Goal: Task Accomplishment & Management: Complete application form

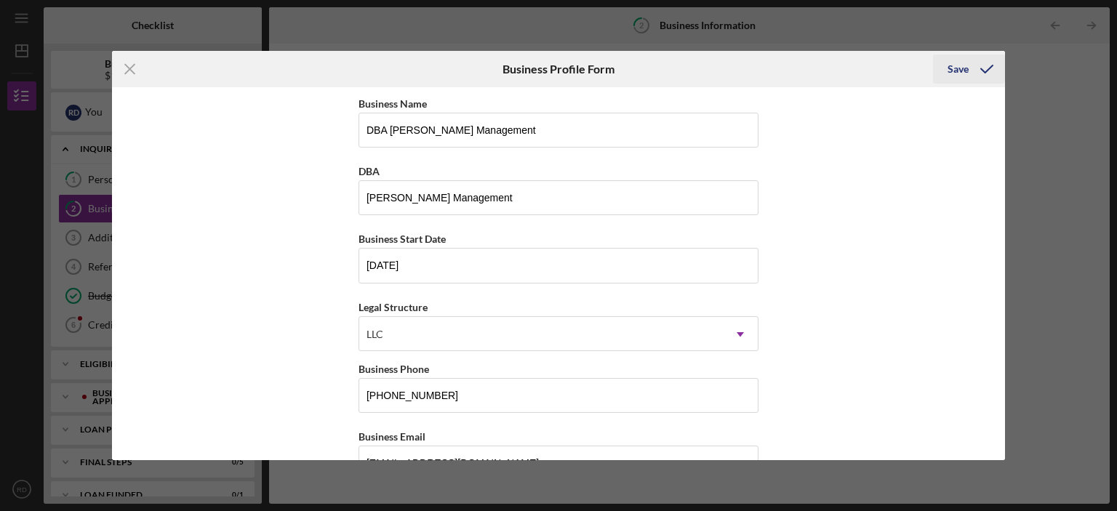
scroll to position [509, 0]
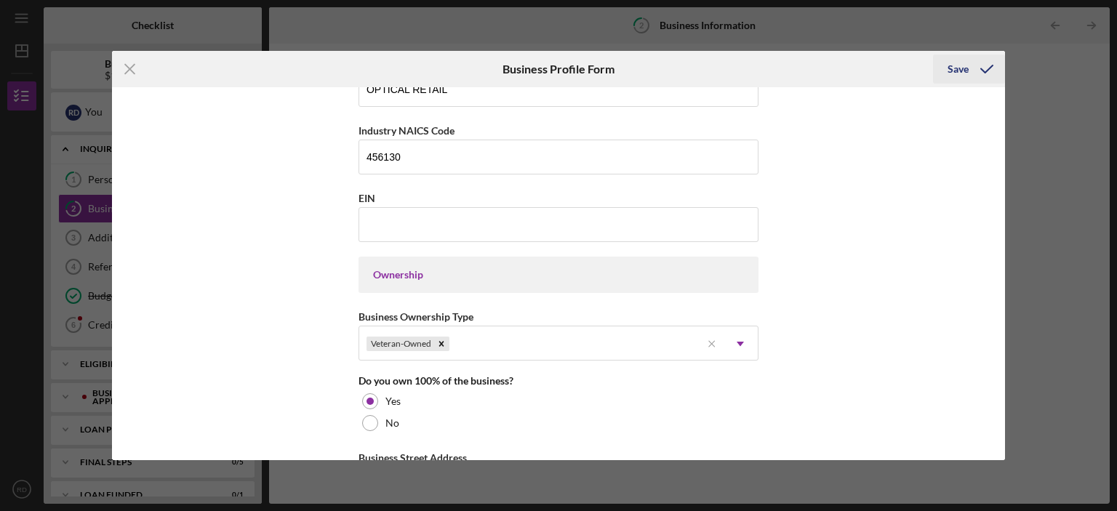
click at [964, 61] on div "Save" at bounding box center [958, 69] width 21 height 29
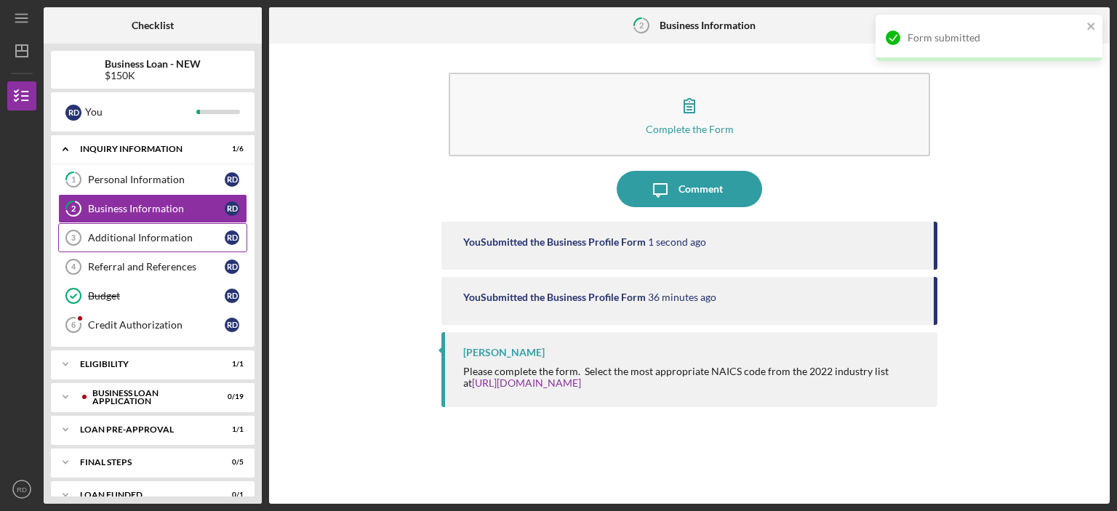
click at [129, 234] on div "Additional Information" at bounding box center [156, 238] width 137 height 12
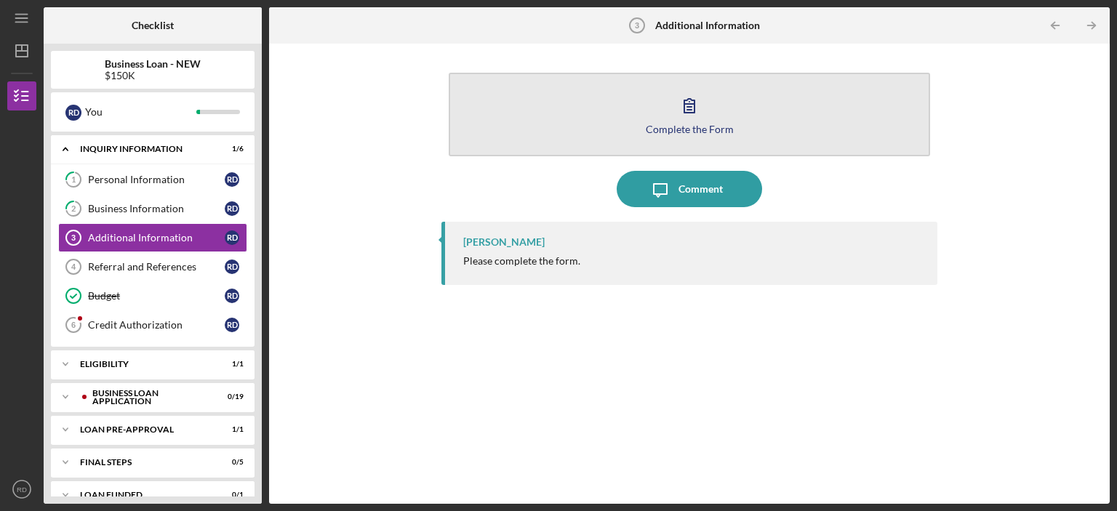
click at [695, 113] on icon "button" at bounding box center [689, 105] width 36 height 36
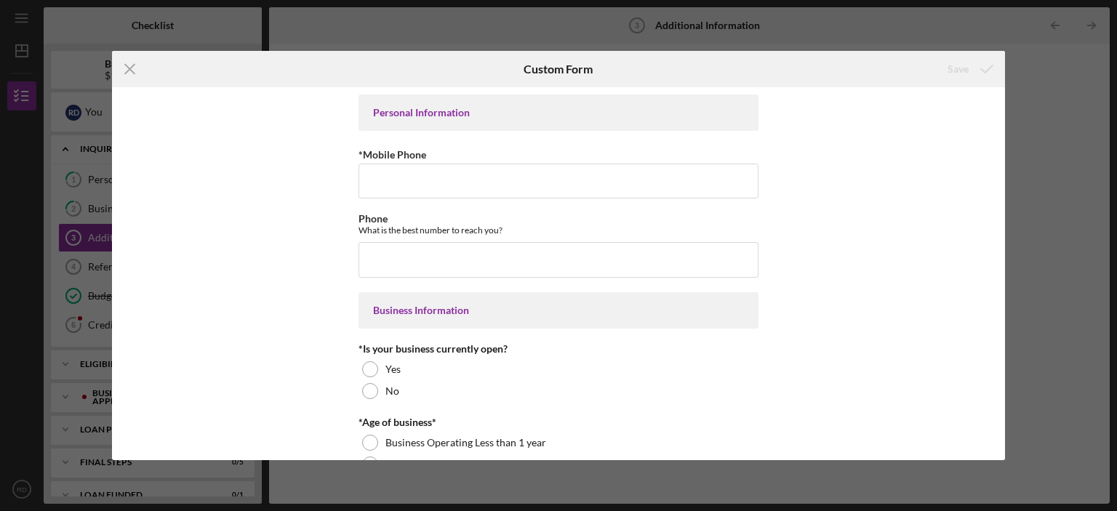
click at [564, 191] on input "*Mobile Phone" at bounding box center [559, 181] width 400 height 35
type input "[PHONE_NUMBER]"
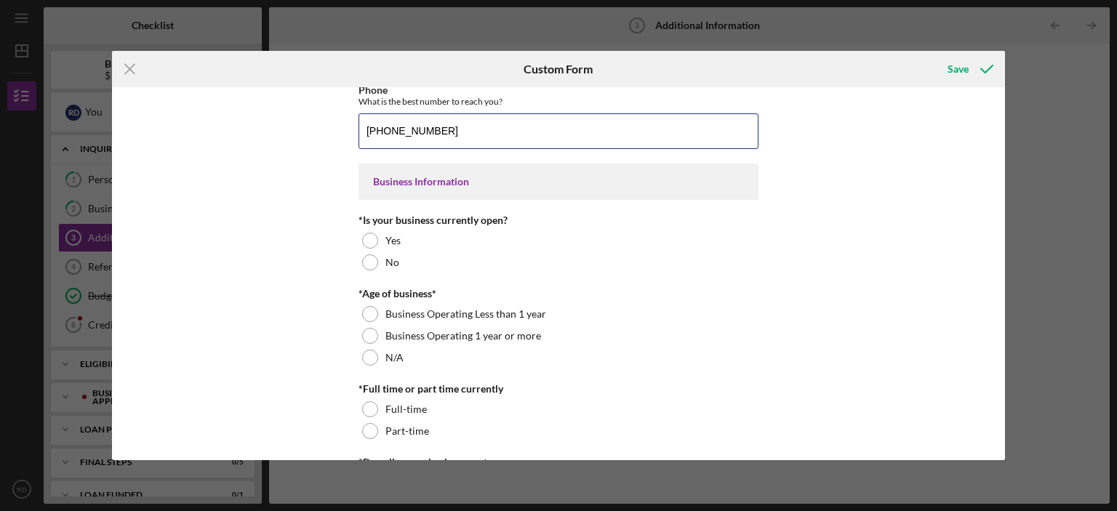
scroll to position [145, 0]
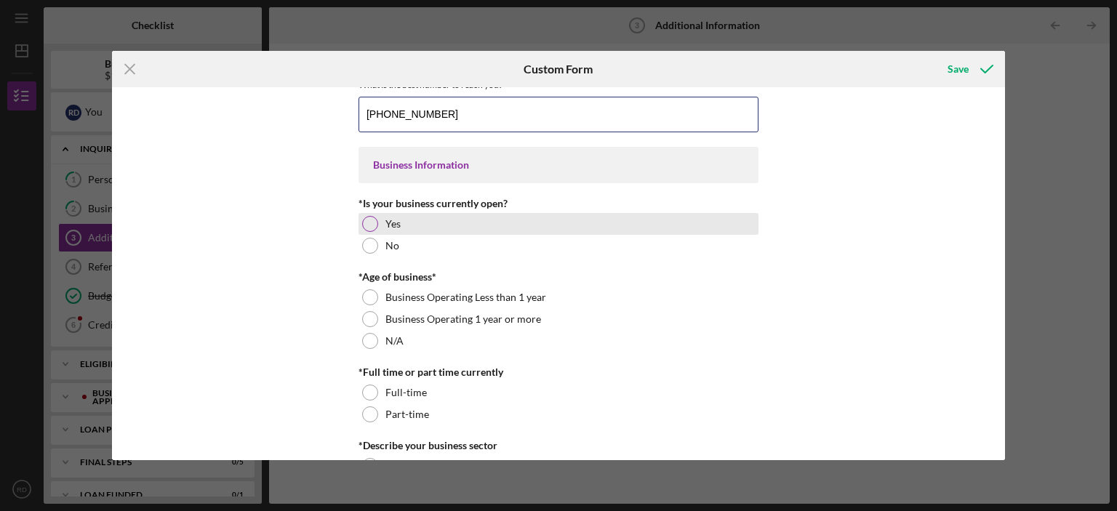
type input "[PHONE_NUMBER]"
click at [369, 231] on div "Yes" at bounding box center [559, 224] width 400 height 22
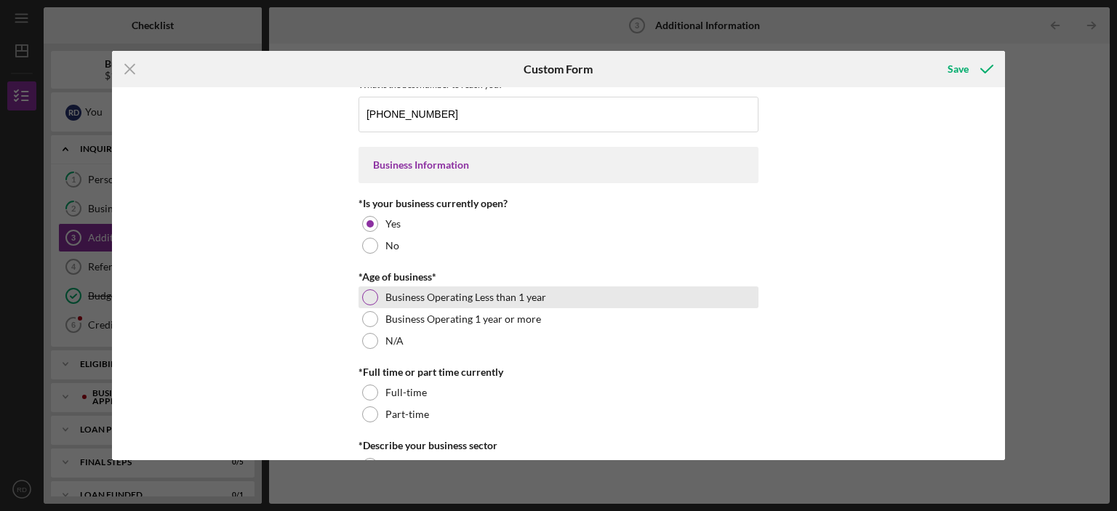
click at [366, 292] on div at bounding box center [370, 297] width 16 height 16
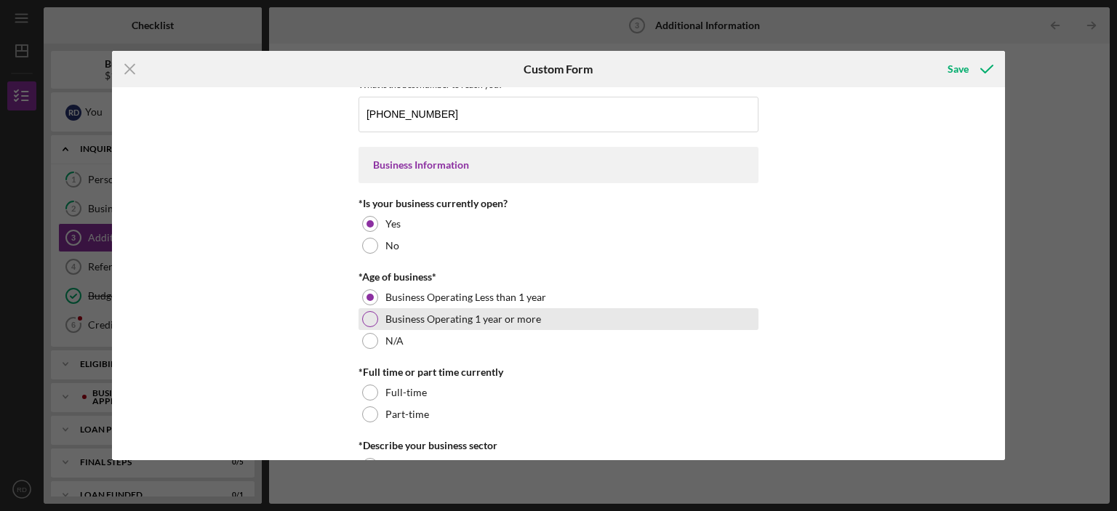
click at [373, 316] on div at bounding box center [370, 319] width 16 height 16
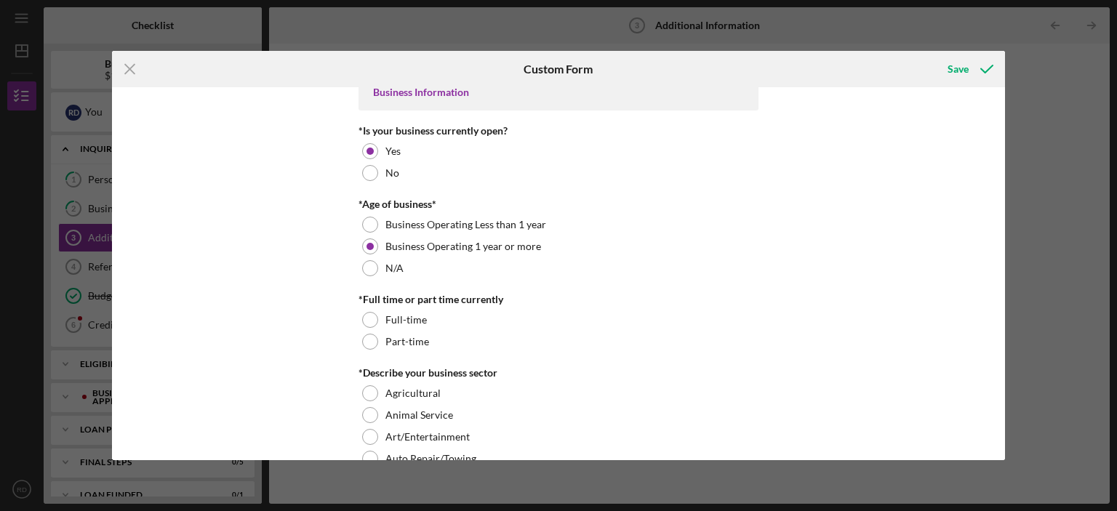
scroll to position [291, 0]
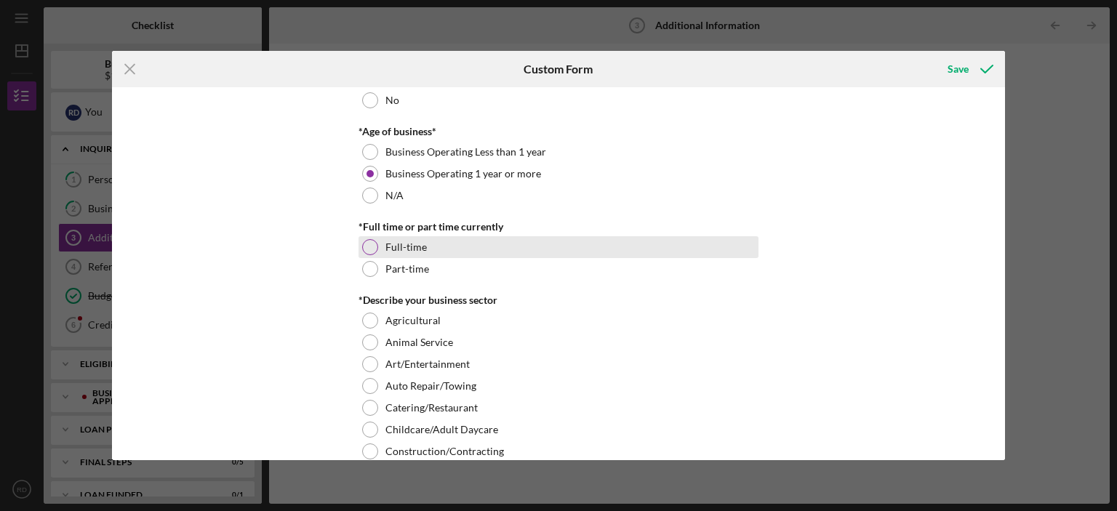
click at [372, 246] on div at bounding box center [370, 247] width 16 height 16
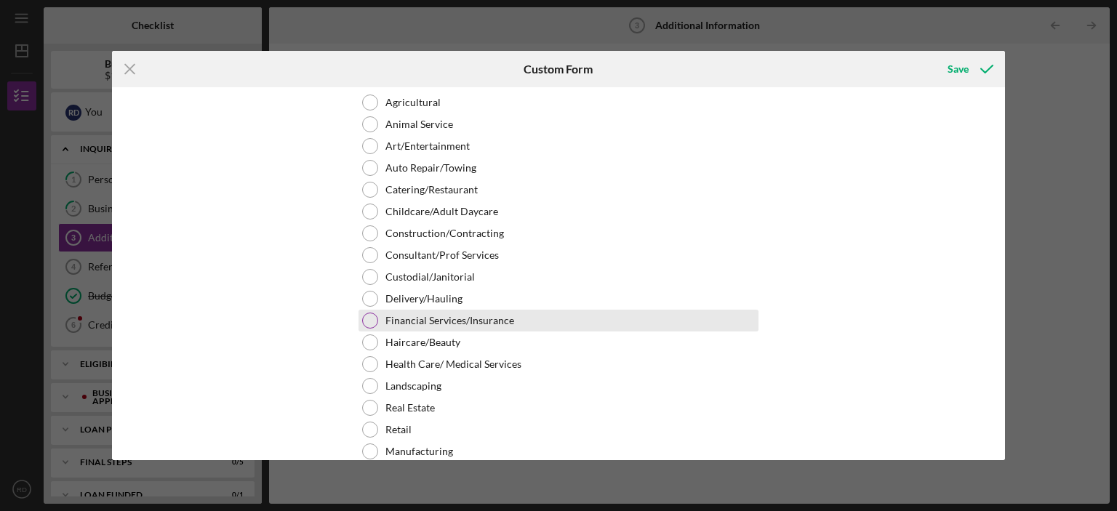
scroll to position [436, 0]
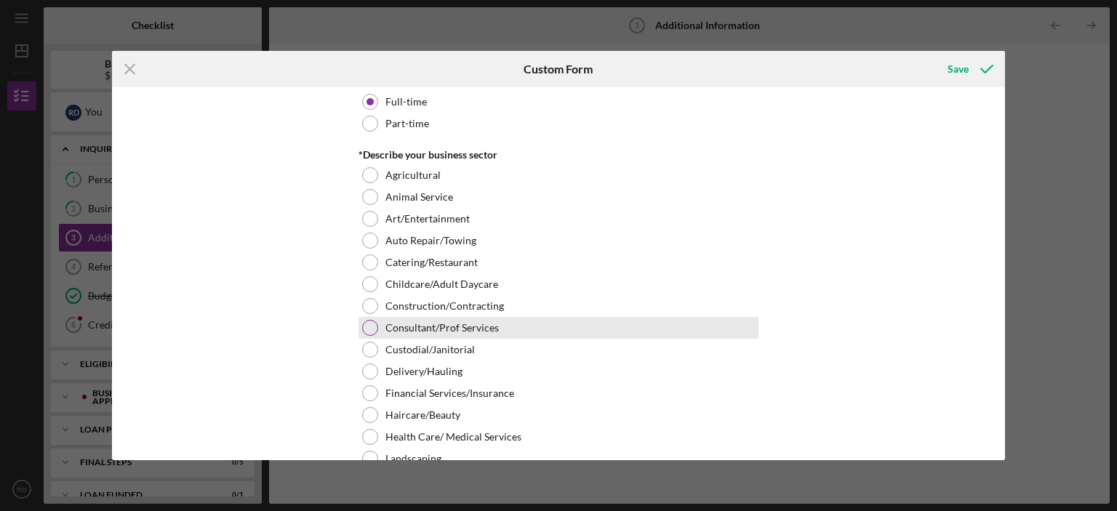
click at [359, 329] on div "Consultant/Prof Services" at bounding box center [559, 328] width 400 height 22
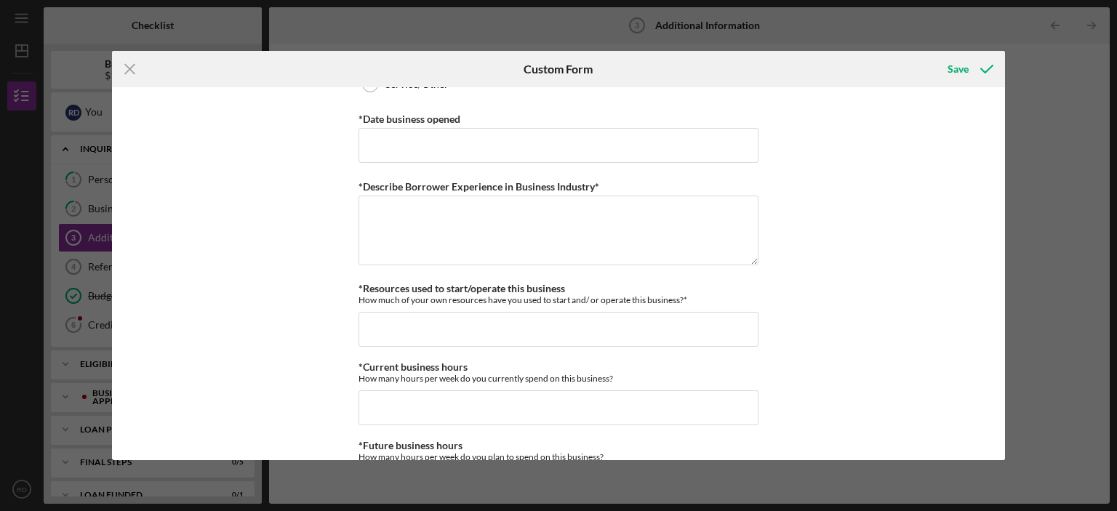
scroll to position [946, 0]
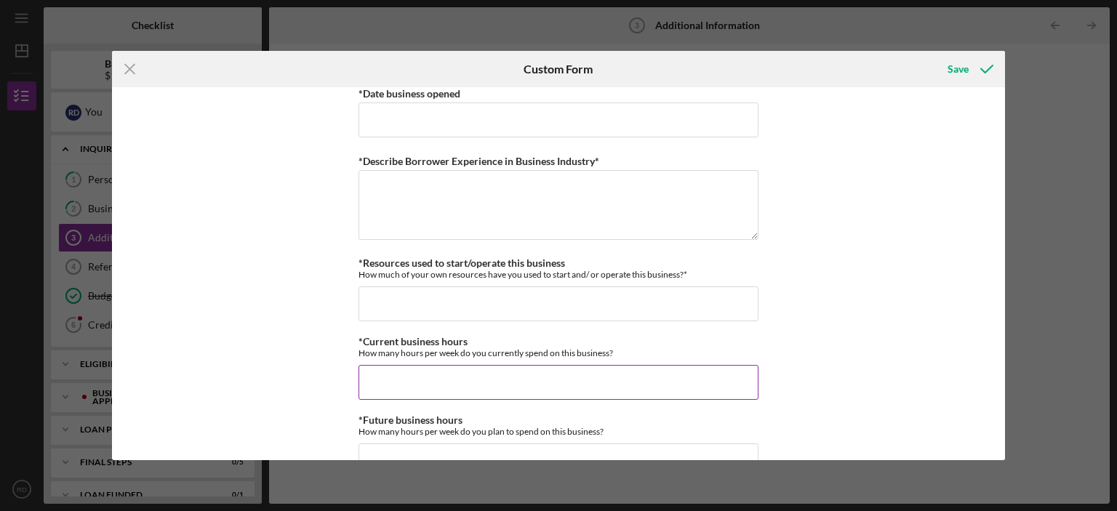
click at [506, 371] on input "*Current business hours" at bounding box center [559, 382] width 400 height 35
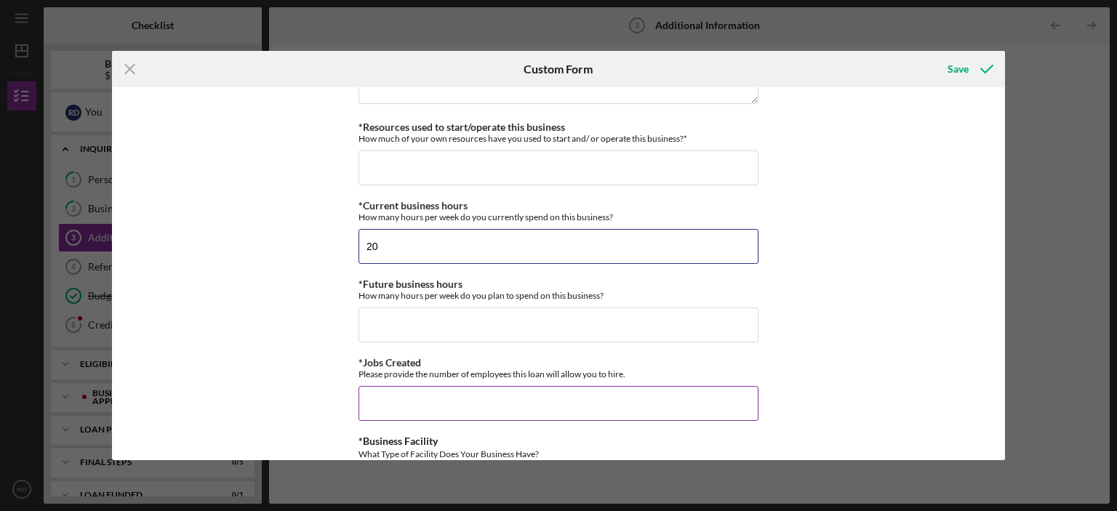
scroll to position [1091, 0]
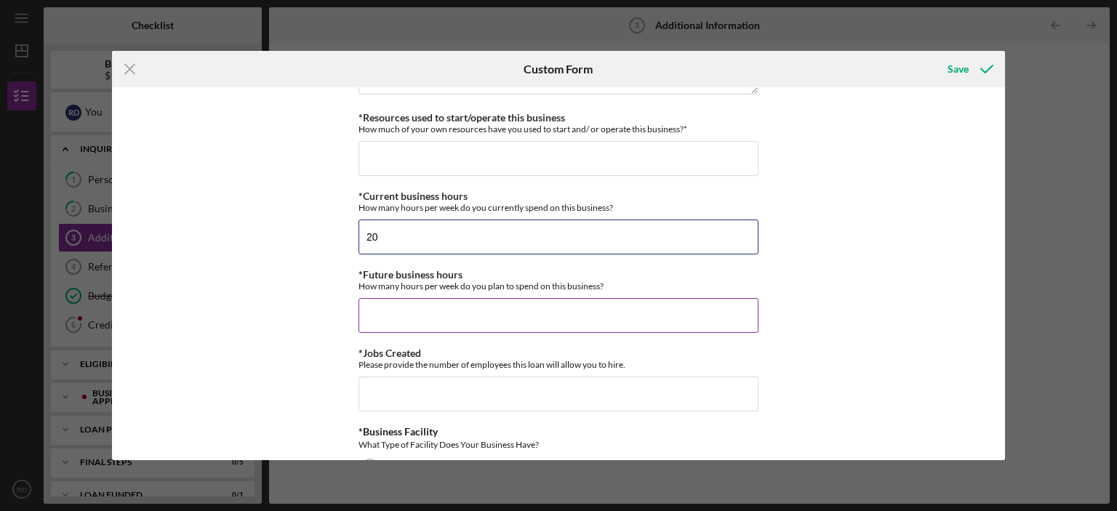
type input "20"
click at [497, 311] on input "*Future business hours" at bounding box center [559, 315] width 400 height 35
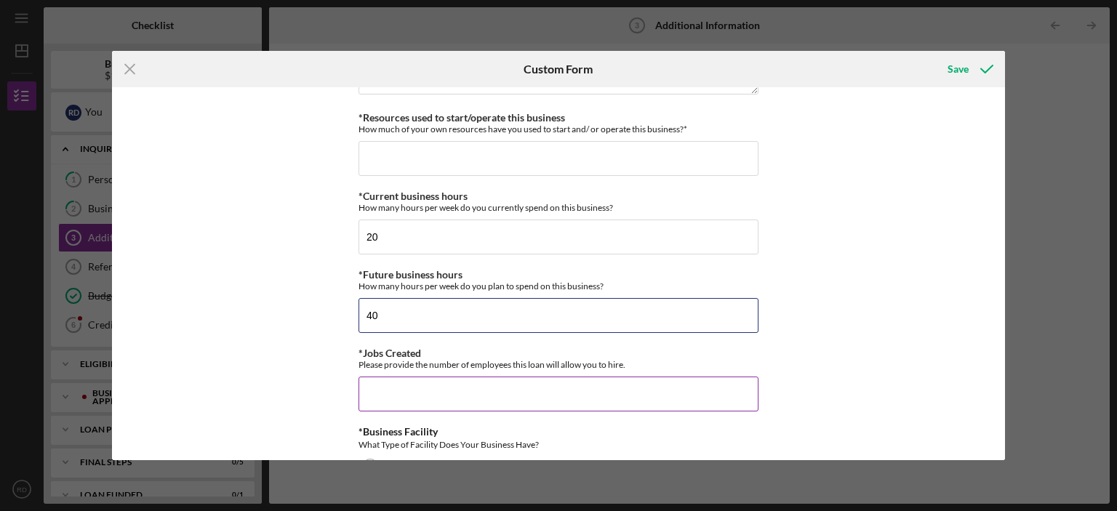
type input "40"
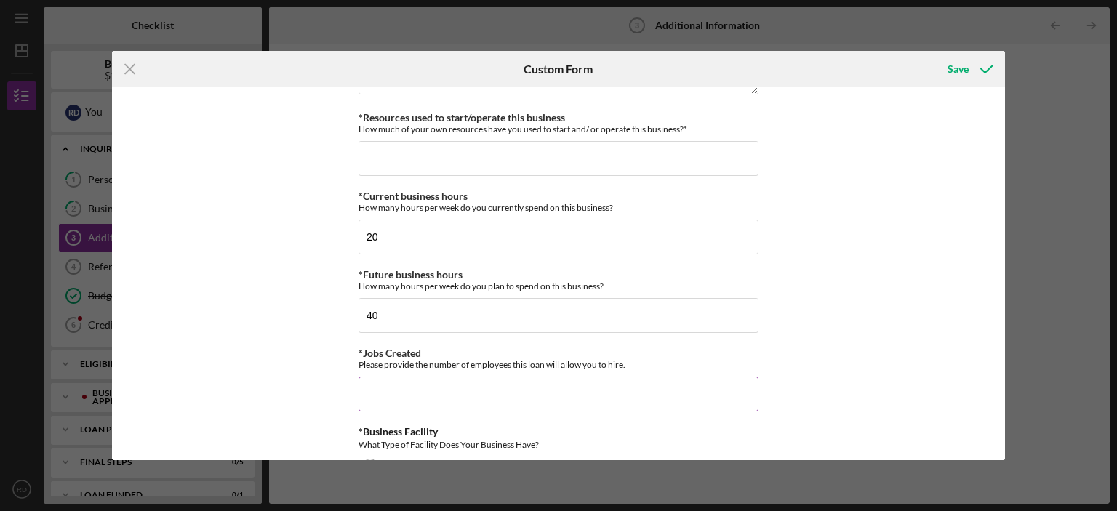
click at [502, 378] on input "*Jobs Created" at bounding box center [559, 394] width 400 height 35
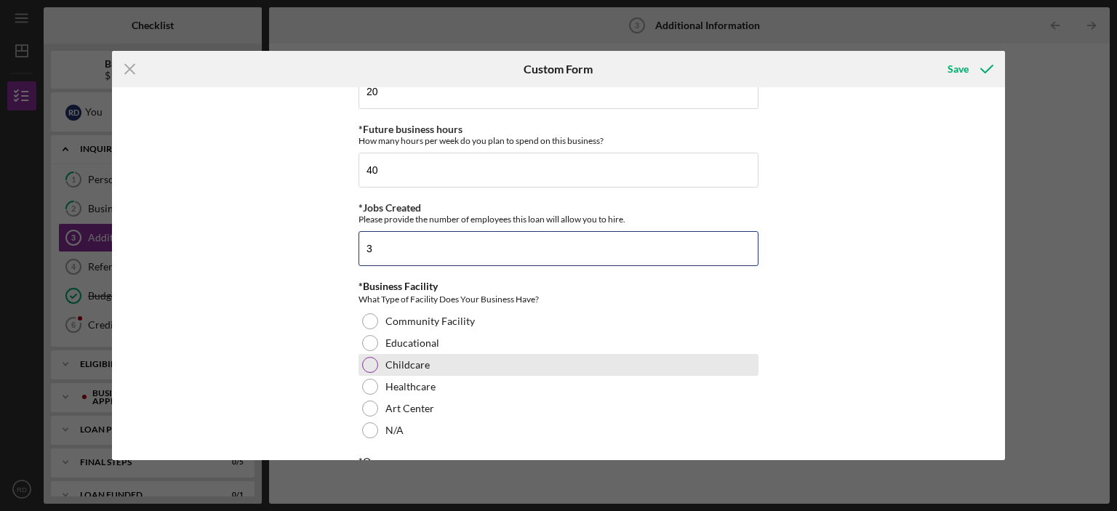
scroll to position [1309, 0]
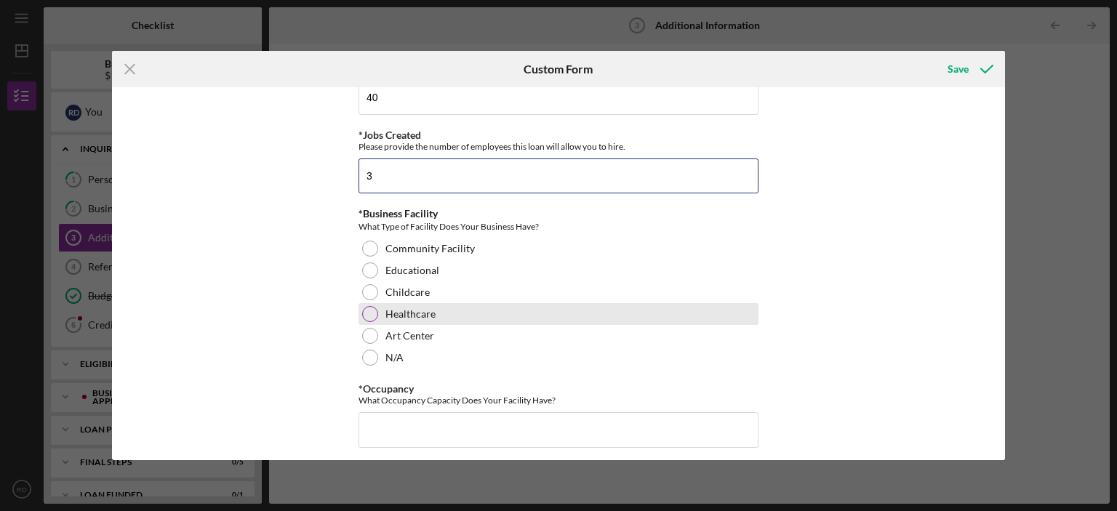
type input "3"
click at [370, 313] on div at bounding box center [370, 314] width 16 height 16
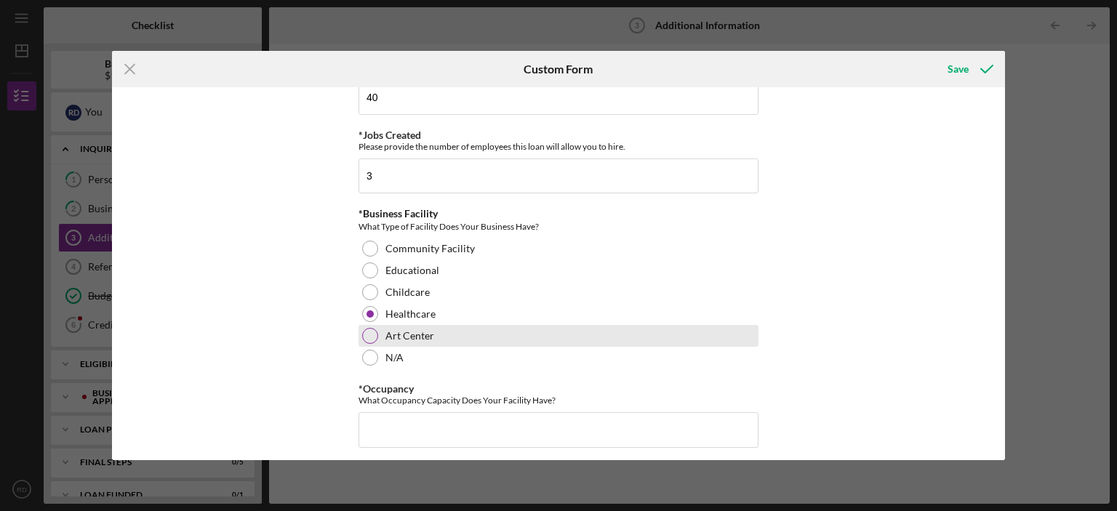
scroll to position [1382, 0]
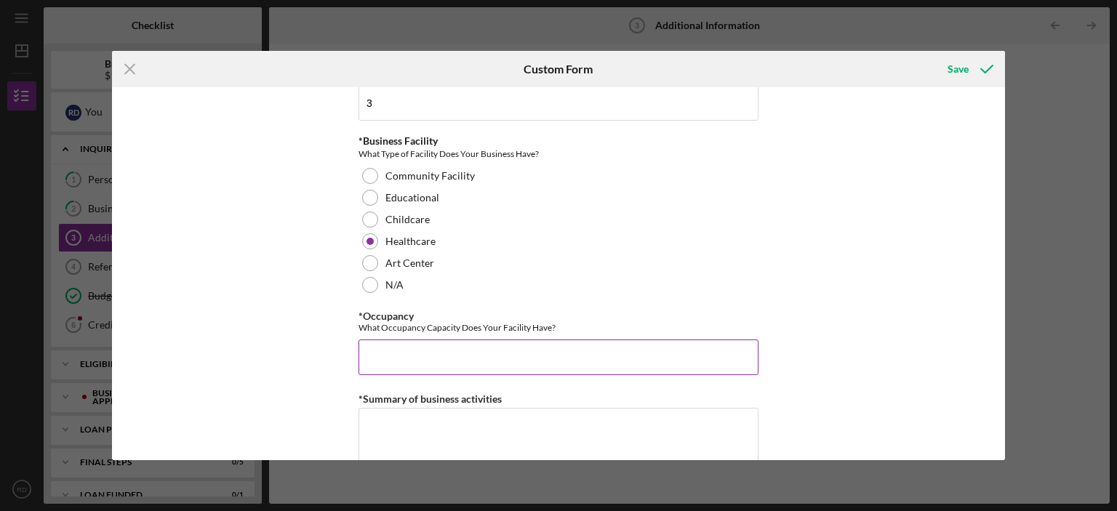
click at [404, 342] on input "*Occupancy" at bounding box center [559, 357] width 400 height 35
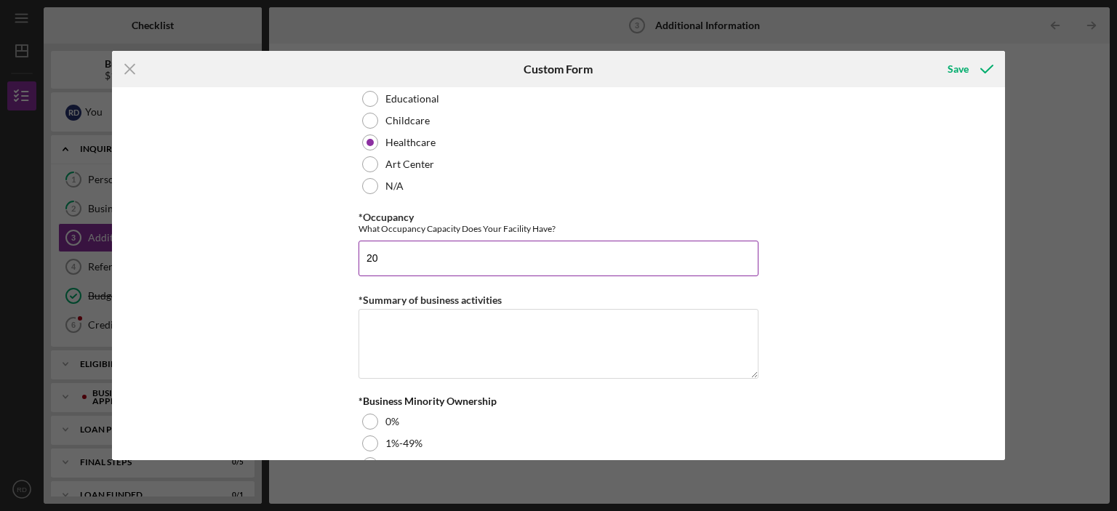
scroll to position [1527, 0]
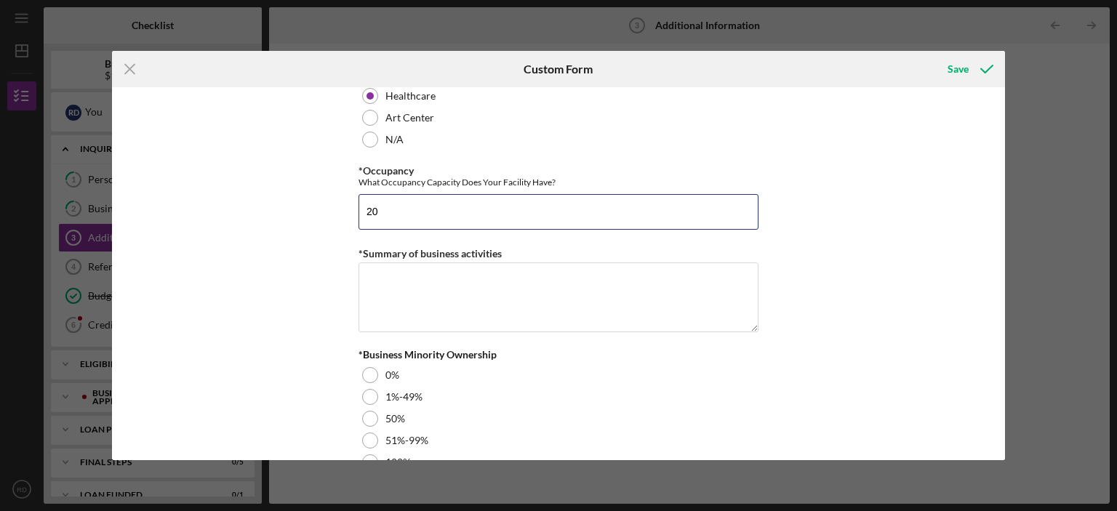
type input "20"
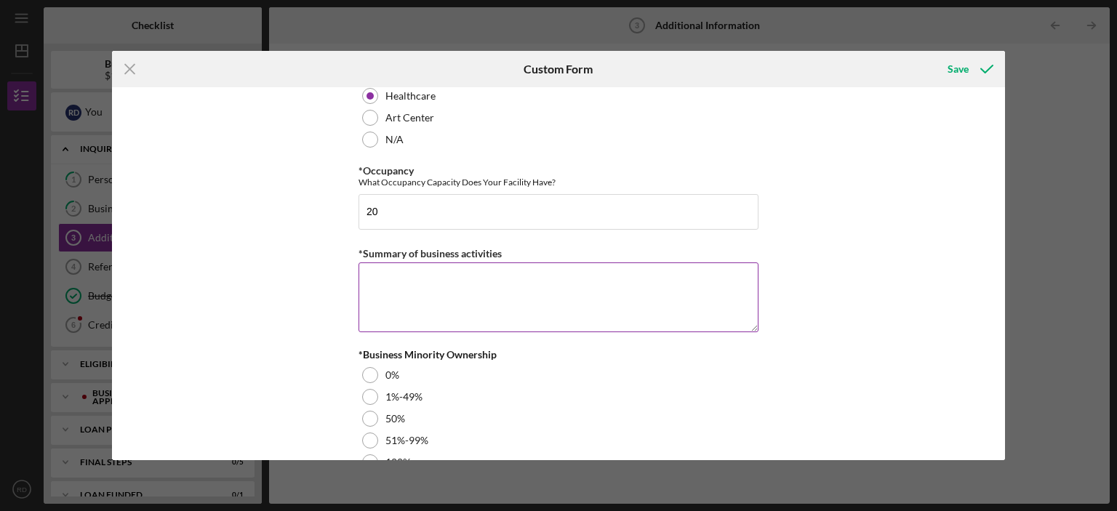
paste textarea "[PERSON_NAME] Management LLC is organized to acquire, own, and manage real esta…"
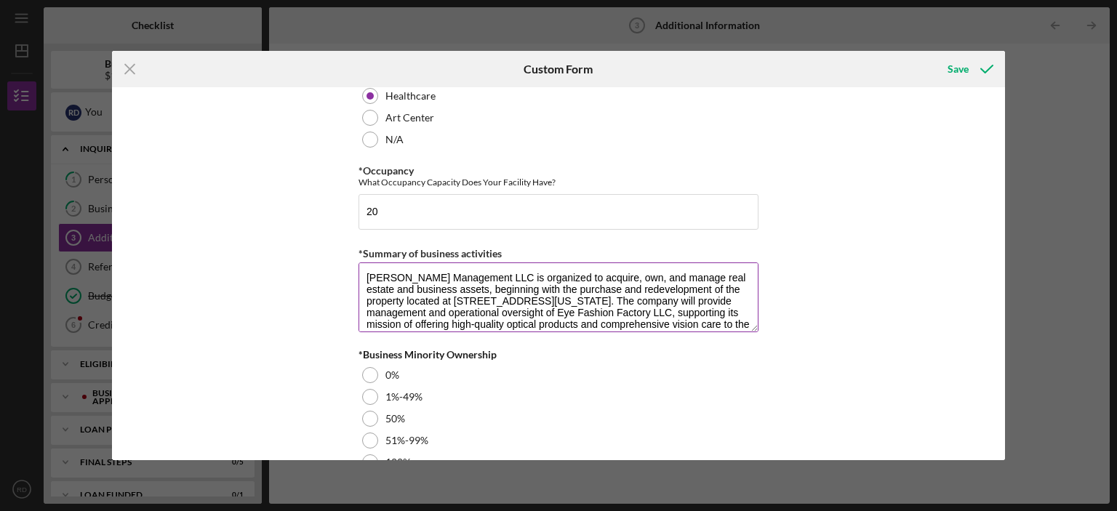
scroll to position [0, 0]
click at [368, 274] on textarea "[PERSON_NAME] Management LLC is organized to acquire, own, and manage real esta…" at bounding box center [559, 298] width 400 height 70
click at [378, 274] on textarea "[PERSON_NAME] Management LLC is organized to acquire, own, and manage real esta…" at bounding box center [559, 298] width 400 height 70
click at [361, 277] on textarea "[PERSON_NAME] Management LLC is organized to acquire, own, and manage real esta…" at bounding box center [559, 298] width 400 height 70
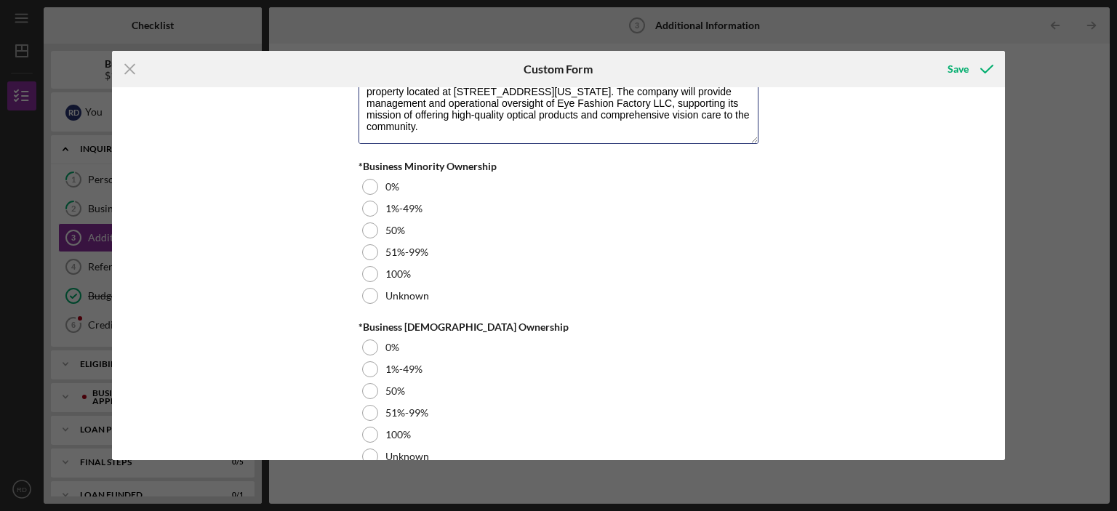
scroll to position [1743, 0]
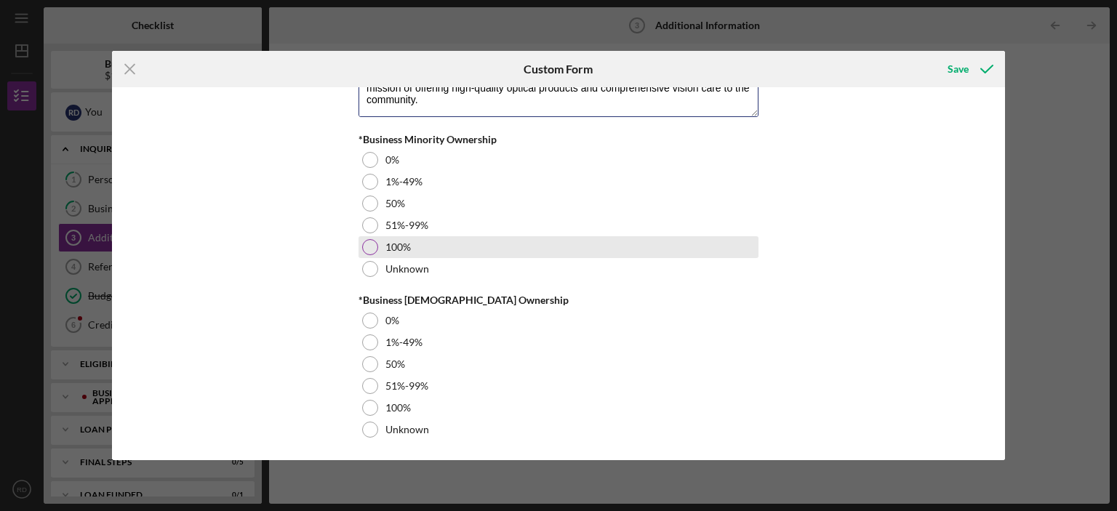
type textarea "[PERSON_NAME] Management LLC is organized to acquire, own, and manage real esta…"
click at [367, 251] on div at bounding box center [370, 247] width 16 height 16
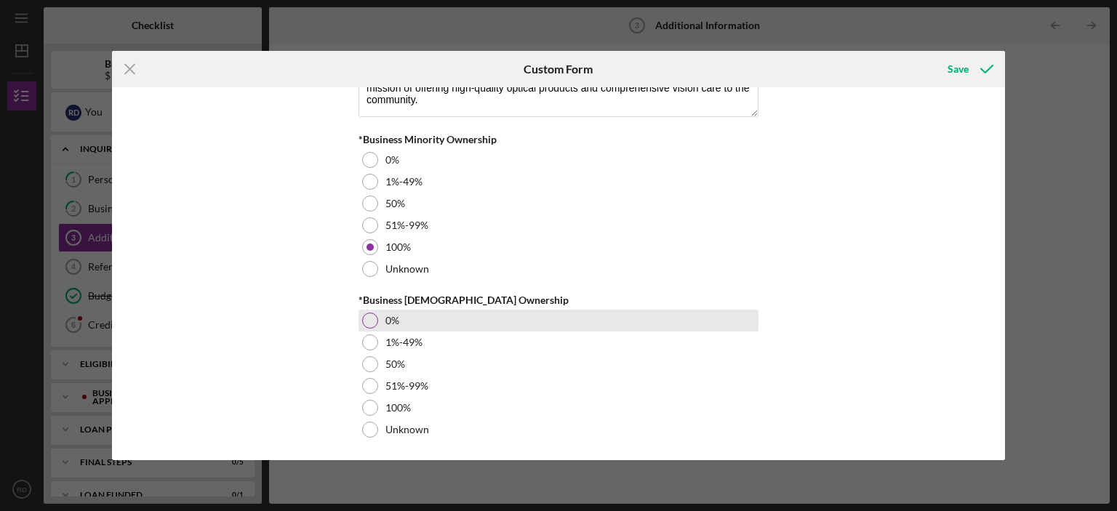
click at [367, 314] on div at bounding box center [370, 321] width 16 height 16
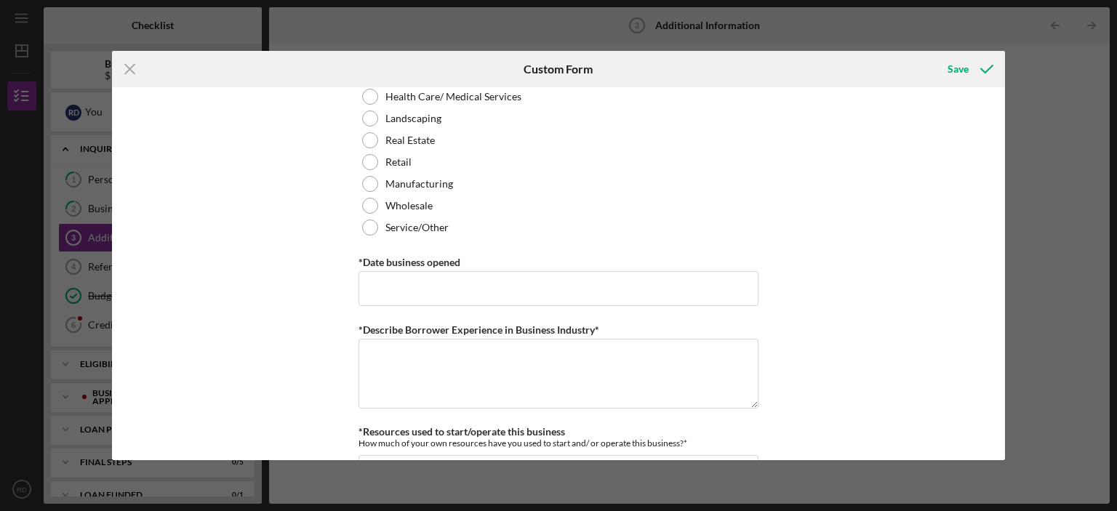
scroll to position [873, 0]
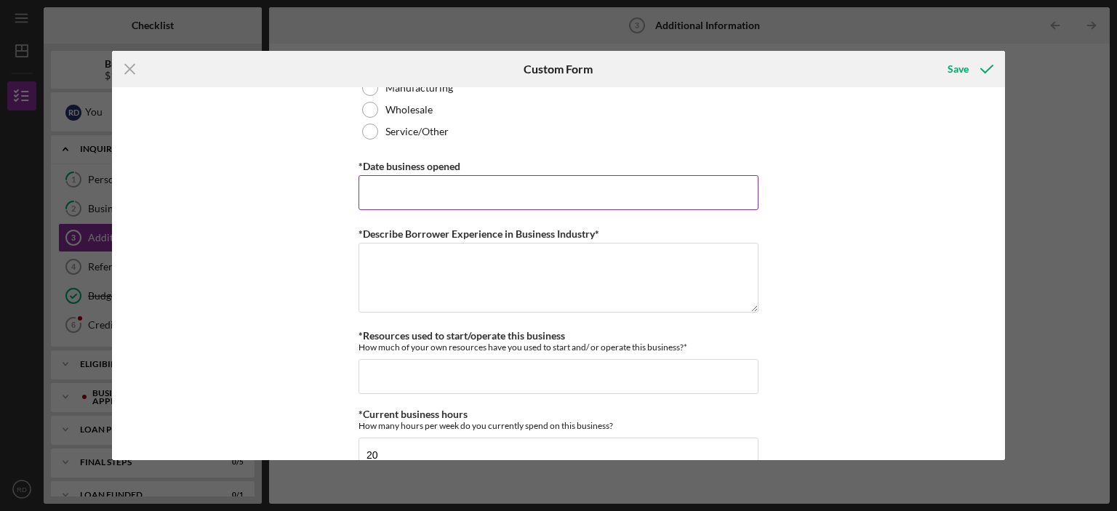
click at [532, 191] on input "*Date business opened" at bounding box center [559, 192] width 400 height 35
type input "[DATE]"
click at [474, 265] on textarea "*Describe Borrower Experience in Business Industry*" at bounding box center [559, 278] width 400 height 70
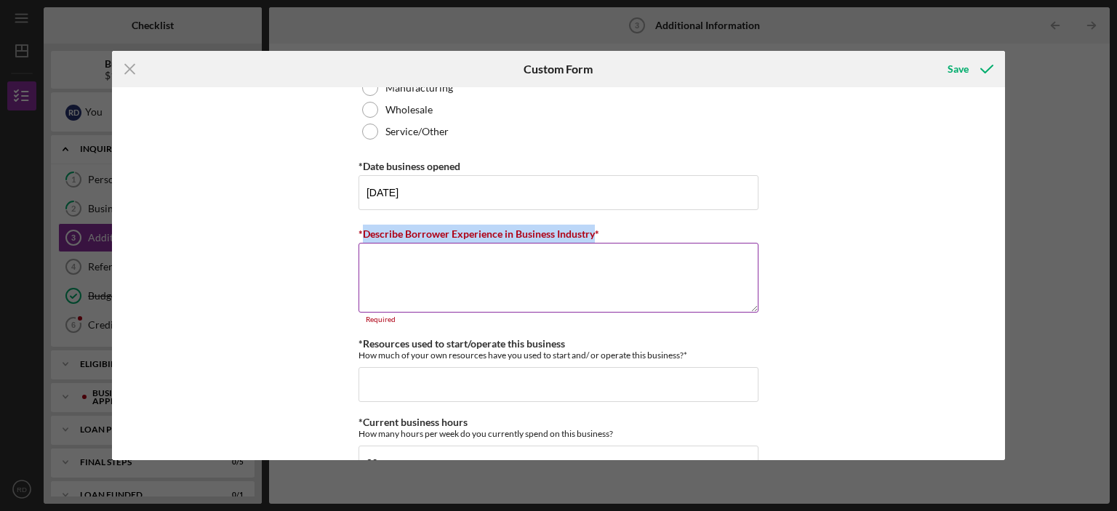
drag, startPoint x: 591, startPoint y: 233, endPoint x: 359, endPoint y: 239, distance: 232.1
click at [359, 239] on div "*Describe Borrower Experience in Business Industry*" at bounding box center [559, 234] width 400 height 18
copy label "Describe Borrower Experience in Business Industry"
paste textarea "[PERSON_NAME] is an accomplished business professional with expertise in retail…"
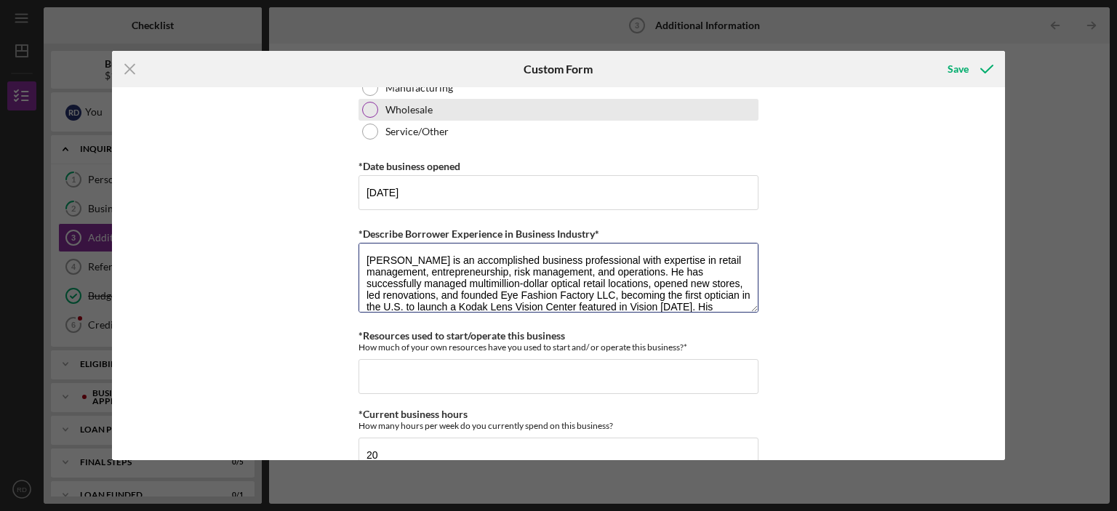
scroll to position [71, 0]
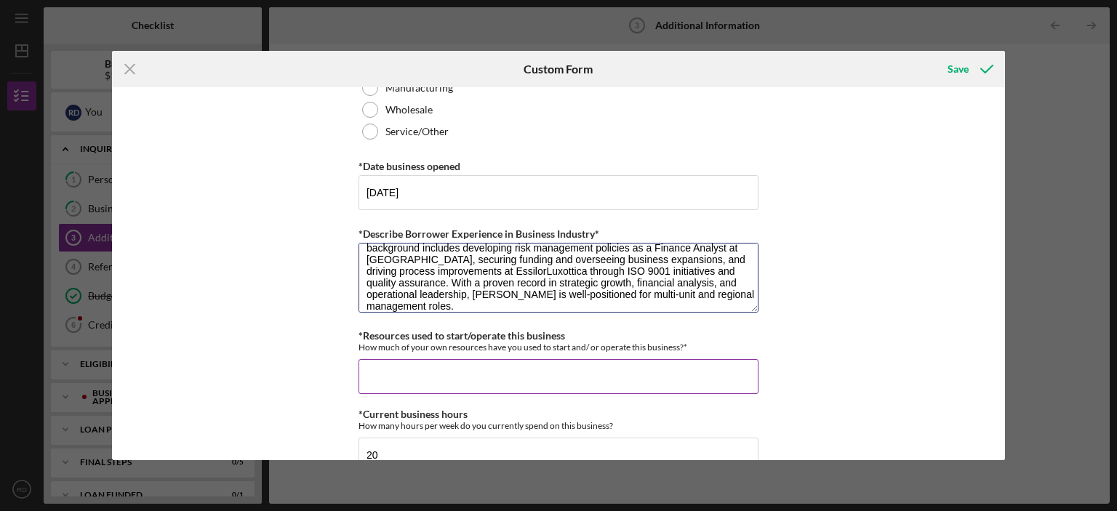
type textarea "[PERSON_NAME] is an accomplished business professional with expertise in retail…"
click at [511, 366] on input "*Resources used to start/operate this business" at bounding box center [559, 376] width 400 height 35
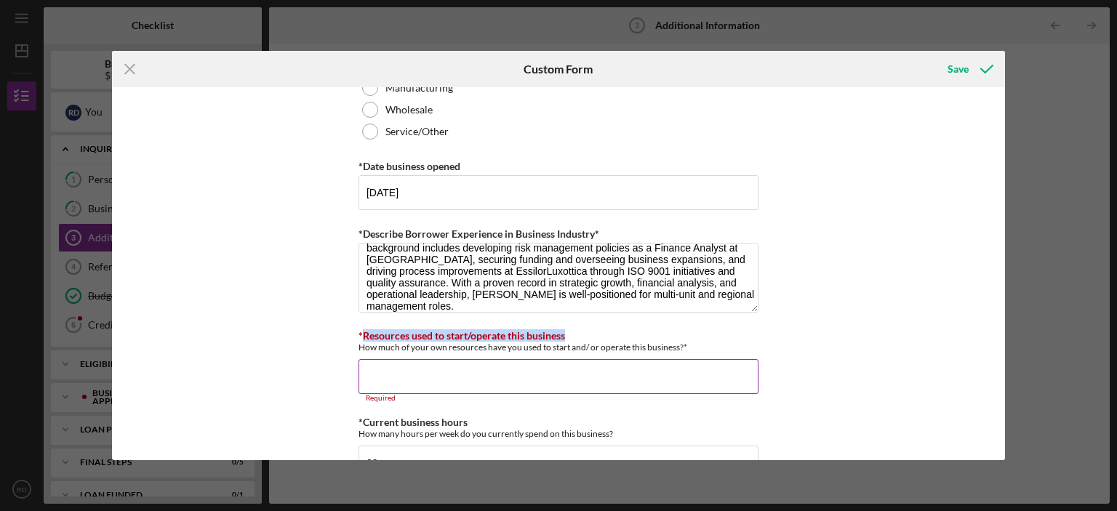
drag, startPoint x: 570, startPoint y: 335, endPoint x: 361, endPoint y: 339, distance: 208.8
click at [361, 339] on div "*Resources used to start/operate this business How much of your own resources h…" at bounding box center [559, 341] width 400 height 23
copy label "Resources used to start/operate this business"
paste input "$."
type input "$."
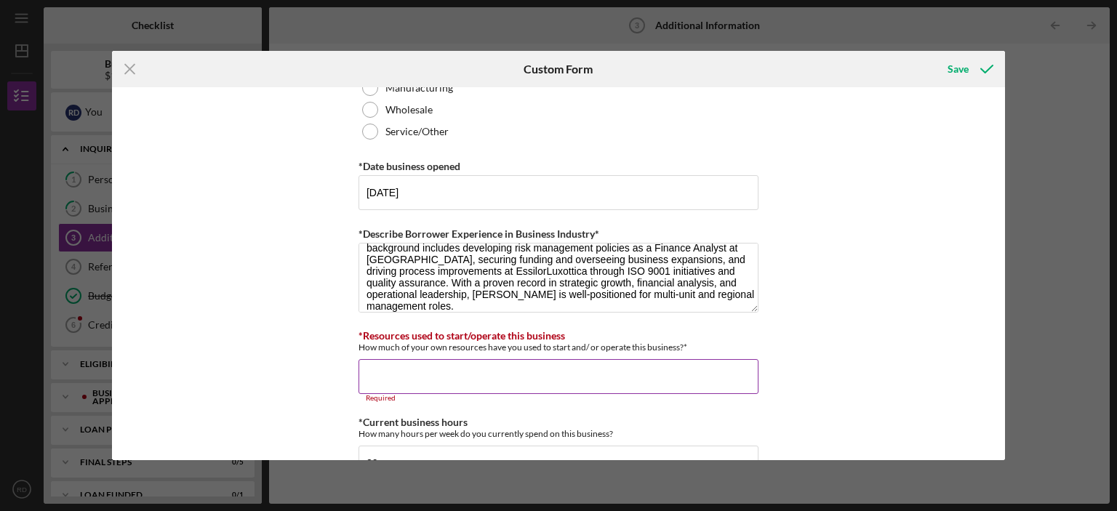
paste input "$."
type input "$."
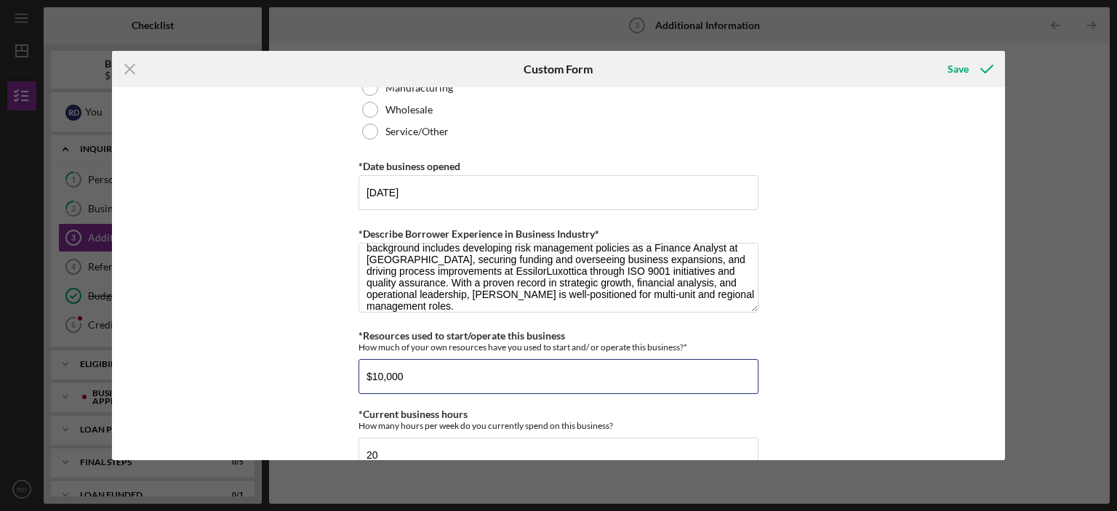
type input "$10,000"
click at [803, 225] on div "Personal Information *Mobile Phone [PHONE_NUMBER] Phone What is the best number…" at bounding box center [559, 273] width 894 height 372
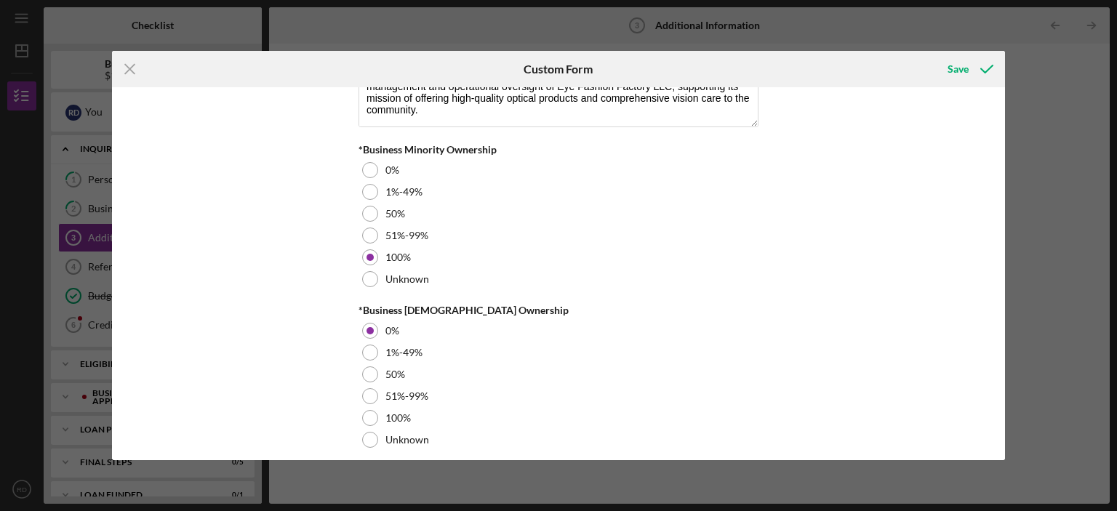
scroll to position [1743, 0]
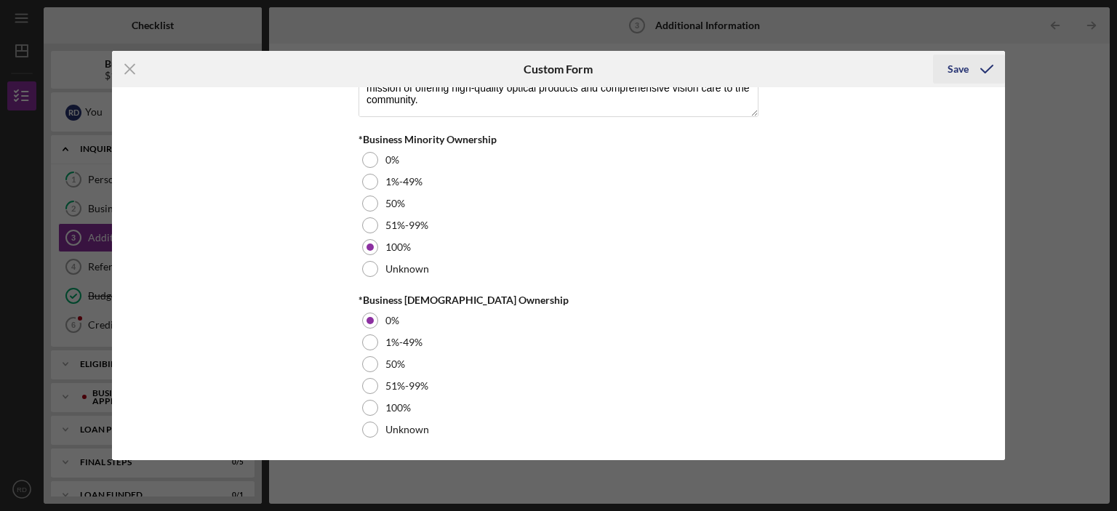
click at [966, 63] on div "Save" at bounding box center [958, 69] width 21 height 29
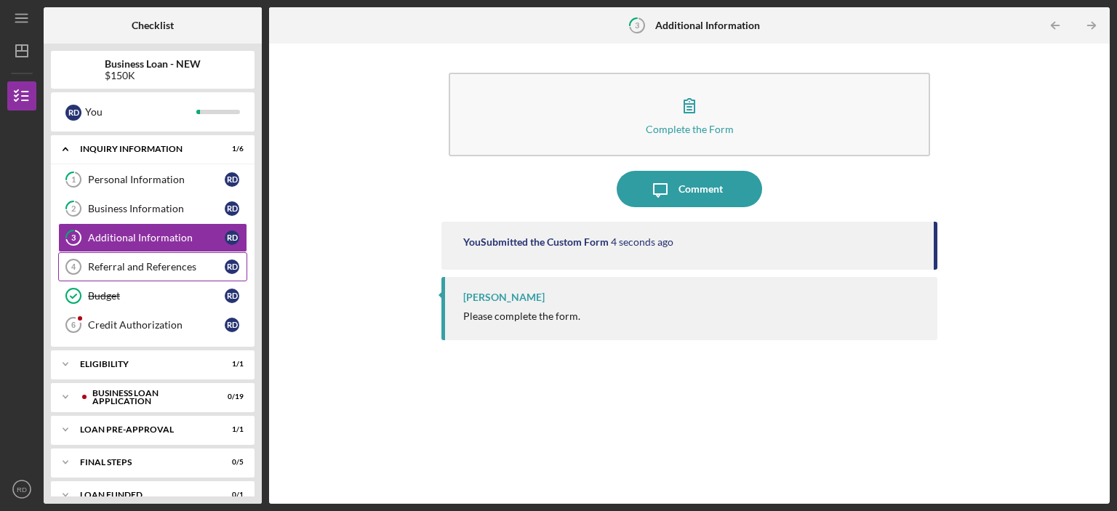
click at [130, 267] on div "Referral and References" at bounding box center [156, 267] width 137 height 12
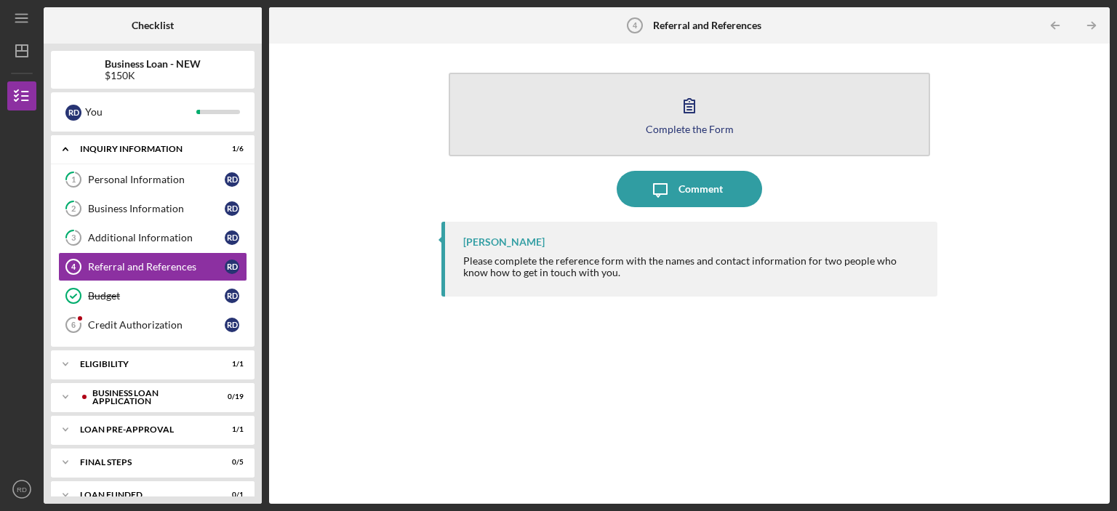
click at [687, 108] on icon "button" at bounding box center [689, 105] width 36 height 36
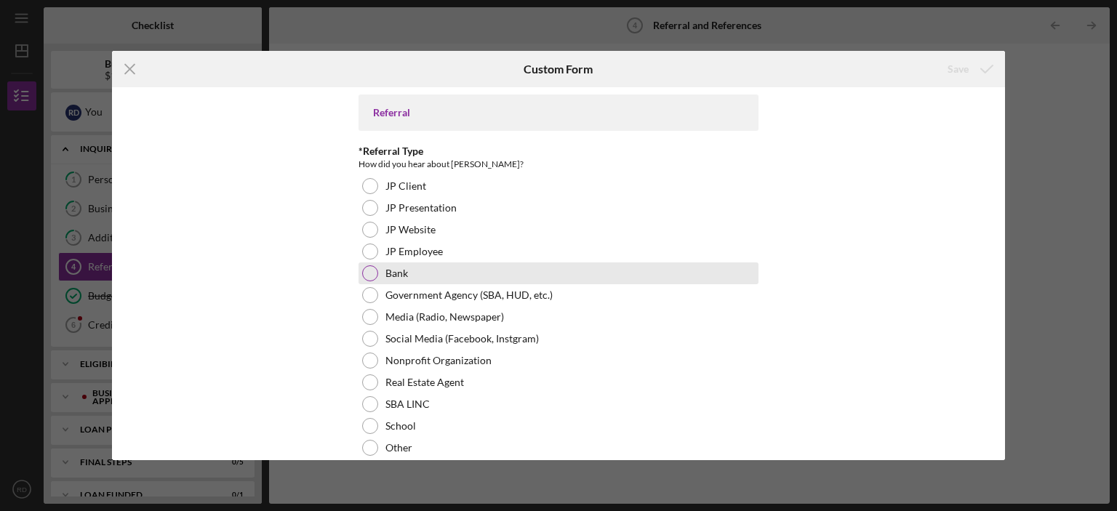
click at [369, 273] on div at bounding box center [370, 273] width 16 height 16
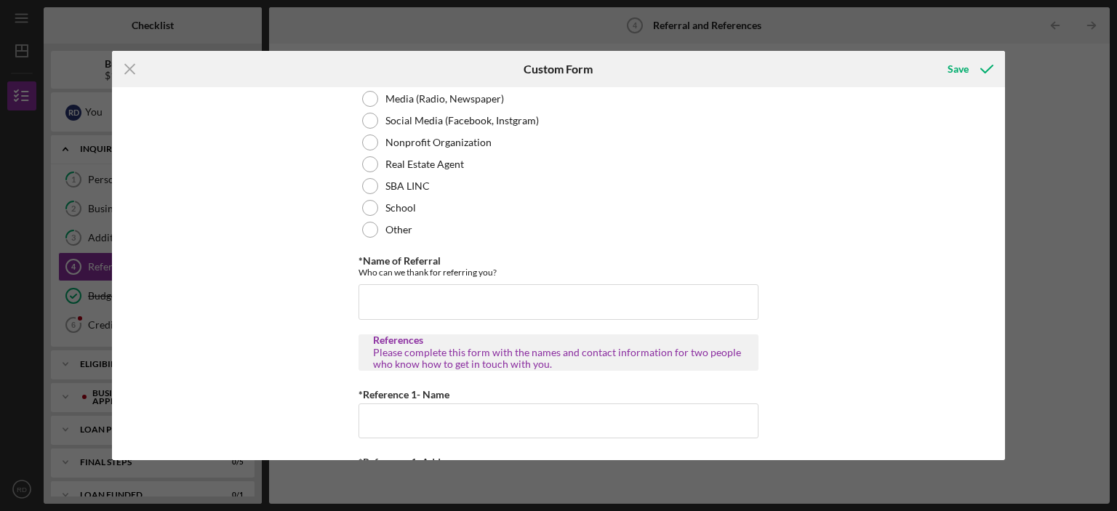
scroll to position [291, 0]
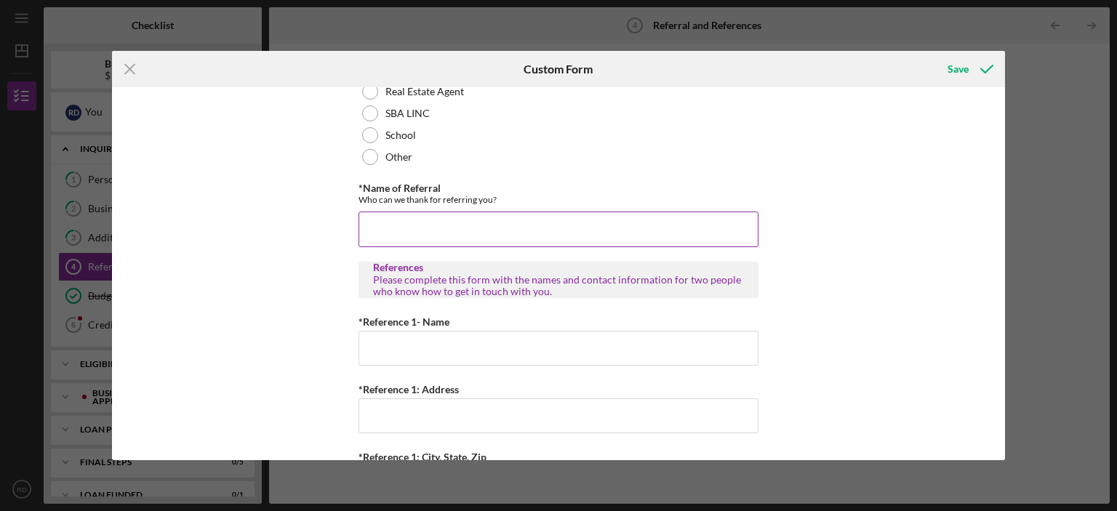
click at [474, 217] on input "*Name of Referral" at bounding box center [559, 229] width 400 height 35
type input "[PERSON_NAME]"
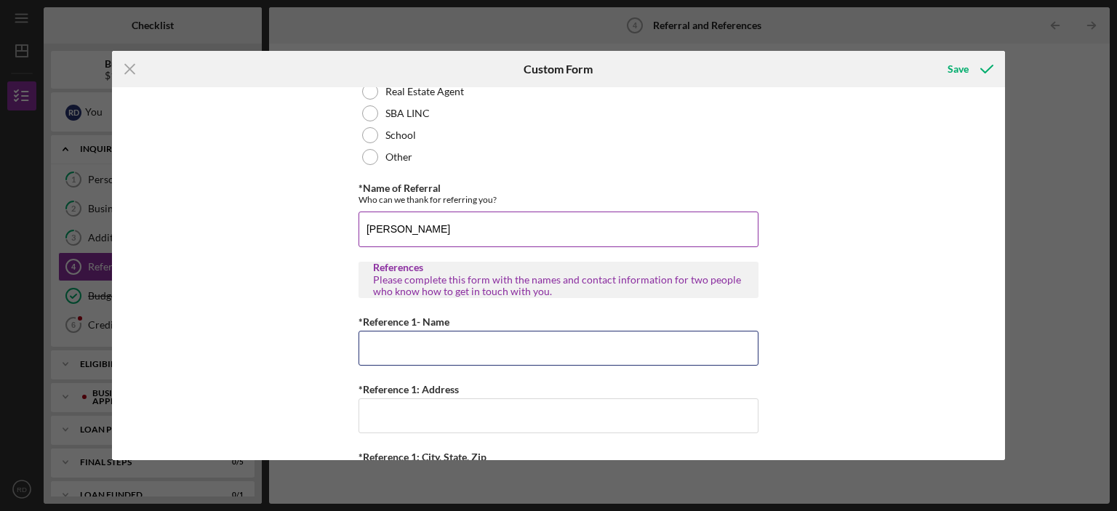
type input "R"
type input "[PERSON_NAME]"
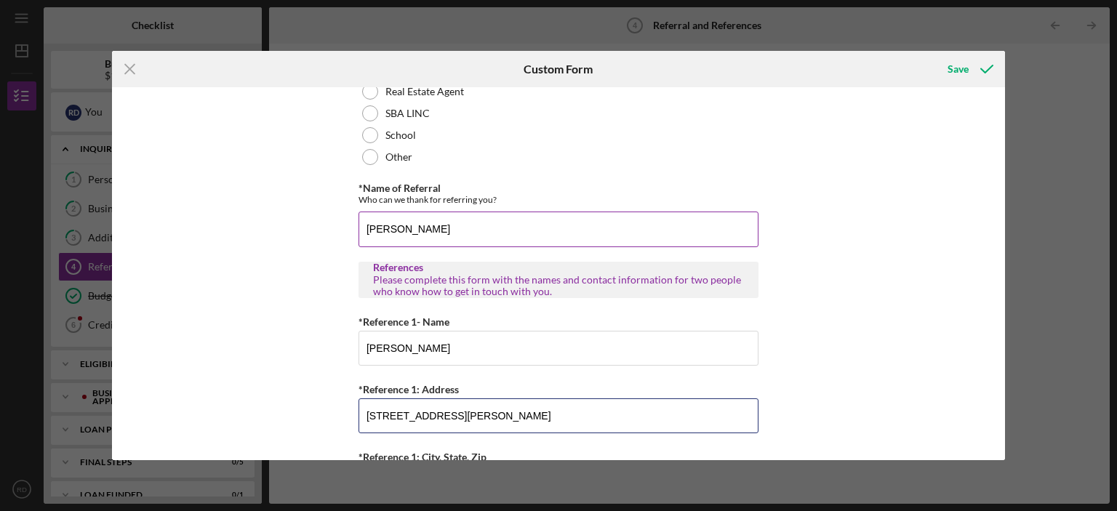
type input "[STREET_ADDRESS][PERSON_NAME]"
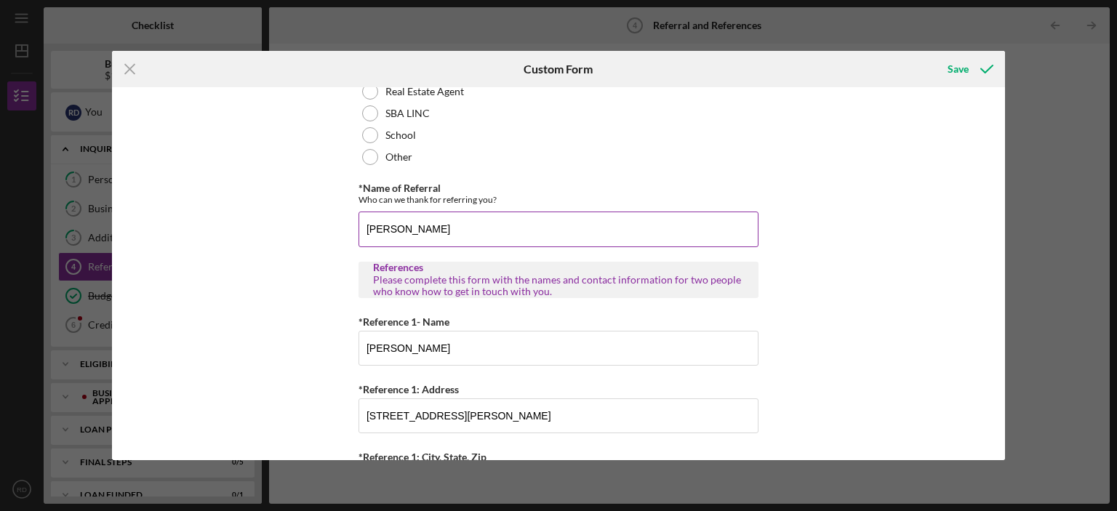
scroll to position [500, 0]
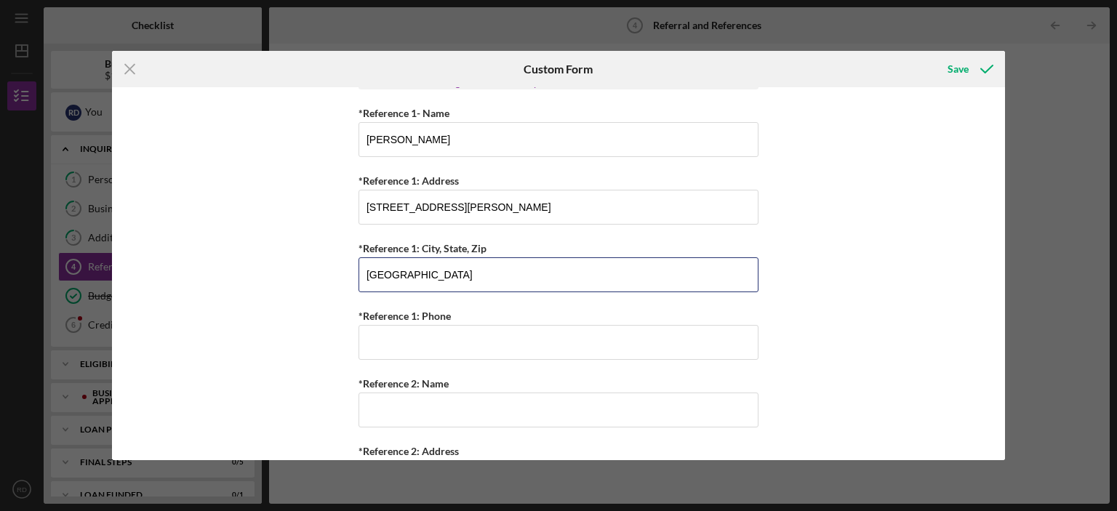
type input "[GEOGRAPHIC_DATA]"
type input "[PHONE_NUMBER]"
type input "s"
type input "[PERSON_NAME]"
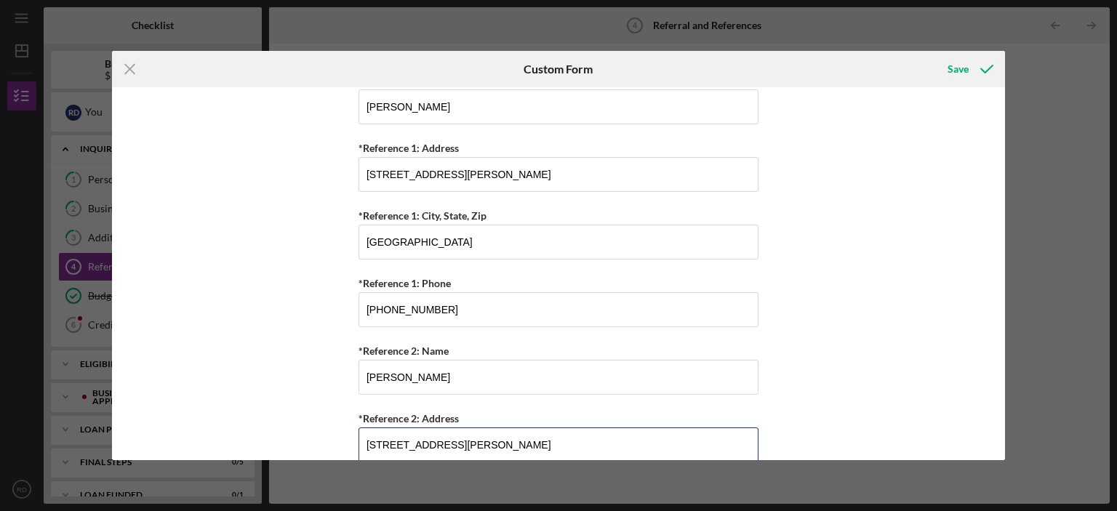
type input "[STREET_ADDRESS][PERSON_NAME]"
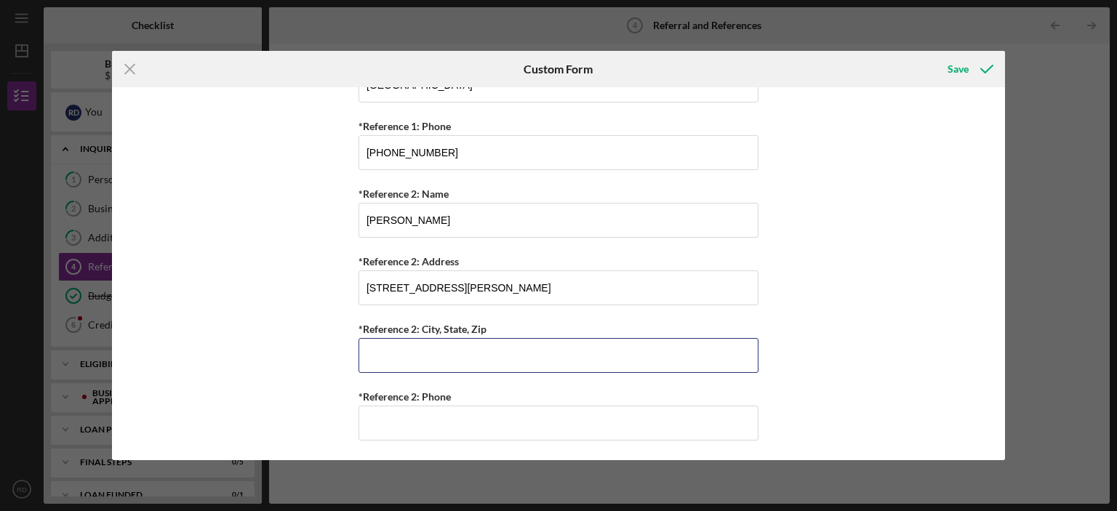
type input "S"
type input "="
type input "[GEOGRAPHIC_DATA]"
click at [450, 426] on input "*Reference 2: Phone" at bounding box center [559, 423] width 400 height 35
type input "[PHONE_NUMBER]"
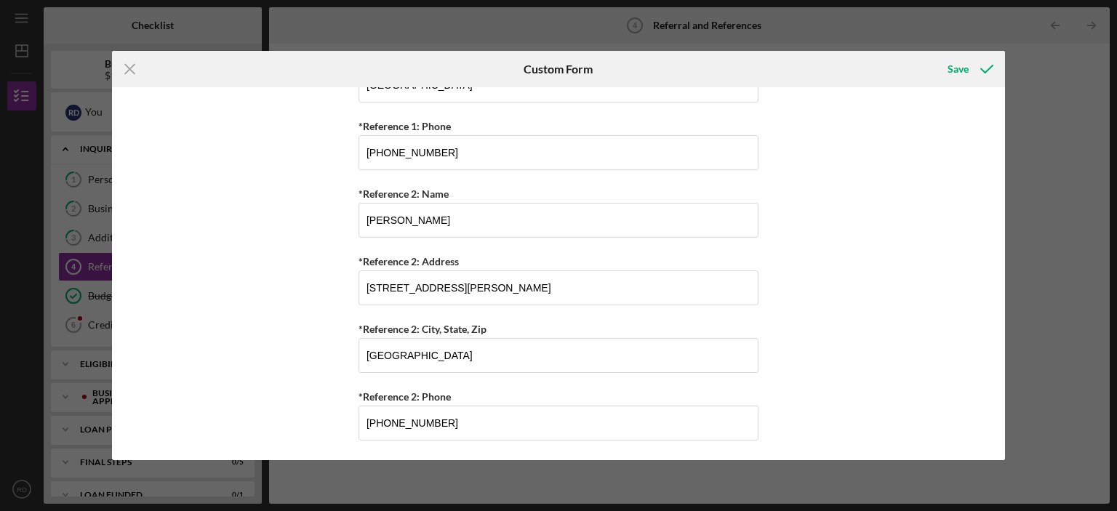
click at [847, 345] on div "Referral *Referral Type How did you hear about [PERSON_NAME]? JP Client JP Pres…" at bounding box center [559, 273] width 894 height 372
click at [962, 69] on div "Save" at bounding box center [958, 69] width 21 height 29
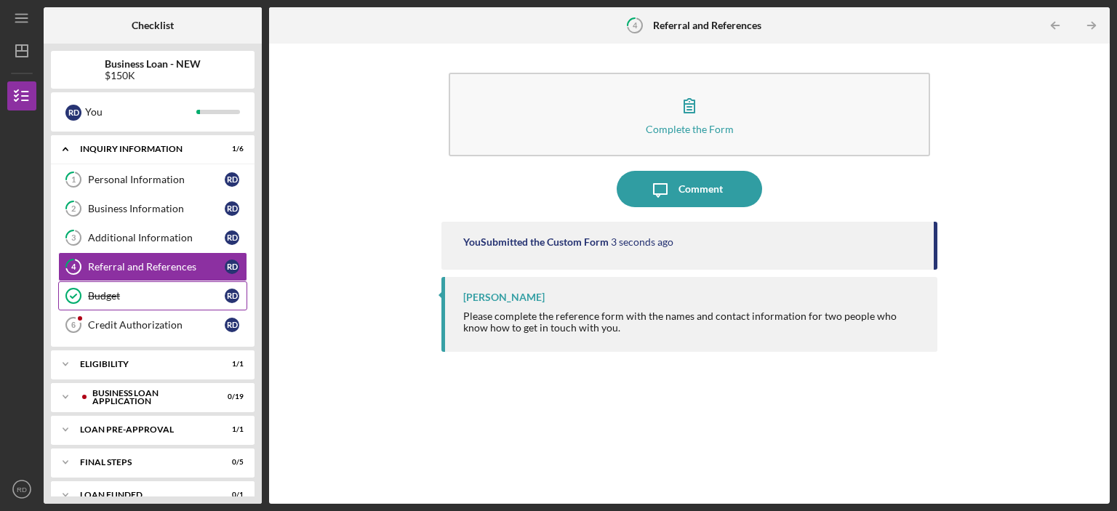
click at [170, 299] on div "Budget" at bounding box center [156, 296] width 137 height 12
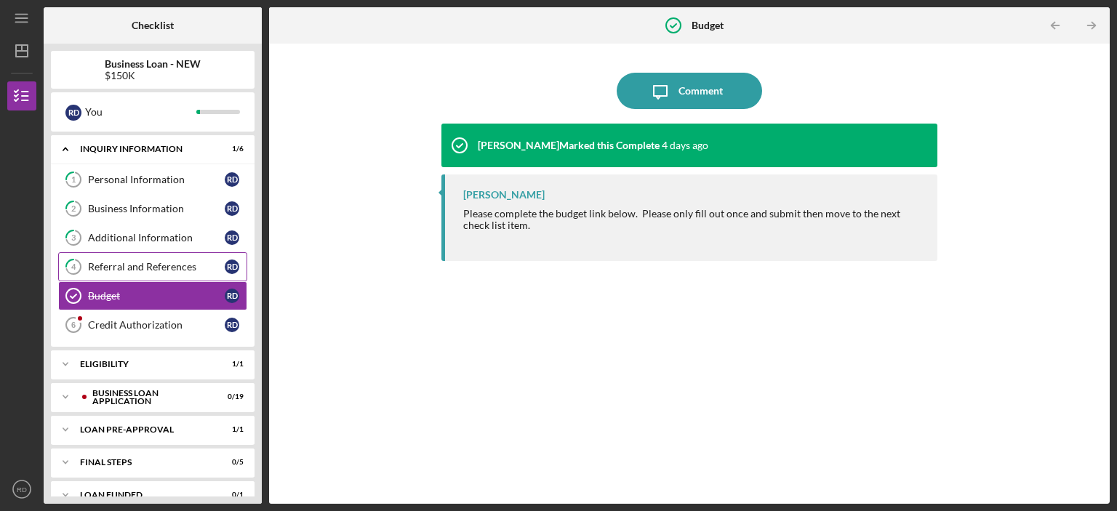
click at [152, 270] on div "Referral and References" at bounding box center [156, 267] width 137 height 12
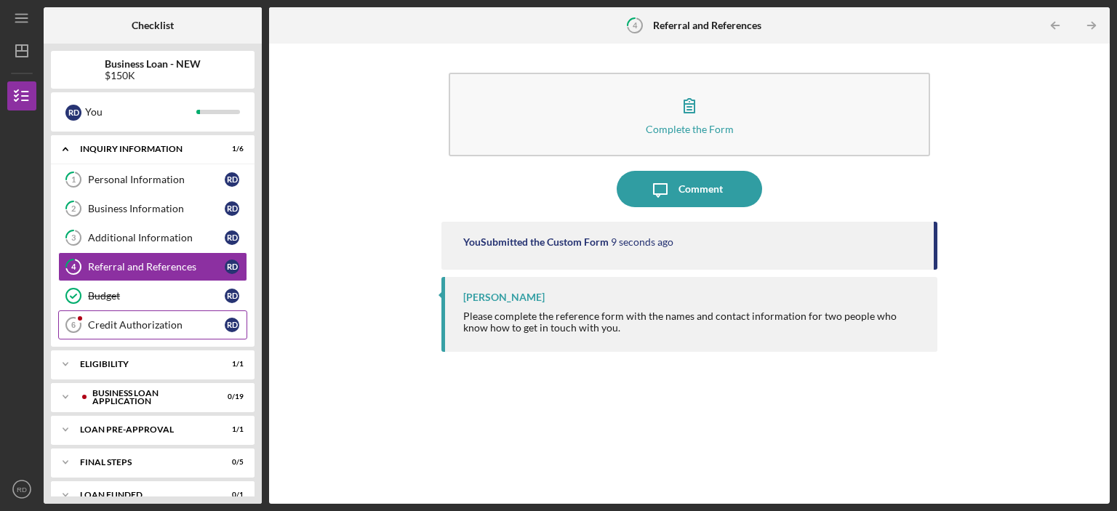
click at [148, 322] on div "Credit Authorization" at bounding box center [156, 325] width 137 height 12
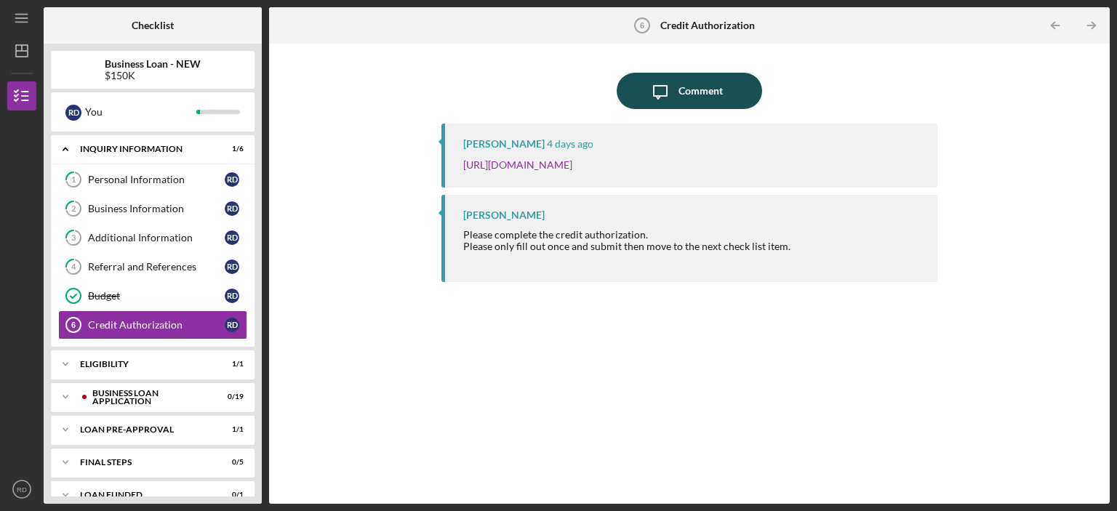
click at [691, 87] on div "Comment" at bounding box center [701, 91] width 44 height 36
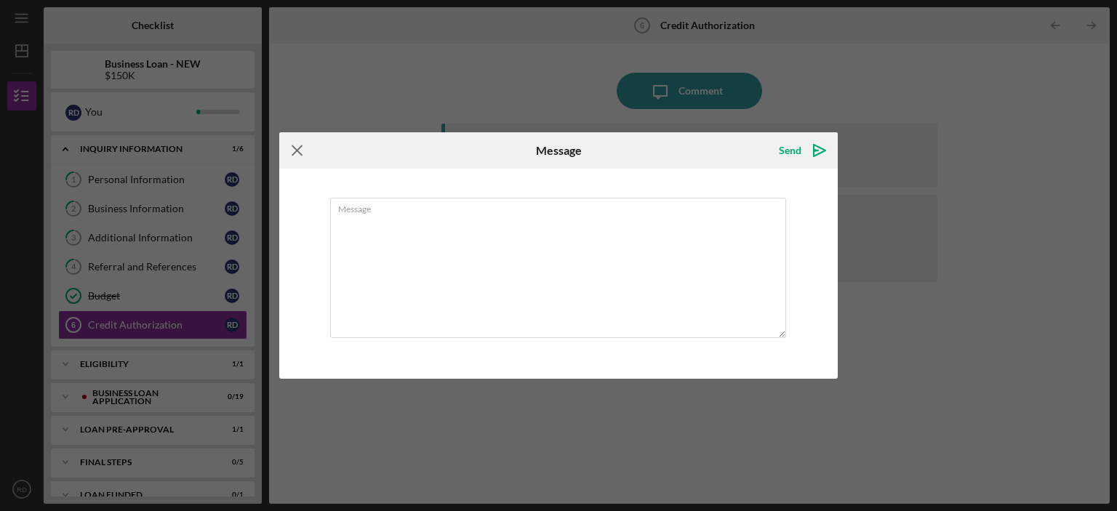
click at [293, 151] on icon "Icon/Menu Close" at bounding box center [297, 150] width 36 height 36
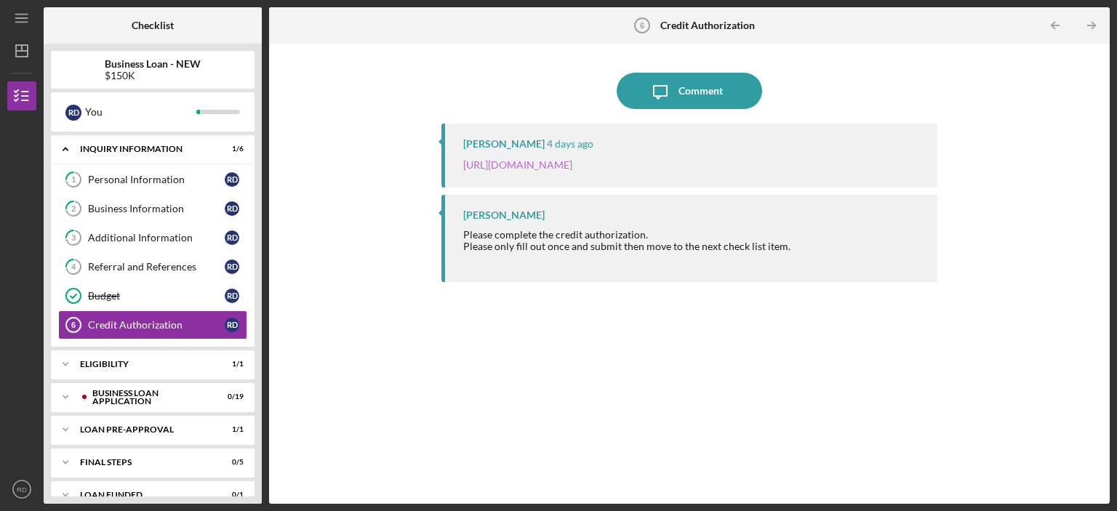
click at [572, 164] on link "[URL][DOMAIN_NAME]" at bounding box center [517, 165] width 109 height 12
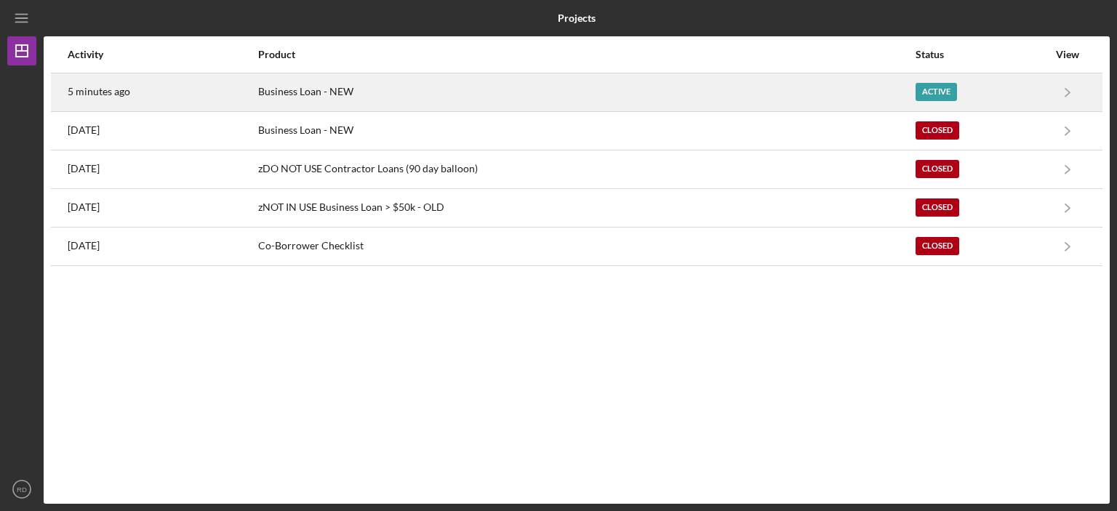
click at [919, 92] on div "Active" at bounding box center [936, 92] width 41 height 18
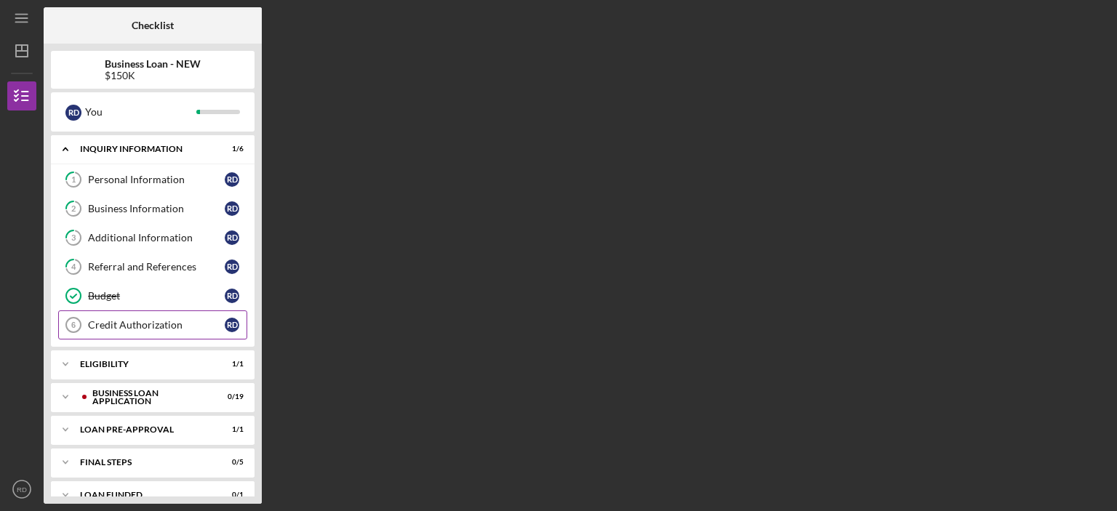
click at [103, 319] on div "Credit Authorization" at bounding box center [156, 325] width 137 height 12
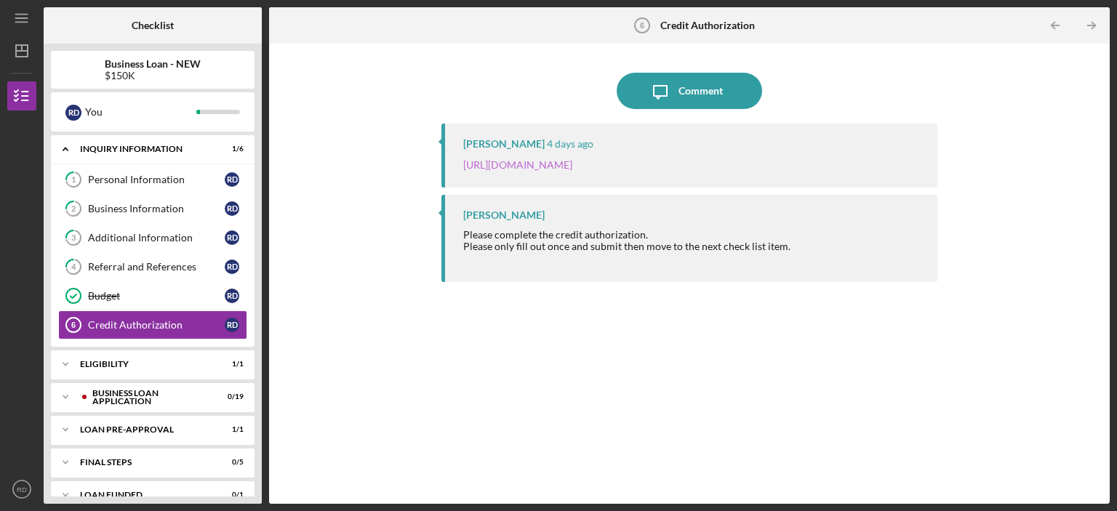
click at [572, 164] on link "[URL][DOMAIN_NAME]" at bounding box center [517, 165] width 109 height 12
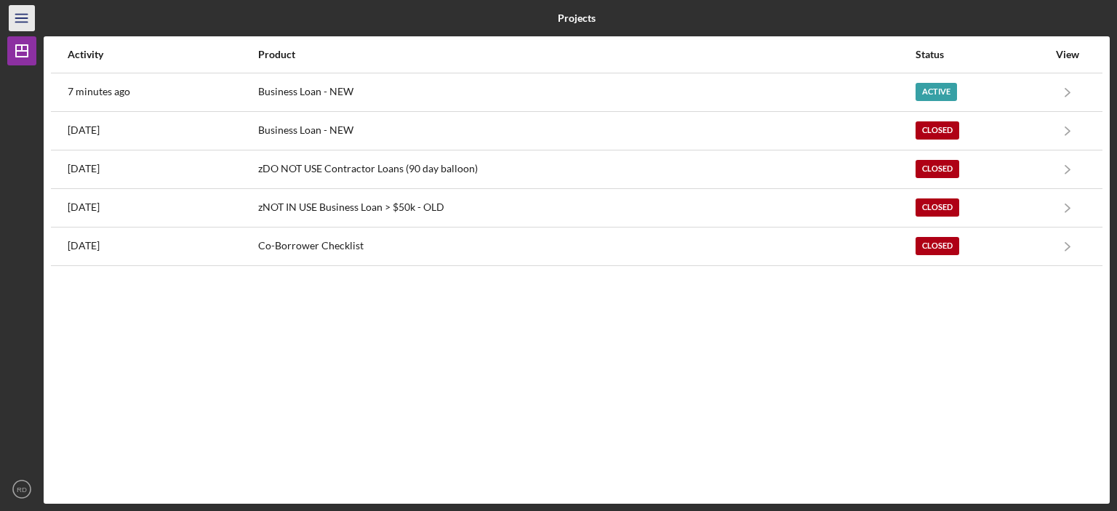
click at [20, 25] on icon "Icon/Menu" at bounding box center [22, 18] width 33 height 33
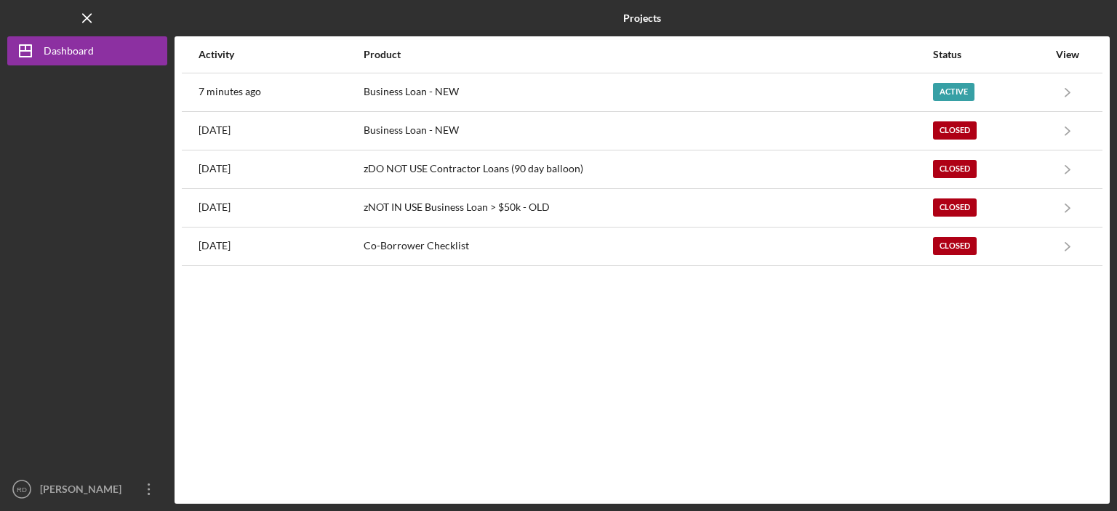
click at [20, 25] on div "Logo-Reversed Created with Sketch. Icon/Menu Close" at bounding box center [87, 18] width 160 height 36
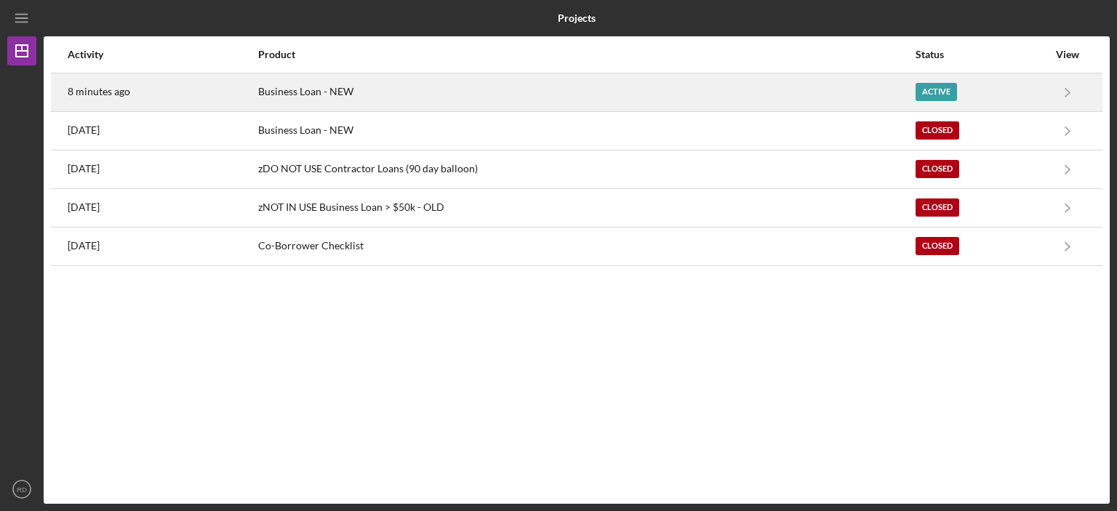
click at [932, 84] on div "Active" at bounding box center [936, 92] width 41 height 18
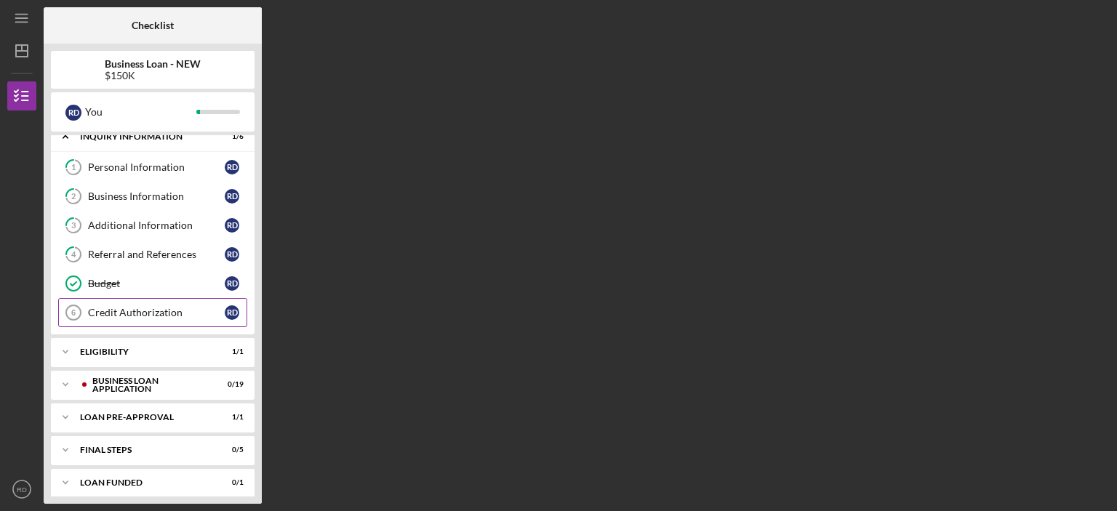
scroll to position [19, 0]
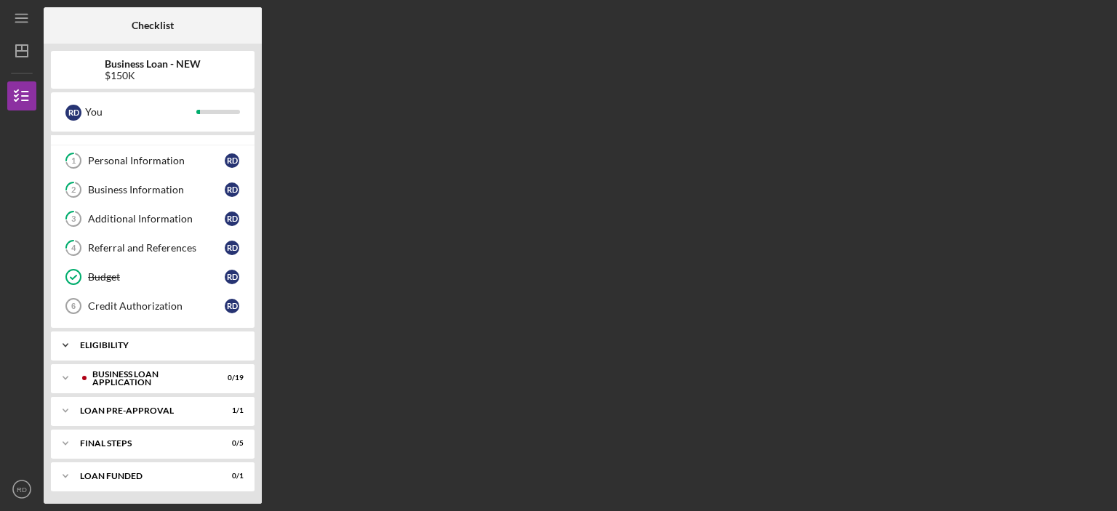
click at [173, 346] on div "ELIGIBILITY" at bounding box center [158, 345] width 156 height 9
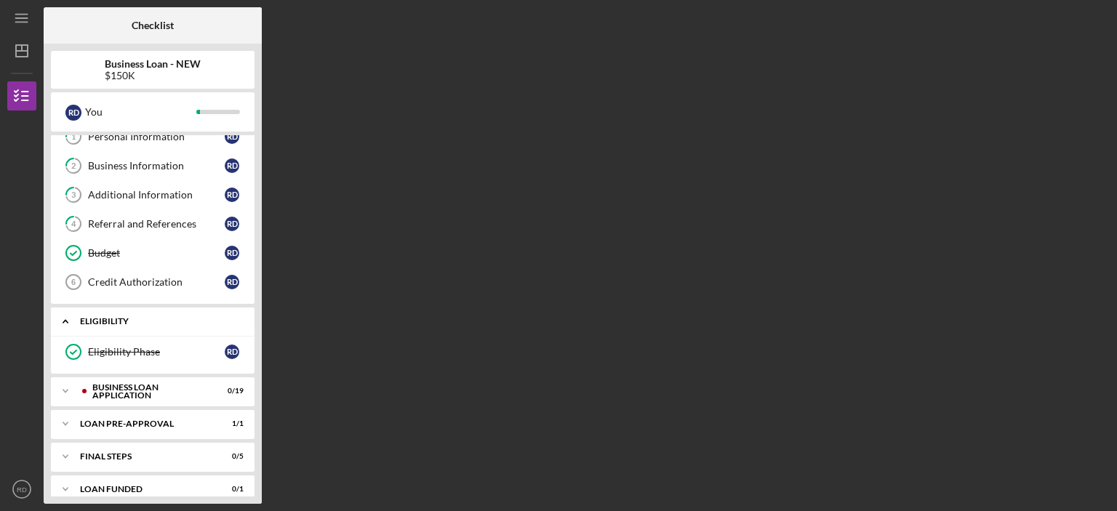
scroll to position [55, 0]
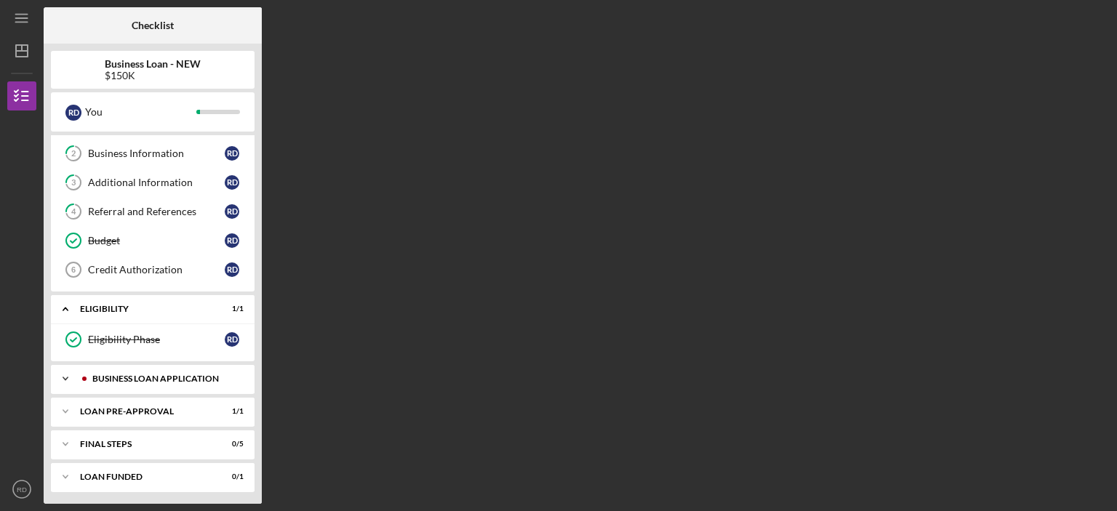
click at [177, 375] on div "BUSINESS LOAN APPLICATION" at bounding box center [164, 379] width 144 height 9
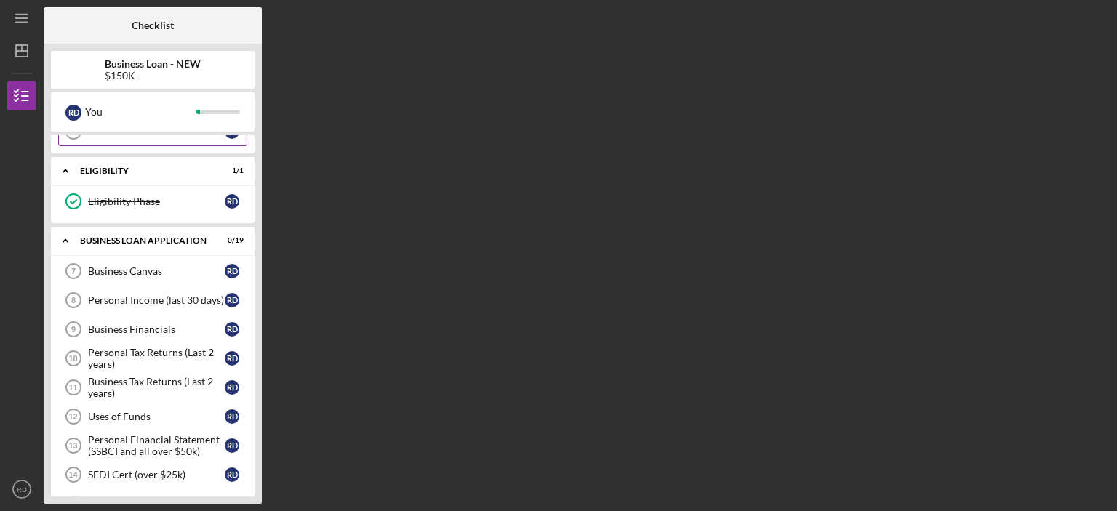
scroll to position [218, 0]
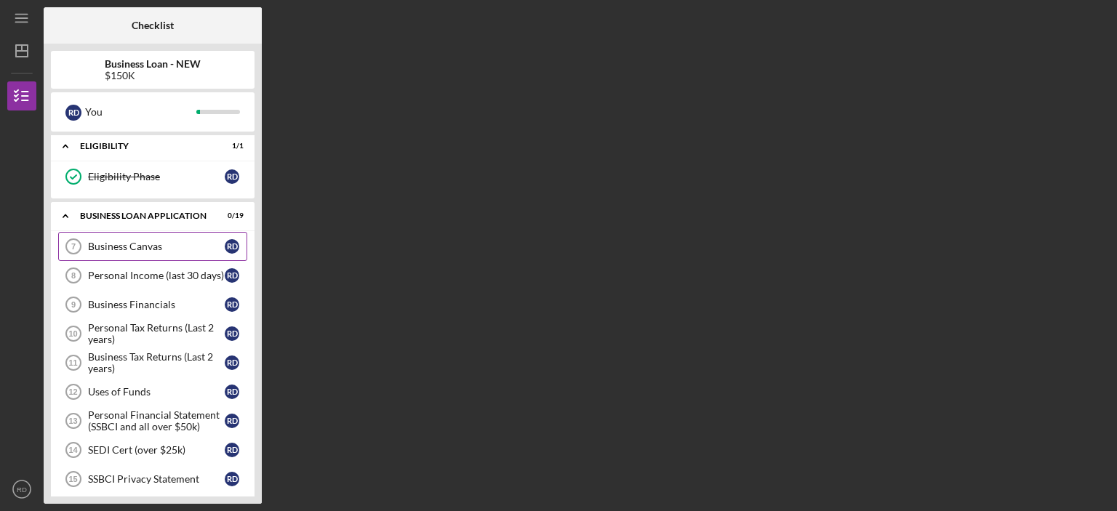
click at [183, 252] on link "Business Canvas 7 Business Canvas R D" at bounding box center [152, 246] width 189 height 29
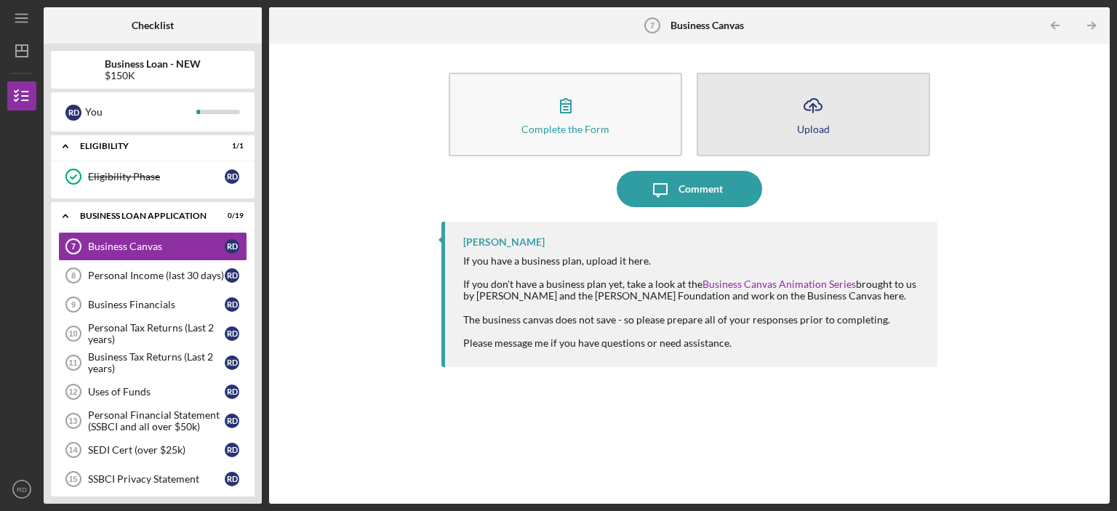
click at [821, 108] on icon "button" at bounding box center [812, 104] width 17 height 11
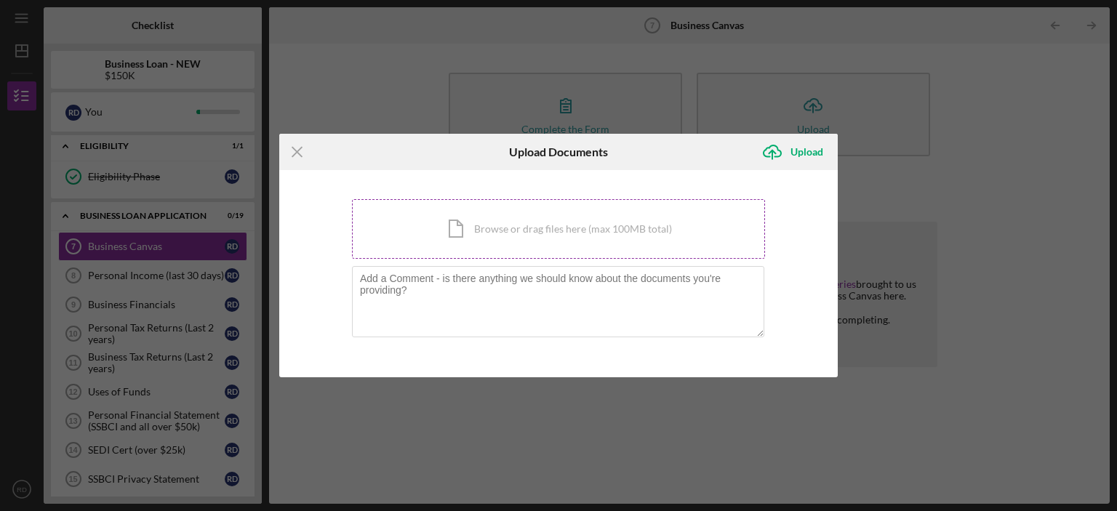
click at [528, 233] on div "Icon/Document Browse or drag files here (max 100MB total) Tap to choose files o…" at bounding box center [558, 229] width 413 height 60
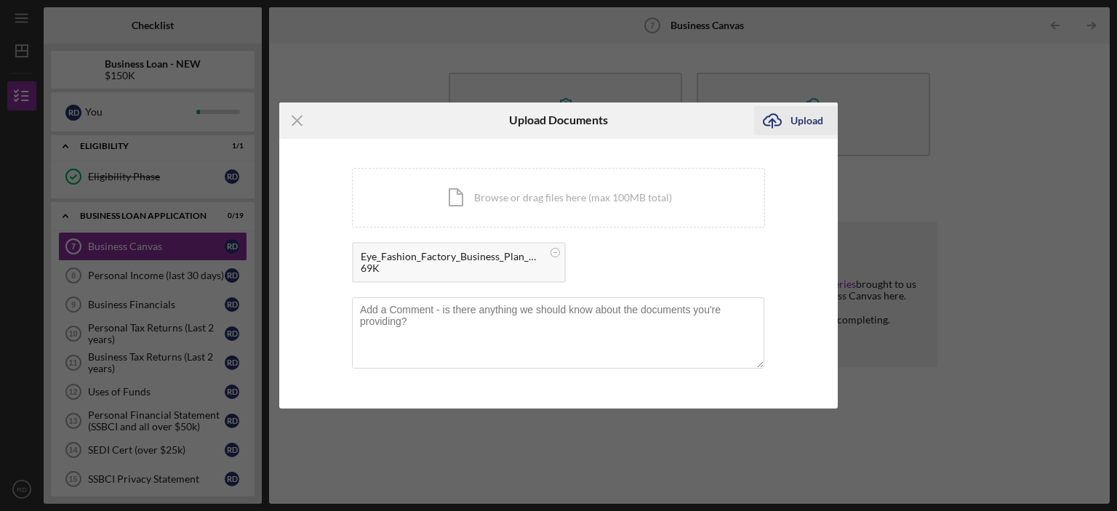
click at [803, 119] on div "Upload" at bounding box center [807, 120] width 33 height 29
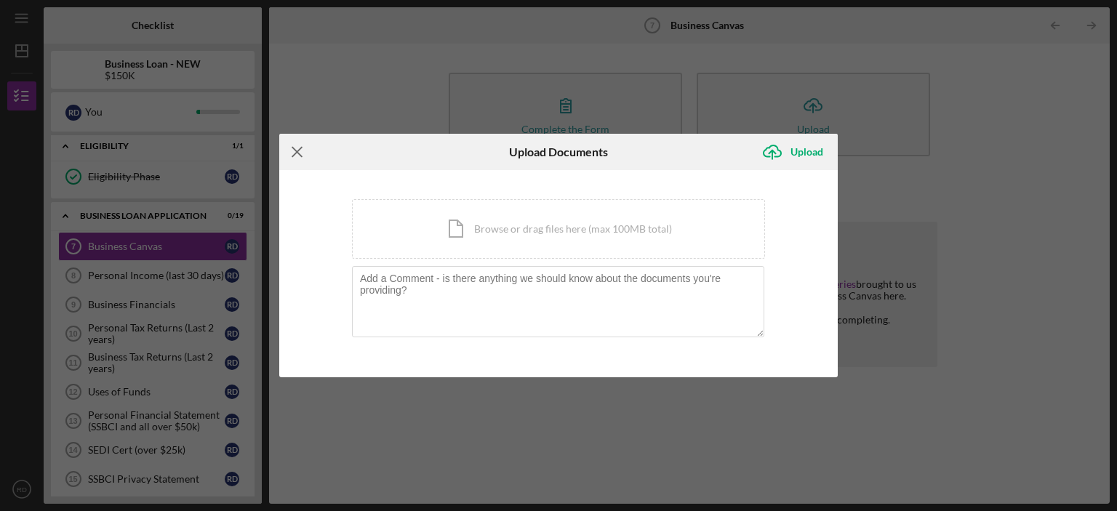
click at [304, 153] on icon "Icon/Menu Close" at bounding box center [297, 152] width 36 height 36
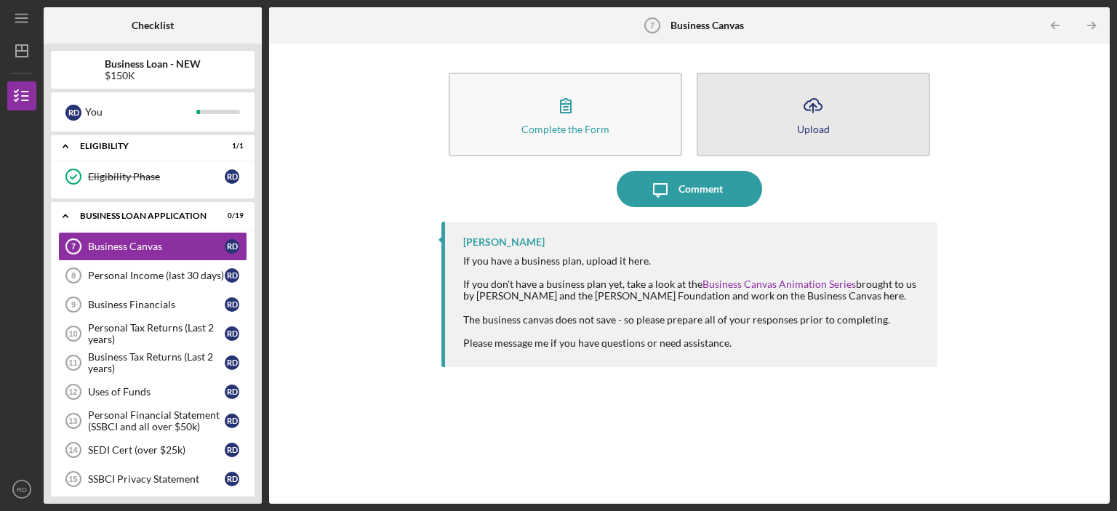
click at [815, 109] on icon "Icon/Upload" at bounding box center [813, 105] width 36 height 36
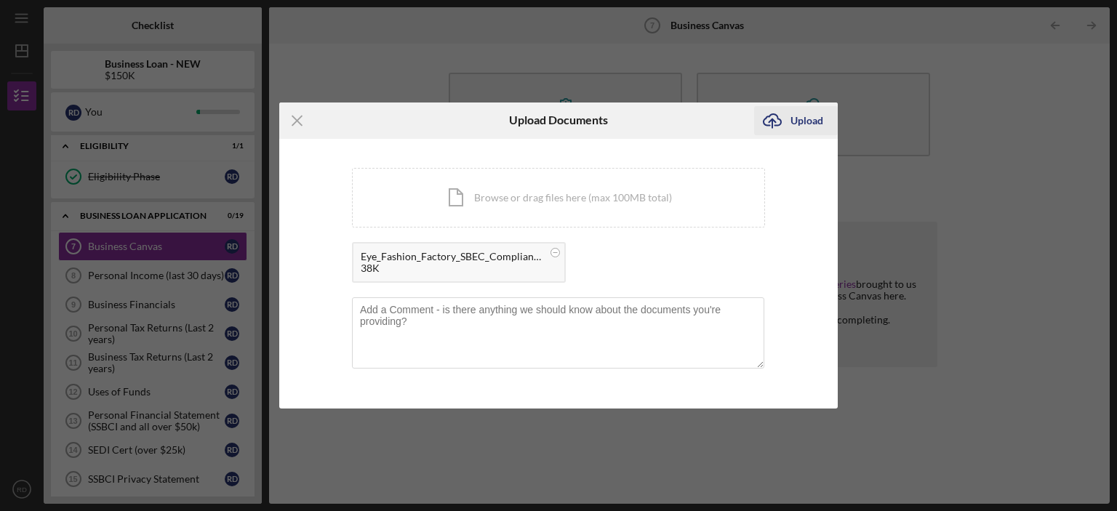
click at [802, 118] on div "Upload" at bounding box center [807, 120] width 33 height 29
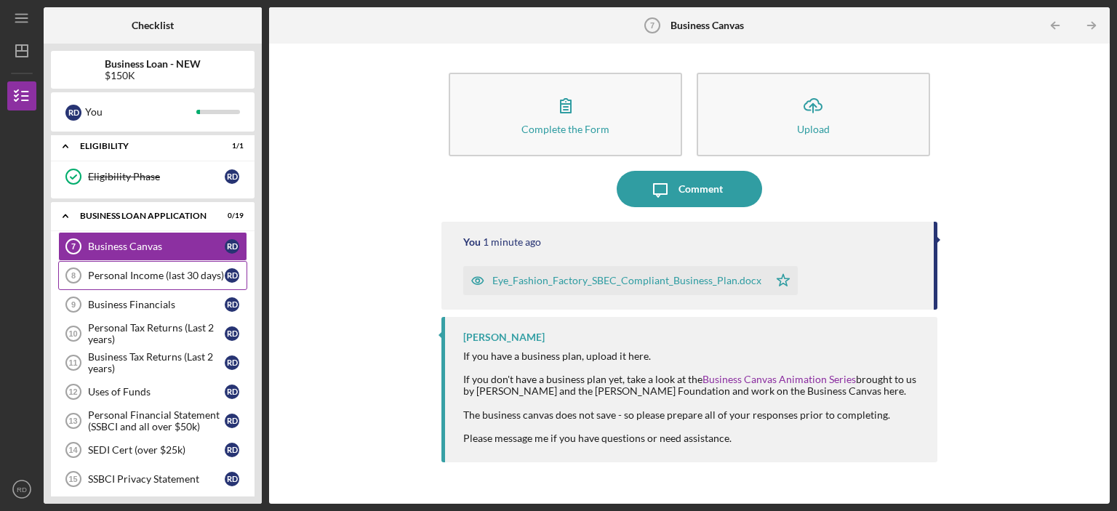
click at [188, 271] on div "Personal Income (last 30 days)" at bounding box center [156, 276] width 137 height 12
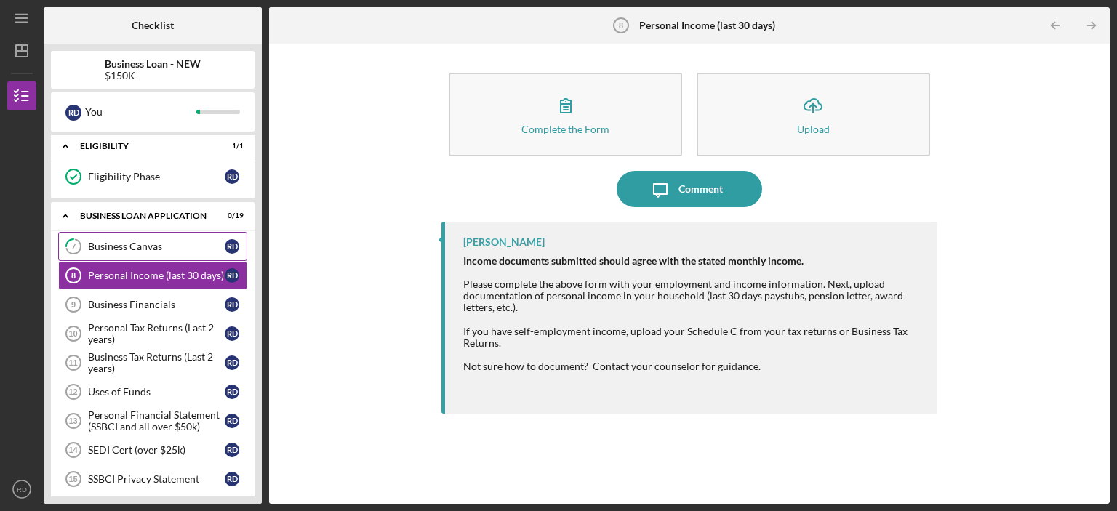
click at [188, 249] on div "Business Canvas" at bounding box center [156, 247] width 137 height 12
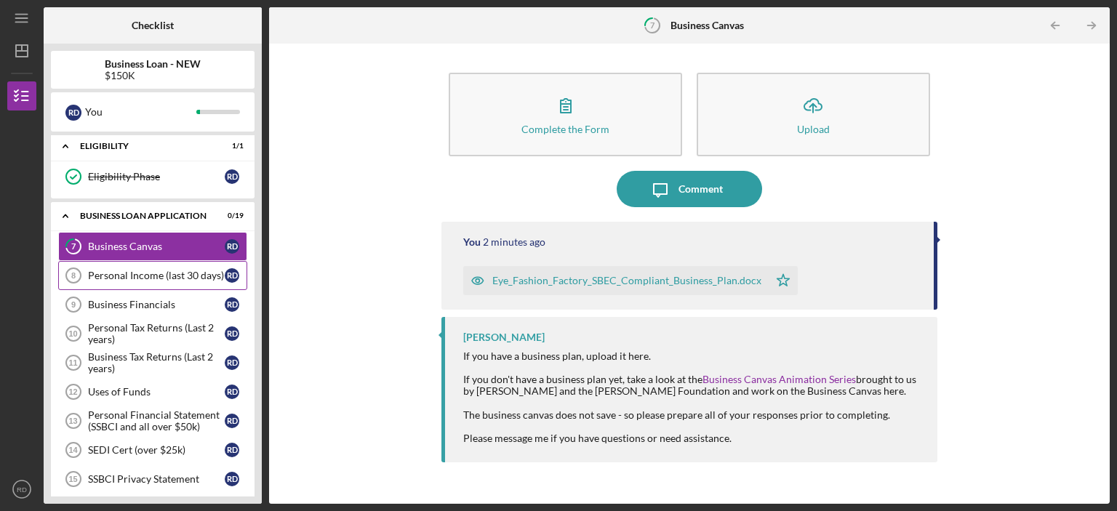
click at [93, 271] on div "Personal Income (last 30 days)" at bounding box center [156, 276] width 137 height 12
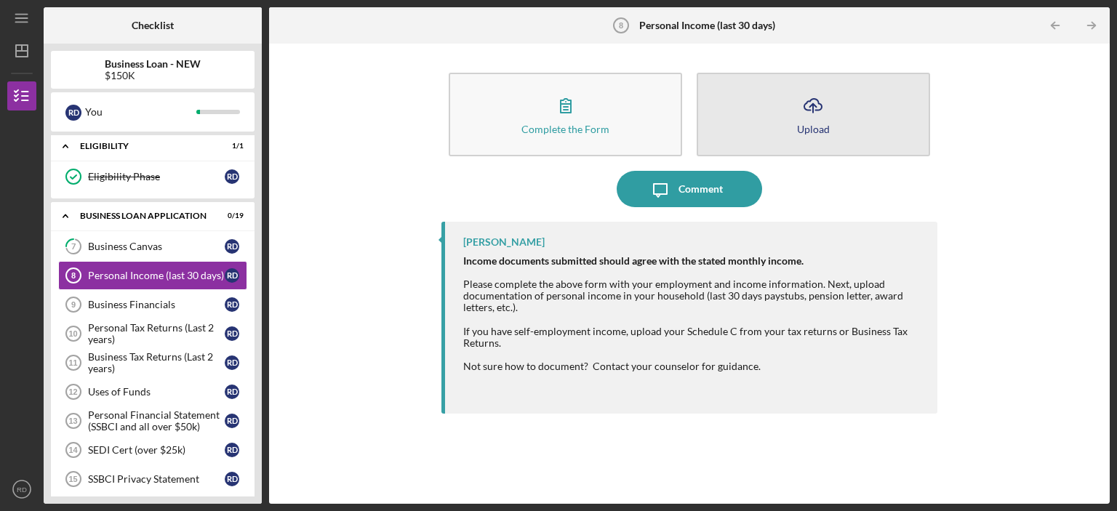
click at [809, 135] on button "Icon/Upload Upload" at bounding box center [813, 115] width 233 height 84
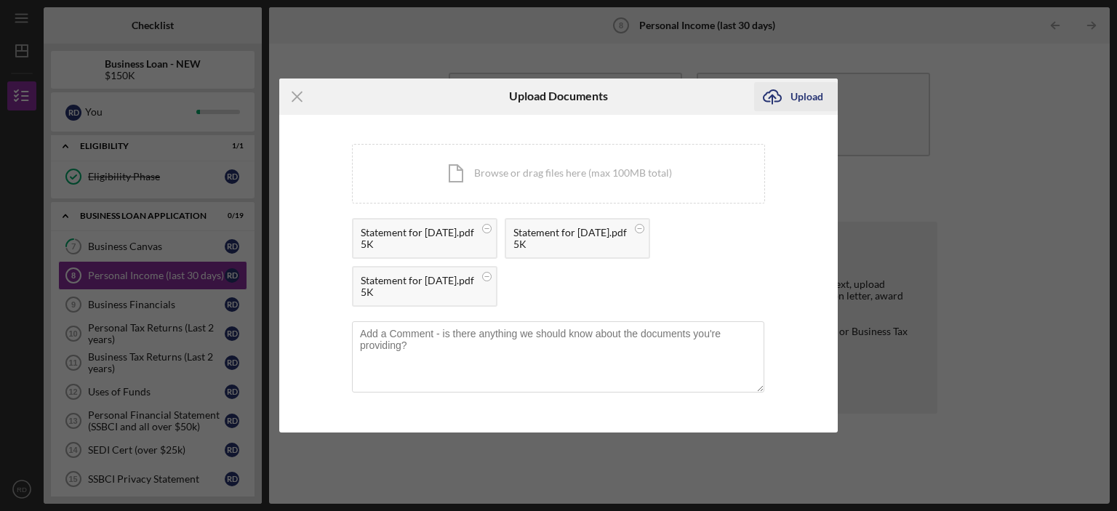
click at [809, 96] on div "Upload" at bounding box center [807, 96] width 33 height 29
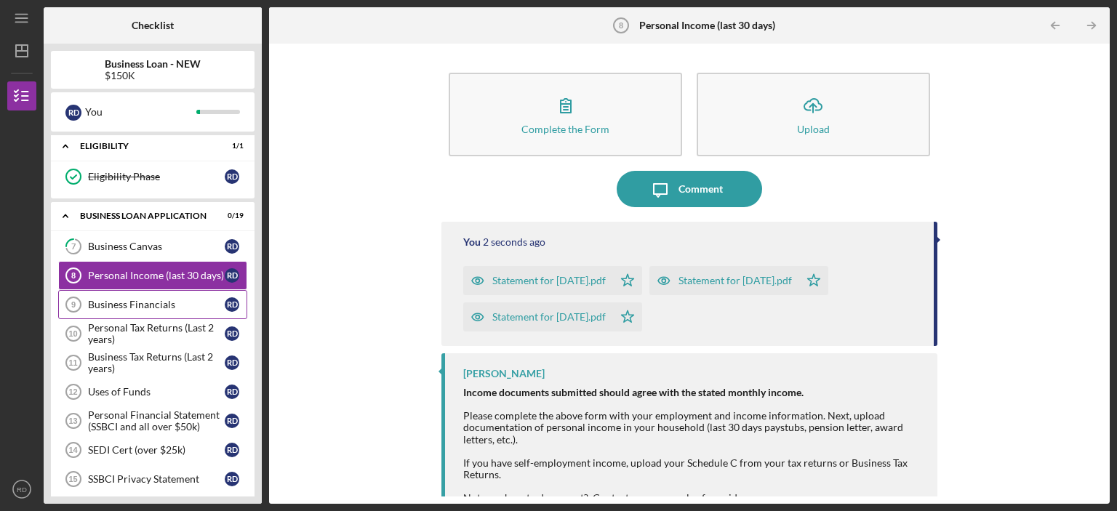
click at [146, 306] on div "Business Financials" at bounding box center [156, 305] width 137 height 12
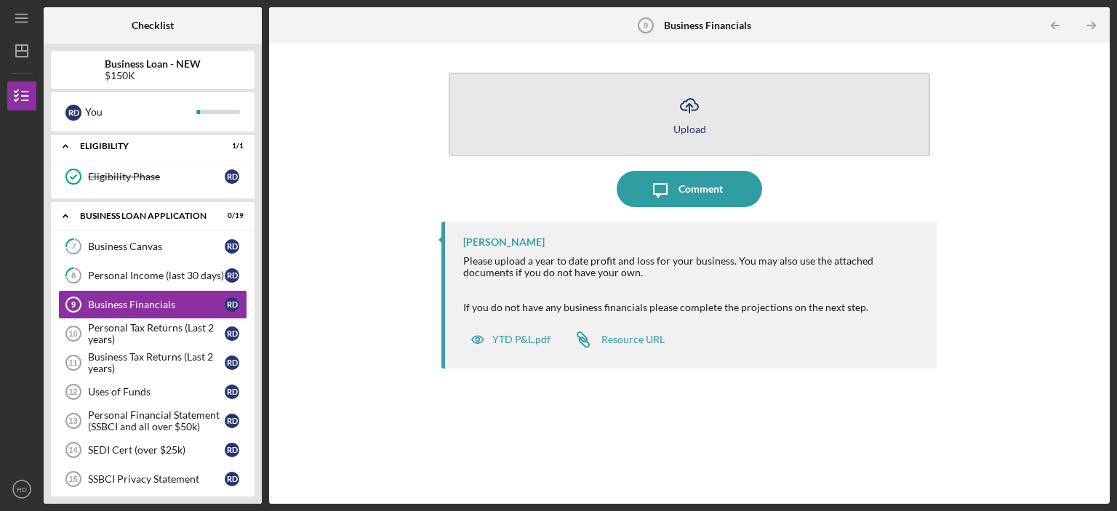
click at [721, 105] on button "Icon/Upload Upload" at bounding box center [690, 115] width 482 height 84
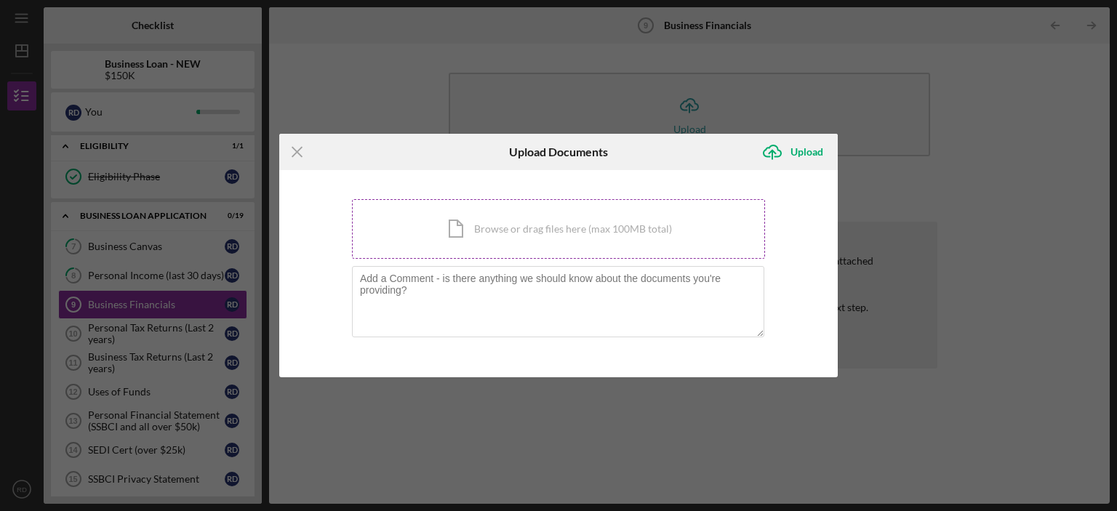
click at [594, 226] on div "Icon/Document Browse or drag files here (max 100MB total) Tap to choose files o…" at bounding box center [558, 229] width 413 height 60
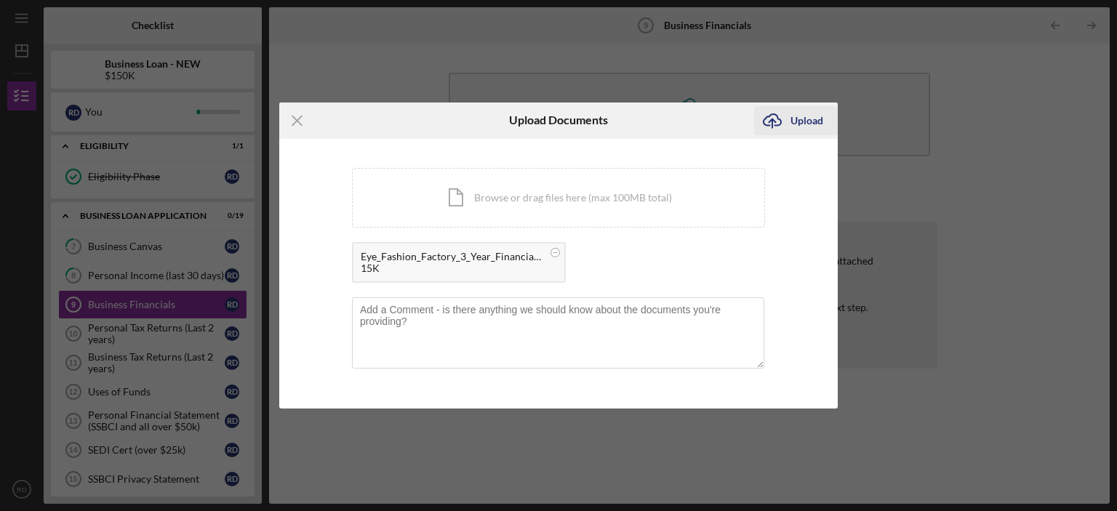
click at [801, 123] on div "Upload" at bounding box center [807, 120] width 33 height 29
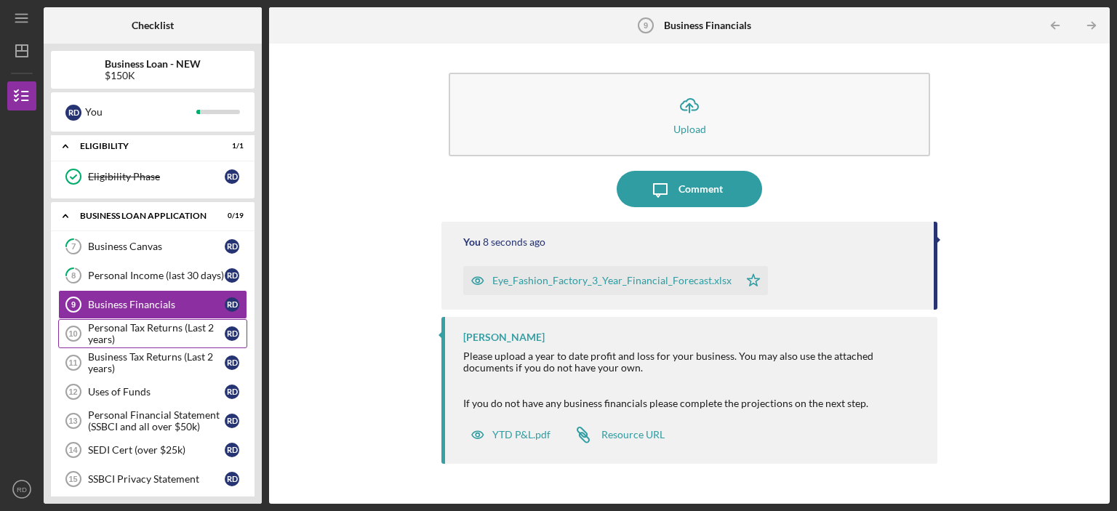
click at [111, 326] on div "Personal Tax Returns (Last 2 years)" at bounding box center [156, 333] width 137 height 23
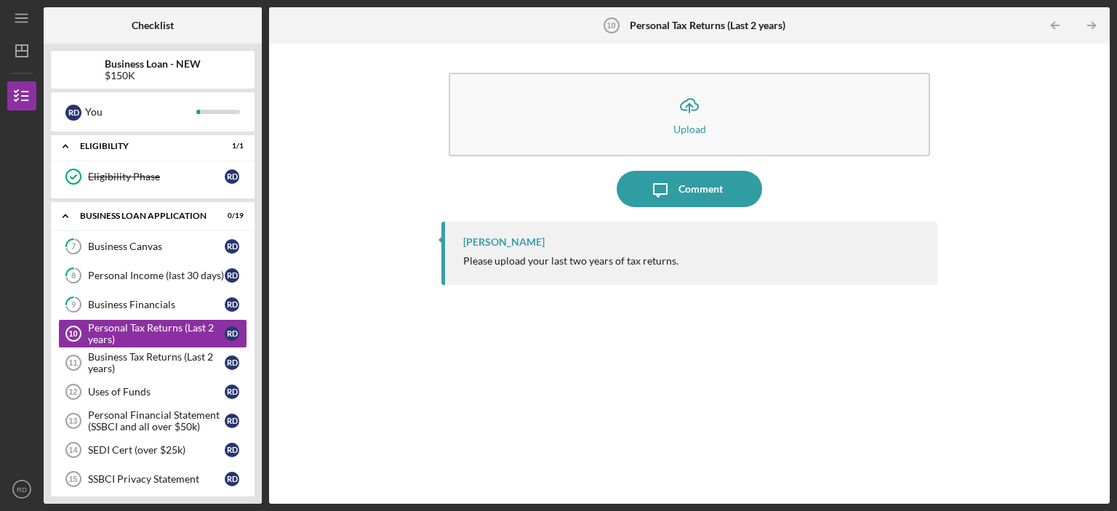
click at [58, 319] on link "Personal Tax Returns (Last 2 years) 10 Personal Tax Returns (Last 2 years) R D" at bounding box center [152, 333] width 189 height 29
click at [172, 367] on div "Business Tax Returns (Last 2 years)" at bounding box center [156, 362] width 137 height 23
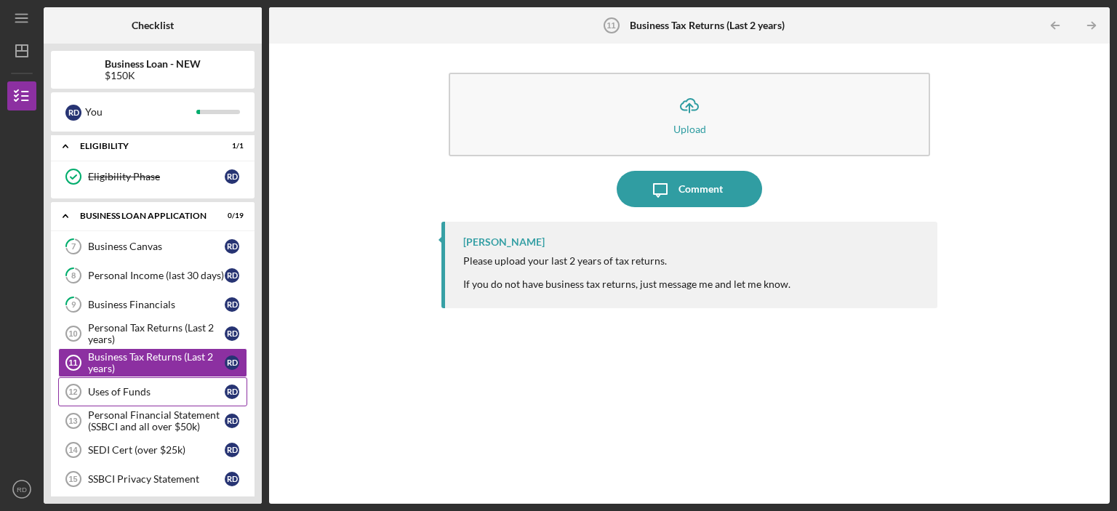
click at [172, 391] on div "Uses of Funds" at bounding box center [156, 392] width 137 height 12
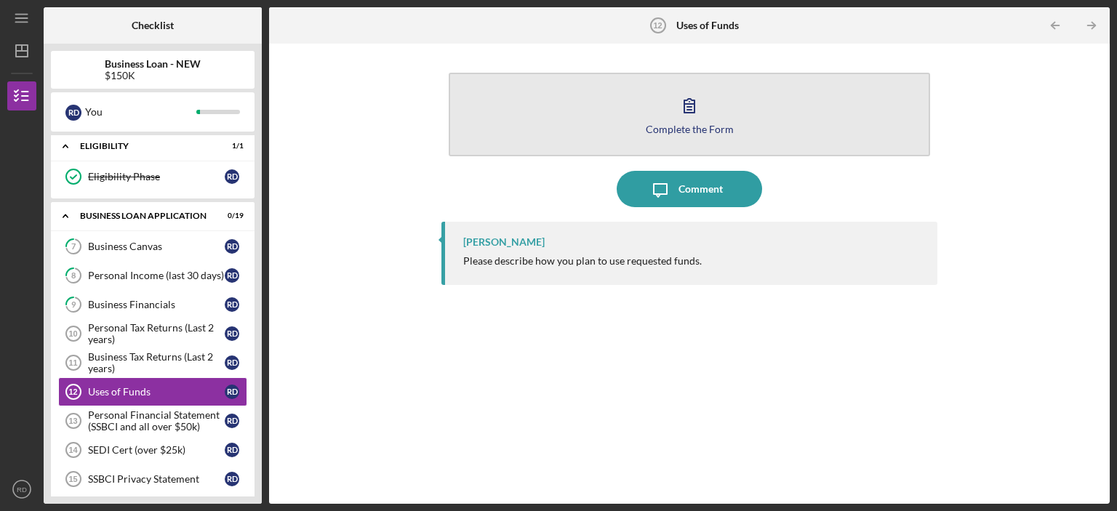
click at [673, 98] on icon "button" at bounding box center [689, 105] width 36 height 36
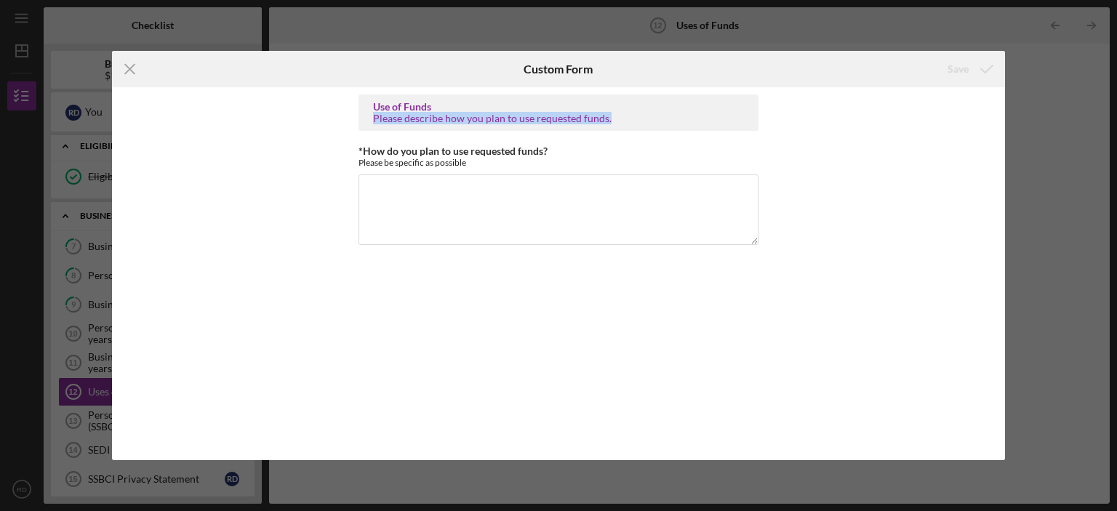
drag, startPoint x: 610, startPoint y: 115, endPoint x: 375, endPoint y: 119, distance: 235.0
click at [375, 119] on div "Please describe how you plan to use requested funds." at bounding box center [558, 119] width 371 height 12
copy div "Please describe how you plan to use requested funds."
paste textarea "The requested funds will be used to support the startup and operational needs o…"
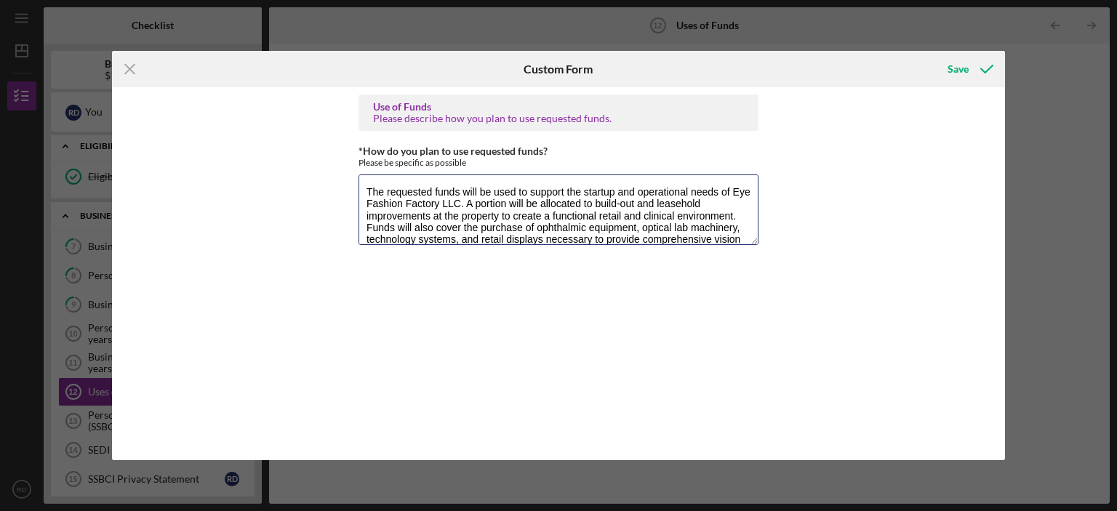
scroll to position [71, 0]
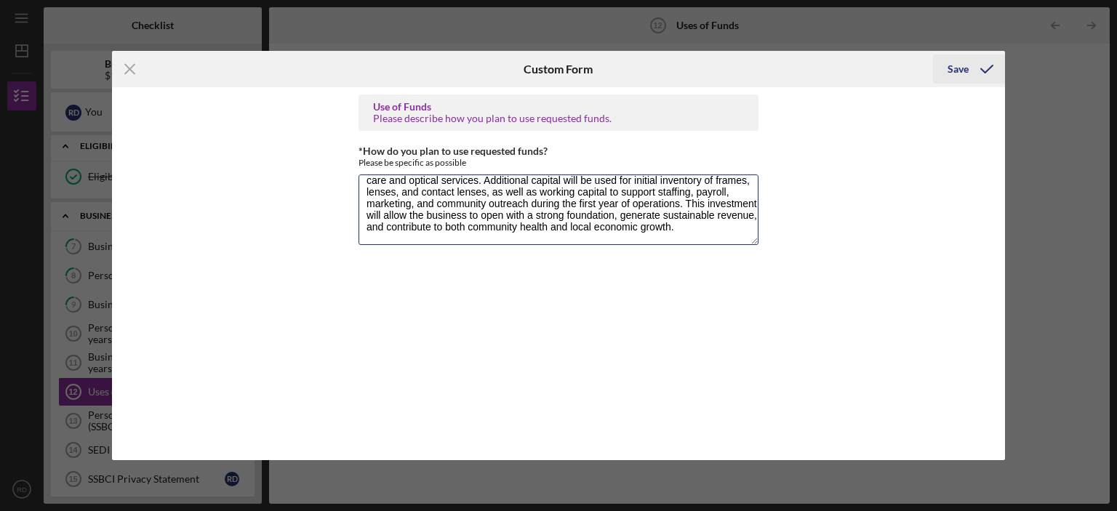
type textarea "The requested funds will be used to support the startup and operational needs o…"
click at [958, 69] on div "Save" at bounding box center [958, 69] width 21 height 29
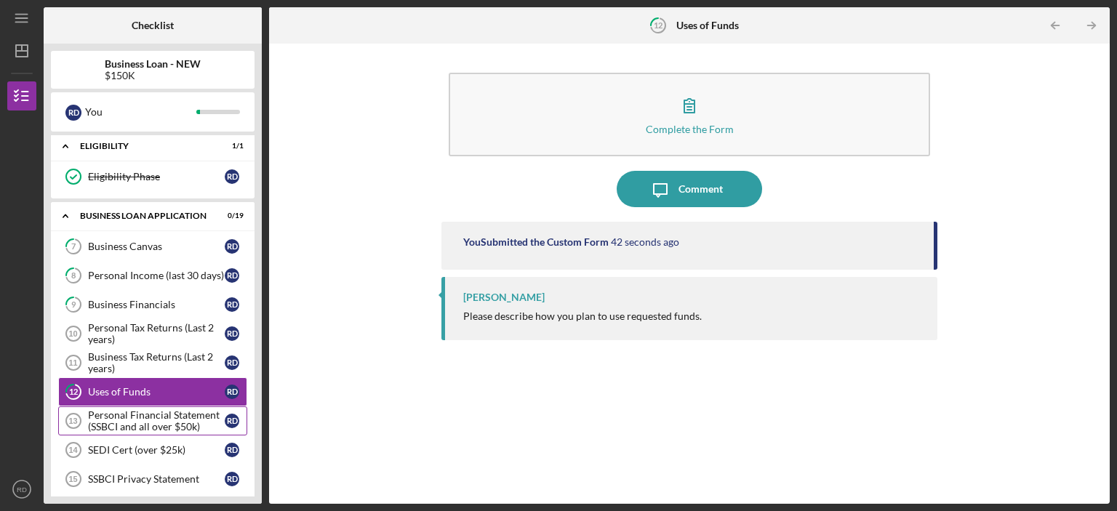
click at [163, 419] on div "Personal Financial Statement (SSBCI and all over $50k)" at bounding box center [156, 421] width 137 height 23
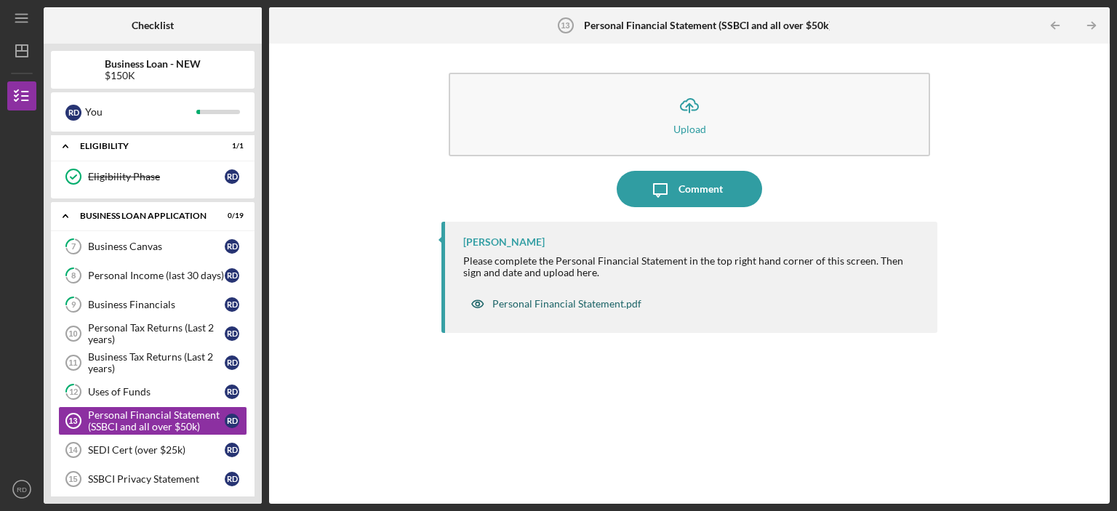
click at [586, 306] on div "Personal Financial Statement.pdf" at bounding box center [566, 304] width 149 height 12
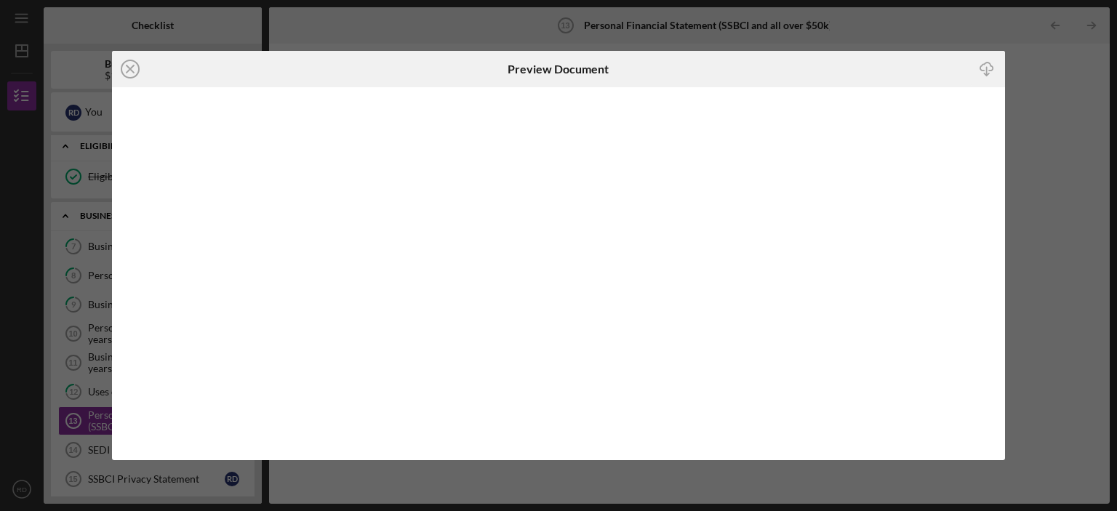
click at [487, 29] on div "Icon/Close Preview Document Icon/Download" at bounding box center [558, 255] width 1117 height 511
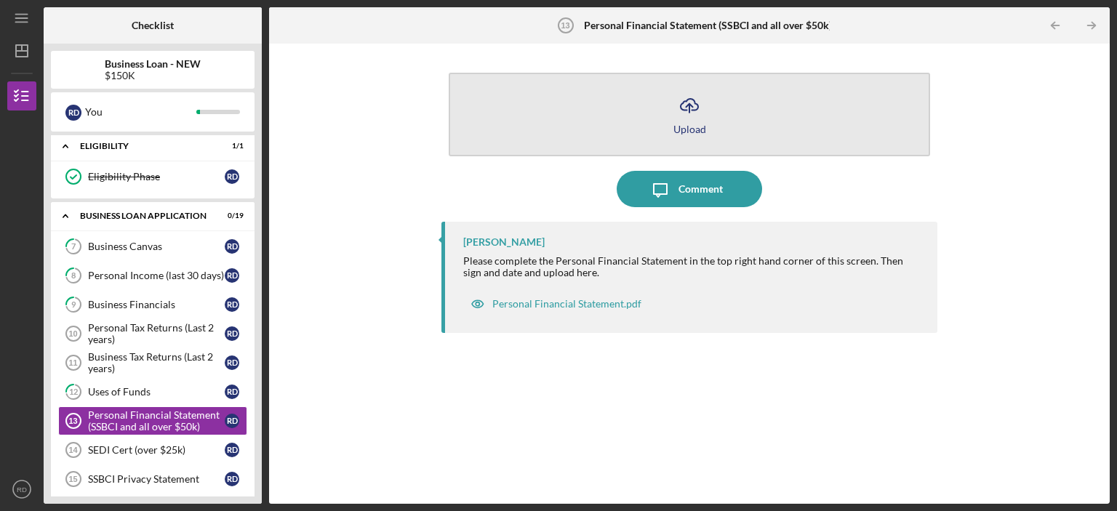
click at [702, 105] on icon "Icon/Upload" at bounding box center [689, 105] width 36 height 36
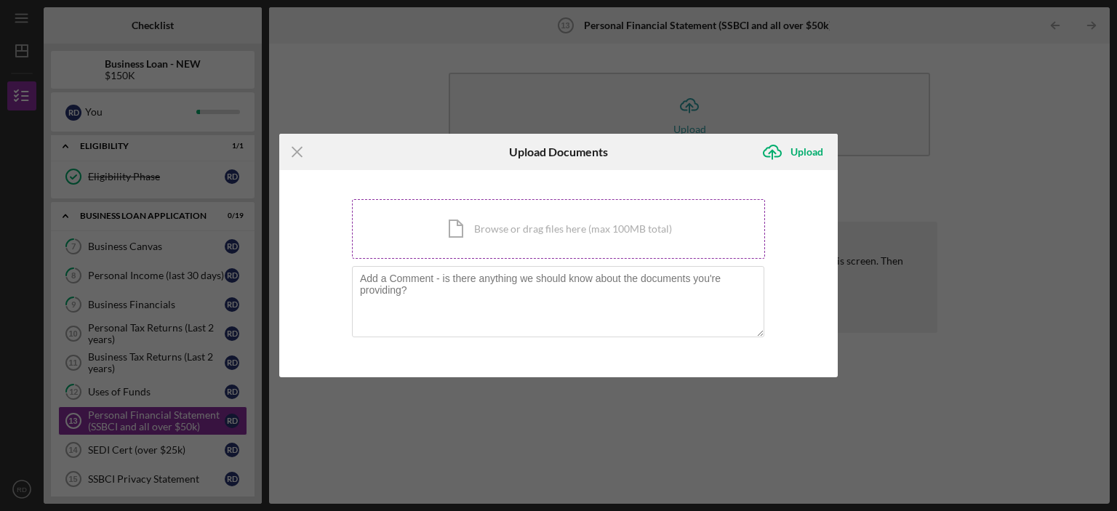
click at [516, 230] on div "Icon/Document Browse or drag files here (max 100MB total) Tap to choose files o…" at bounding box center [558, 229] width 413 height 60
click at [297, 153] on line at bounding box center [296, 151] width 9 height 9
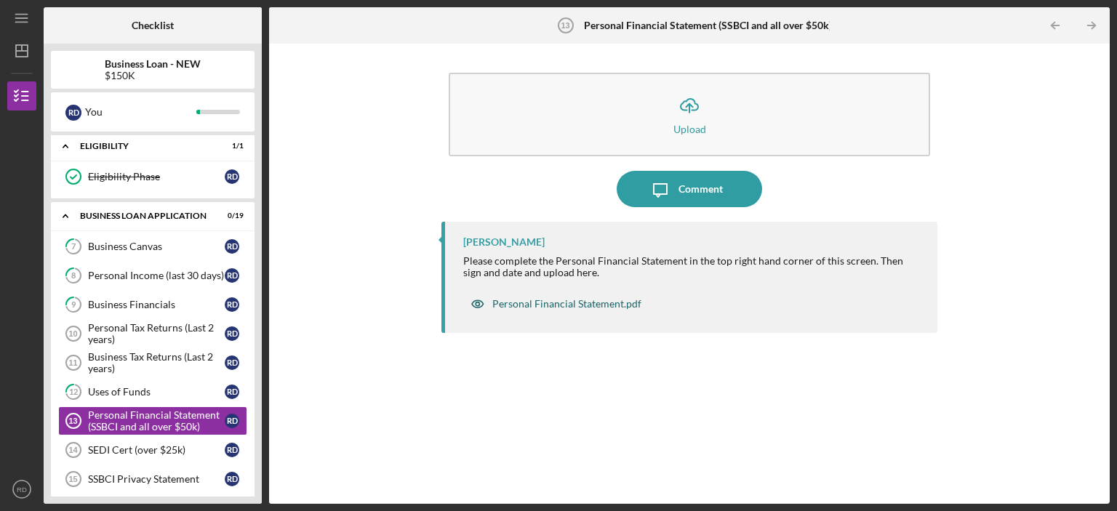
click at [599, 305] on div "Personal Financial Statement.pdf" at bounding box center [566, 304] width 149 height 12
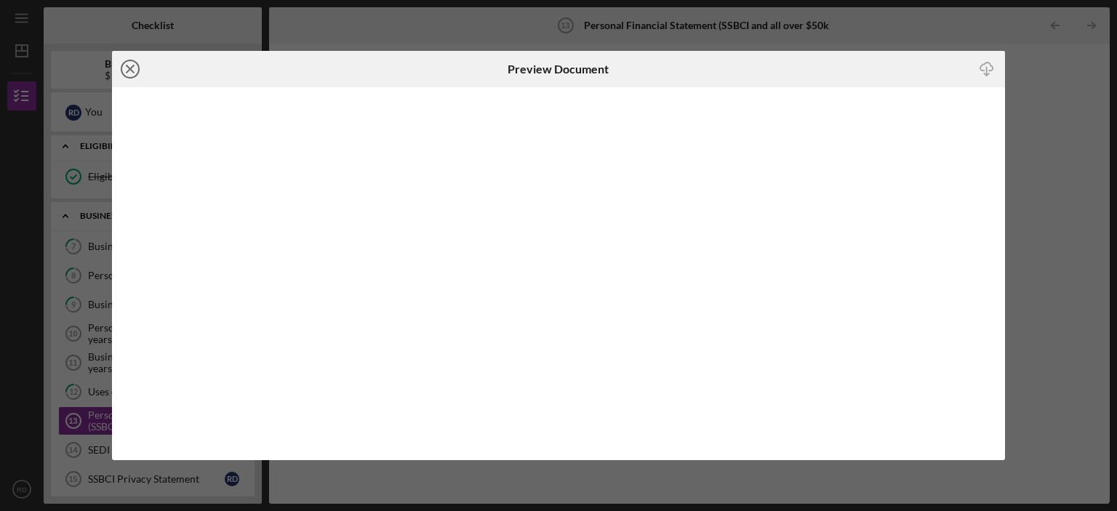
click at [131, 68] on line at bounding box center [130, 68] width 7 height 7
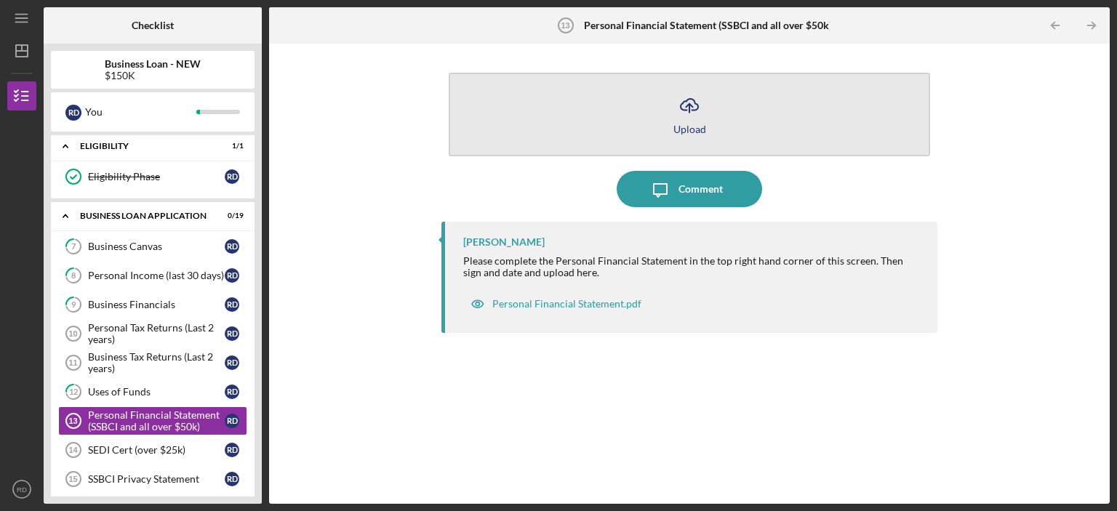
click at [683, 119] on icon "Icon/Upload" at bounding box center [689, 105] width 36 height 36
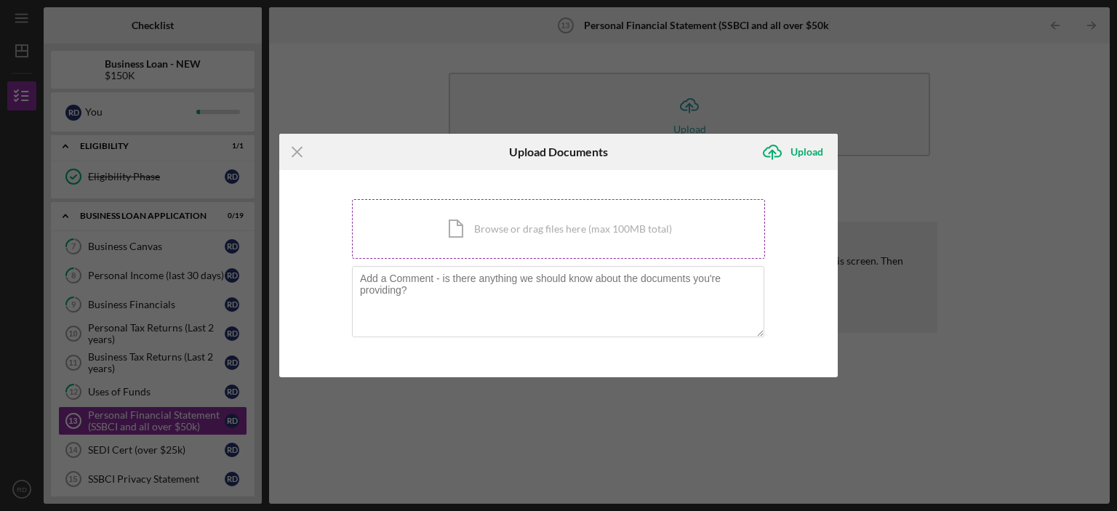
click at [584, 231] on div "Icon/Document Browse or drag files here (max 100MB total) Tap to choose files o…" at bounding box center [558, 229] width 413 height 60
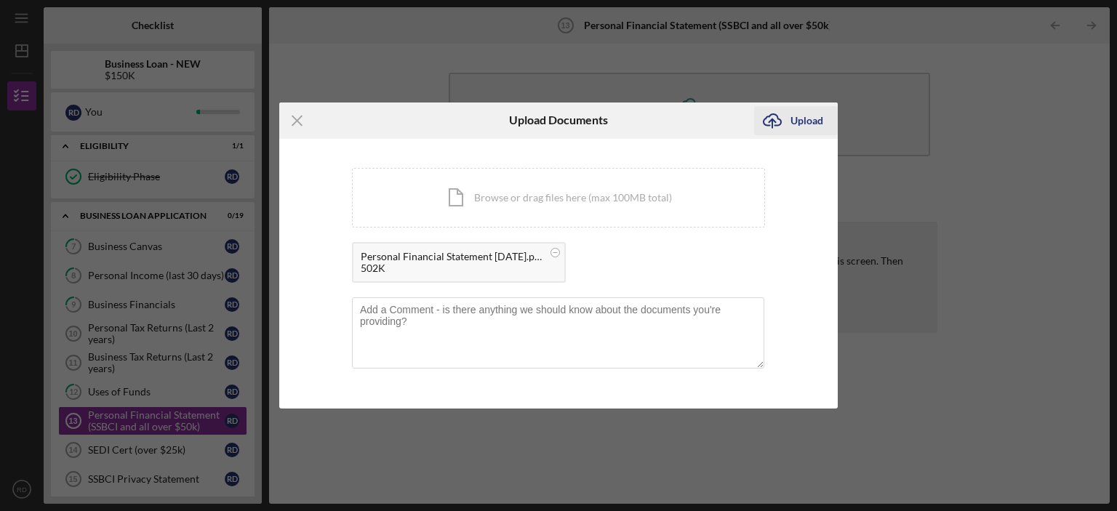
click at [792, 119] on div "Upload" at bounding box center [807, 120] width 33 height 29
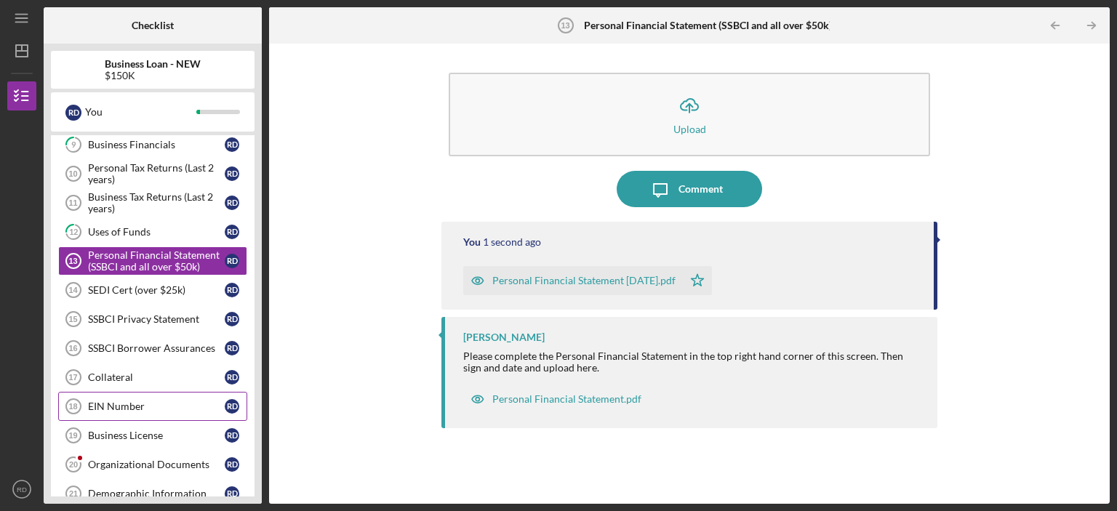
scroll to position [436, 0]
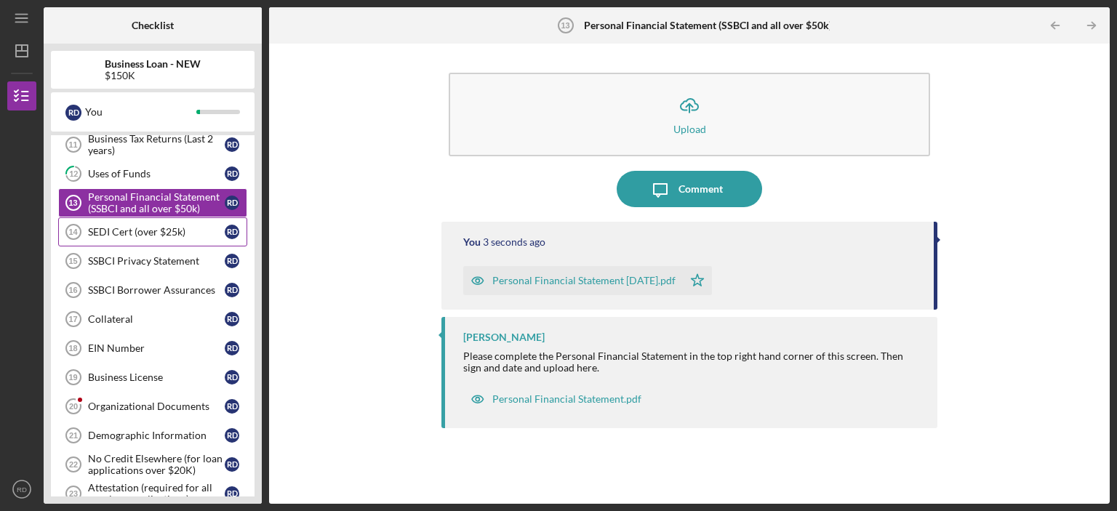
click at [172, 231] on div "SEDI Cert (over $25k)" at bounding box center [156, 232] width 137 height 12
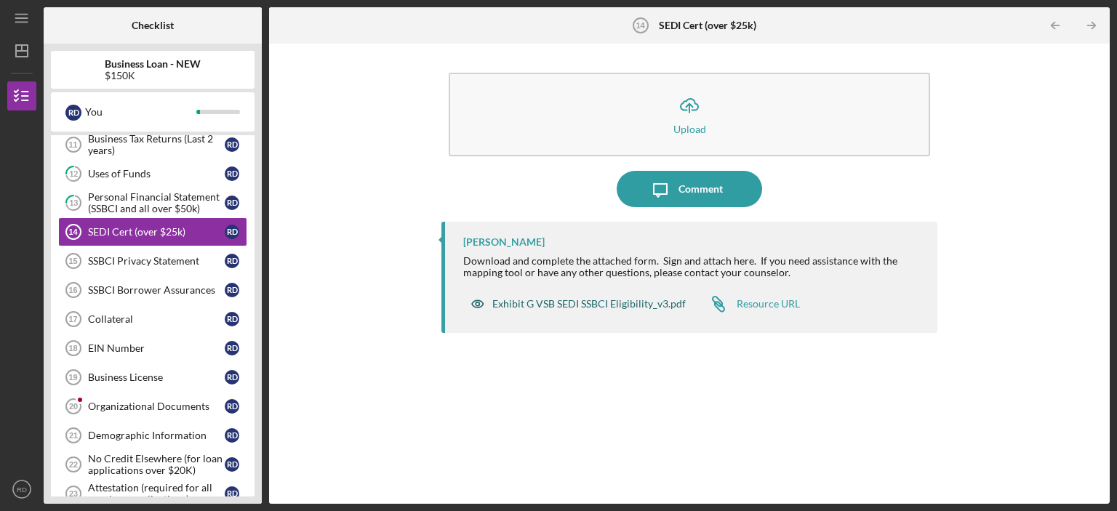
click at [588, 304] on div "Exhibit G VSB SEDI SSBCI Eligibility_v3.pdf" at bounding box center [588, 304] width 193 height 12
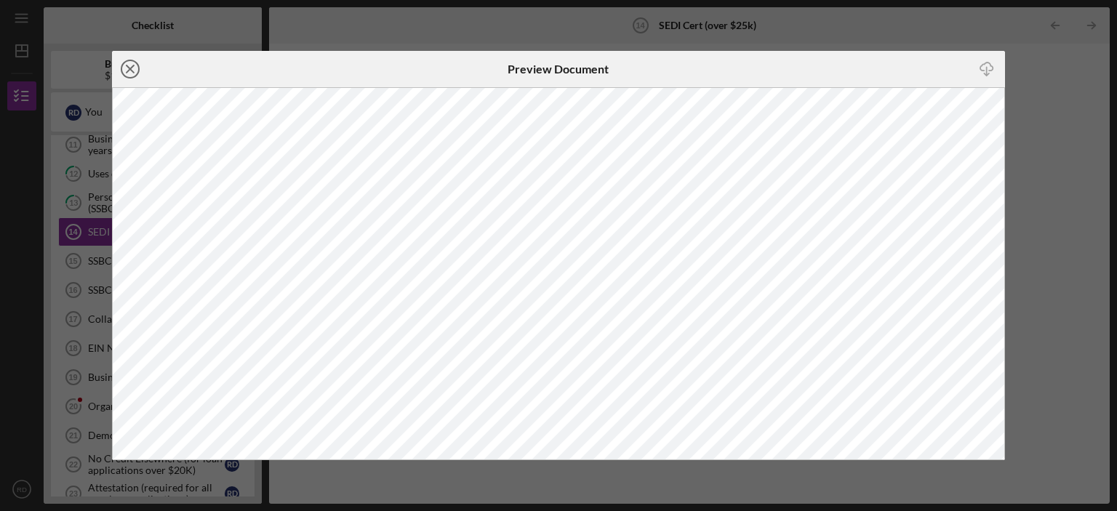
click at [128, 66] on icon "Icon/Close" at bounding box center [130, 69] width 36 height 36
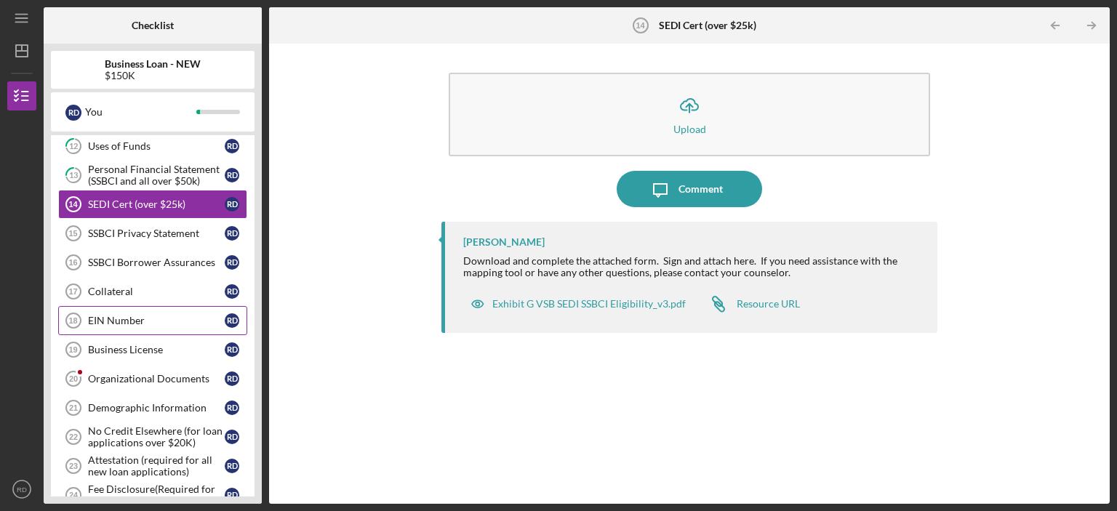
scroll to position [393, 0]
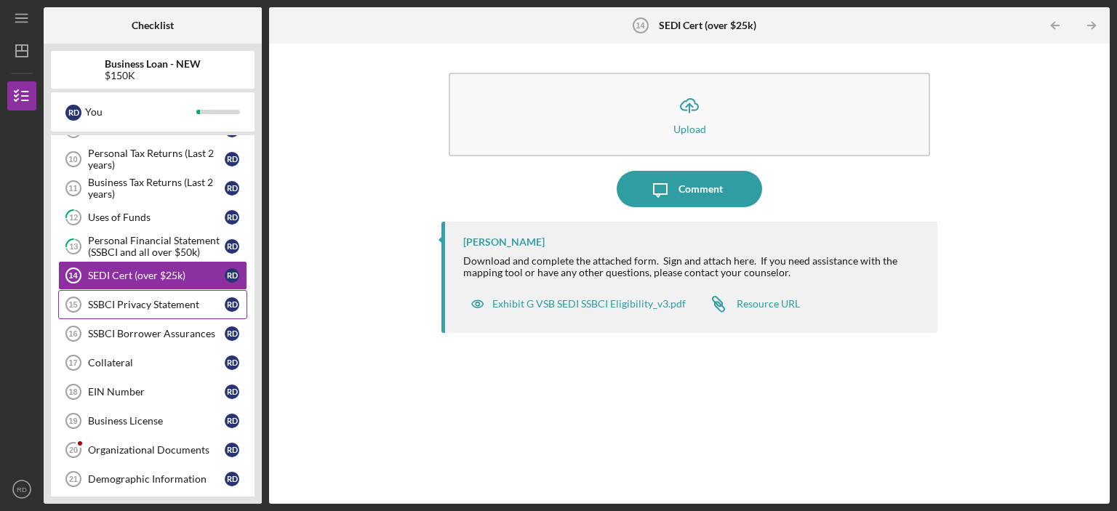
click at [131, 303] on div "SSBCI Privacy Statement" at bounding box center [156, 305] width 137 height 12
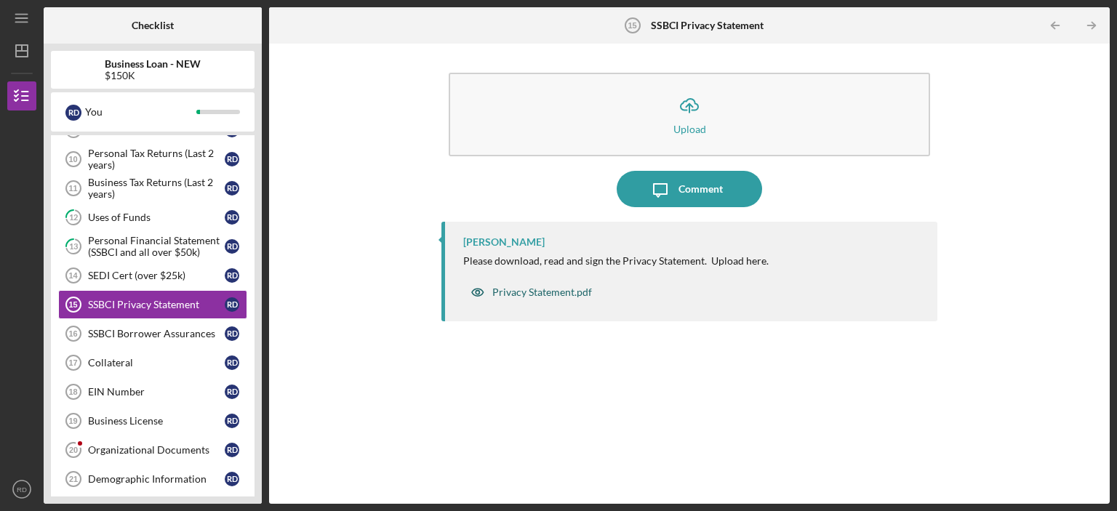
click at [501, 290] on div "Privacy Statement.pdf" at bounding box center [542, 293] width 100 height 12
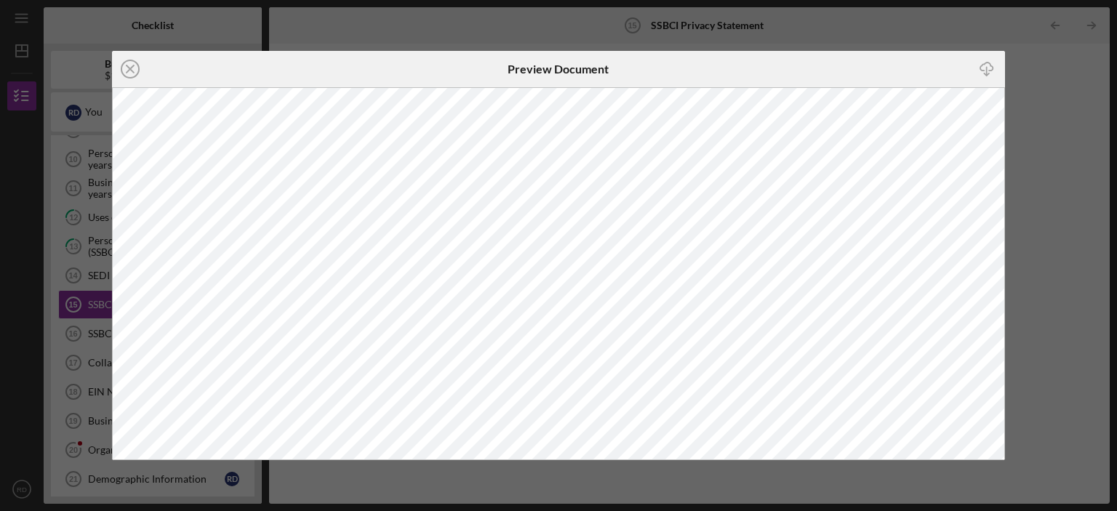
click at [129, 69] on icon "Icon/Close" at bounding box center [130, 69] width 36 height 36
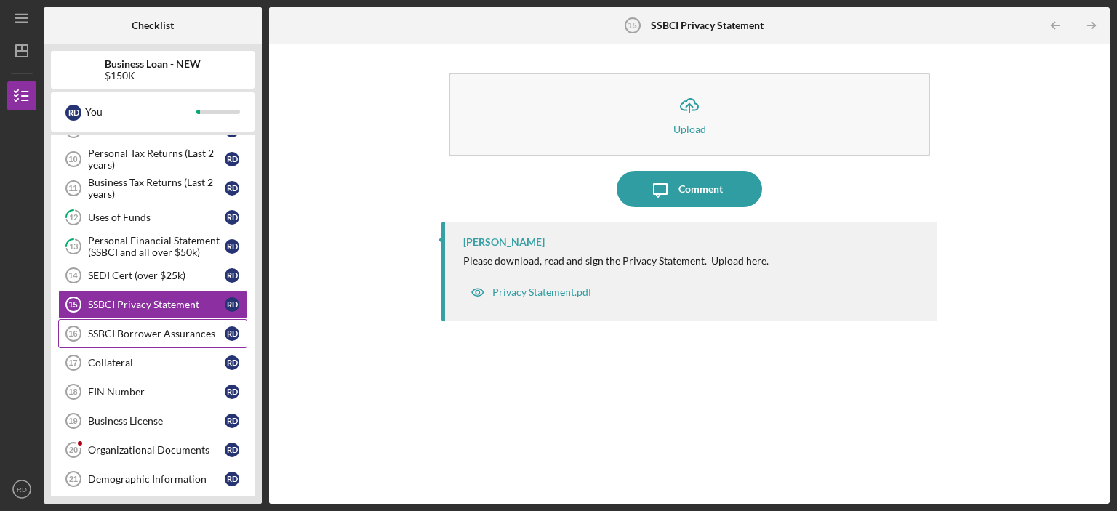
click at [169, 332] on div "SSBCI Borrower Assurances" at bounding box center [156, 334] width 137 height 12
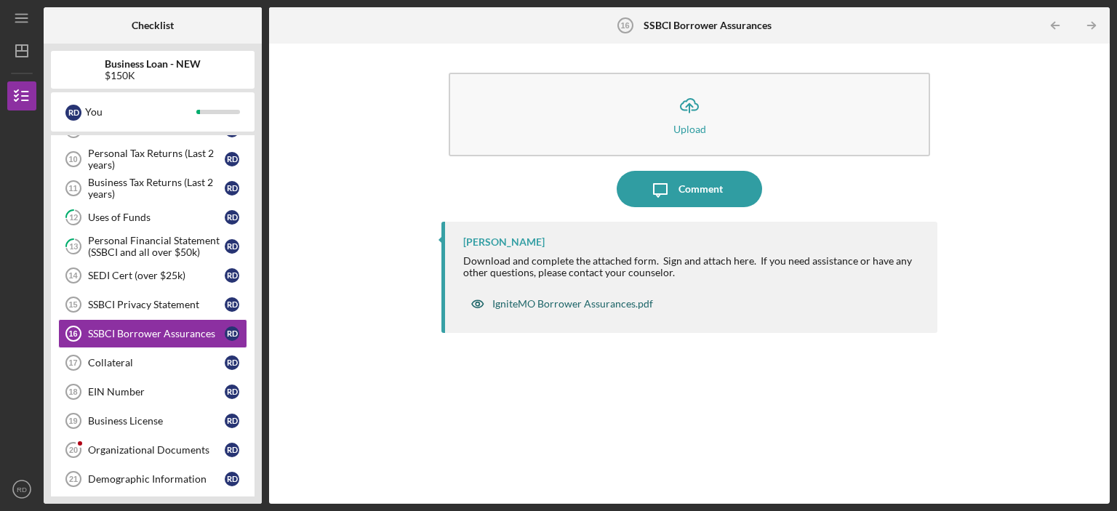
click at [592, 306] on div "IgniteMO Borrower Assurances.pdf" at bounding box center [572, 304] width 161 height 12
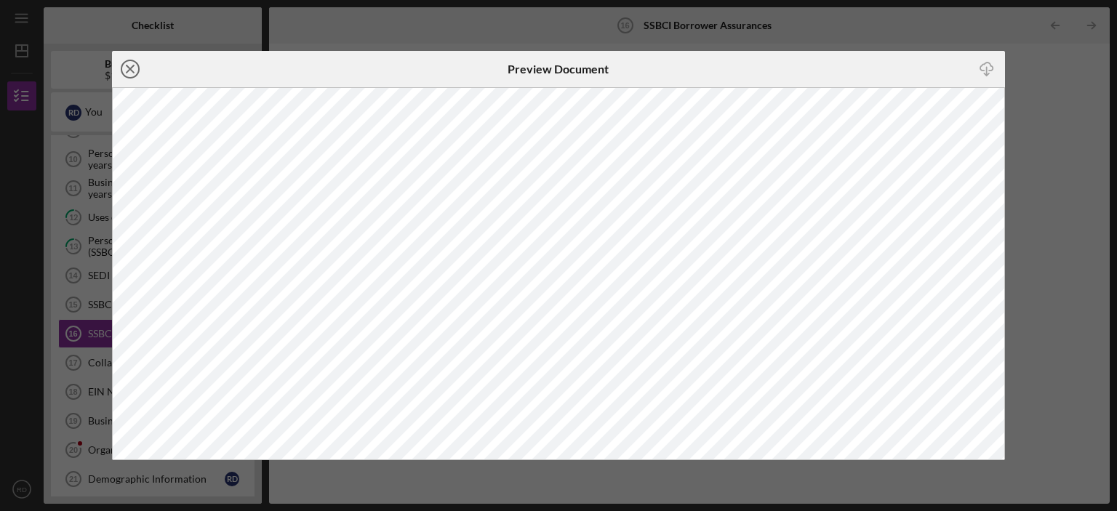
click at [132, 66] on line at bounding box center [130, 68] width 7 height 7
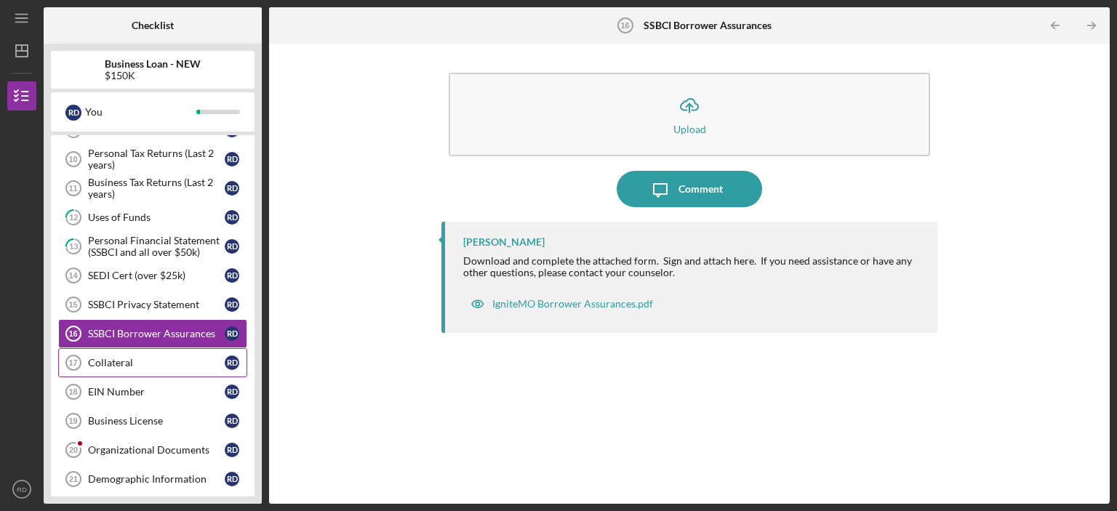
click at [121, 357] on div "Collateral" at bounding box center [156, 363] width 137 height 12
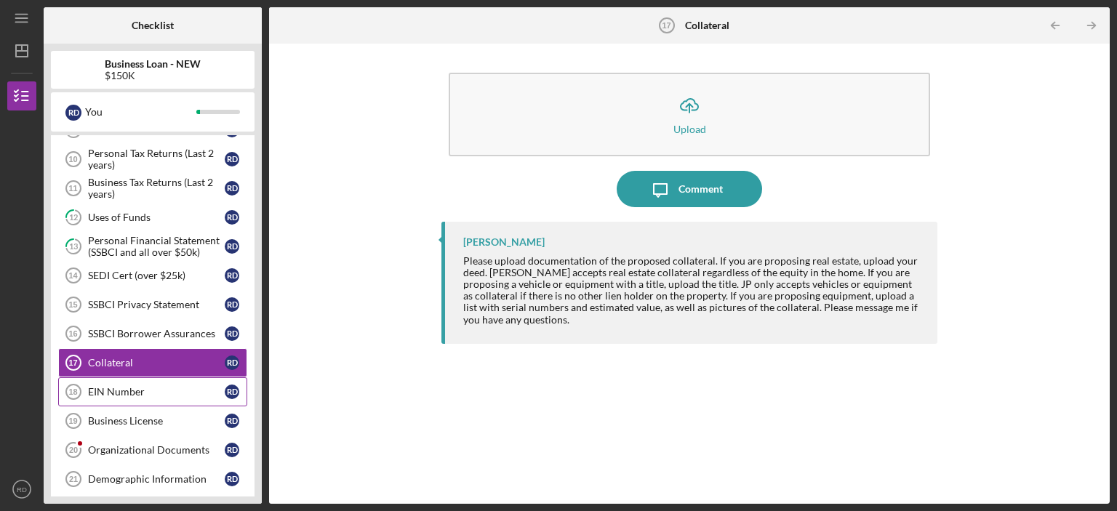
click at [105, 388] on div "EIN Number" at bounding box center [156, 392] width 137 height 12
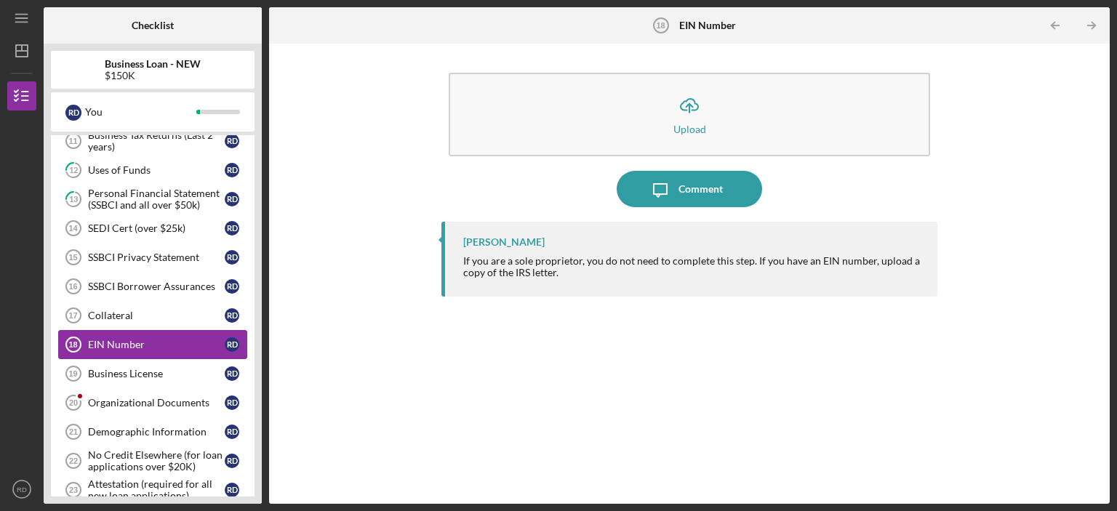
scroll to position [466, 0]
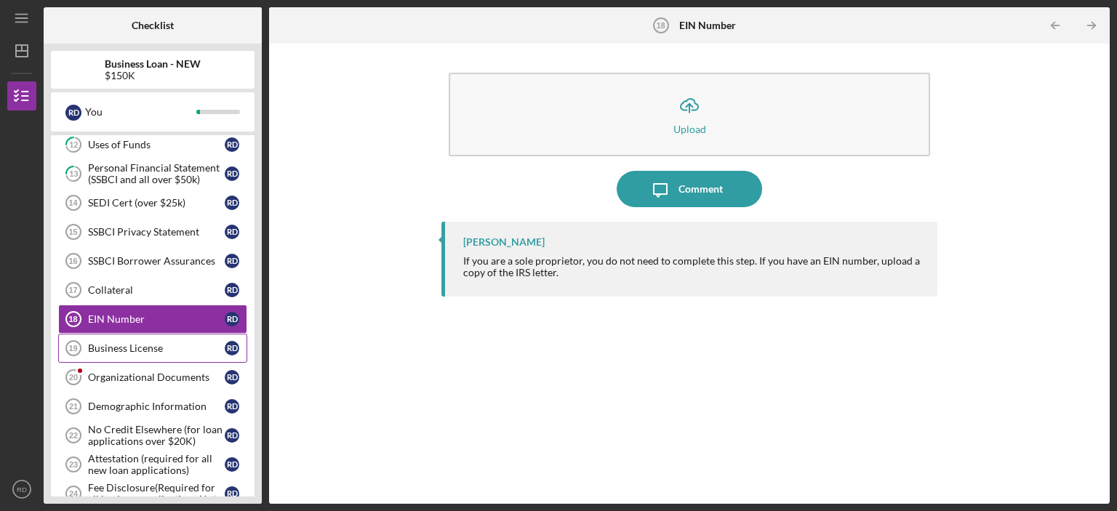
click at [169, 348] on div "Business License" at bounding box center [156, 349] width 137 height 12
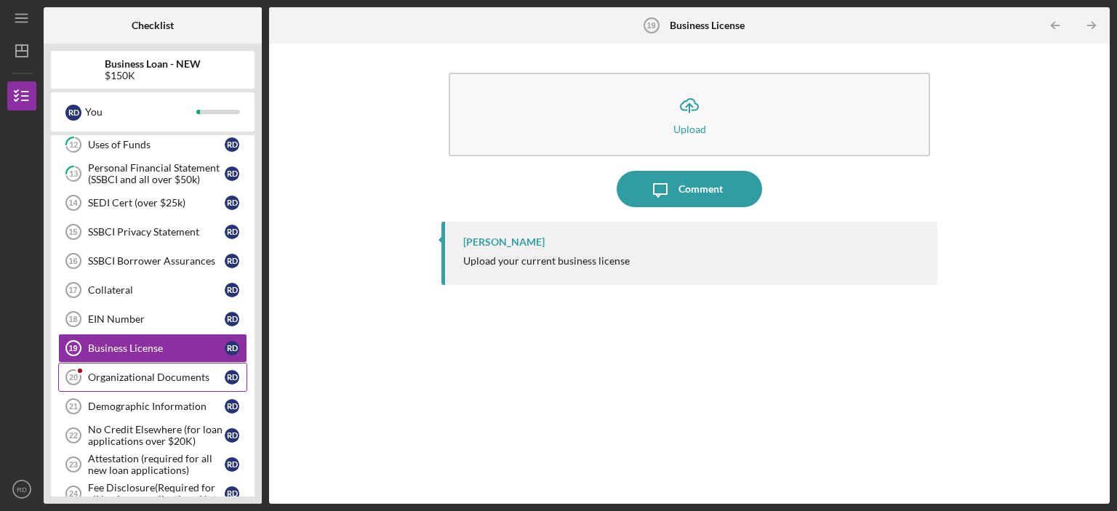
click at [168, 372] on div "Organizational Documents" at bounding box center [156, 378] width 137 height 12
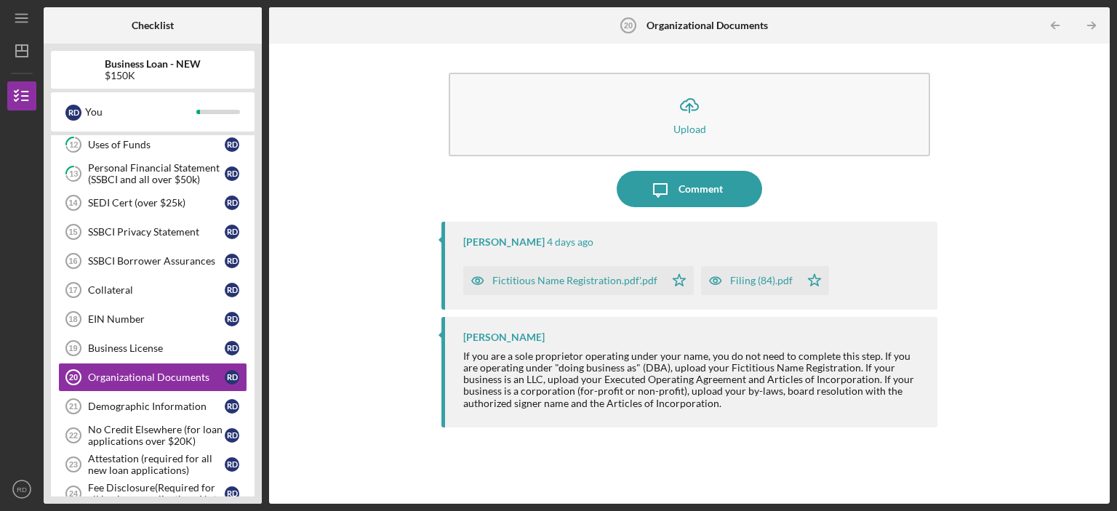
click at [564, 284] on div "Fictitious Name Registration.pdf'.pdf" at bounding box center [574, 281] width 165 height 12
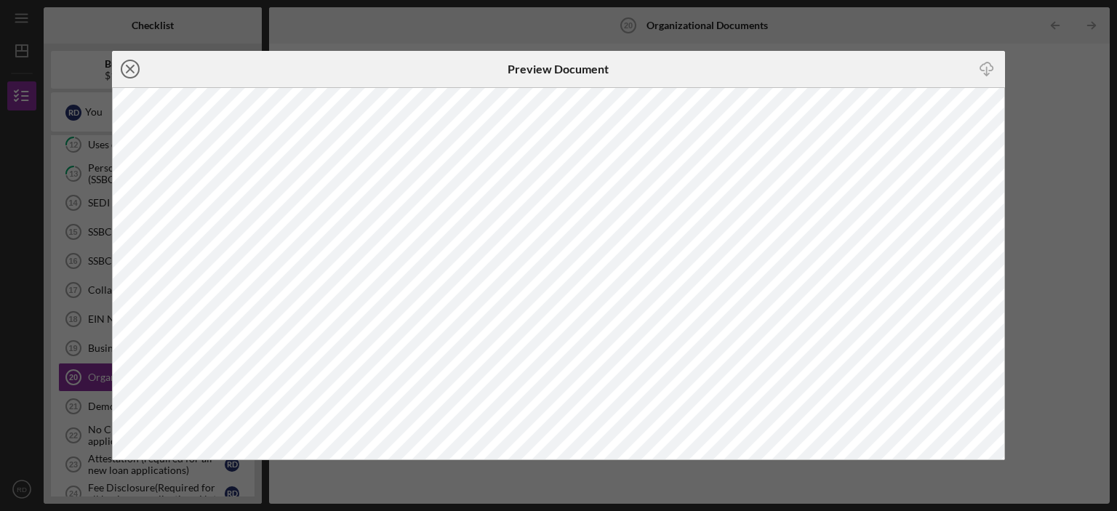
click at [119, 65] on icon "Icon/Close" at bounding box center [130, 69] width 36 height 36
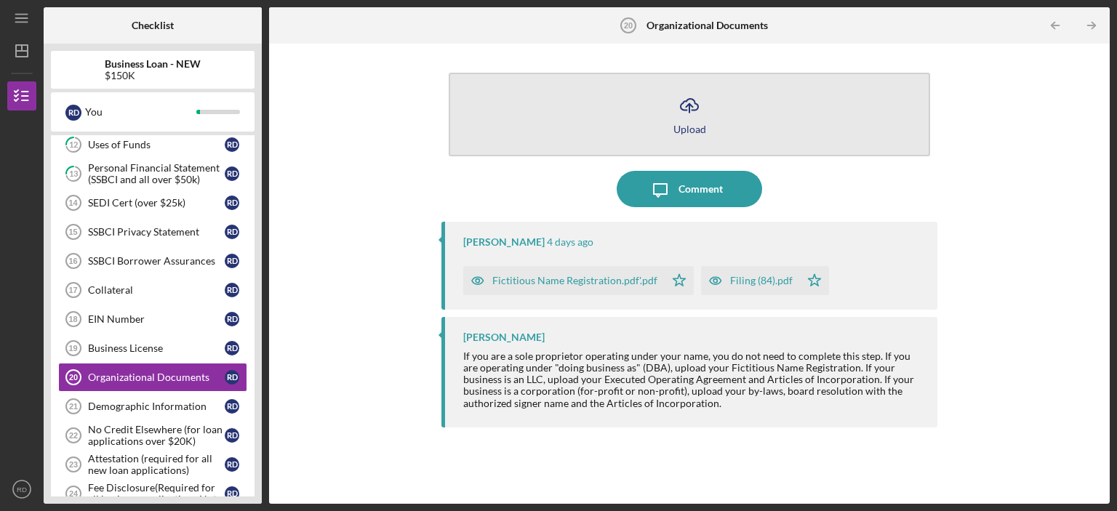
click at [685, 113] on icon "Icon/Upload" at bounding box center [689, 105] width 36 height 36
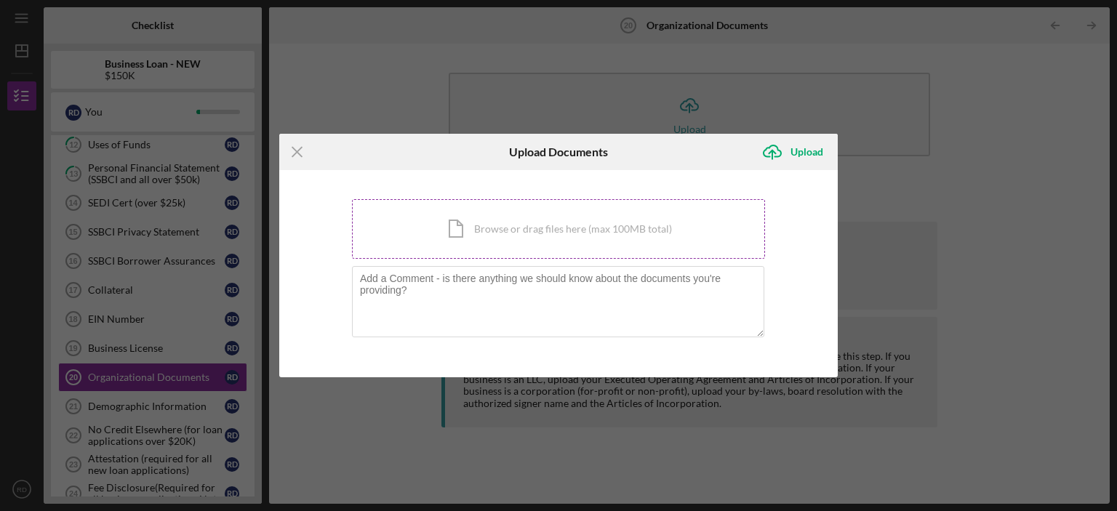
click at [636, 228] on div "Icon/Document Browse or drag files here (max 100MB total) Tap to choose files o…" at bounding box center [558, 229] width 413 height 60
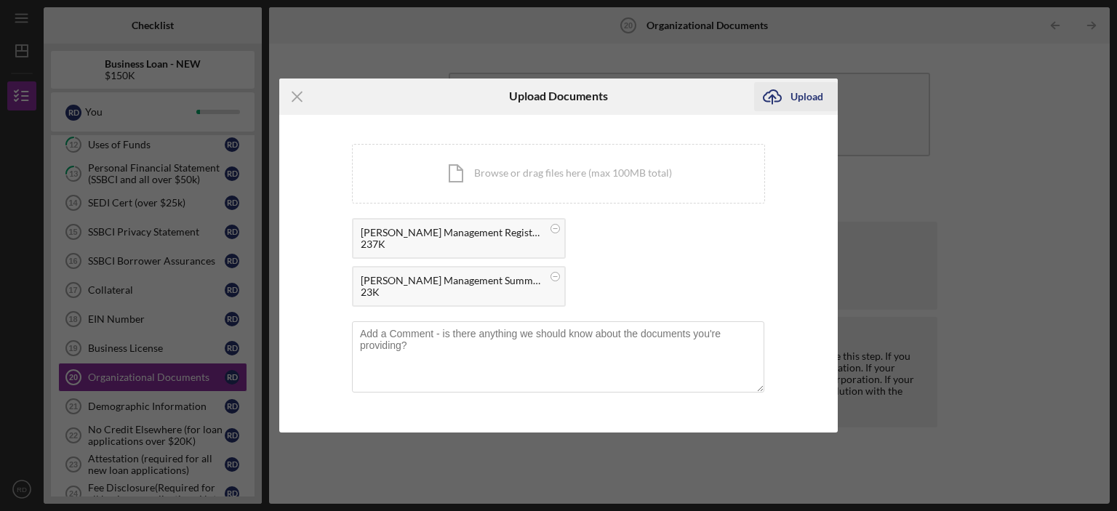
click at [791, 95] on div "Upload" at bounding box center [807, 96] width 33 height 29
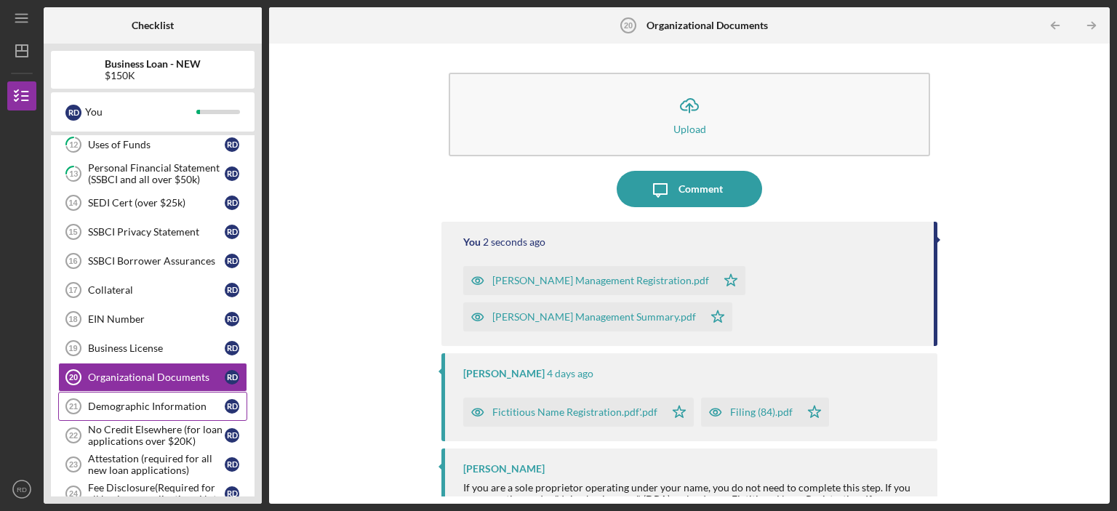
click at [156, 401] on div "Demographic Information" at bounding box center [156, 407] width 137 height 12
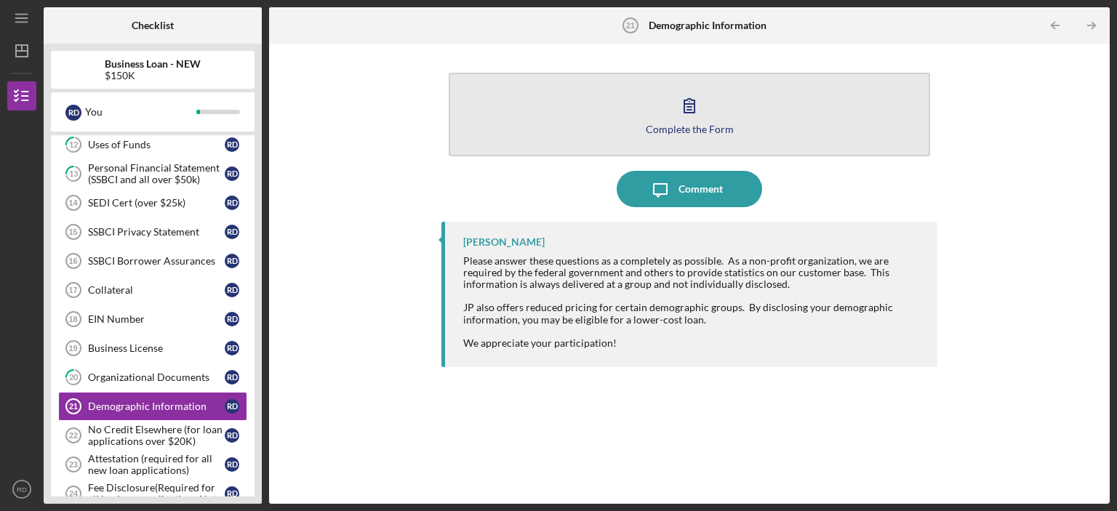
click at [697, 113] on icon "button" at bounding box center [689, 105] width 36 height 36
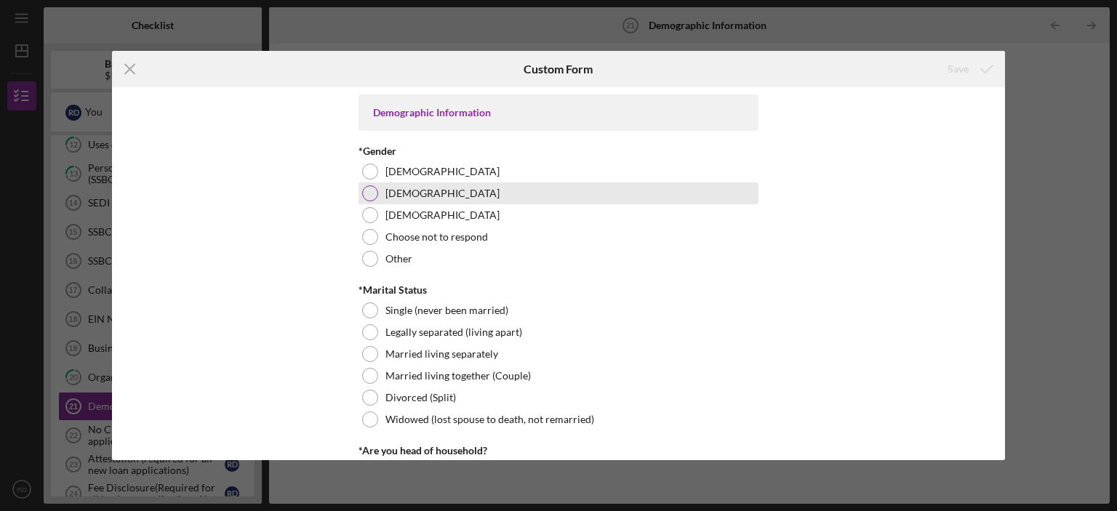
click at [364, 198] on div at bounding box center [370, 193] width 16 height 16
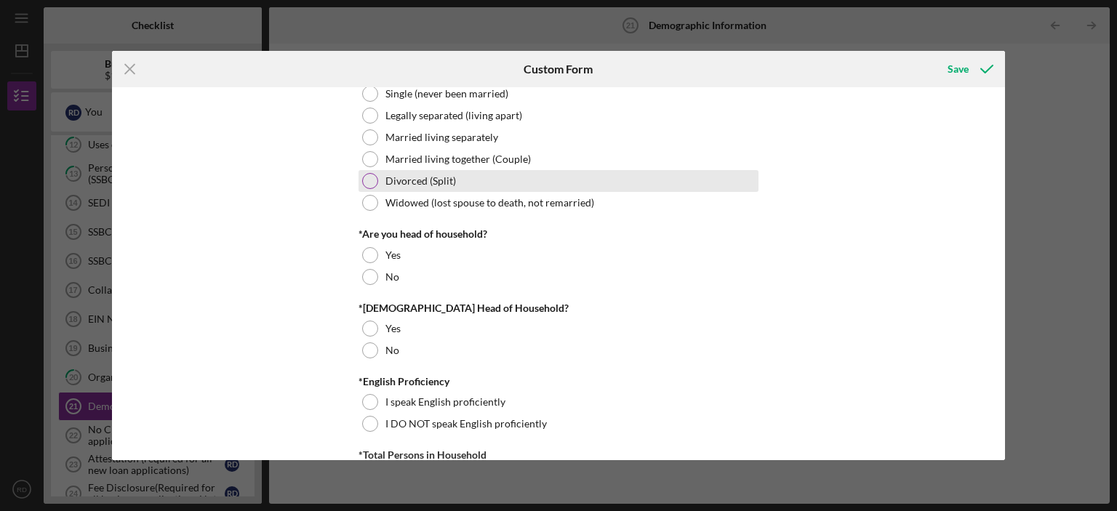
scroll to position [218, 0]
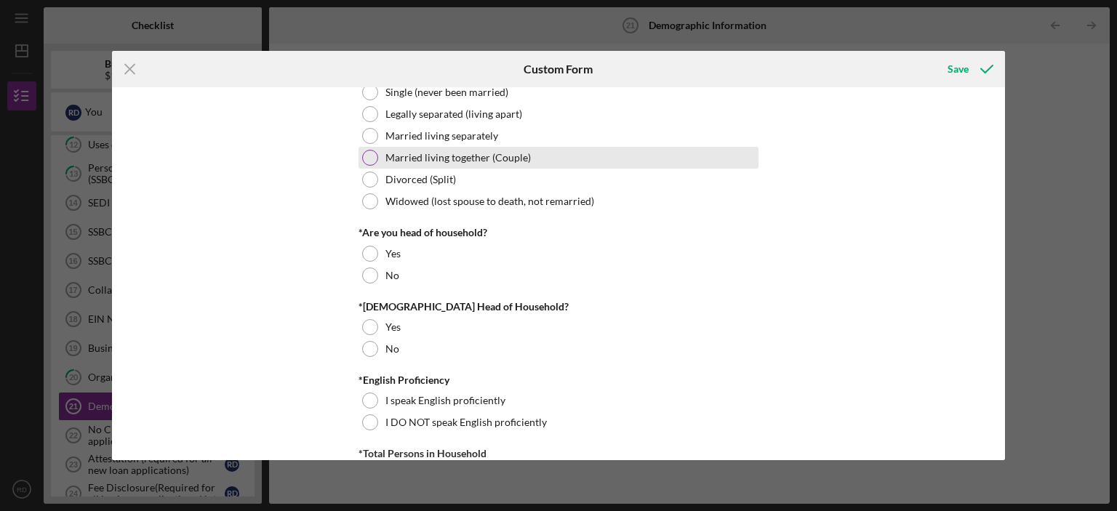
click at [367, 156] on div at bounding box center [370, 158] width 16 height 16
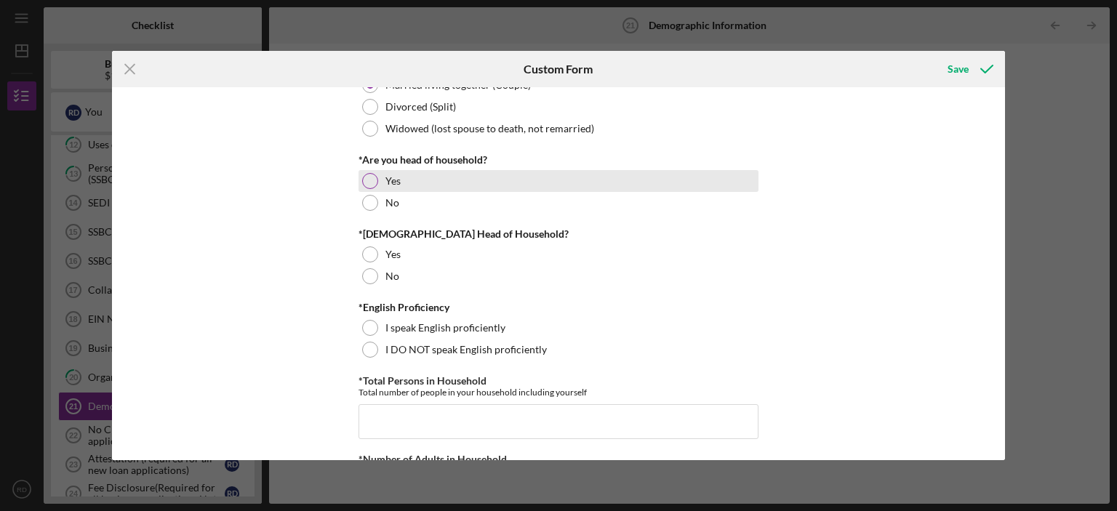
click at [366, 180] on div at bounding box center [370, 181] width 16 height 16
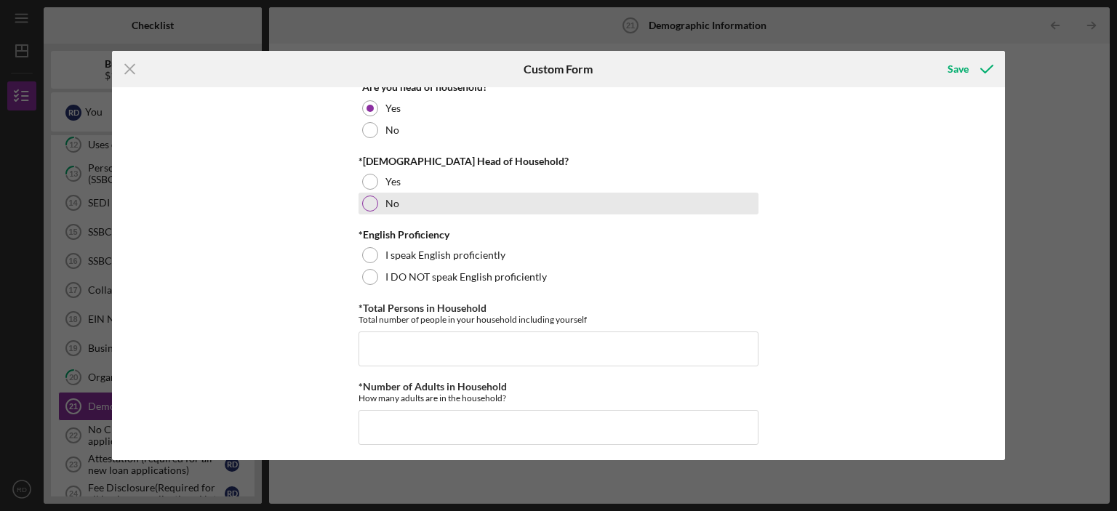
click at [367, 207] on div at bounding box center [370, 204] width 16 height 16
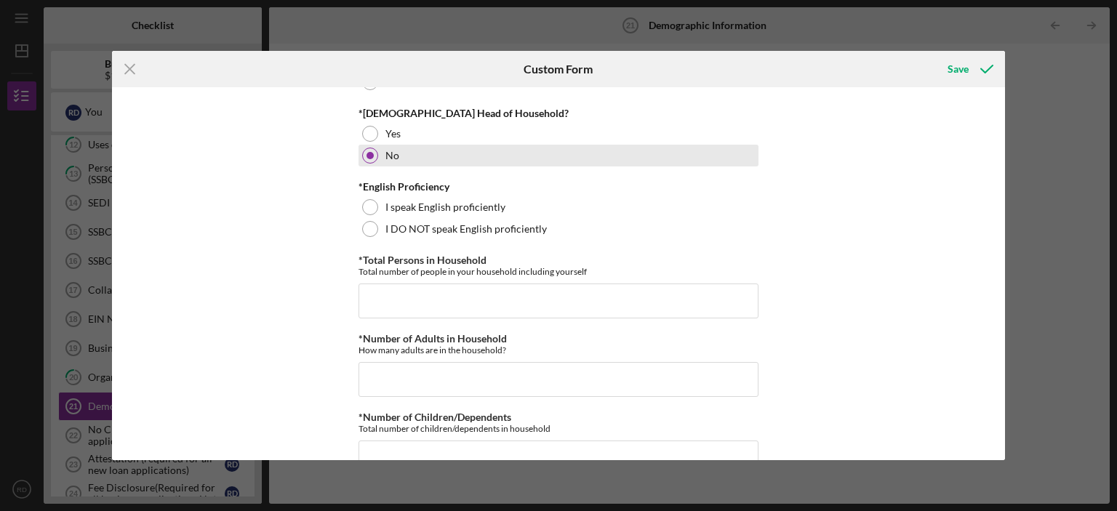
scroll to position [436, 0]
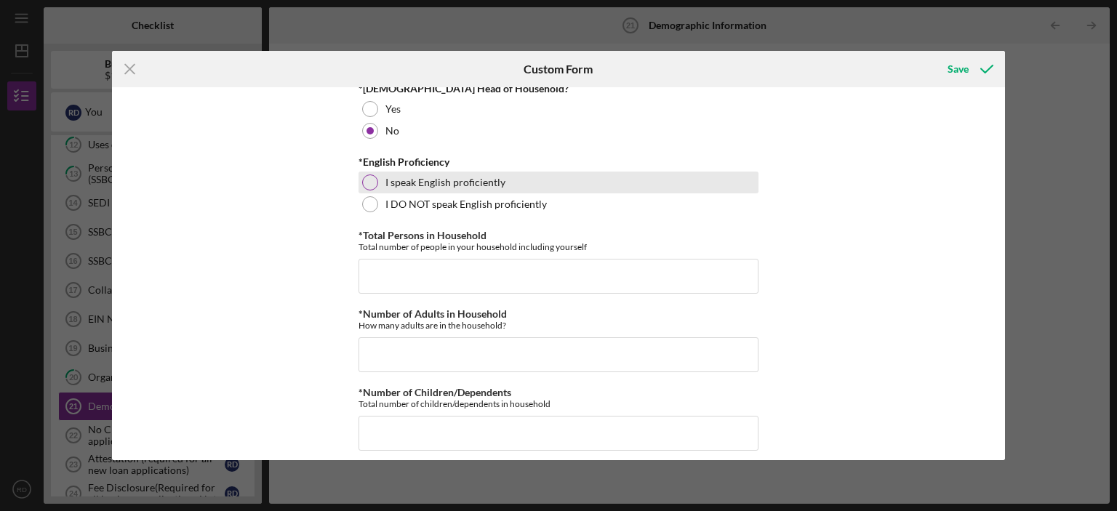
click at [367, 181] on div at bounding box center [370, 183] width 16 height 16
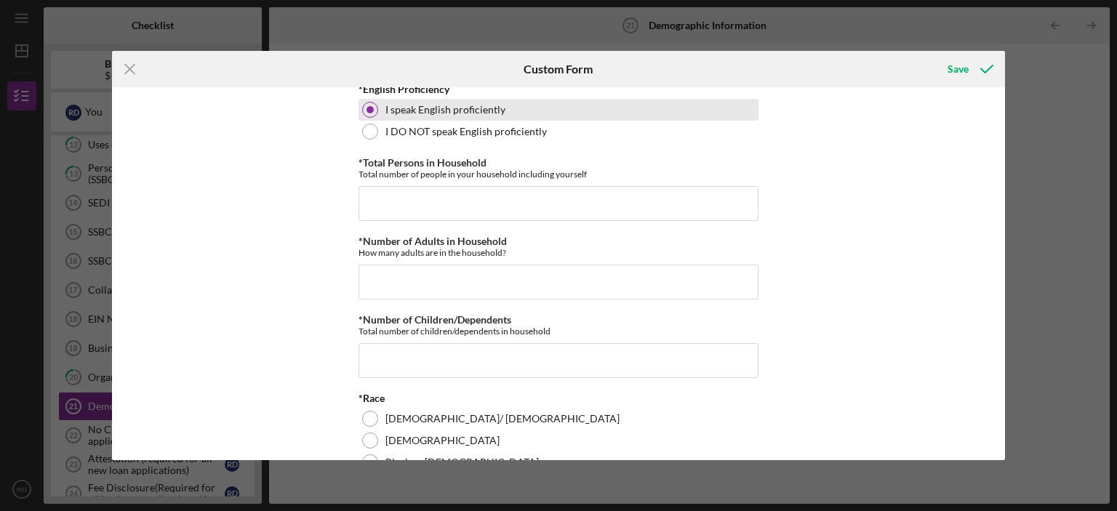
click at [367, 181] on div "*Total Persons in Household Total number of people in your household including …" at bounding box center [559, 189] width 400 height 64
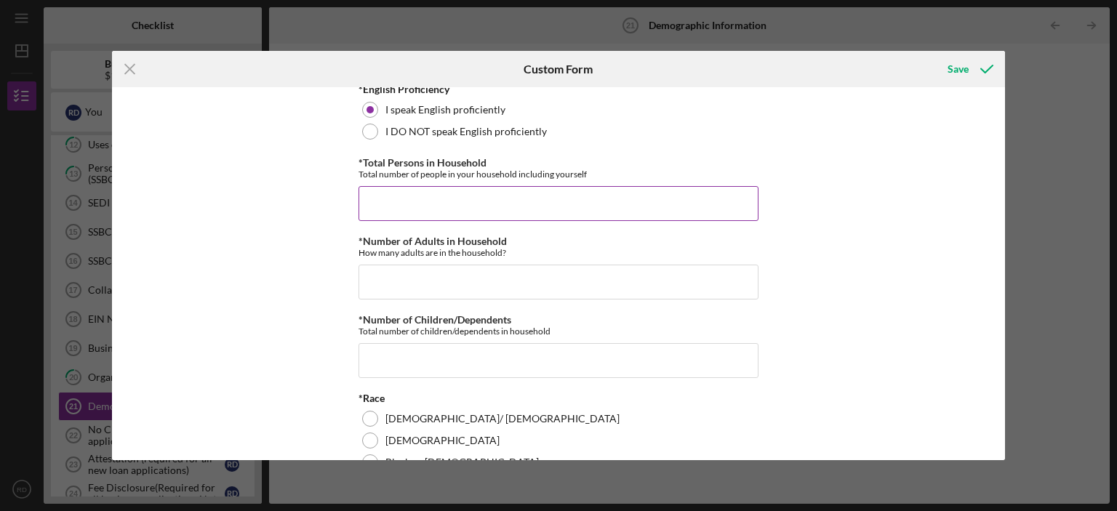
click at [368, 191] on input "*Total Persons in Household" at bounding box center [559, 203] width 400 height 35
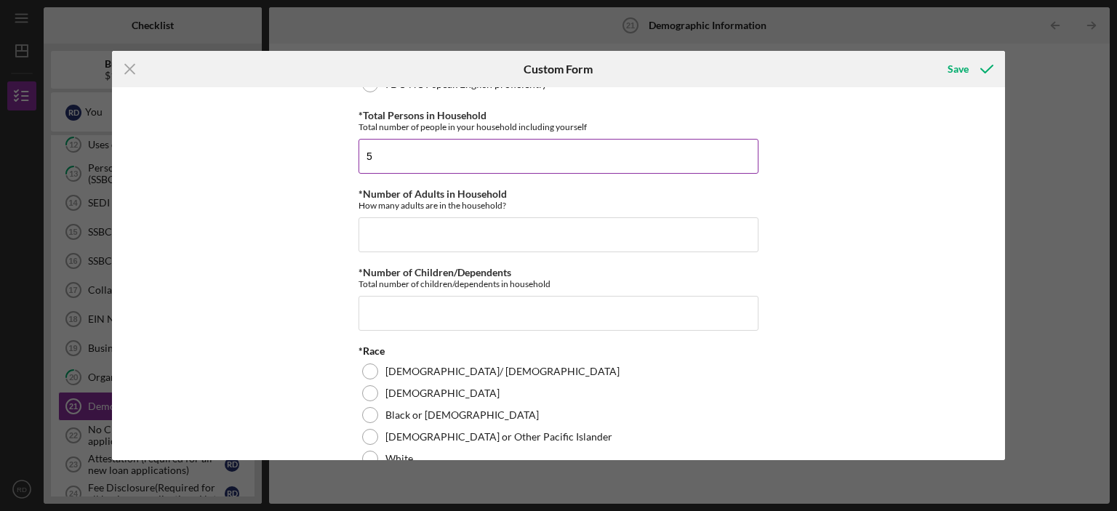
scroll to position [582, 0]
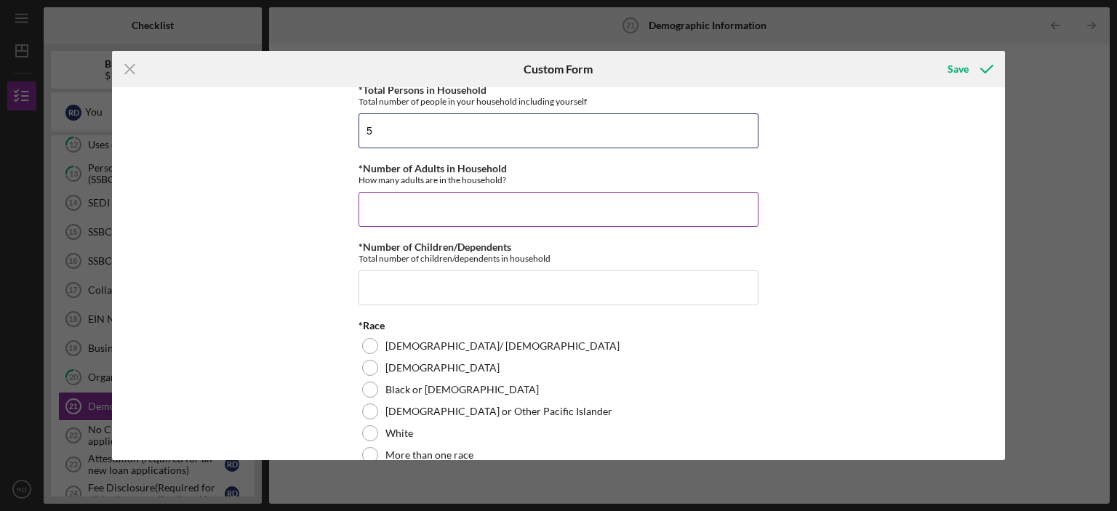
type input "5"
click at [374, 199] on input "*Number of Adults in Household" at bounding box center [559, 209] width 400 height 35
type input "2"
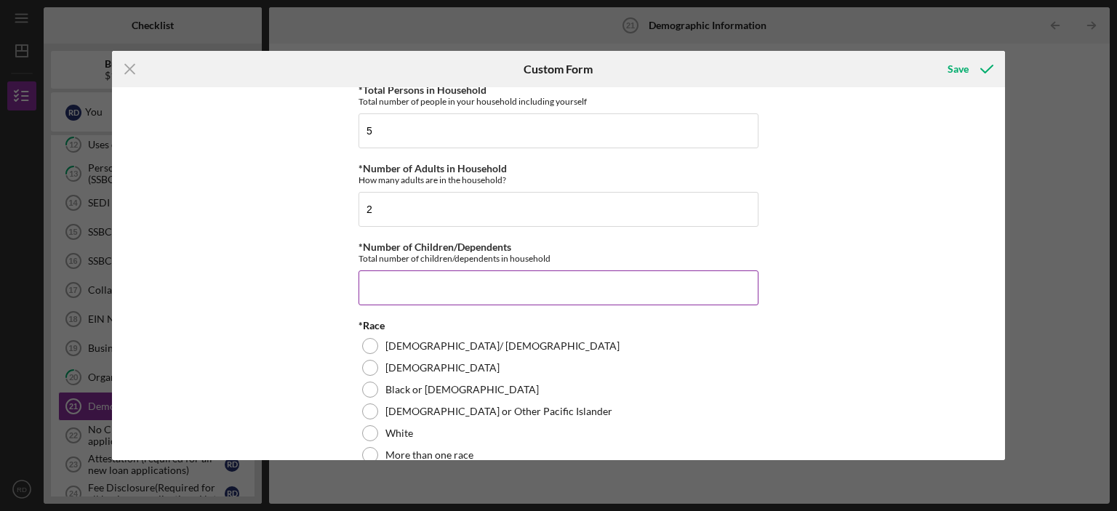
click at [575, 281] on input "*Number of Children/Dependents" at bounding box center [559, 288] width 400 height 35
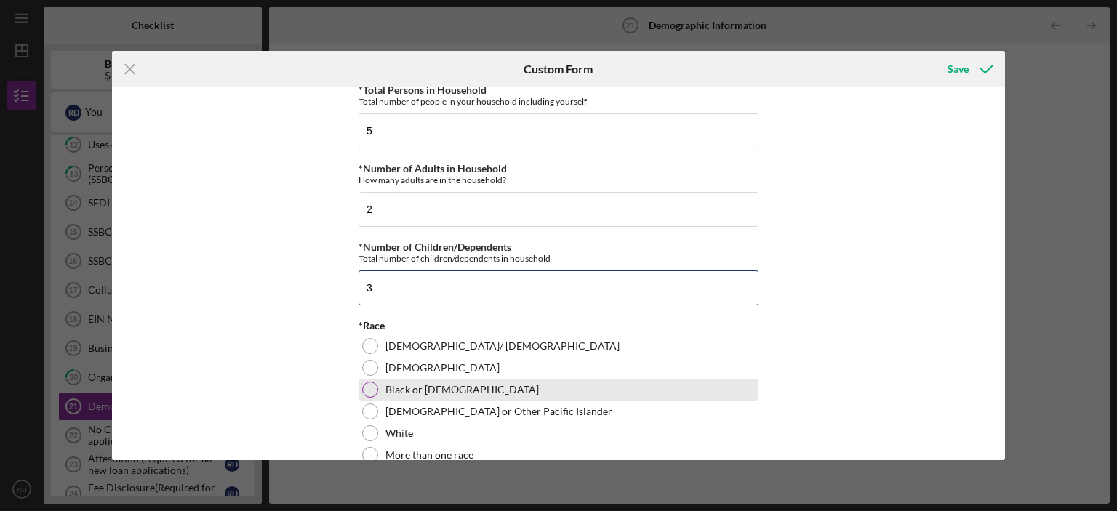
type input "3"
click at [372, 388] on div at bounding box center [370, 390] width 16 height 16
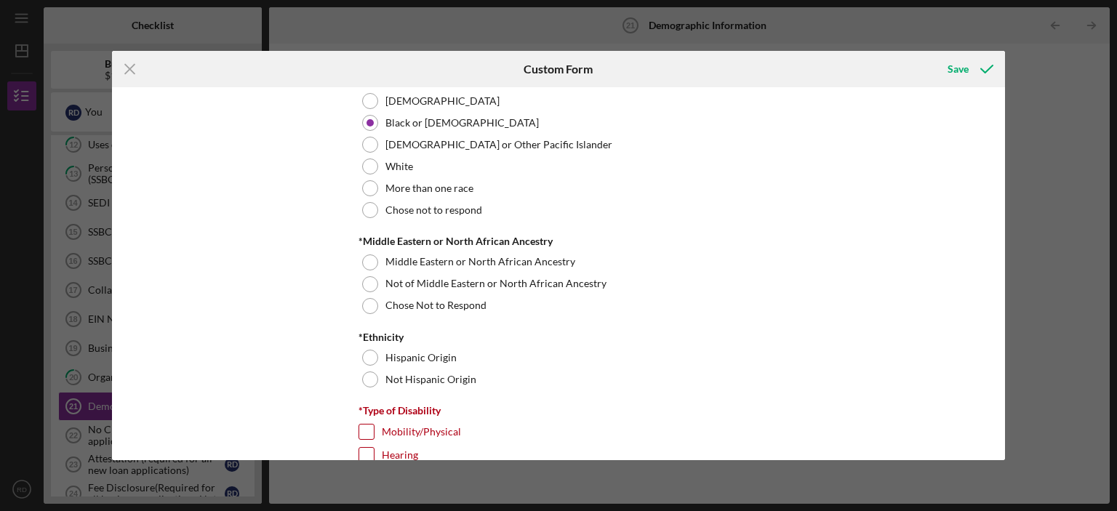
scroll to position [873, 0]
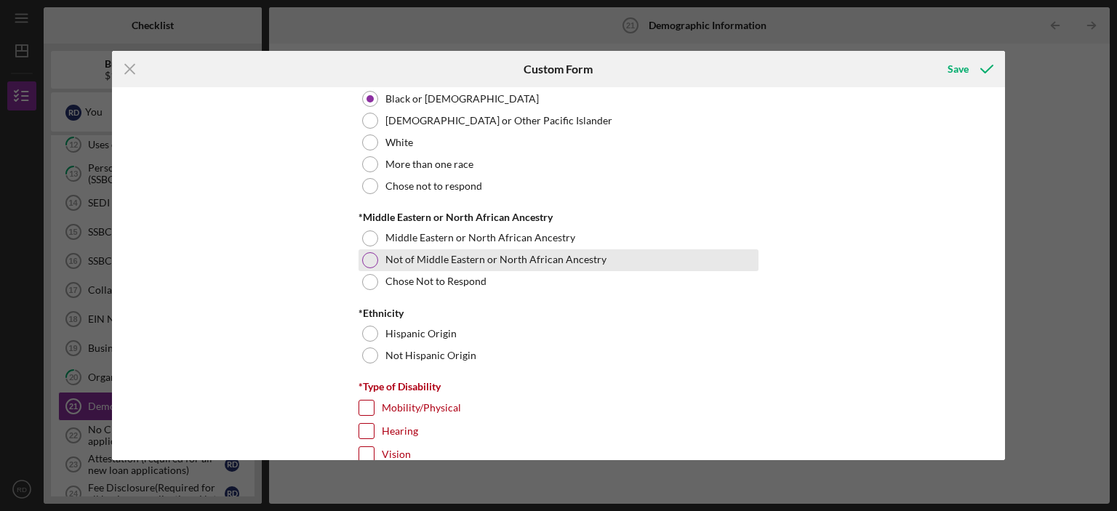
click at [374, 263] on div at bounding box center [370, 260] width 16 height 16
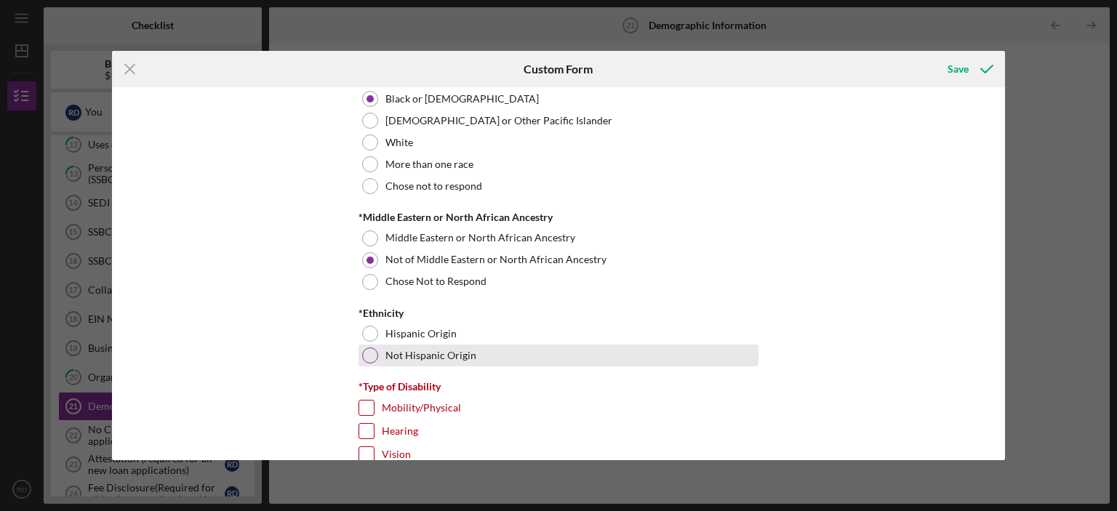
click at [370, 354] on div at bounding box center [370, 356] width 16 height 16
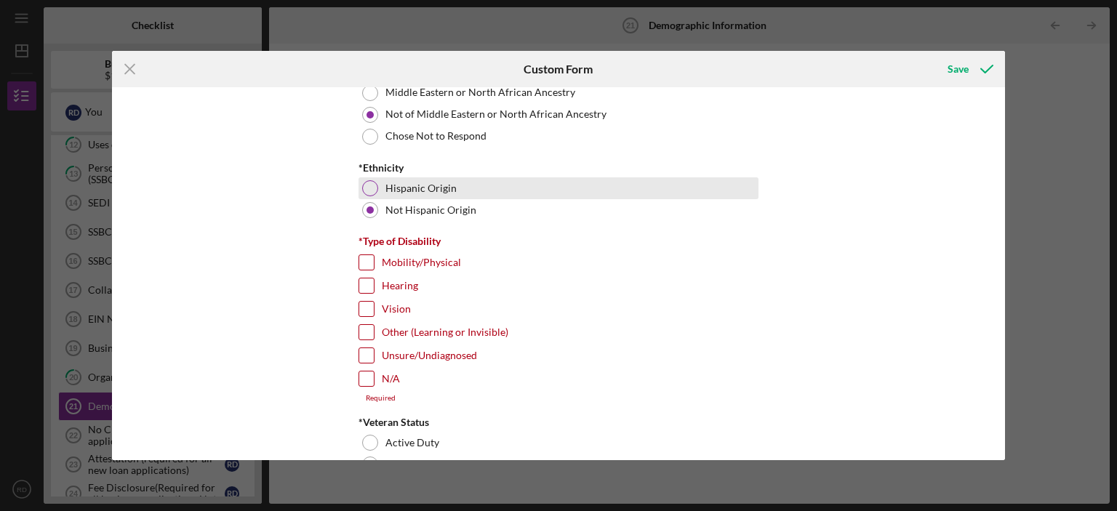
scroll to position [1091, 0]
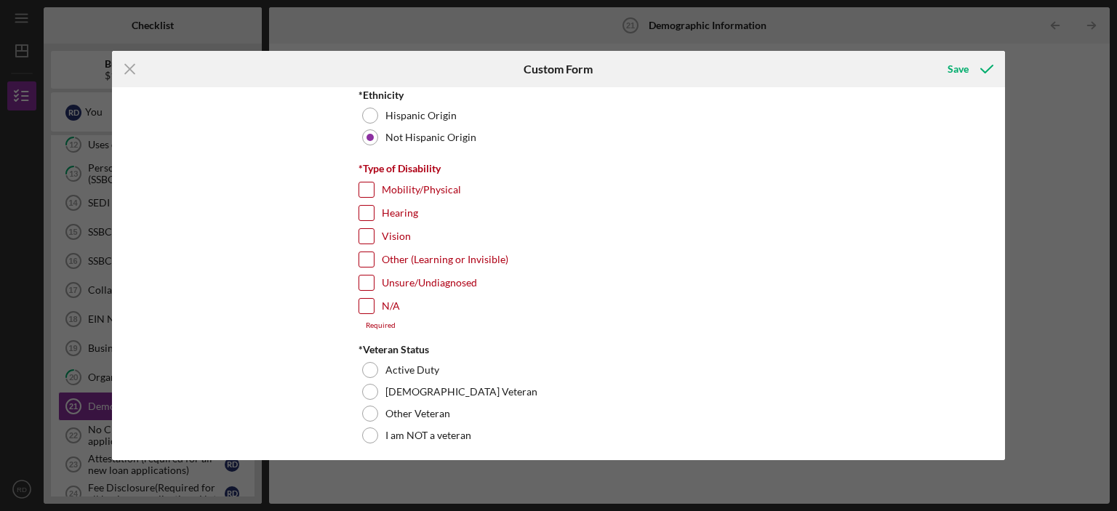
click at [353, 299] on div "Demographic Information *Gender Female Male Nonbinary Choose not to respond Oth…" at bounding box center [559, 273] width 894 height 372
click at [361, 301] on input "N/A" at bounding box center [366, 306] width 15 height 15
checkbox input "true"
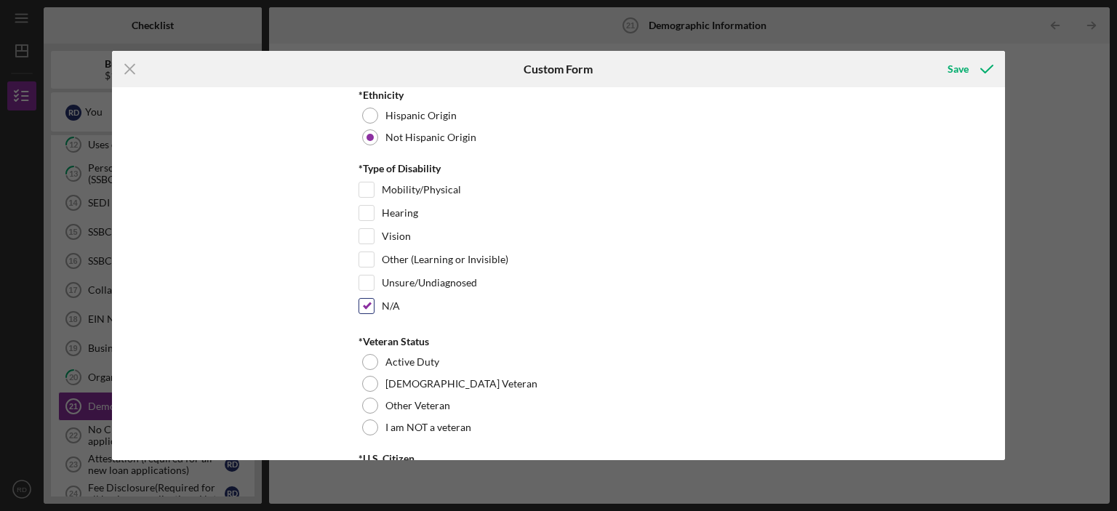
scroll to position [1164, 0]
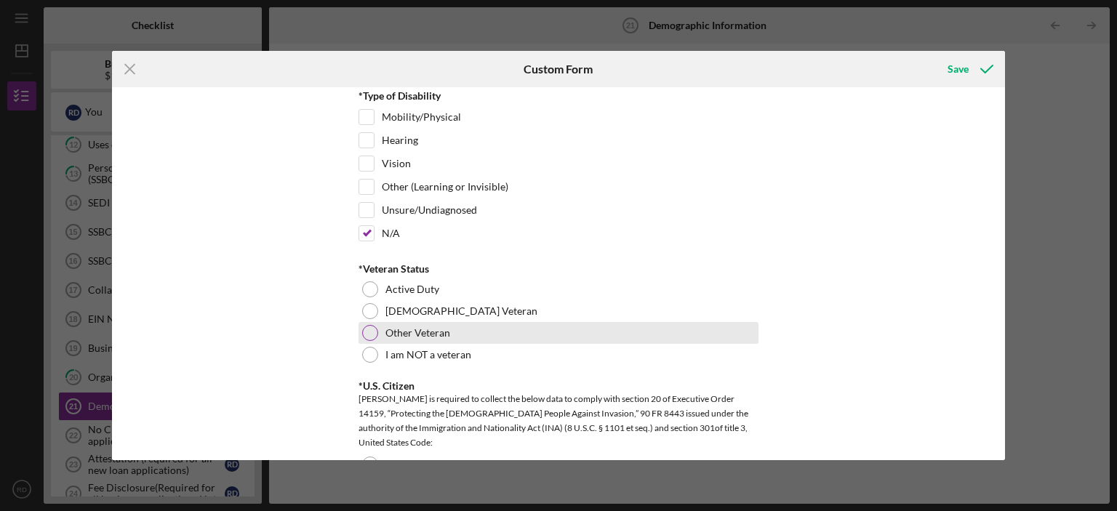
click at [369, 328] on div at bounding box center [370, 333] width 16 height 16
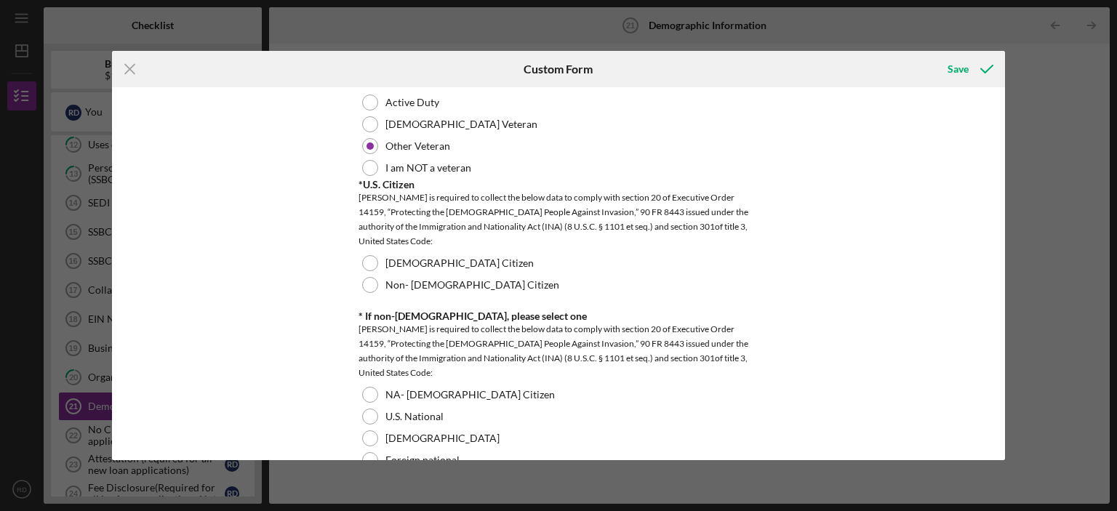
scroll to position [1382, 0]
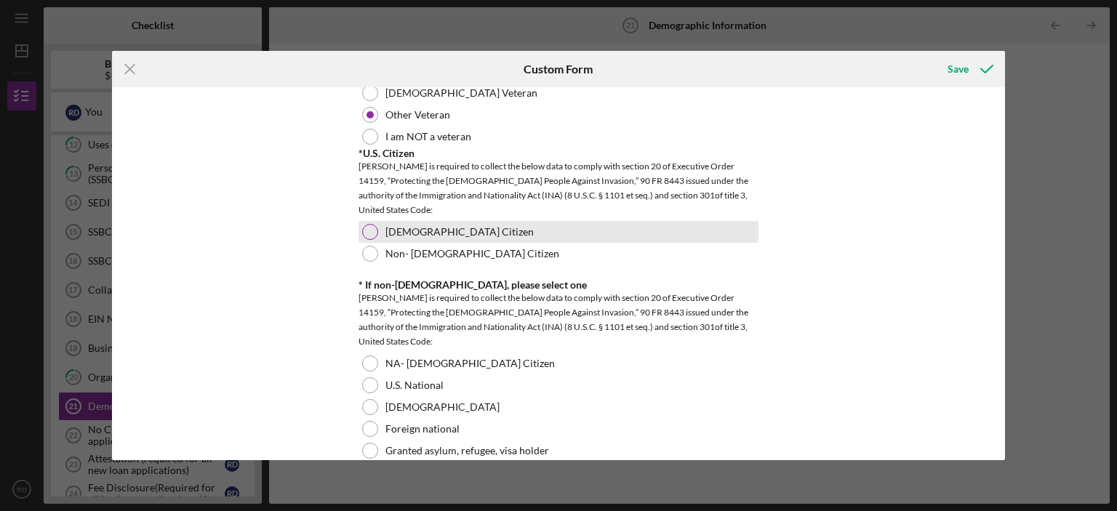
click at [377, 228] on div "US Citizen" at bounding box center [559, 232] width 400 height 22
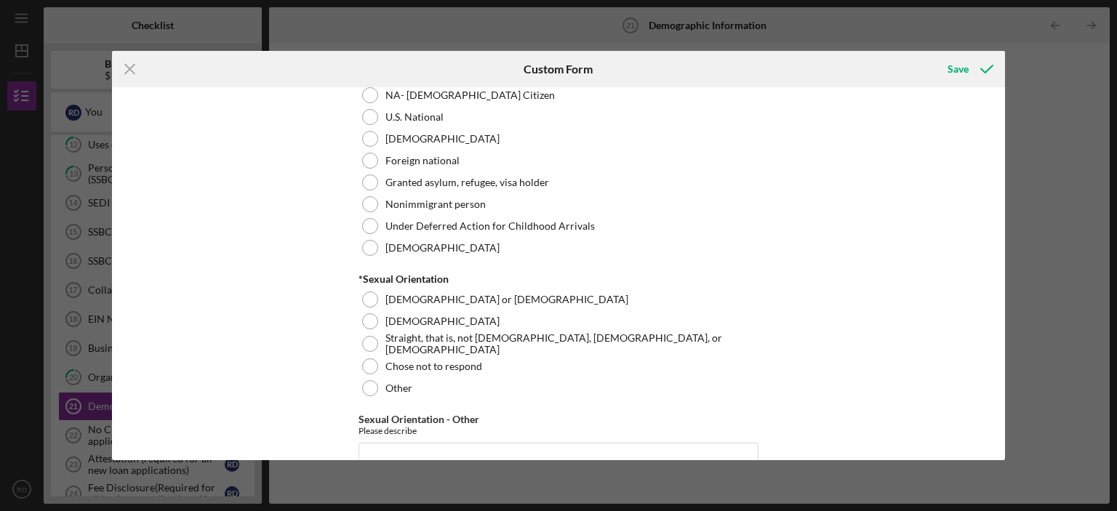
scroll to position [1746, 0]
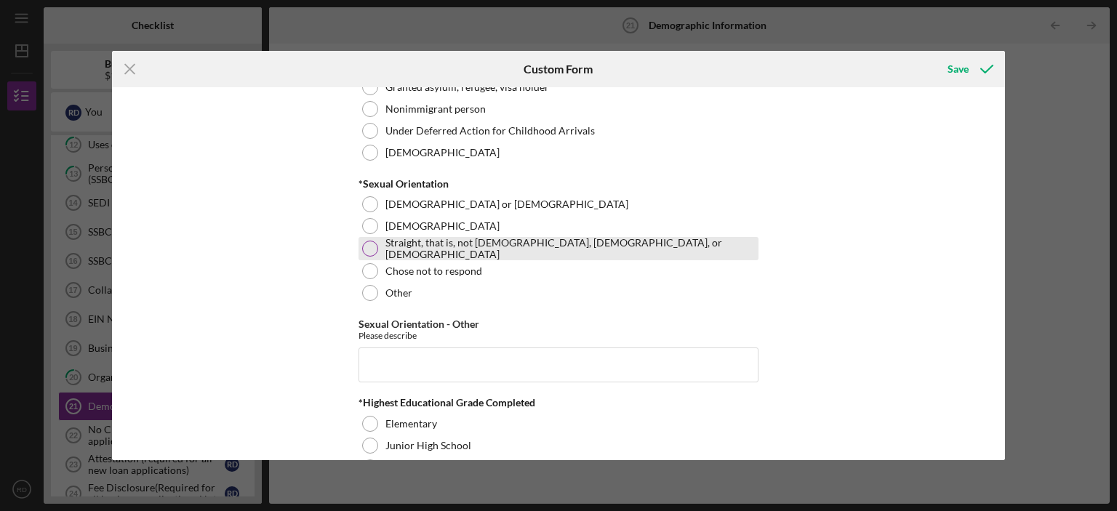
click at [367, 251] on div at bounding box center [370, 249] width 16 height 16
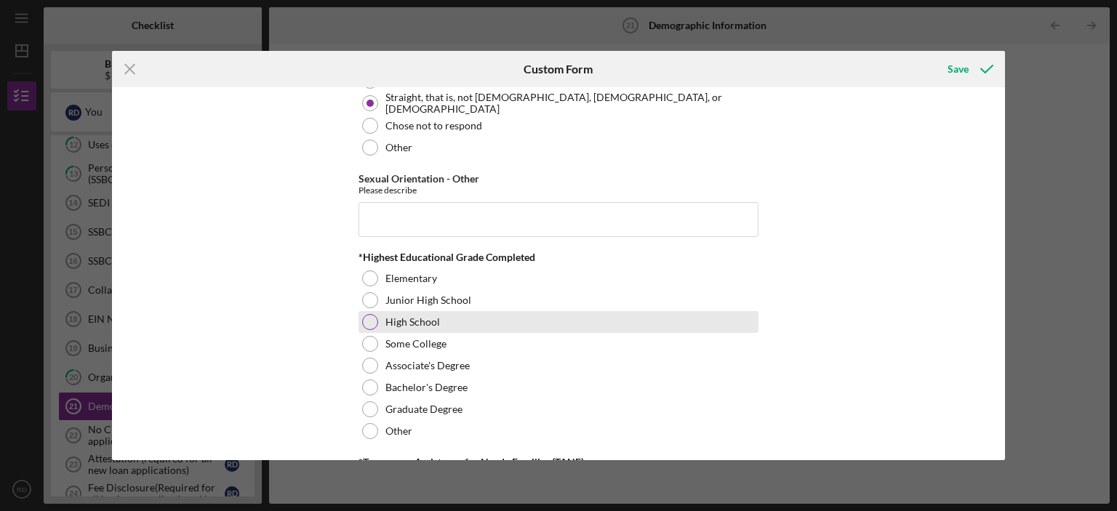
scroll to position [1964, 0]
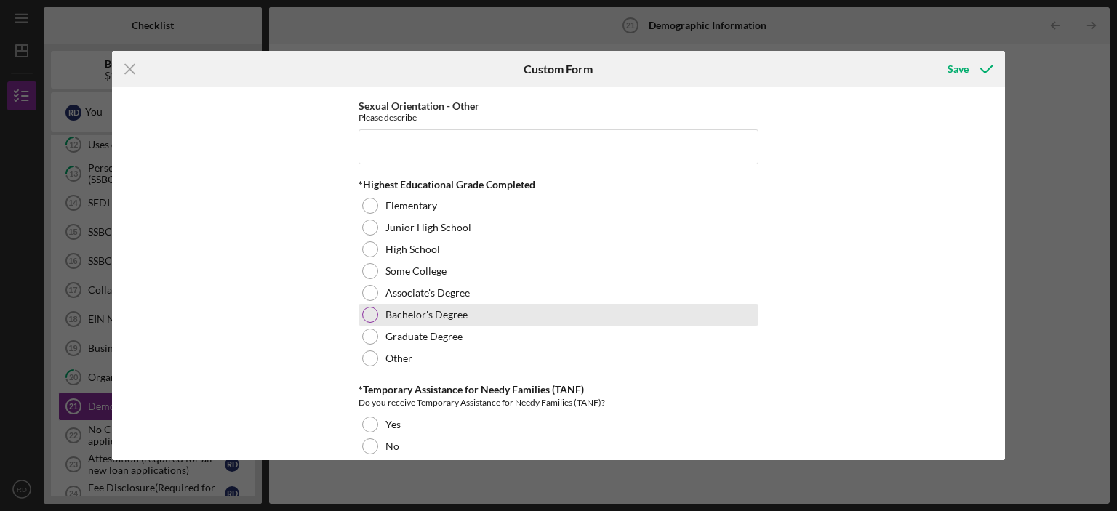
click at [362, 308] on div at bounding box center [370, 315] width 16 height 16
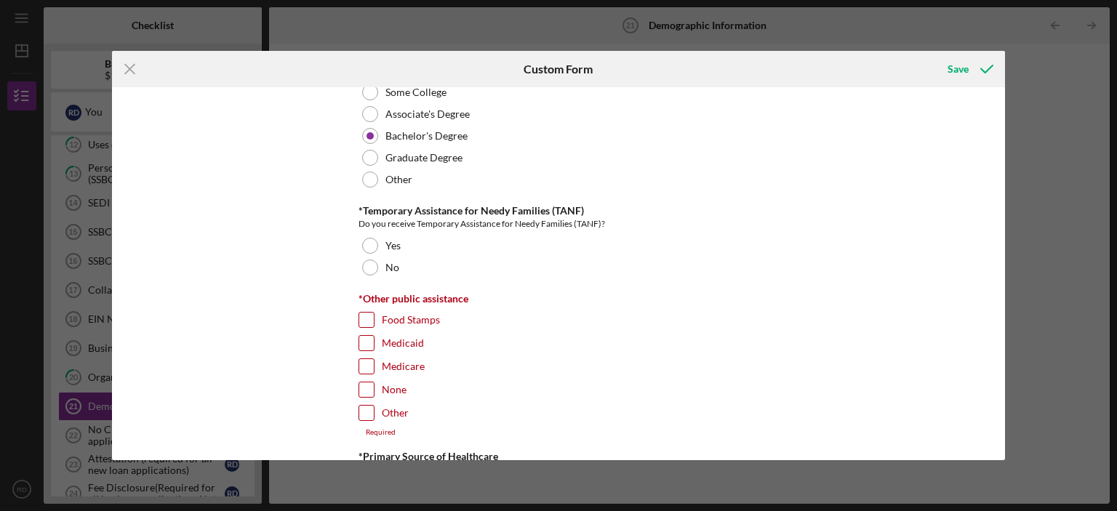
scroll to position [2182, 0]
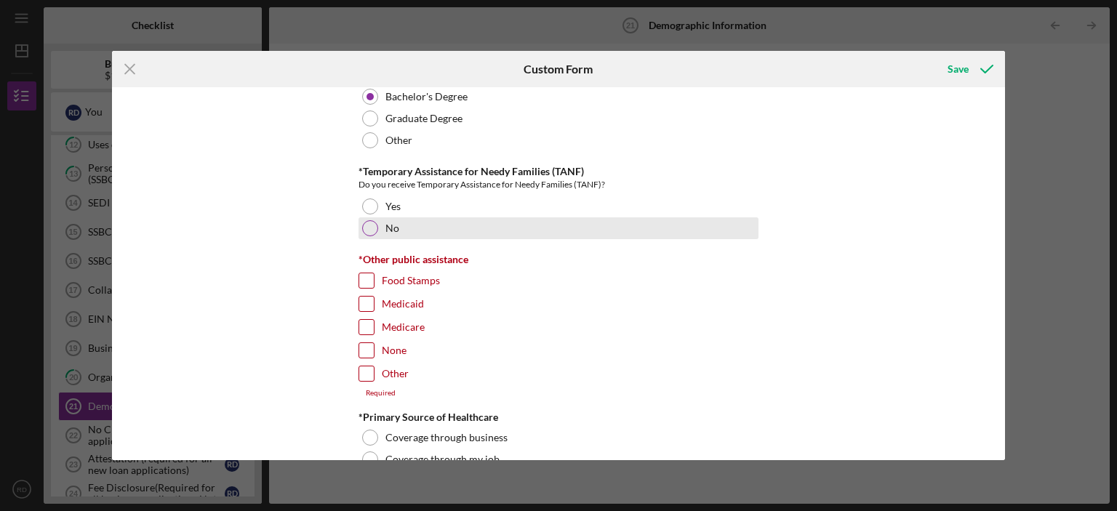
click at [369, 220] on div at bounding box center [370, 228] width 16 height 16
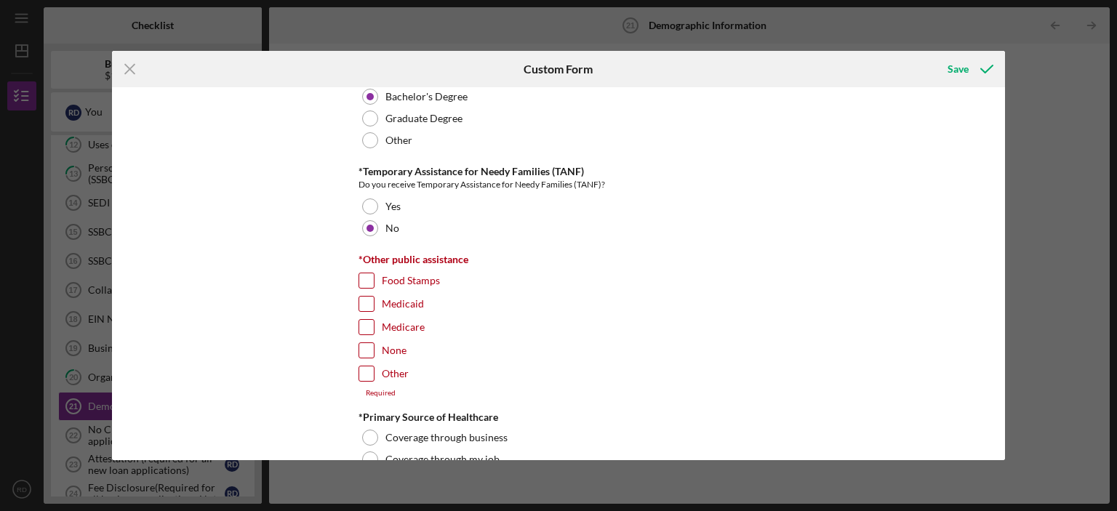
click at [368, 347] on input "None" at bounding box center [366, 350] width 15 height 15
checkbox input "true"
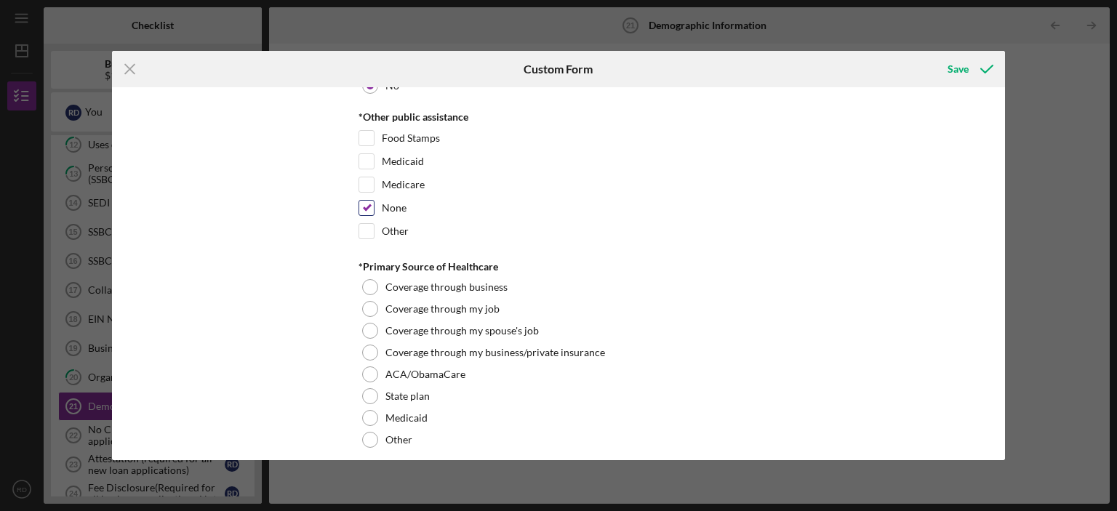
scroll to position [2328, 0]
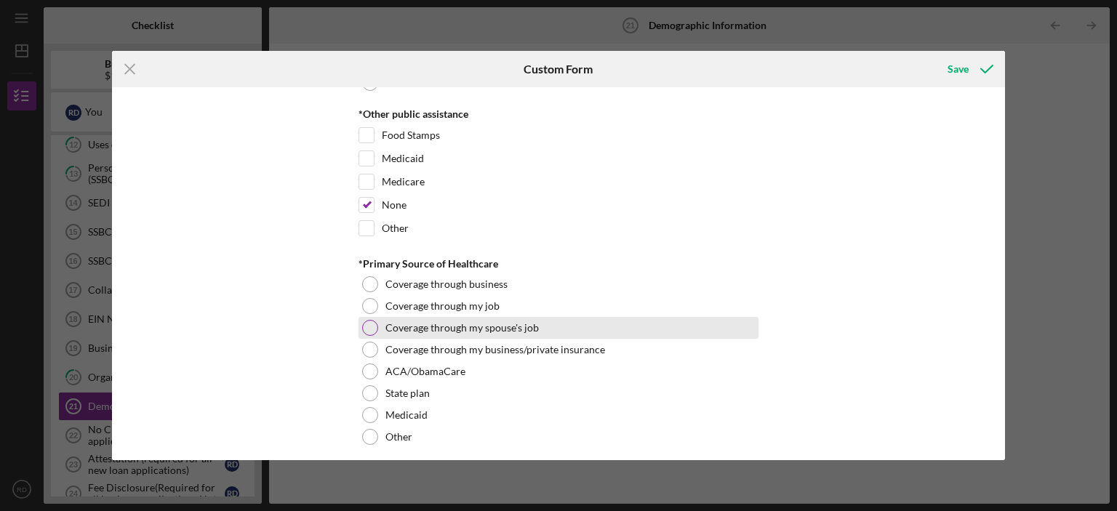
click at [366, 320] on div at bounding box center [370, 328] width 16 height 16
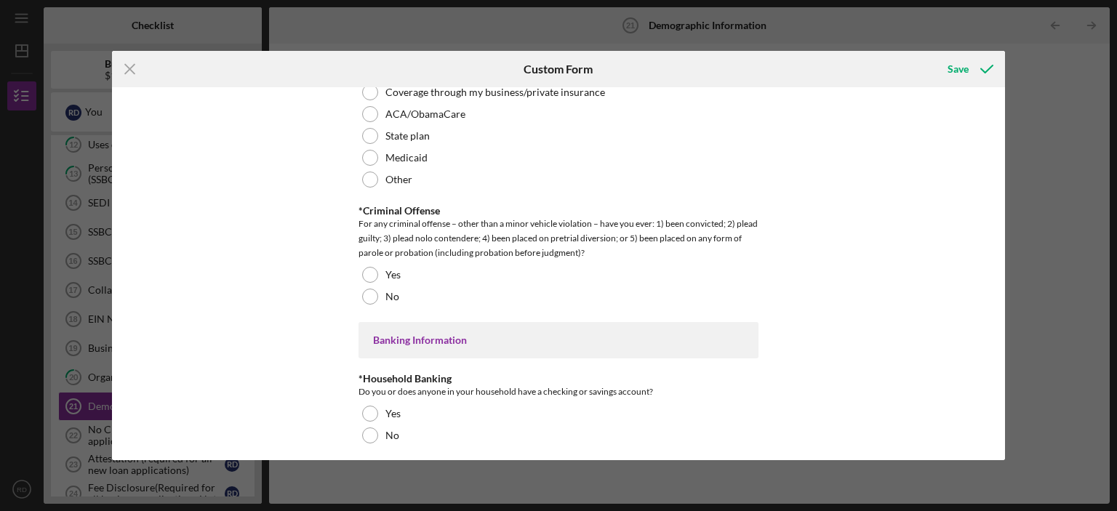
scroll to position [2618, 0]
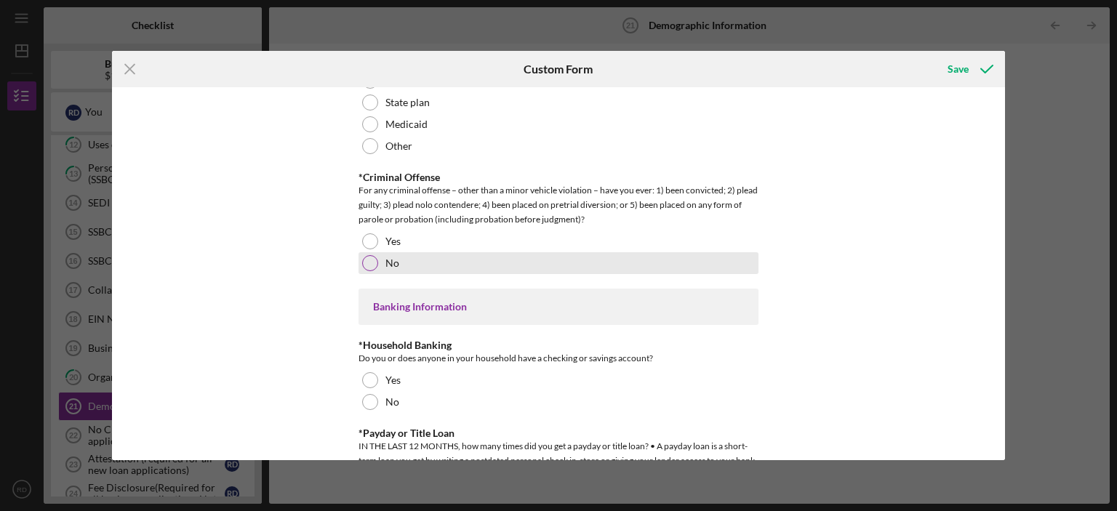
click at [367, 252] on div "No" at bounding box center [559, 263] width 400 height 22
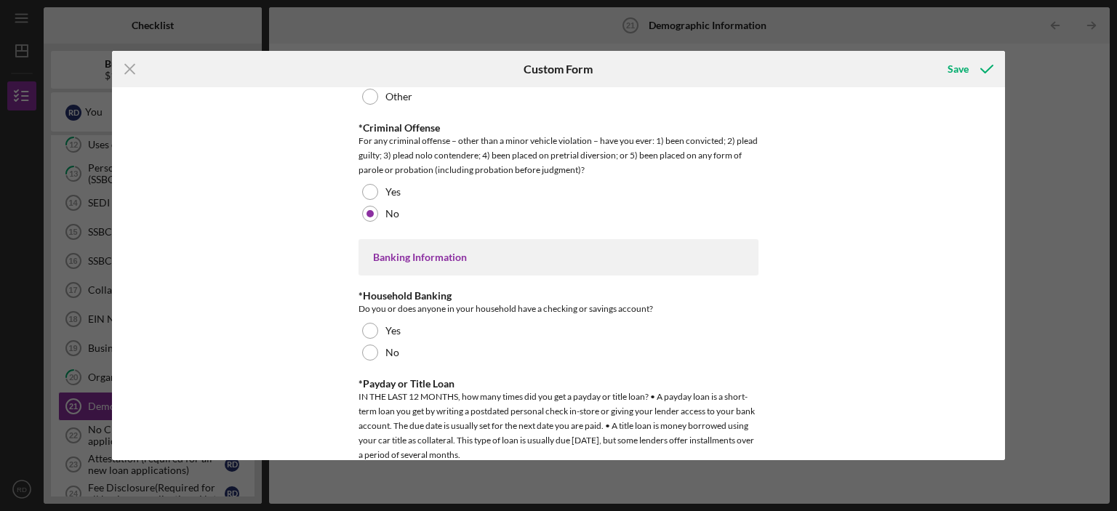
scroll to position [2691, 0]
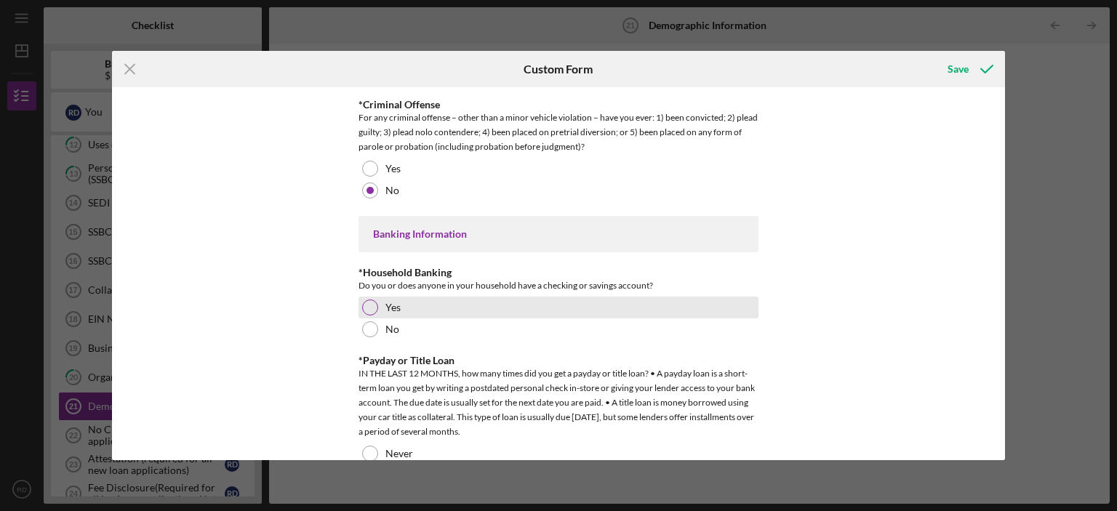
click at [372, 303] on div at bounding box center [370, 308] width 16 height 16
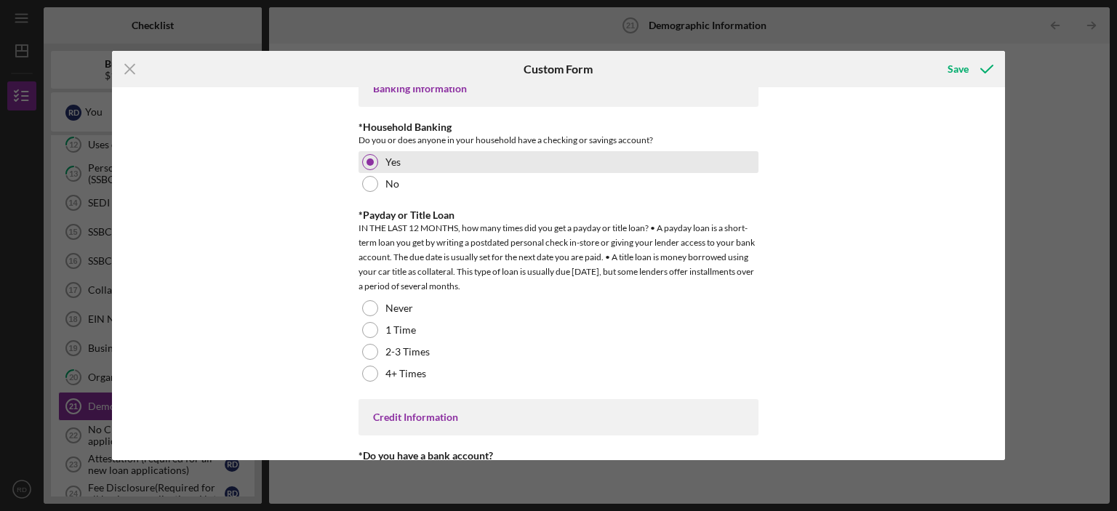
scroll to position [2909, 0]
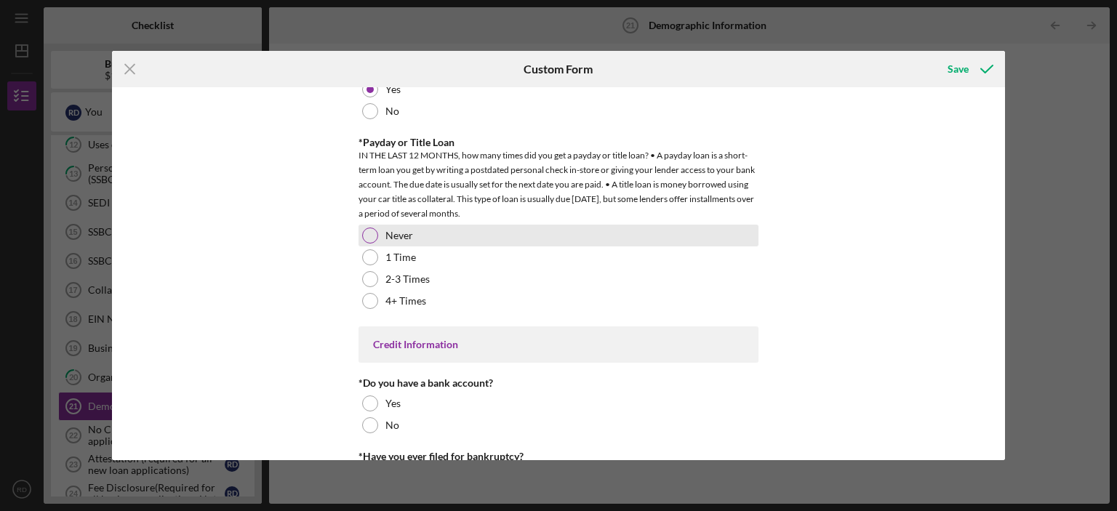
click at [377, 228] on div "Never" at bounding box center [559, 236] width 400 height 22
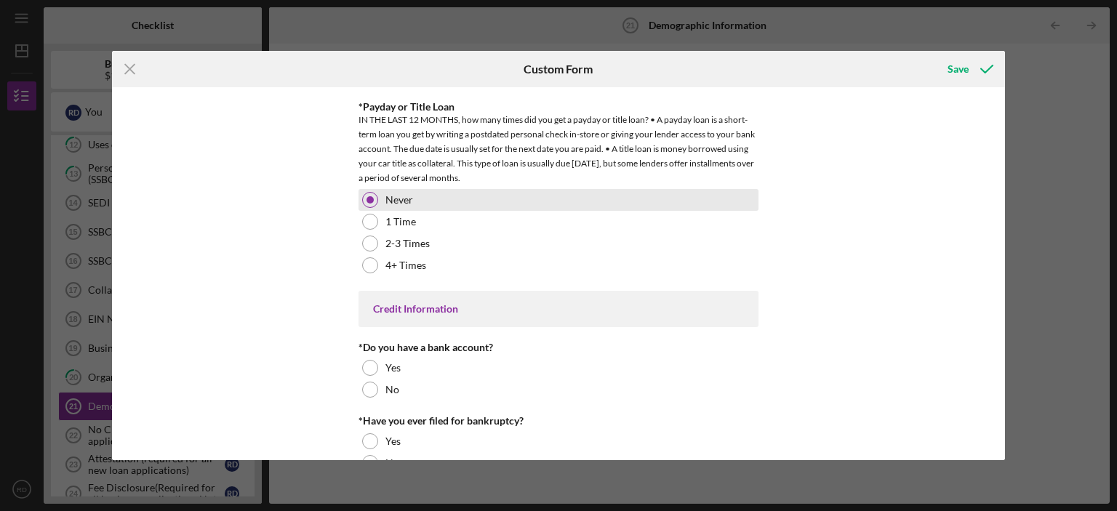
scroll to position [2975, 0]
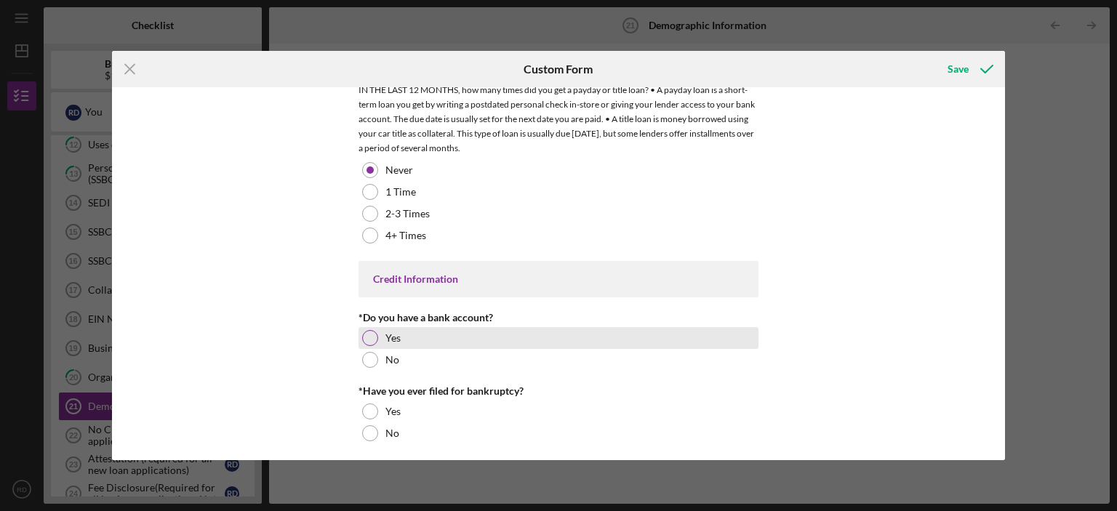
click at [369, 332] on div at bounding box center [370, 338] width 16 height 16
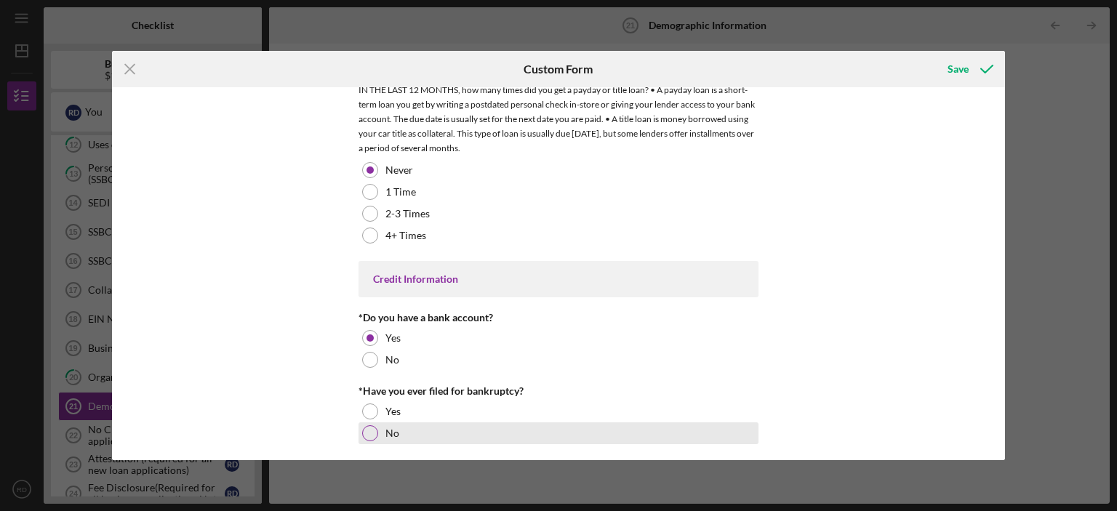
click at [370, 429] on div at bounding box center [370, 434] width 16 height 16
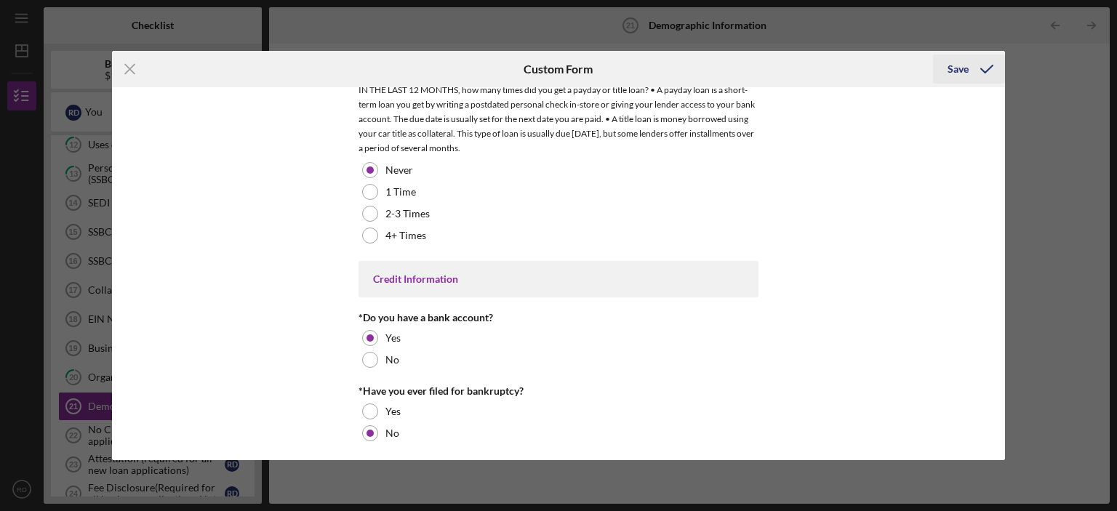
click at [954, 71] on div "Save" at bounding box center [958, 69] width 21 height 29
click at [954, 66] on div "Save" at bounding box center [958, 69] width 21 height 29
click at [129, 67] on icon "Icon/Menu Close" at bounding box center [130, 69] width 36 height 36
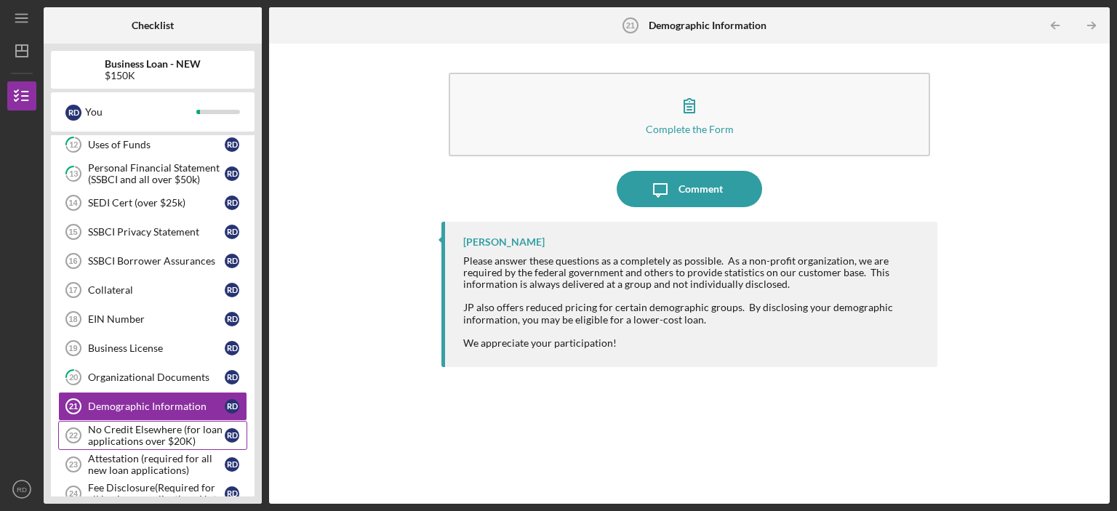
click at [160, 424] on div "No Credit Elsewhere (for loan applications over $20K)" at bounding box center [156, 435] width 137 height 23
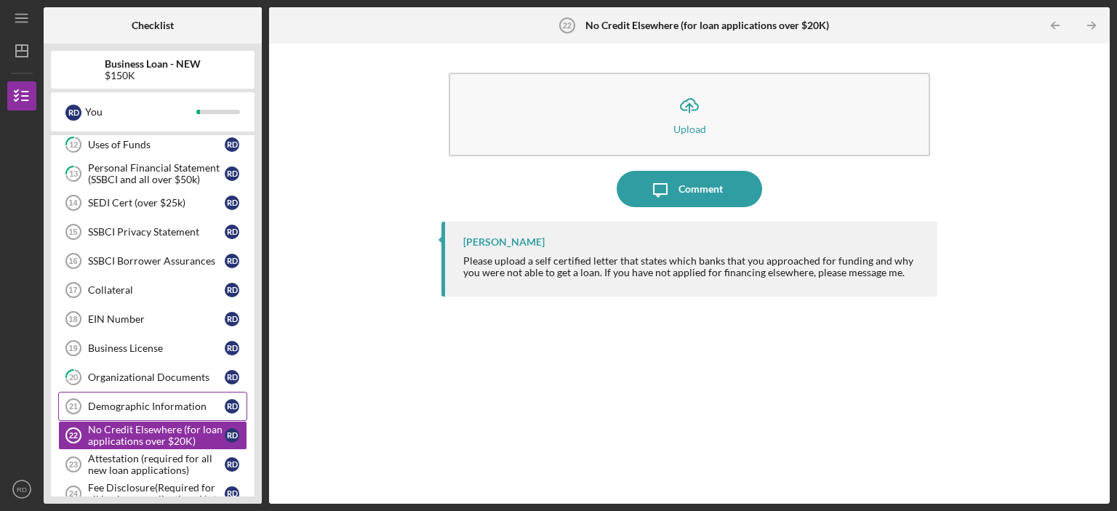
click at [161, 402] on div "Demographic Information" at bounding box center [156, 407] width 137 height 12
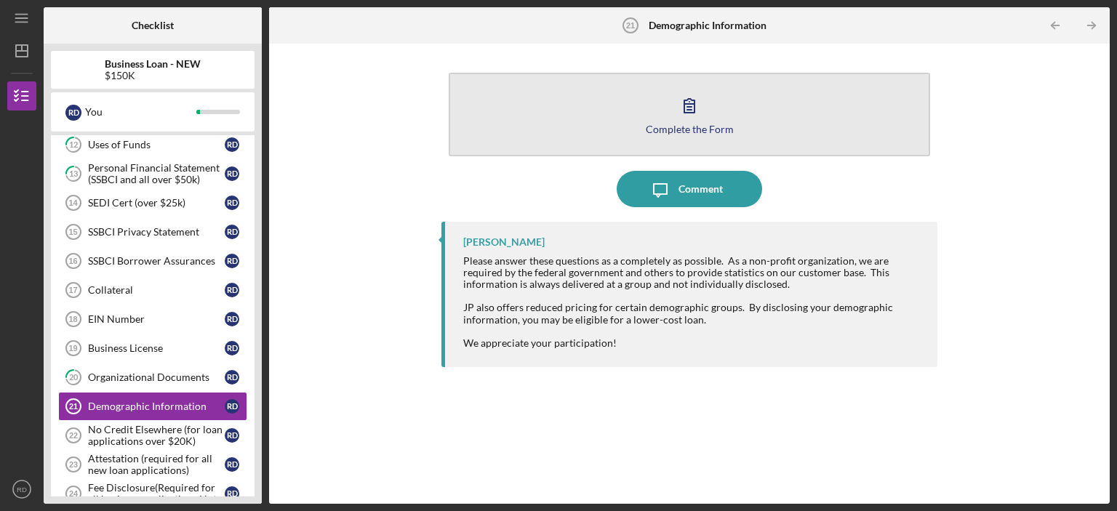
click at [693, 107] on icon "button" at bounding box center [689, 105] width 36 height 36
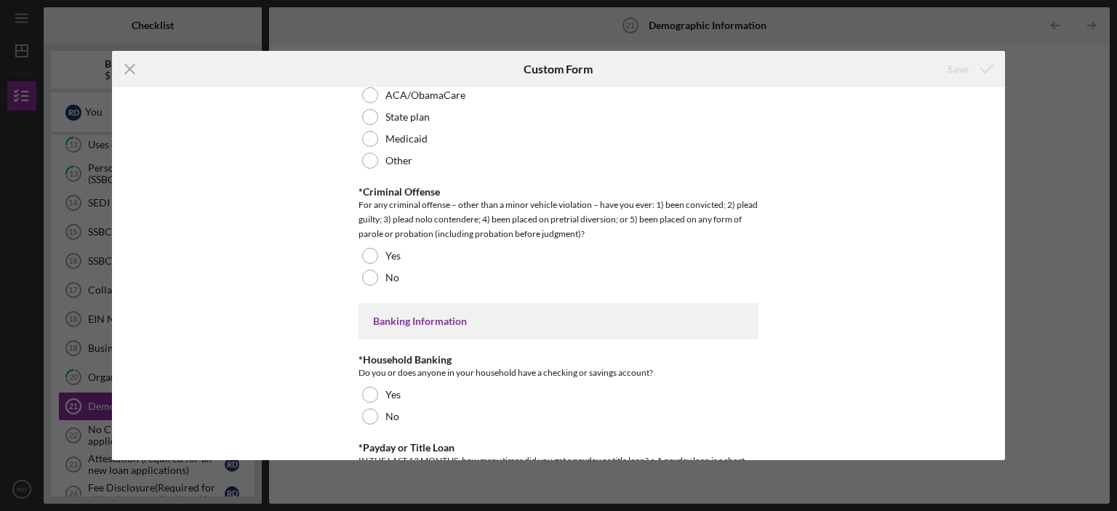
scroll to position [2989, 0]
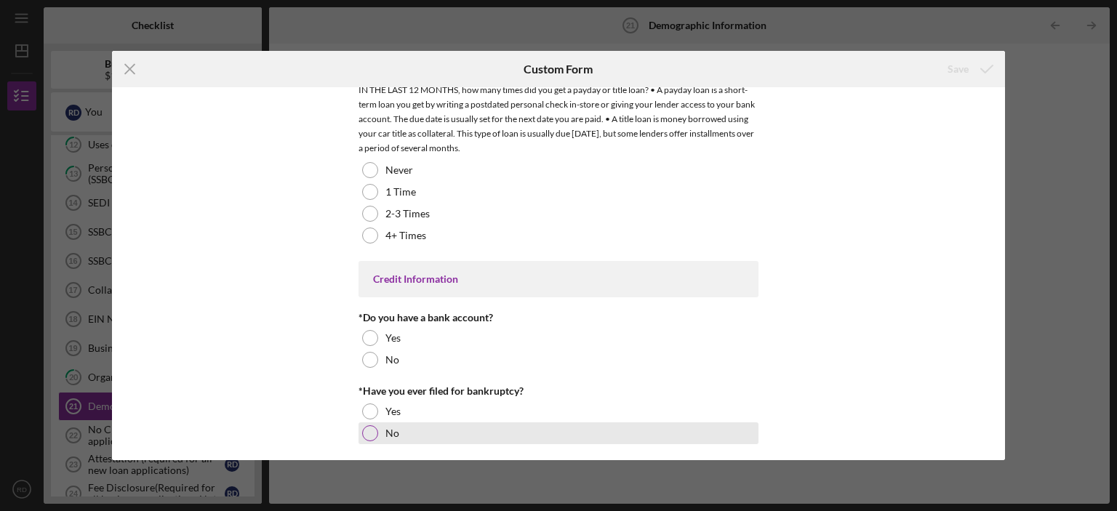
click at [370, 426] on div at bounding box center [370, 434] width 16 height 16
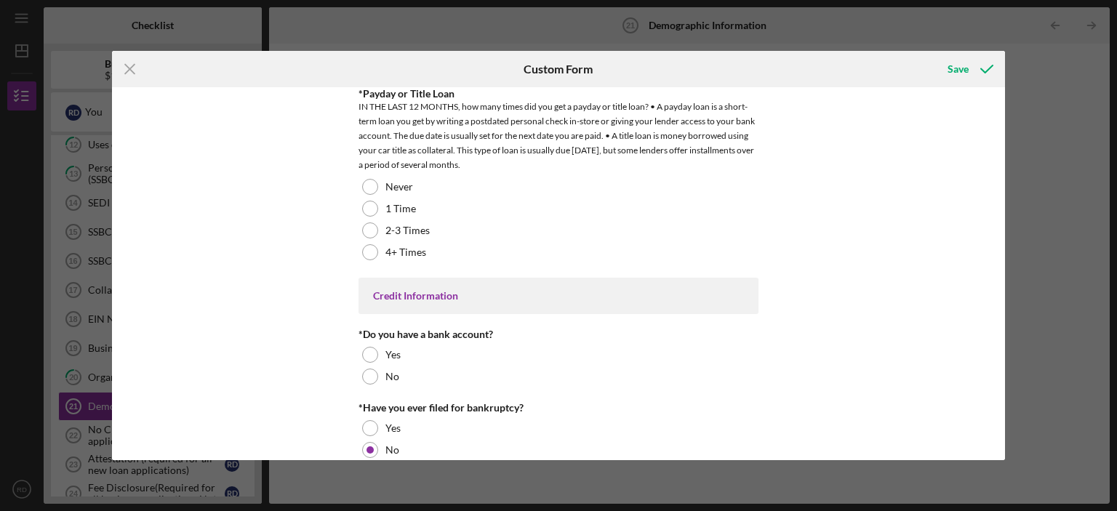
scroll to position [3006, 0]
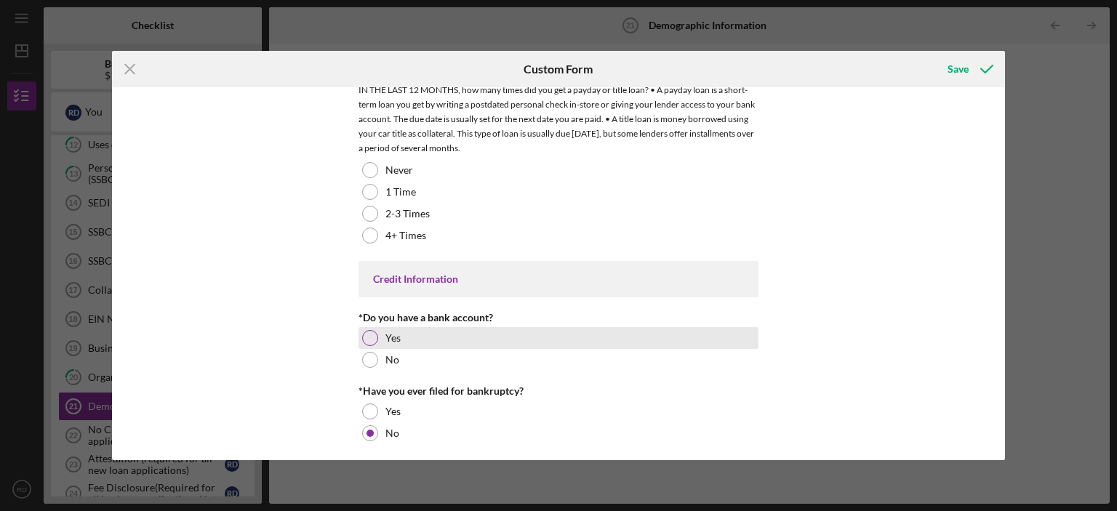
click at [372, 330] on div at bounding box center [370, 338] width 16 height 16
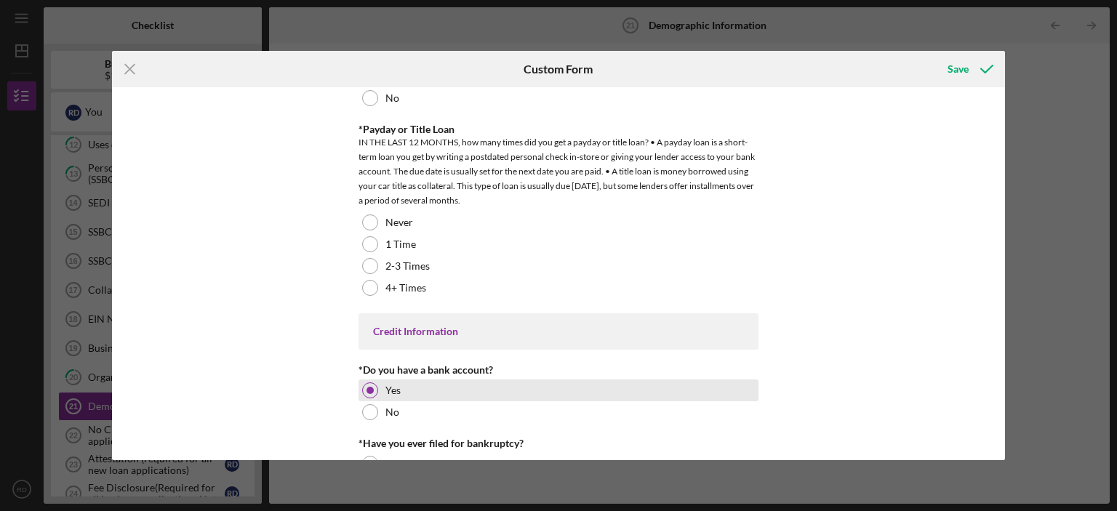
scroll to position [2933, 0]
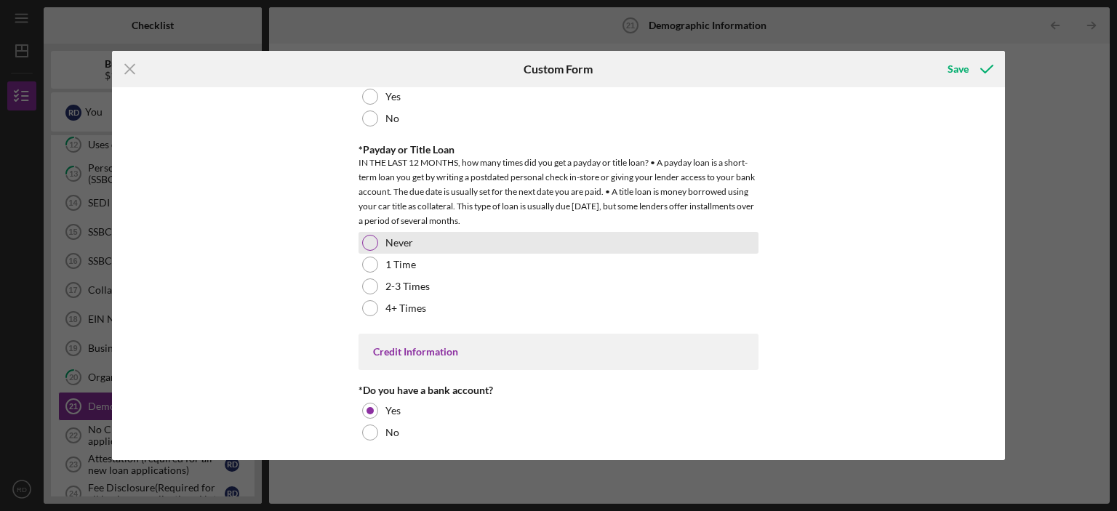
click at [369, 244] on div at bounding box center [370, 243] width 16 height 16
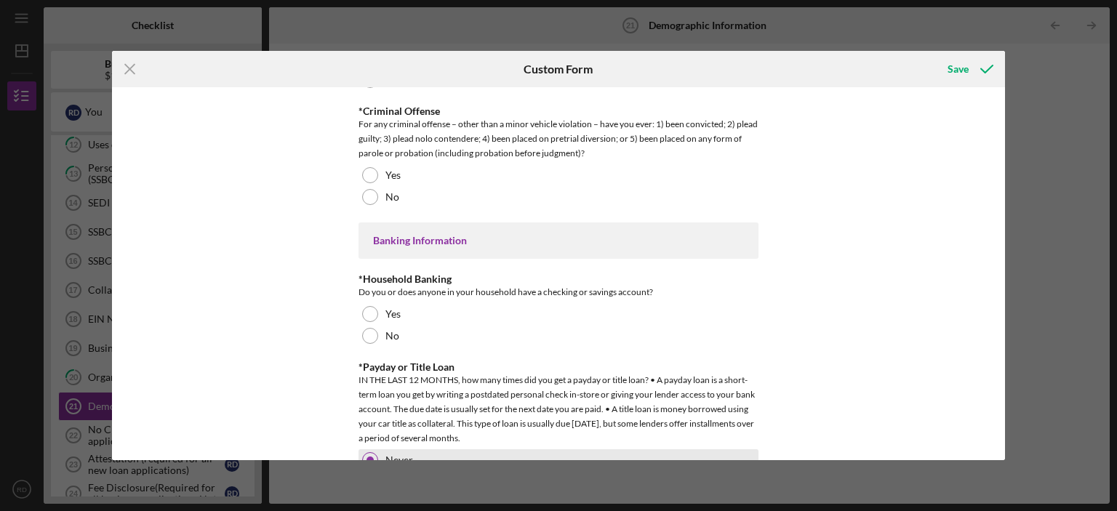
scroll to position [2715, 0]
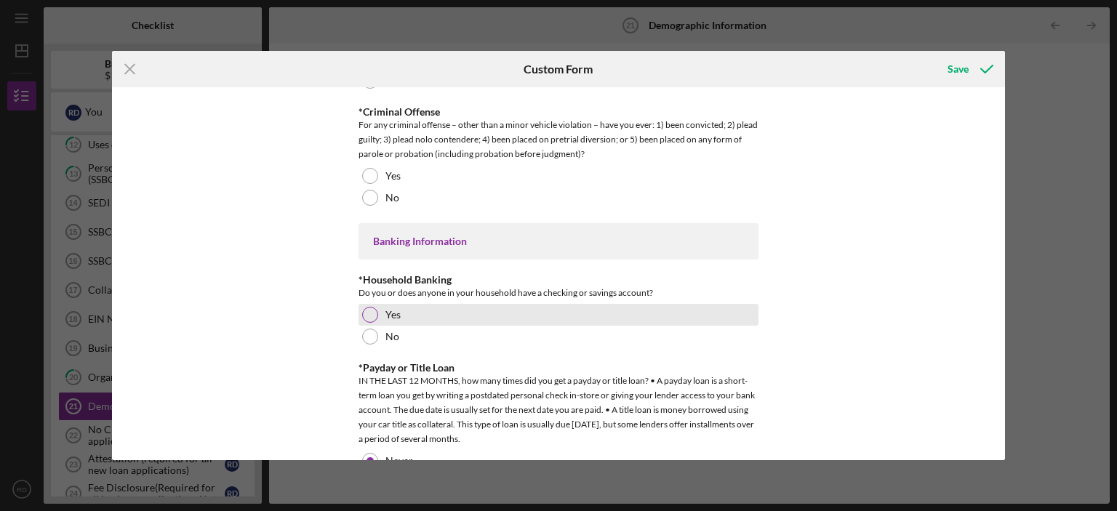
click at [372, 308] on div at bounding box center [370, 315] width 16 height 16
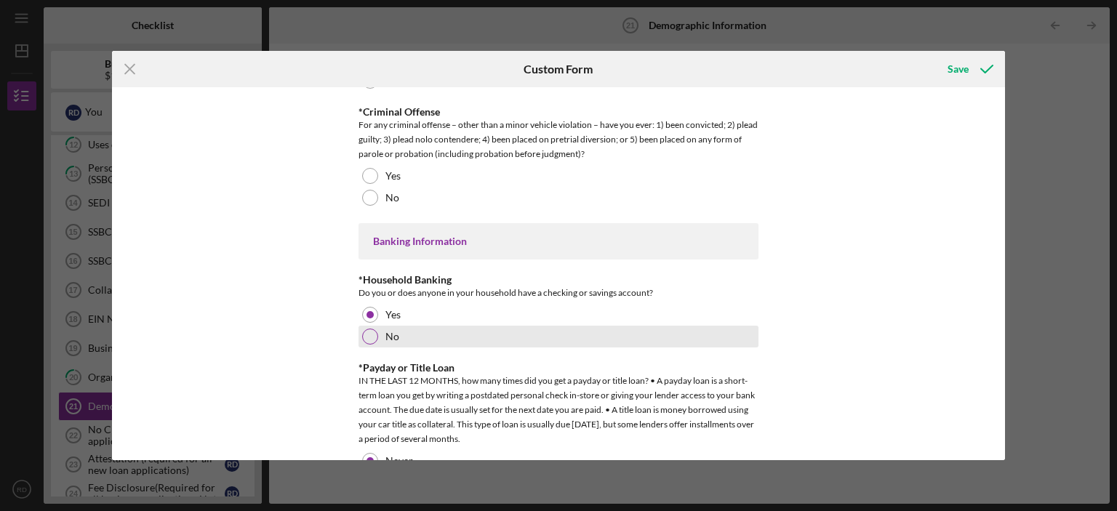
scroll to position [2642, 0]
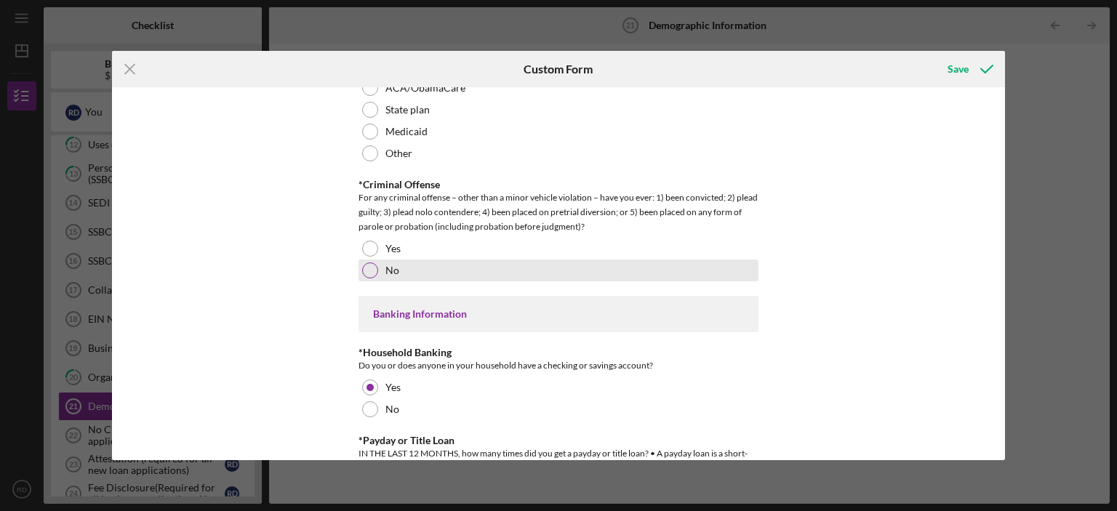
click at [373, 263] on div at bounding box center [370, 271] width 16 height 16
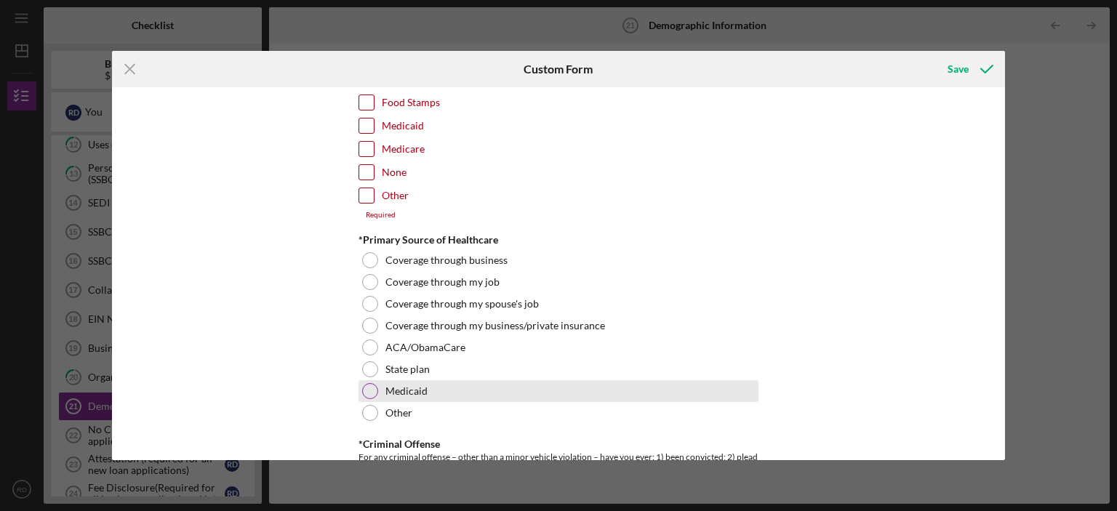
scroll to position [2352, 0]
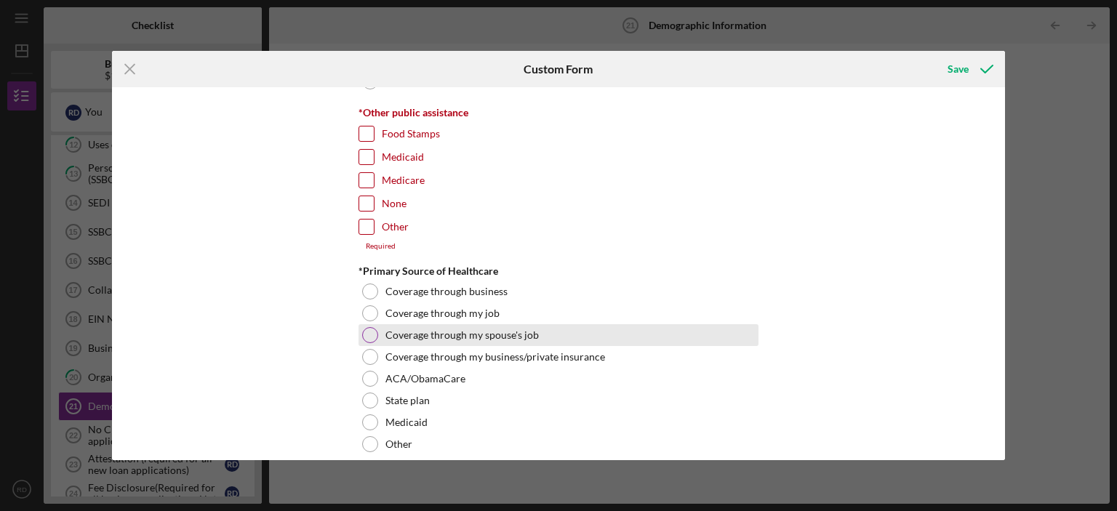
click at [377, 328] on div "Coverage through my spouse's job" at bounding box center [559, 335] width 400 height 22
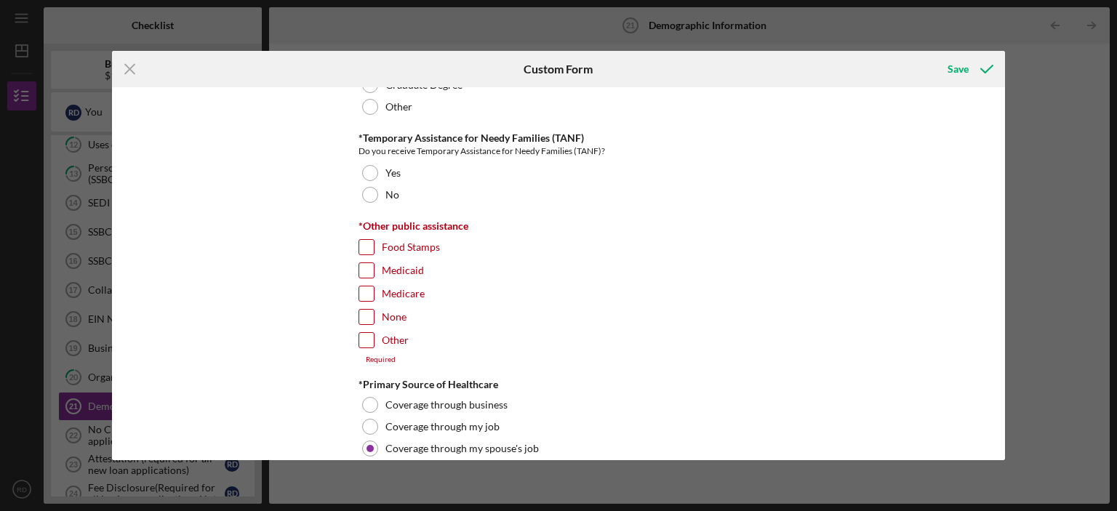
scroll to position [2206, 0]
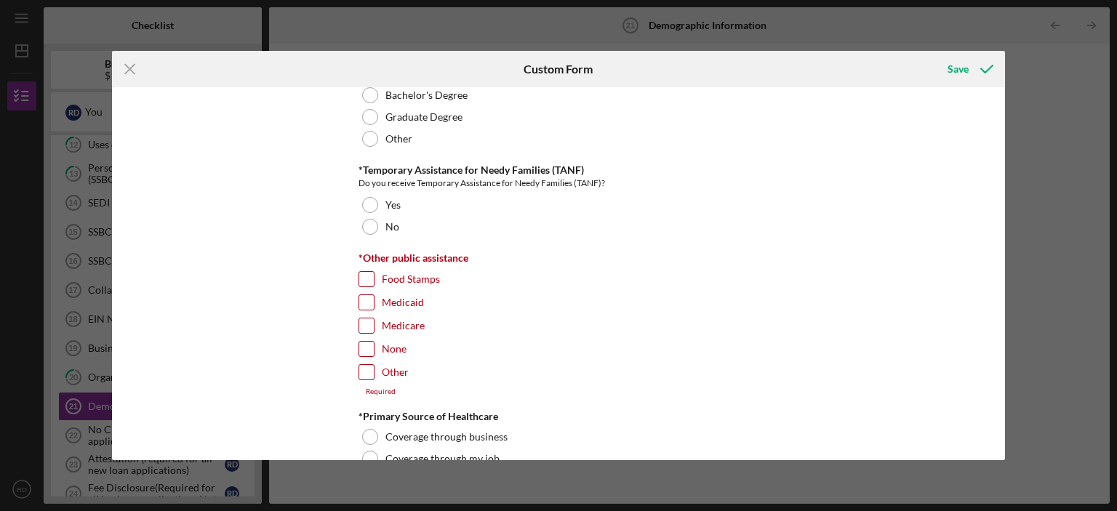
click at [369, 342] on input "None" at bounding box center [366, 349] width 15 height 15
checkbox input "true"
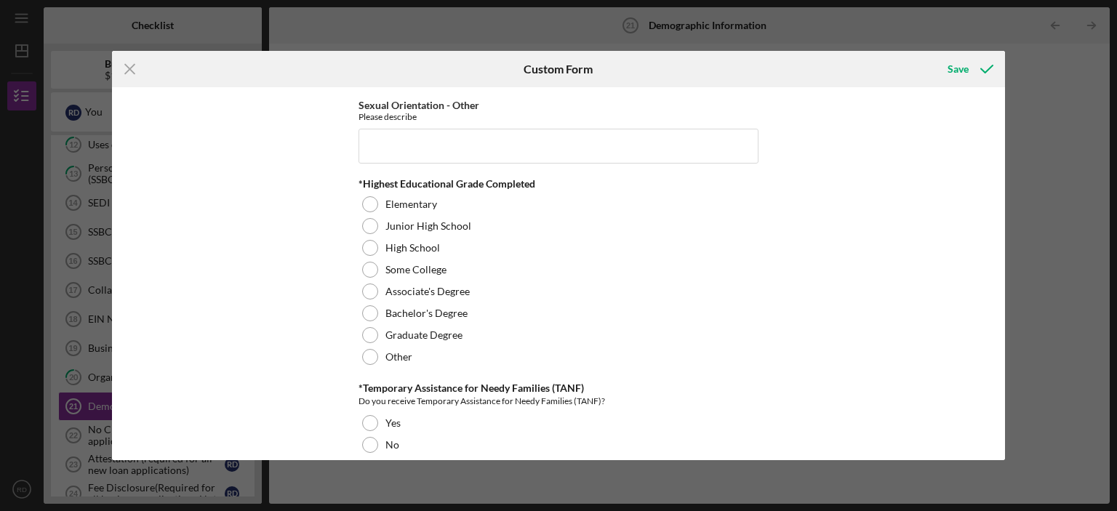
scroll to position [2061, 0]
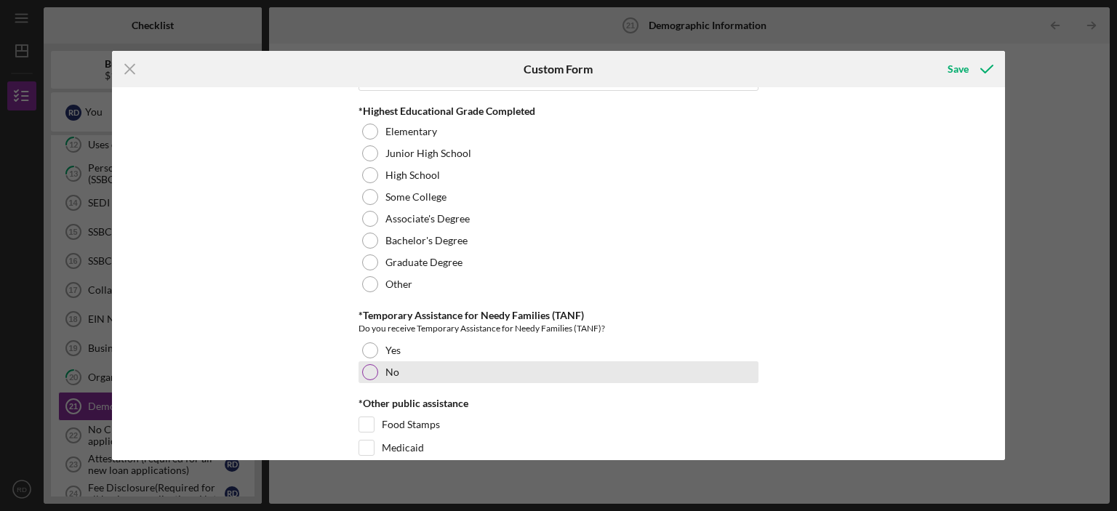
click at [367, 369] on div at bounding box center [370, 372] width 16 height 16
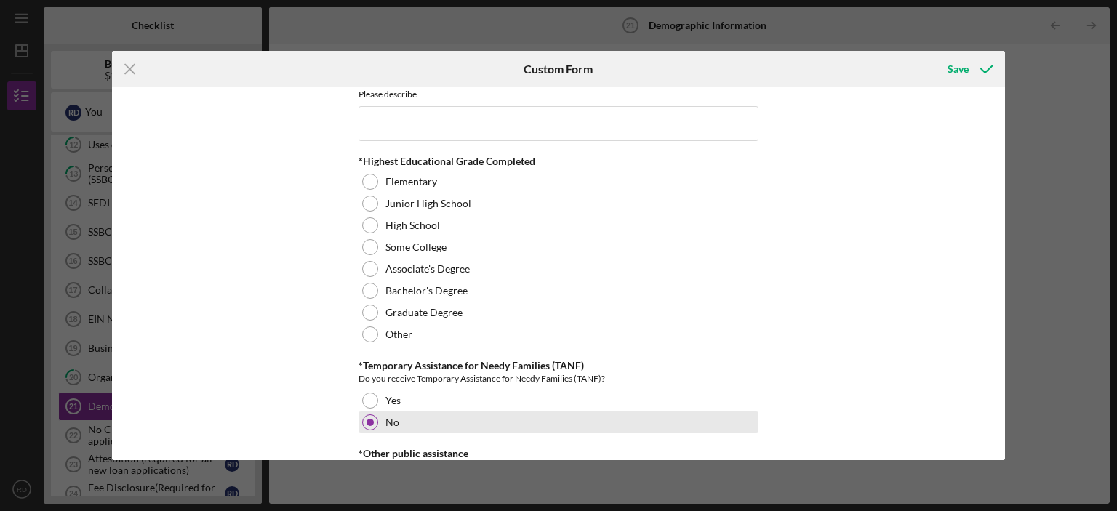
scroll to position [1988, 0]
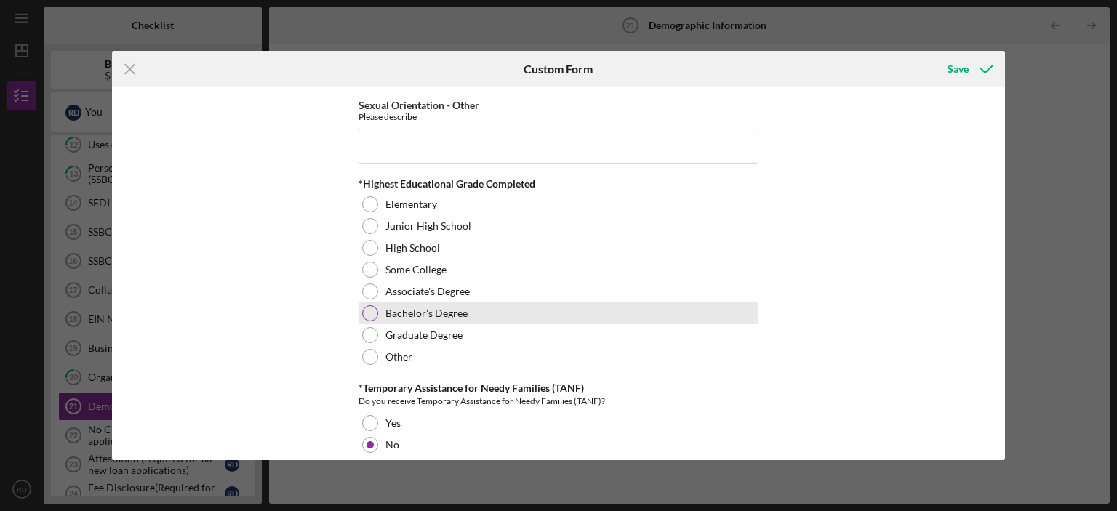
click at [372, 310] on div at bounding box center [370, 313] width 16 height 16
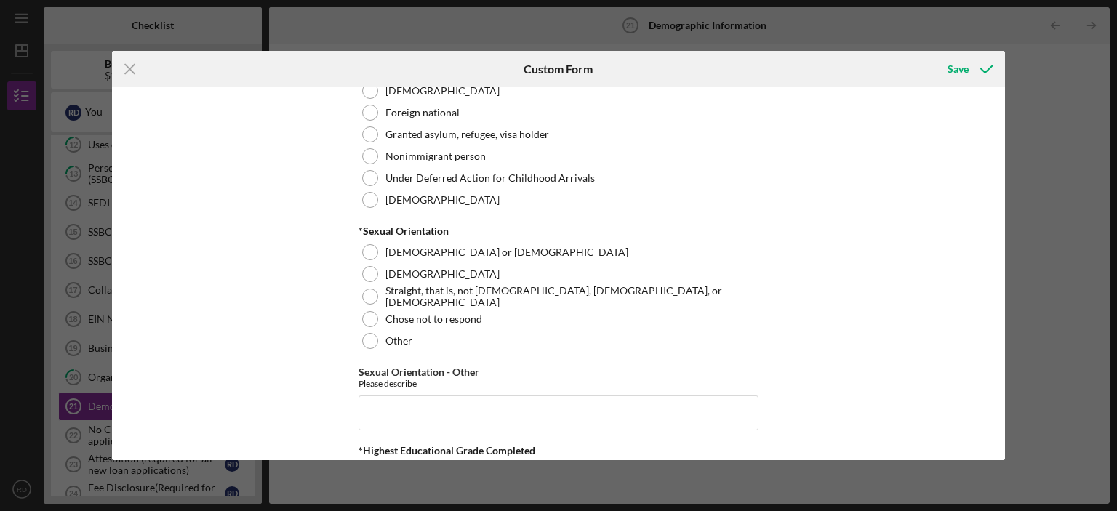
scroll to position [1697, 0]
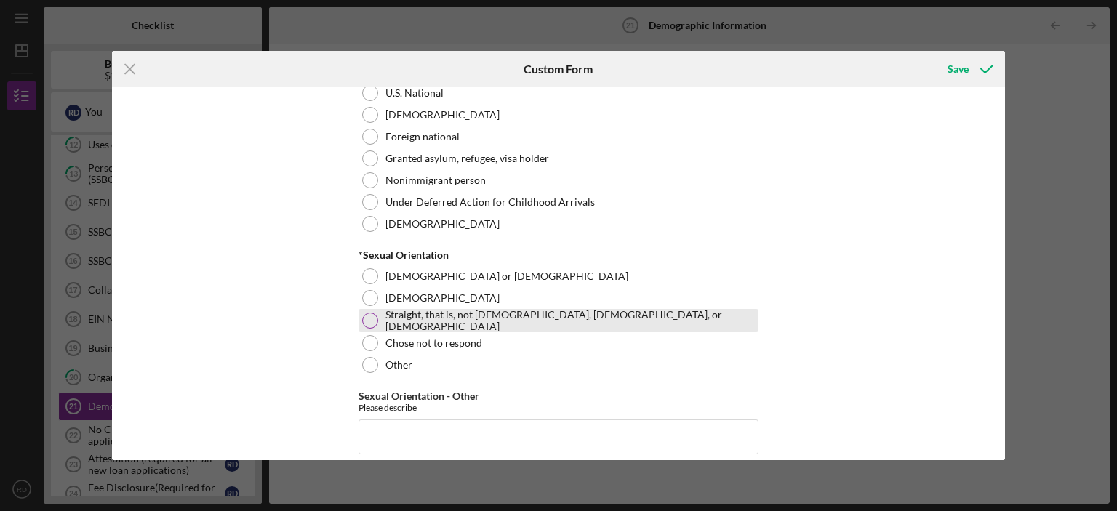
click at [369, 317] on div at bounding box center [370, 321] width 16 height 16
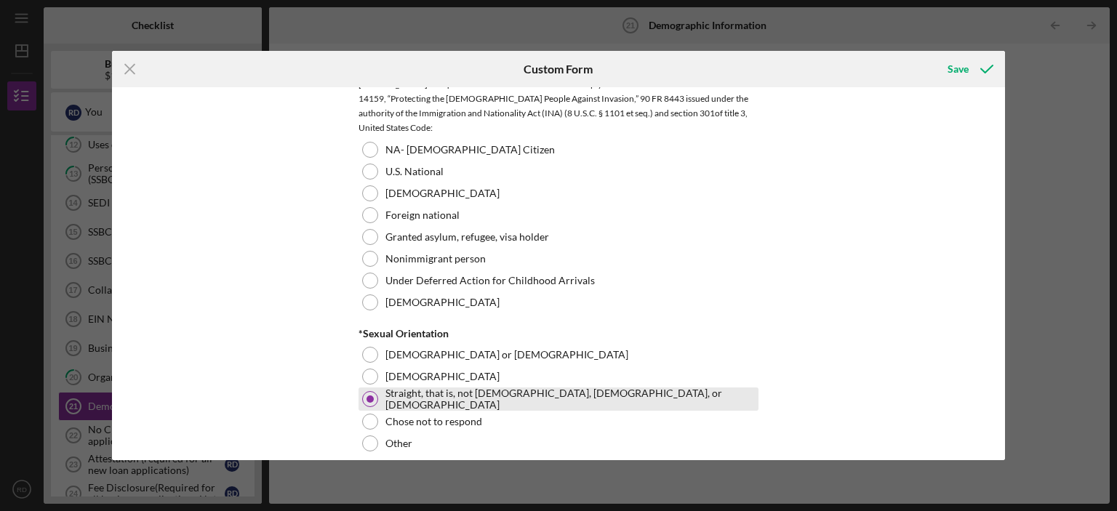
scroll to position [1551, 0]
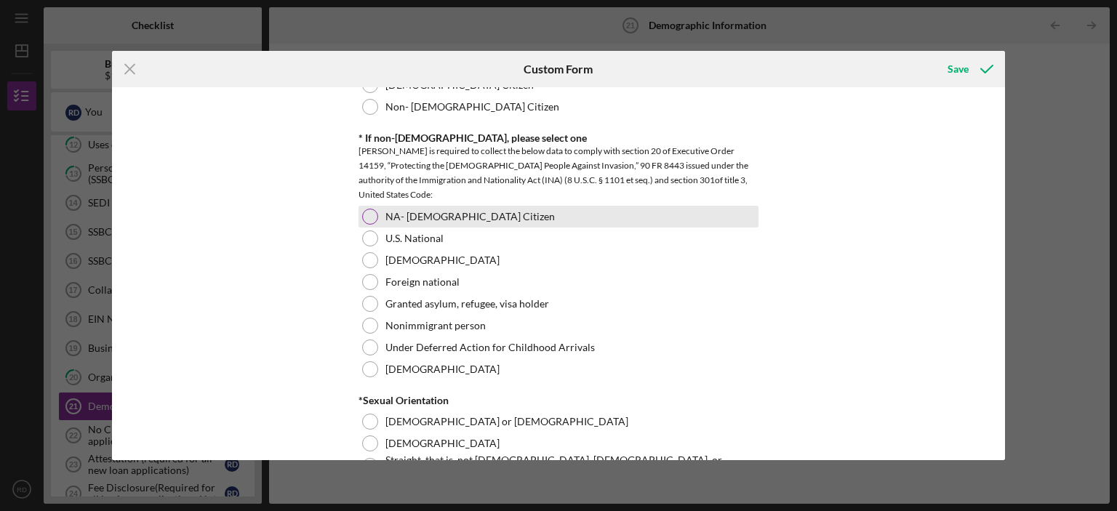
click at [372, 215] on div at bounding box center [370, 217] width 16 height 16
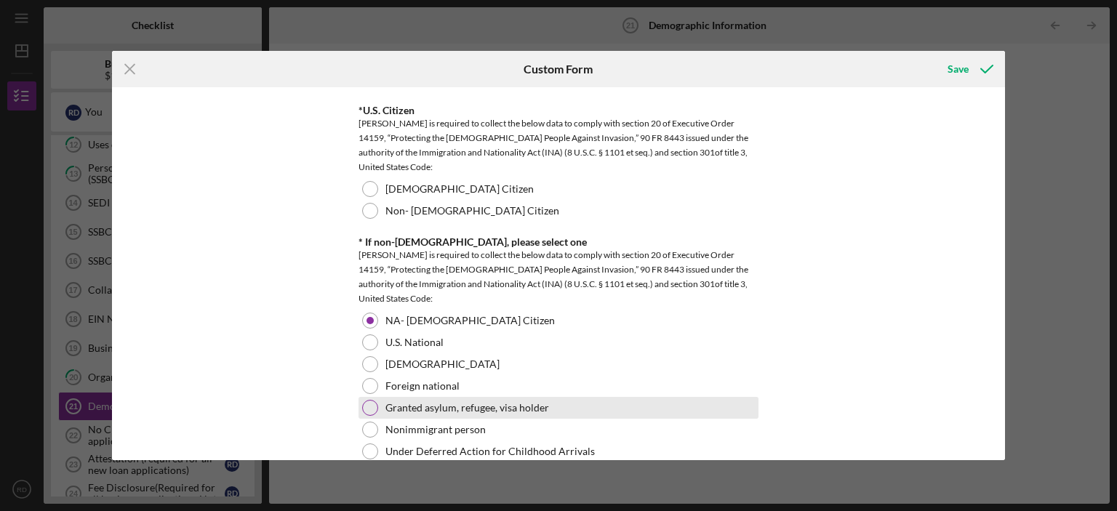
scroll to position [1406, 0]
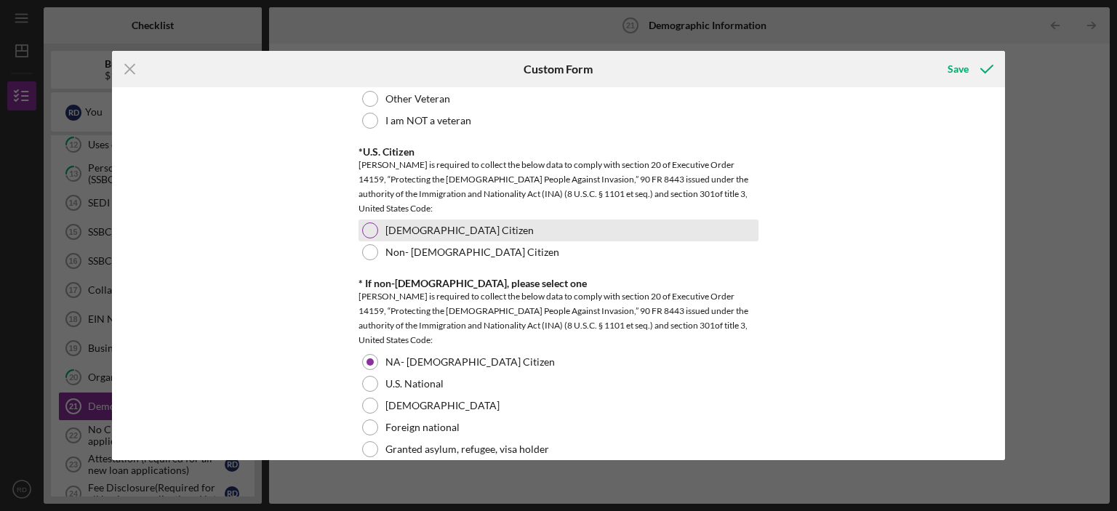
click at [364, 226] on div at bounding box center [370, 231] width 16 height 16
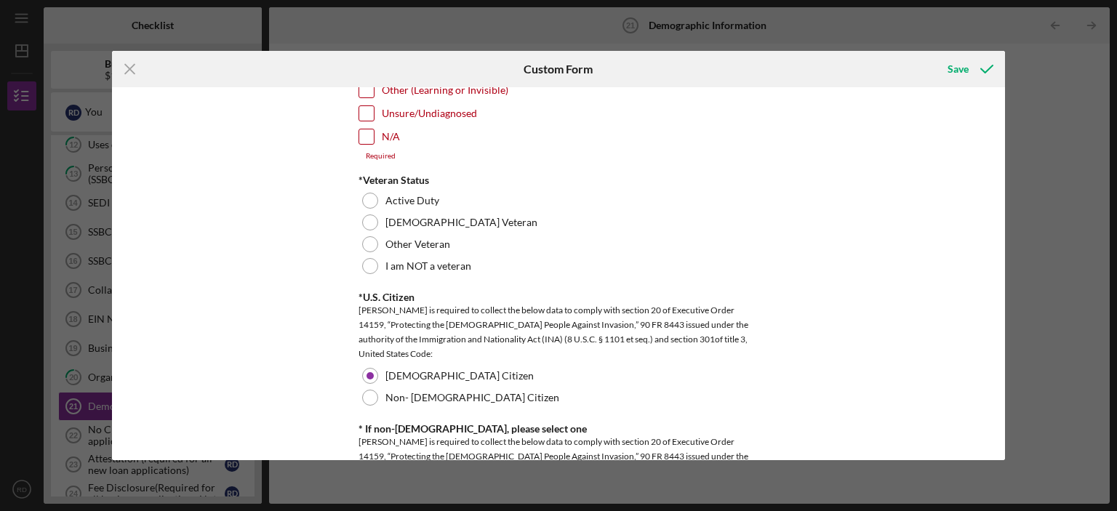
scroll to position [1188, 0]
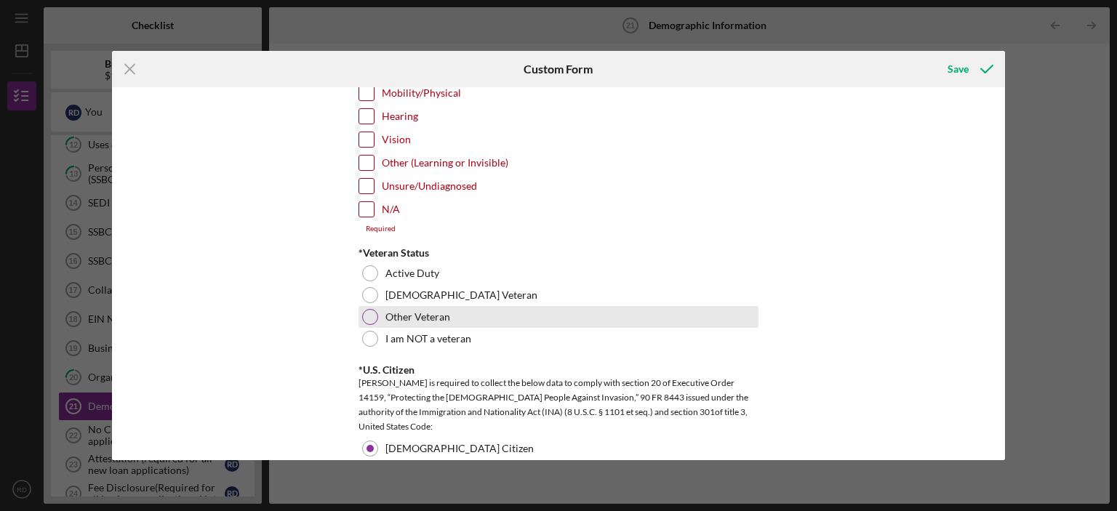
click at [364, 316] on div at bounding box center [370, 317] width 16 height 16
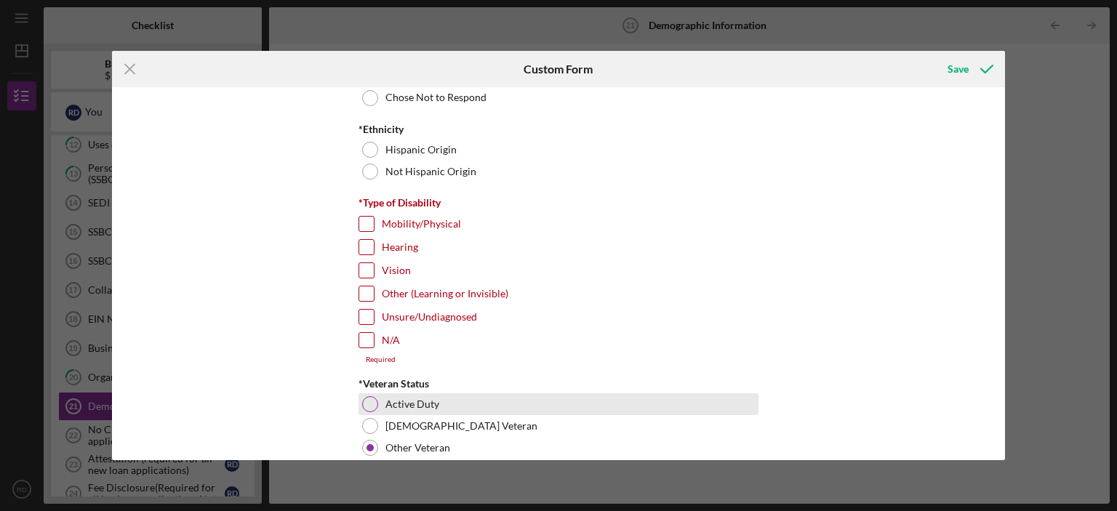
scroll to position [1042, 0]
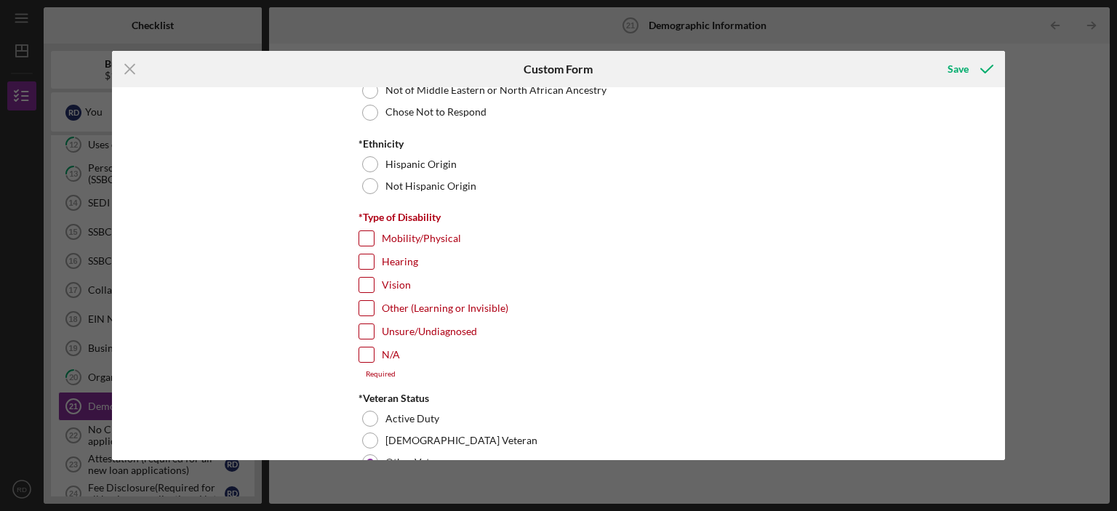
click at [363, 353] on input "N/A" at bounding box center [366, 355] width 15 height 15
checkbox input "true"
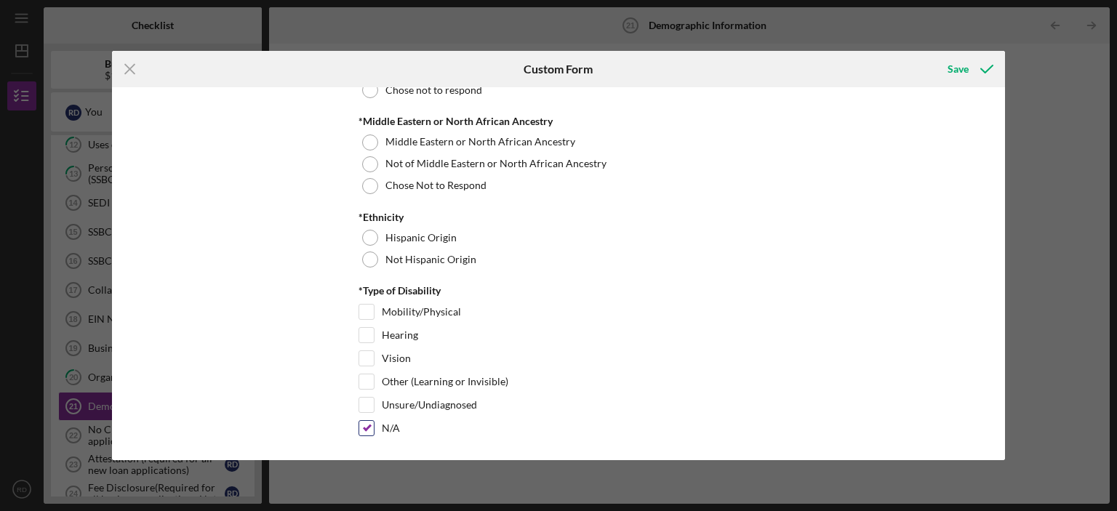
scroll to position [897, 0]
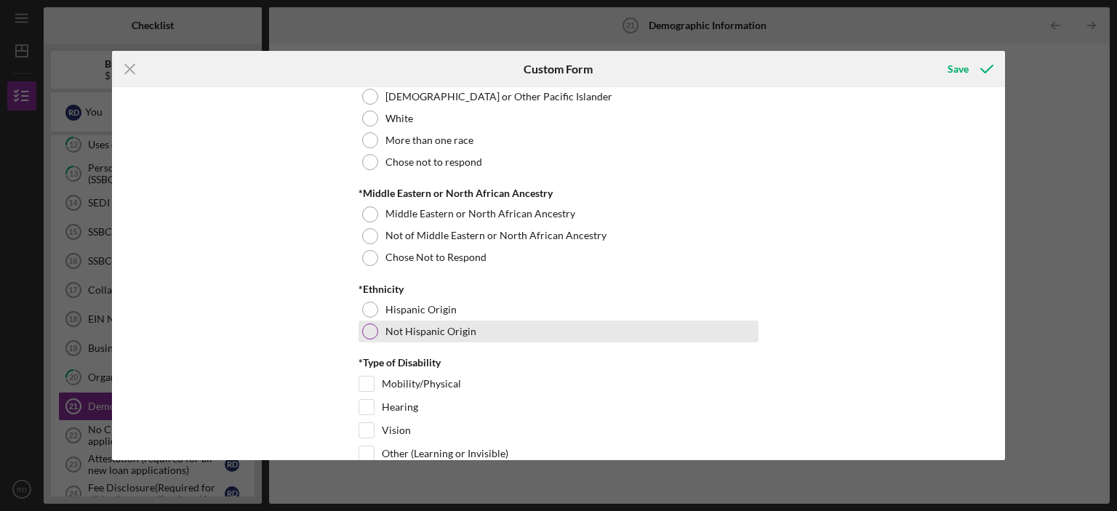
click at [366, 328] on div at bounding box center [370, 332] width 16 height 16
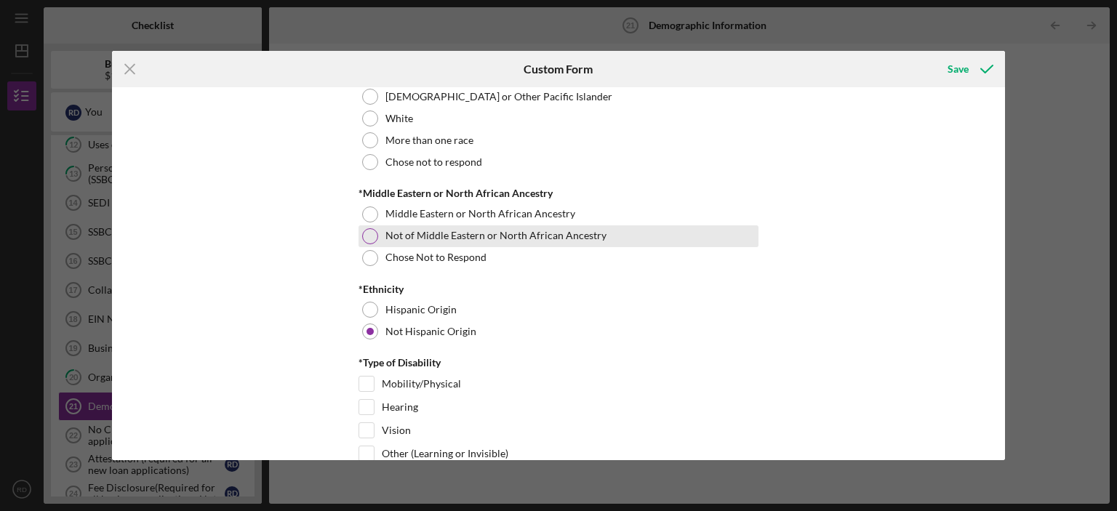
click at [371, 235] on div at bounding box center [370, 236] width 16 height 16
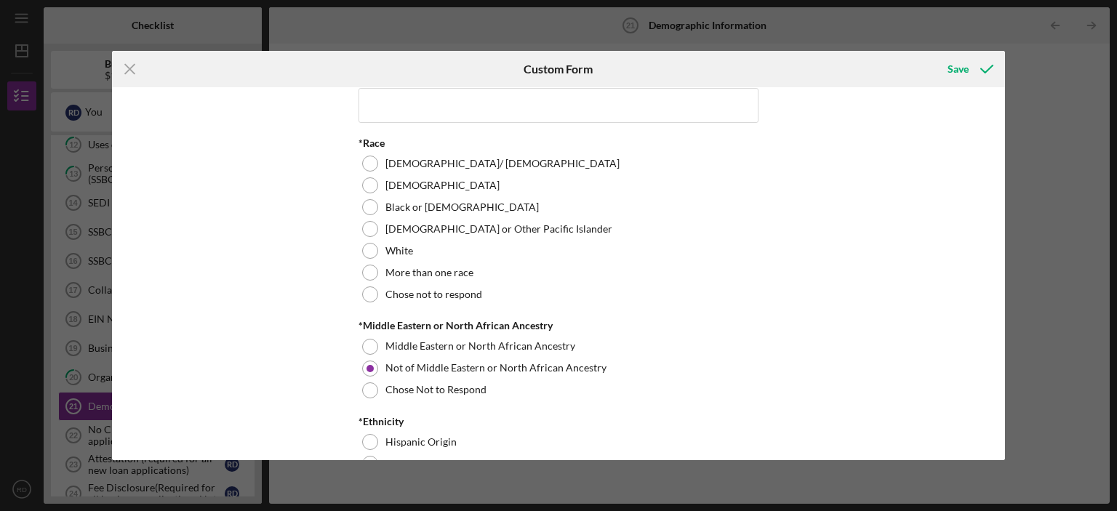
scroll to position [751, 0]
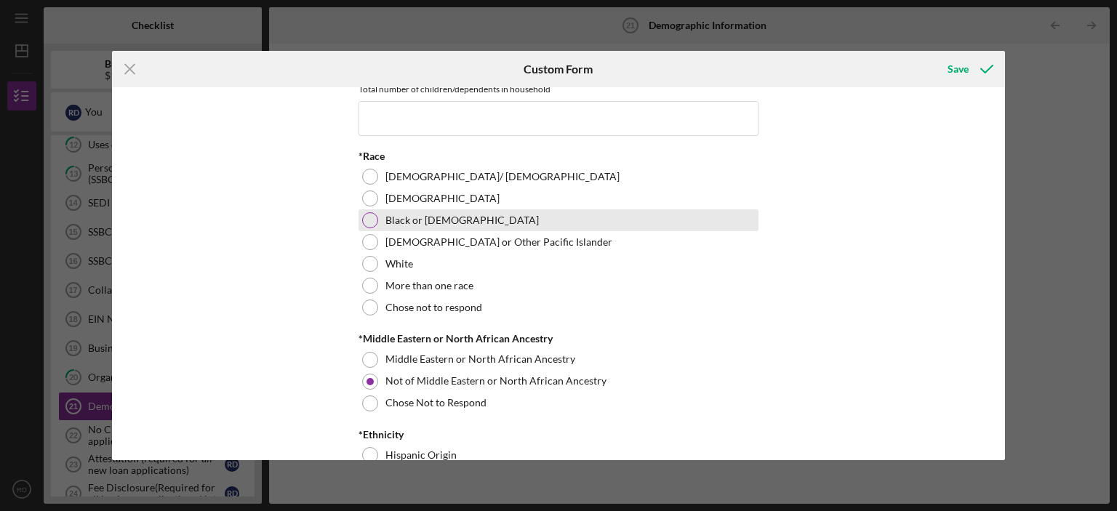
click at [367, 217] on div at bounding box center [370, 220] width 16 height 16
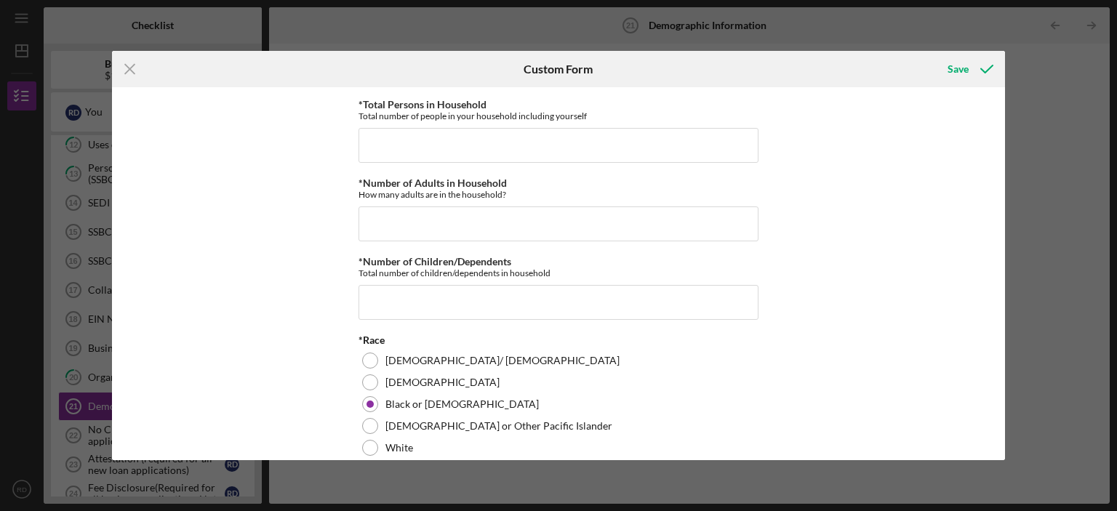
scroll to position [533, 0]
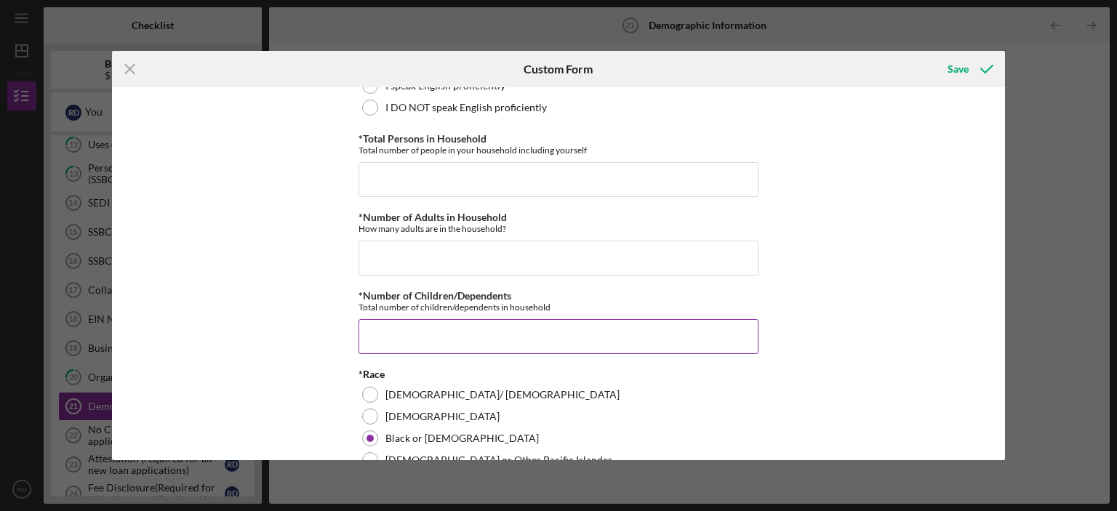
click at [426, 337] on input "*Number of Children/Dependents" at bounding box center [559, 336] width 400 height 35
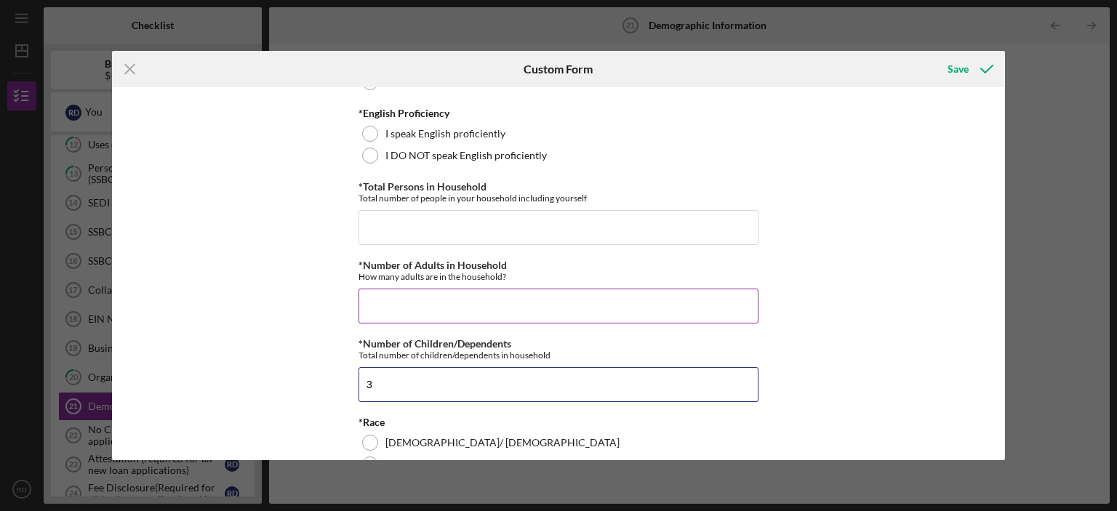
scroll to position [460, 0]
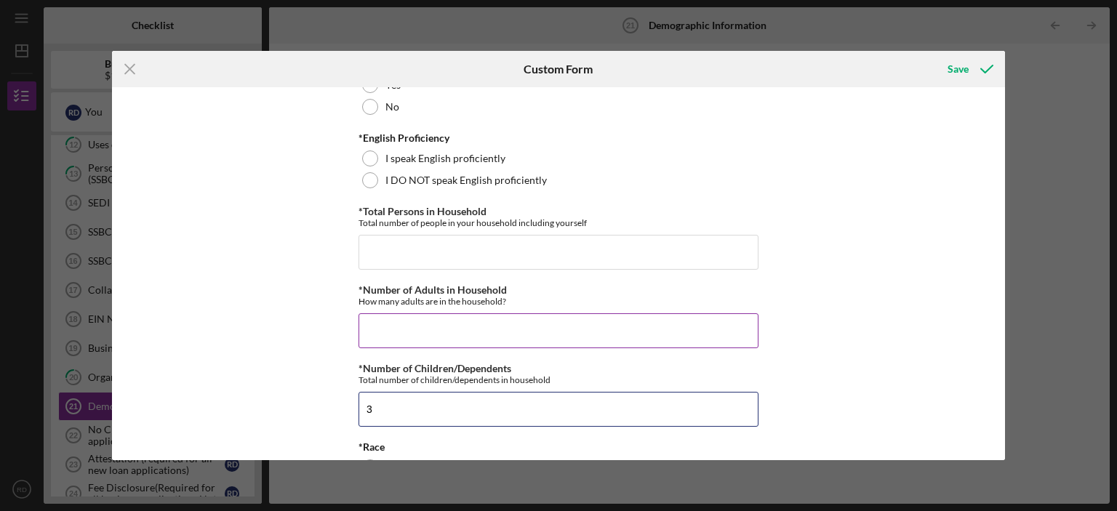
type input "3"
click at [418, 316] on input "*Number of Adults in Household" at bounding box center [559, 330] width 400 height 35
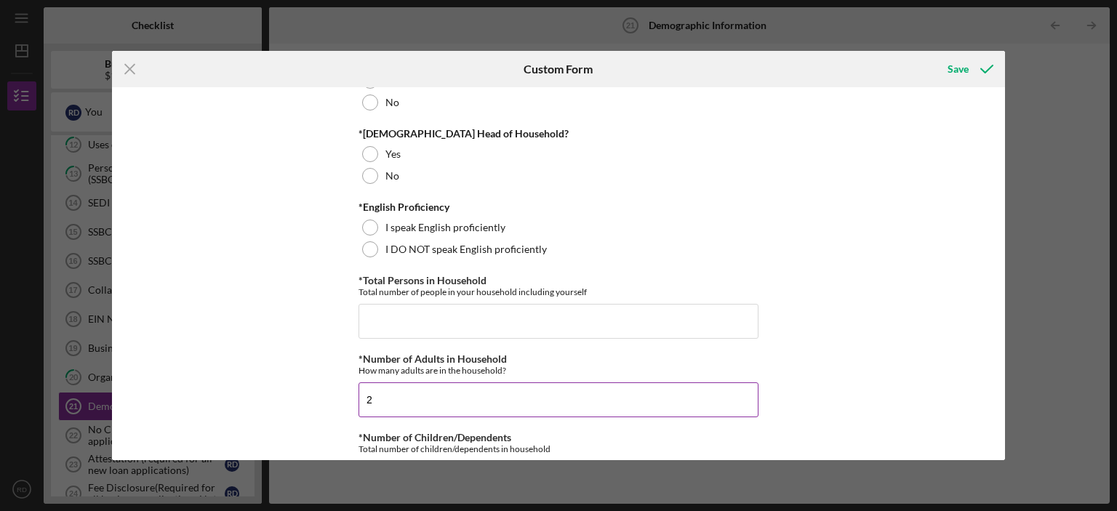
scroll to position [388, 0]
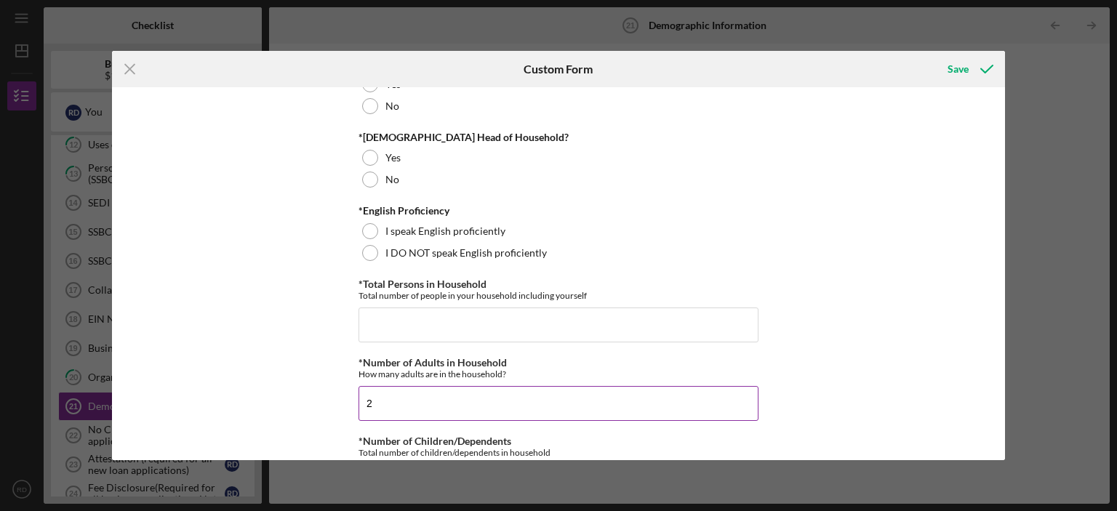
type input "2"
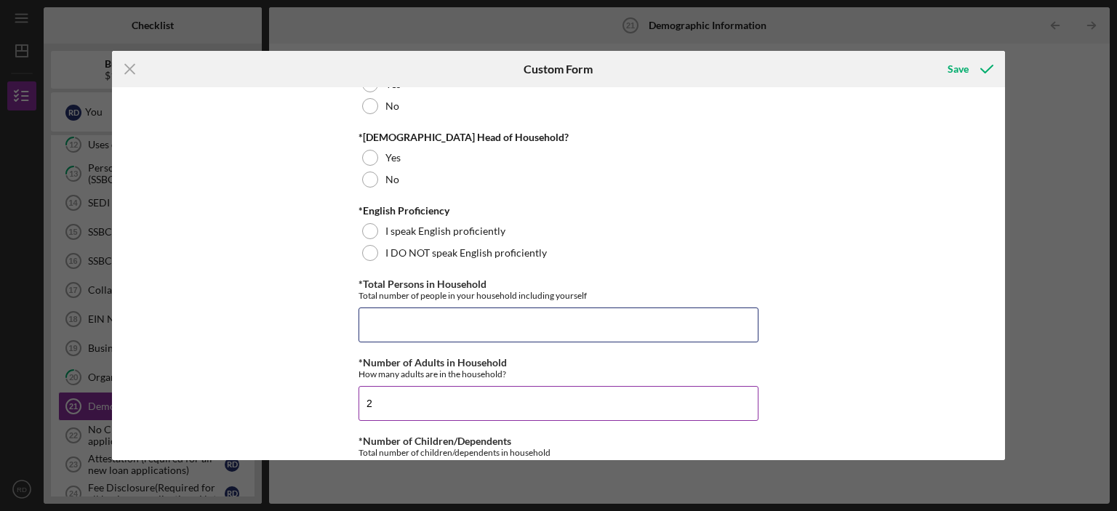
click at [418, 308] on input "*Total Persons in Household" at bounding box center [559, 325] width 400 height 35
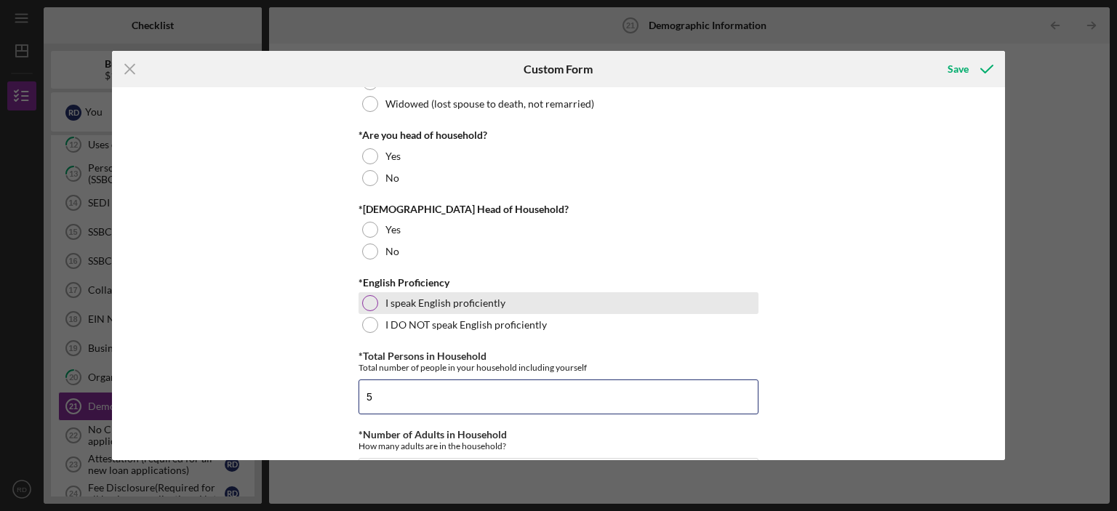
scroll to position [315, 0]
type input "5"
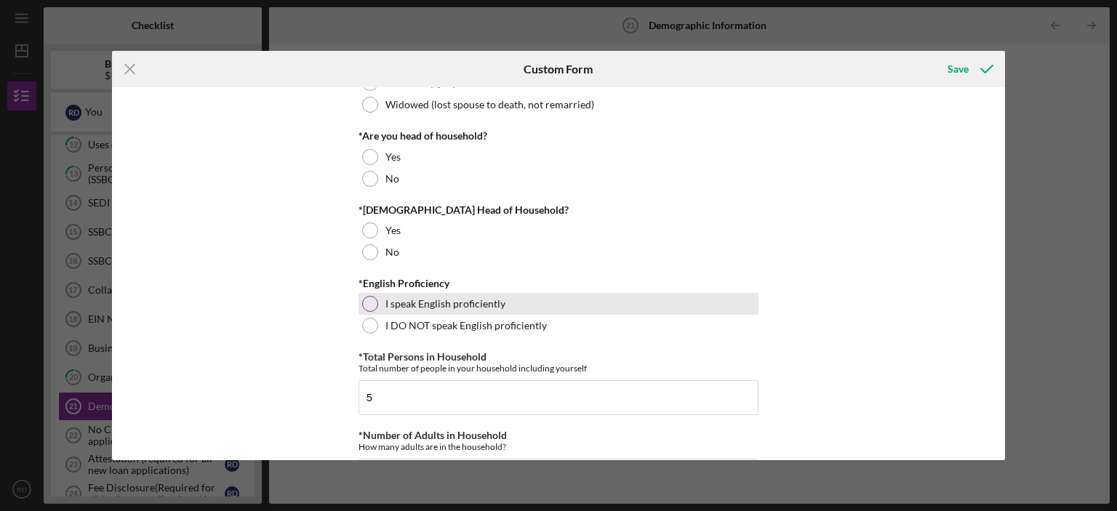
click at [359, 300] on div "I speak English proficiently" at bounding box center [559, 304] width 400 height 22
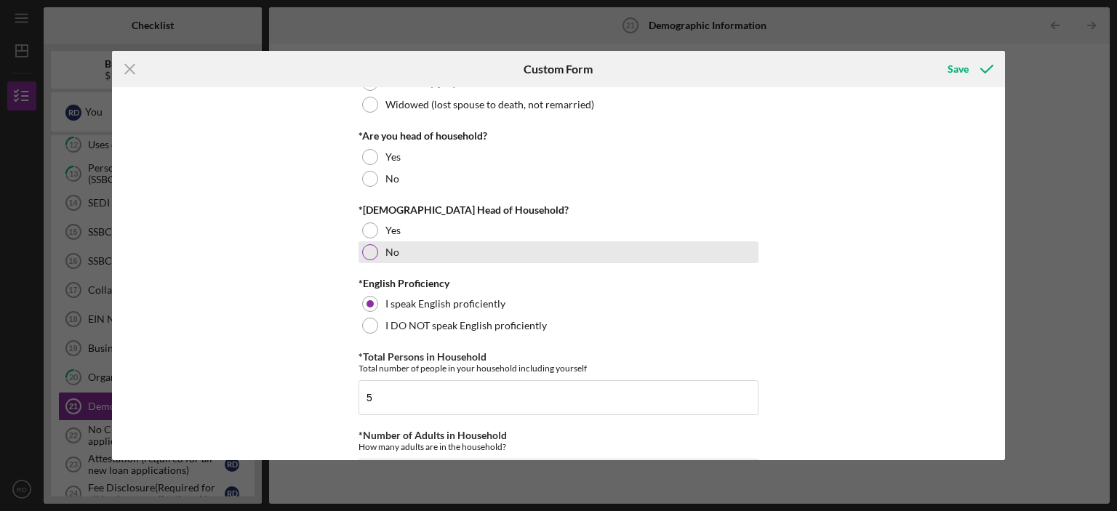
click at [368, 255] on div at bounding box center [370, 252] width 16 height 16
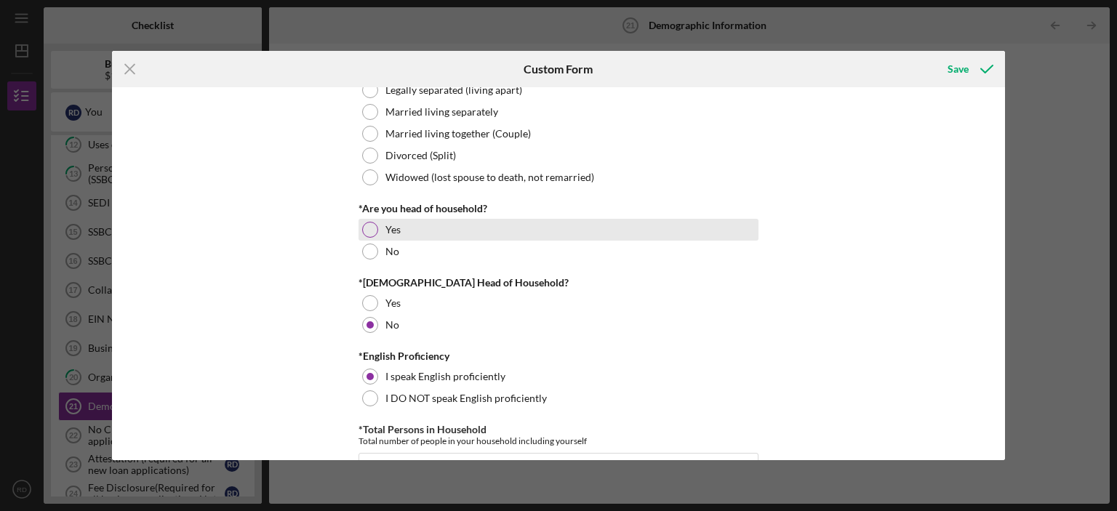
click at [370, 228] on div at bounding box center [370, 230] width 16 height 16
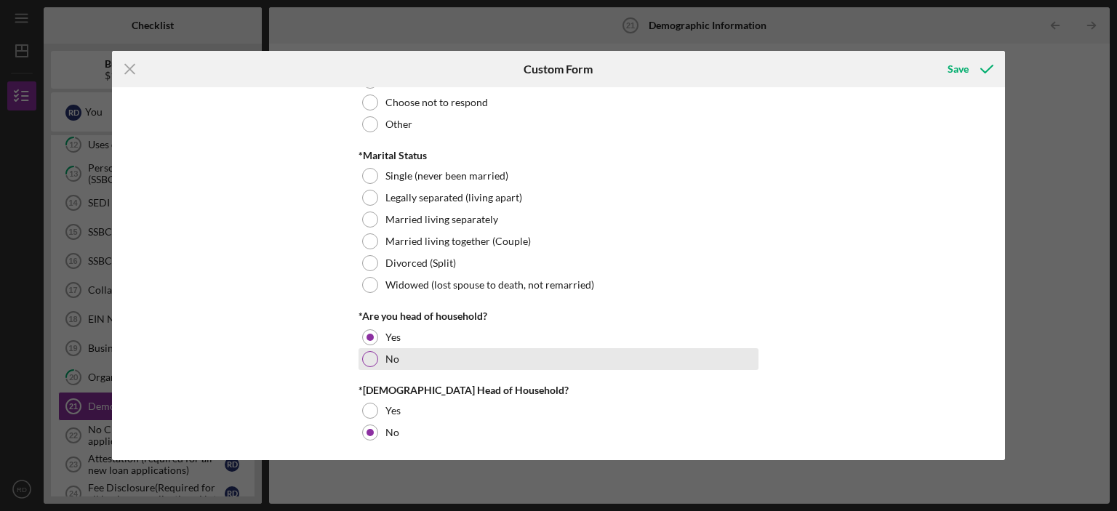
scroll to position [97, 0]
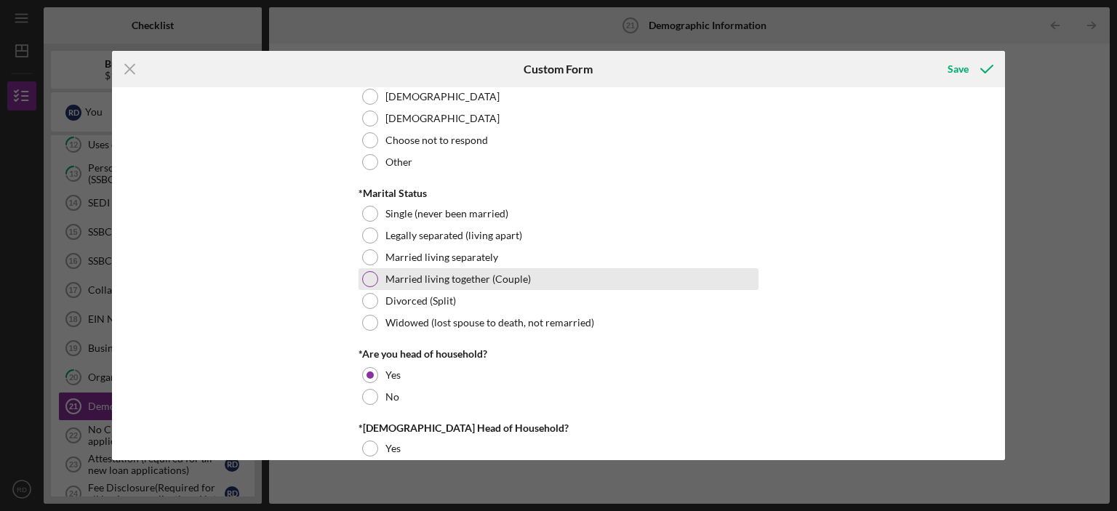
click at [367, 276] on div at bounding box center [370, 279] width 16 height 16
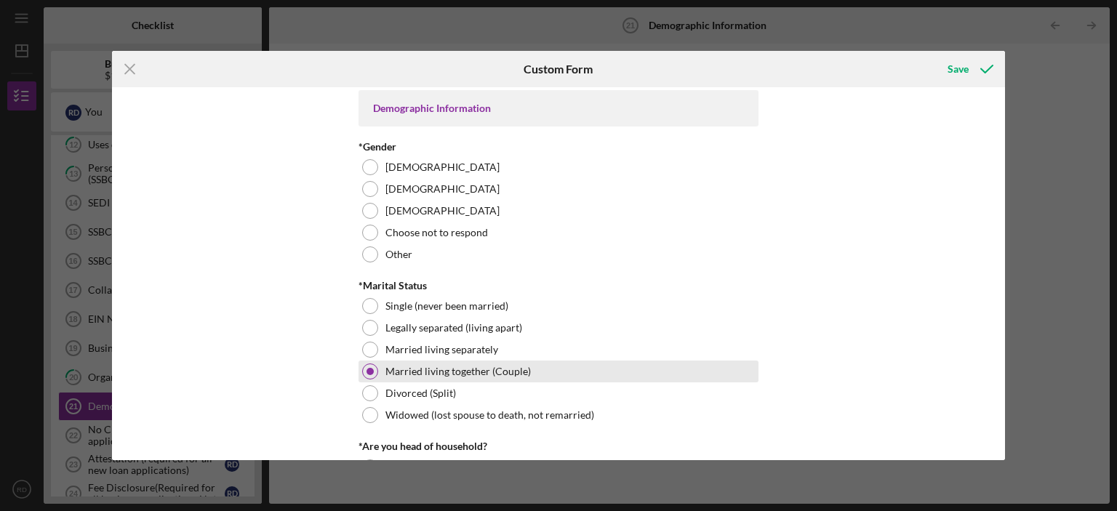
scroll to position [0, 0]
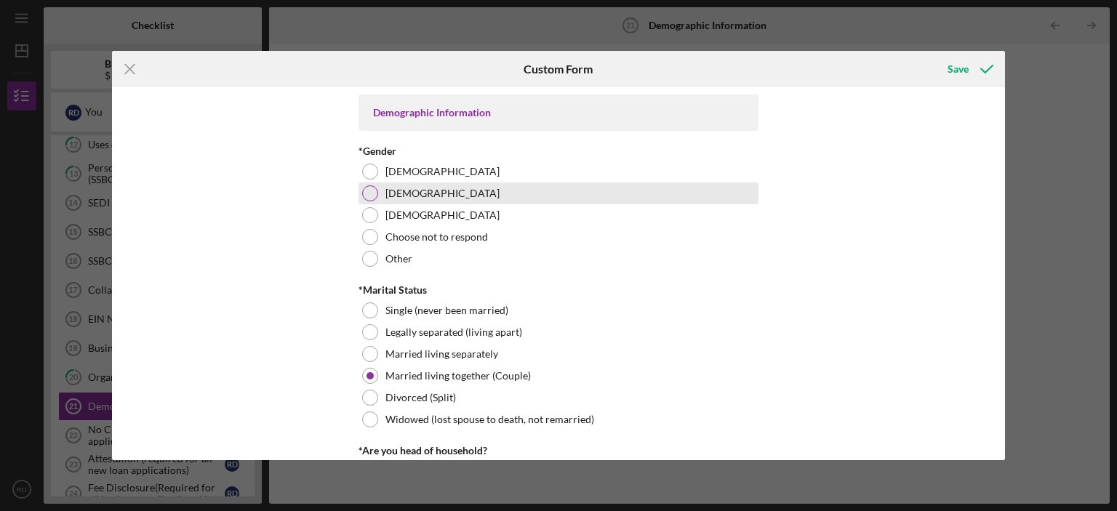
click at [373, 201] on div "Male" at bounding box center [559, 194] width 400 height 22
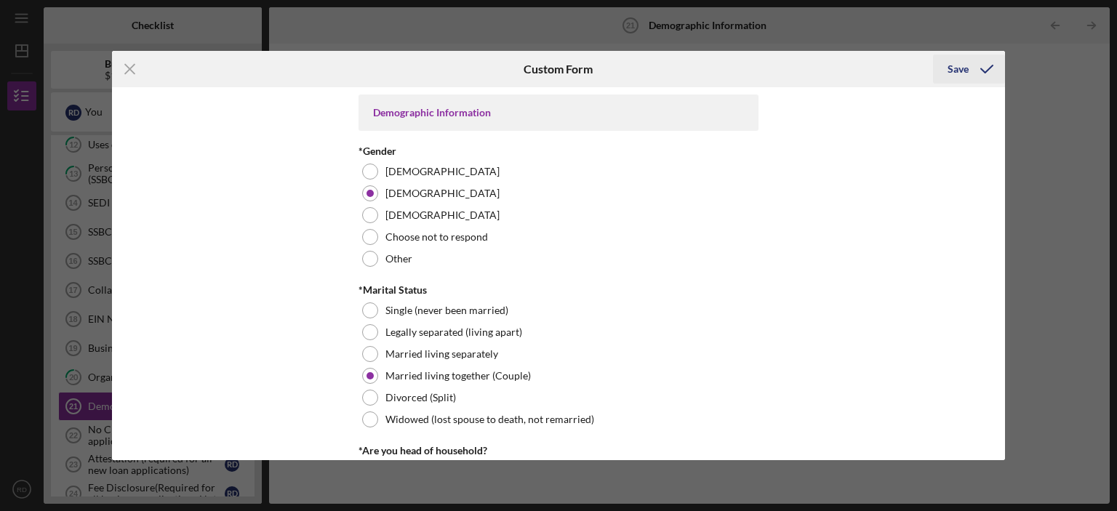
click at [954, 65] on div "Save" at bounding box center [958, 69] width 21 height 29
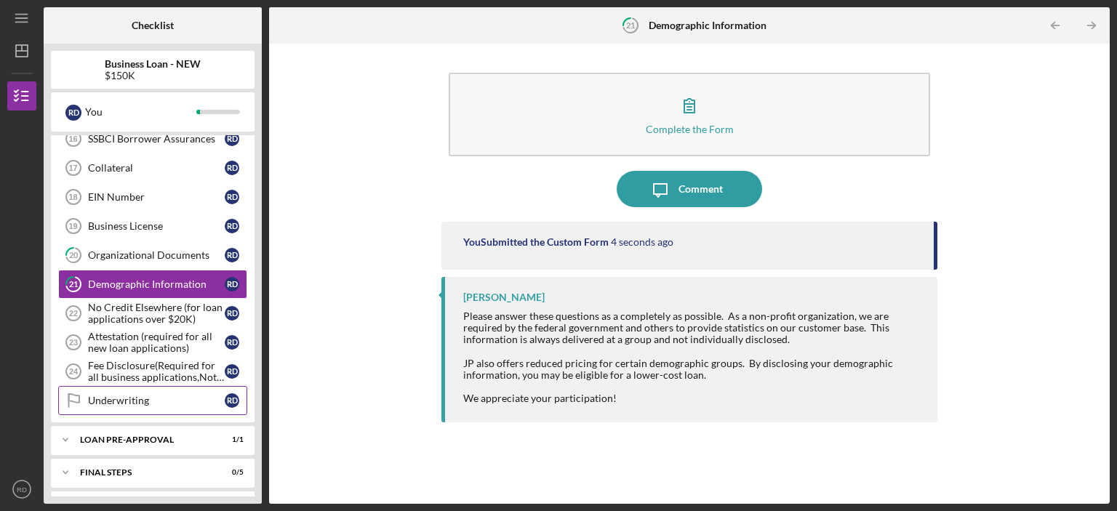
scroll to position [611, 0]
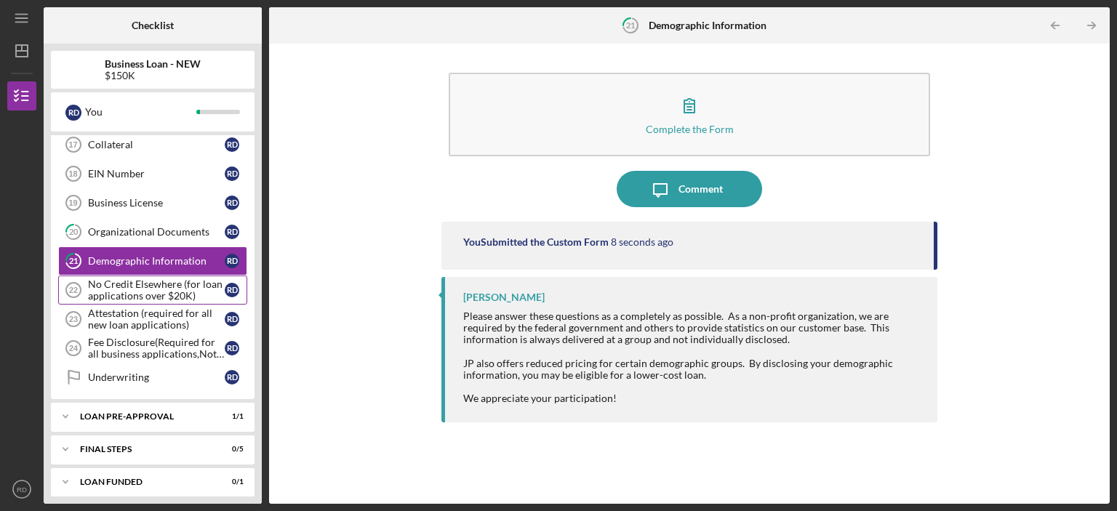
click at [157, 289] on div "No Credit Elsewhere (for loan applications over $20K)" at bounding box center [156, 290] width 137 height 23
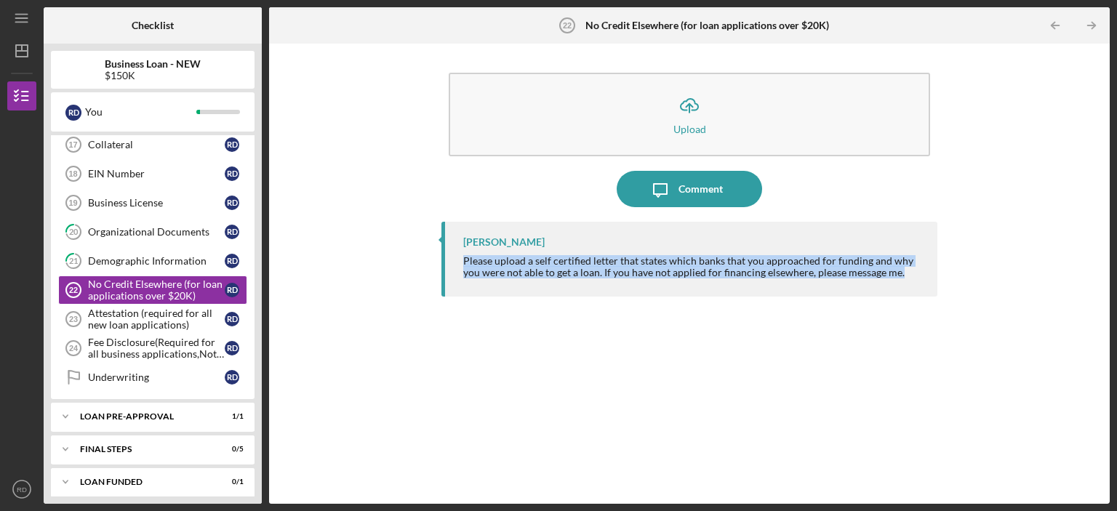
drag, startPoint x: 464, startPoint y: 254, endPoint x: 904, endPoint y: 279, distance: 440.8
click at [904, 279] on div "Samantha O'Rourke Please upload a self certified letter that states which banks…" at bounding box center [690, 259] width 496 height 75
copy div "Please upload a self certified letter that states which banks that you approach…"
click at [674, 191] on icon "Icon/Message" at bounding box center [660, 189] width 36 height 36
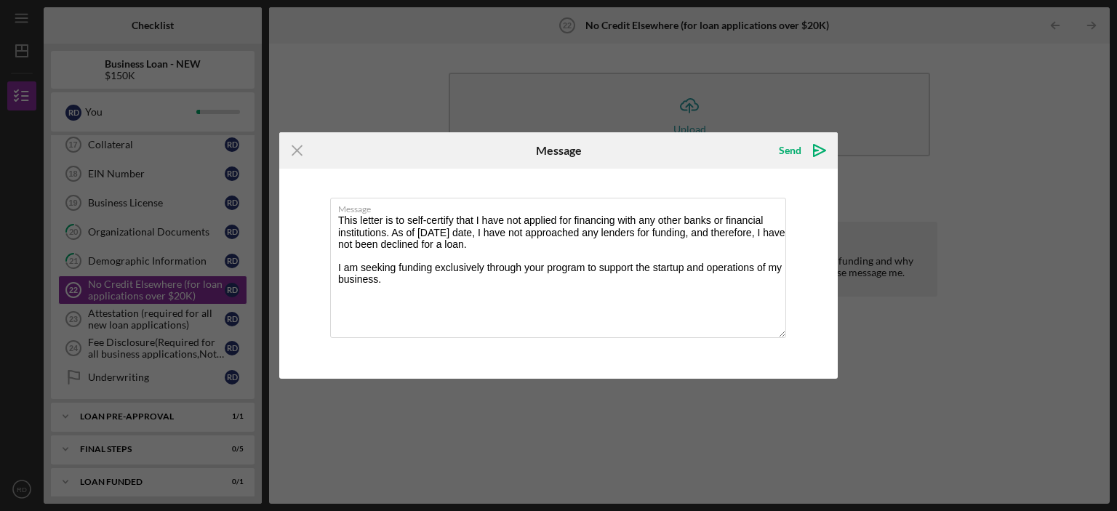
drag, startPoint x: 476, startPoint y: 217, endPoint x: 292, endPoint y: 218, distance: 183.3
click at [292, 218] on div "Message This letter is to self-certify that I have not applied for financing wi…" at bounding box center [558, 273] width 559 height 209
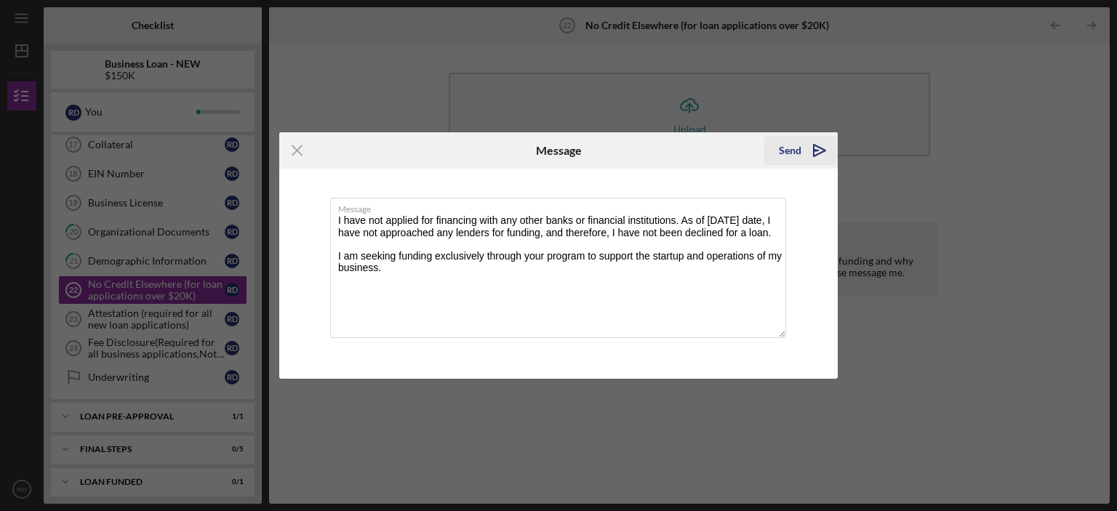
type textarea "I have not applied for financing with any other banks or financial institutions…"
click at [795, 152] on div "Send" at bounding box center [790, 150] width 23 height 29
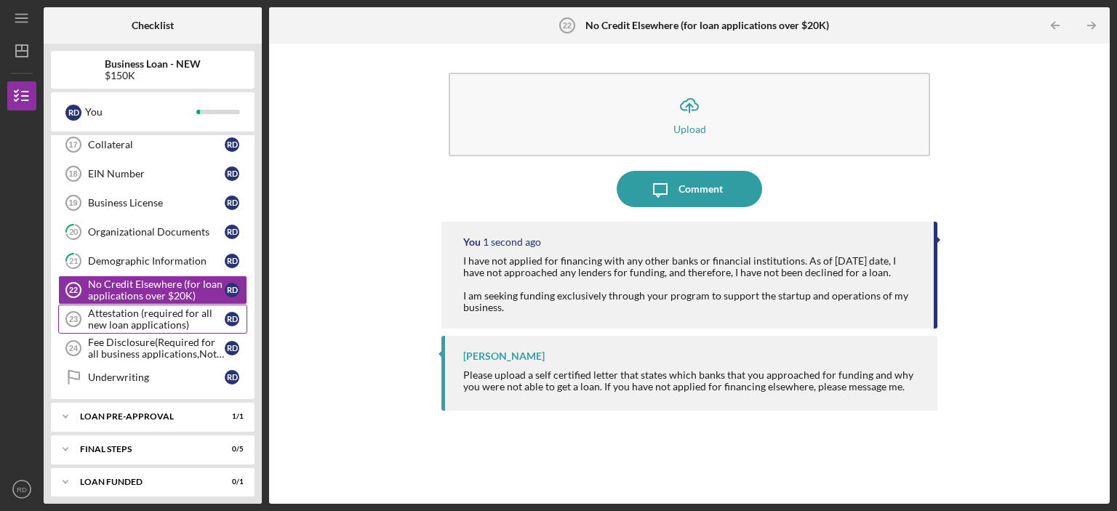
click at [155, 311] on div "Attestation (required for all new loan applications)" at bounding box center [156, 319] width 137 height 23
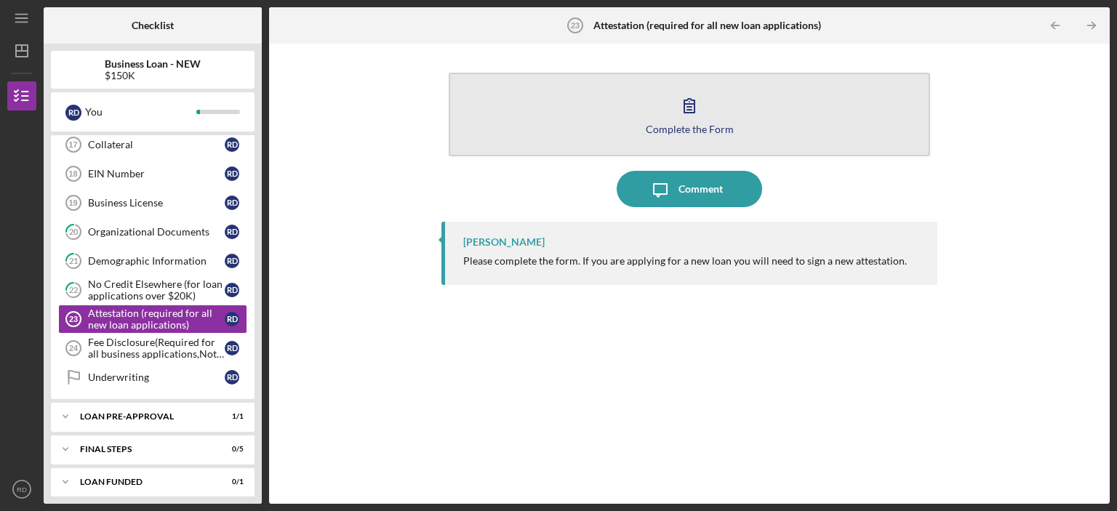
click at [676, 114] on icon "button" at bounding box center [689, 105] width 36 height 36
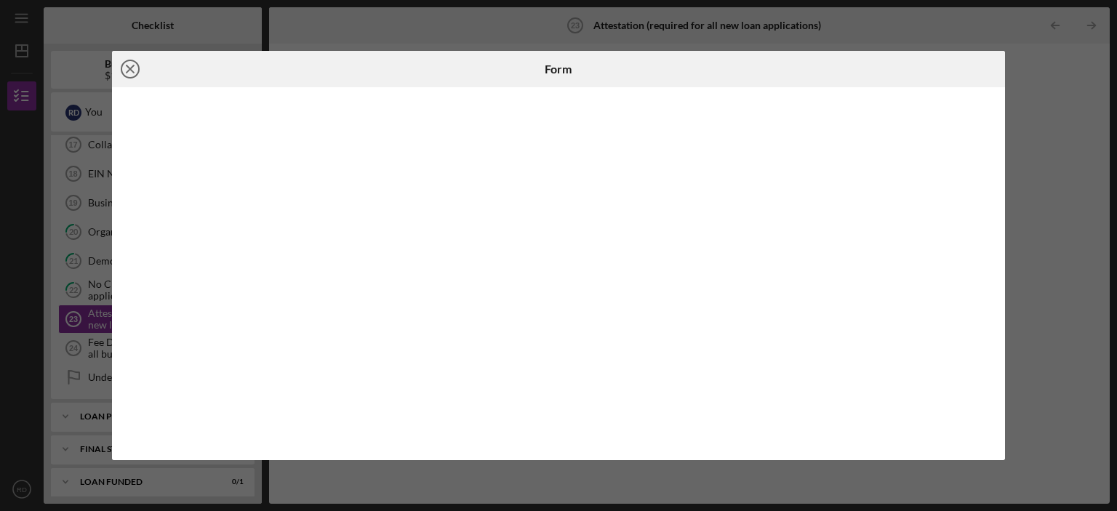
click at [133, 68] on icon "Icon/Close" at bounding box center [130, 69] width 36 height 36
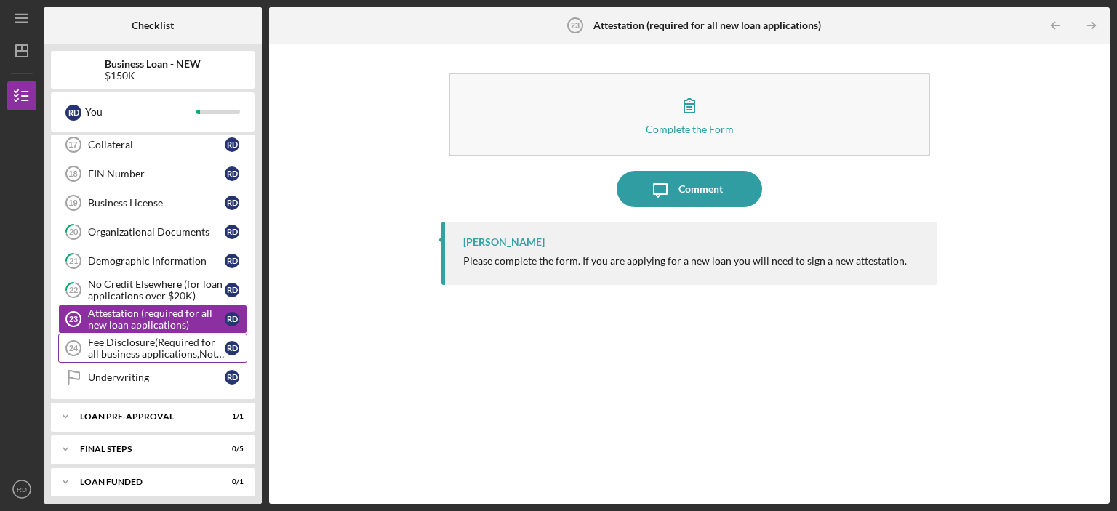
click at [161, 340] on div "Fee Disclosure(Required for all business applications,Not needed for Contractor…" at bounding box center [156, 348] width 137 height 23
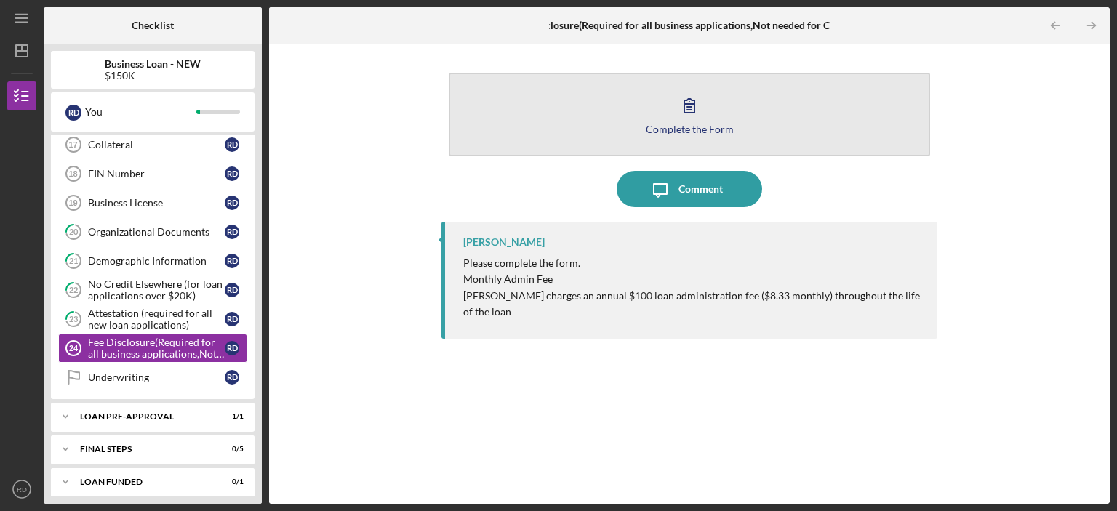
click at [695, 116] on icon "button" at bounding box center [689, 105] width 36 height 36
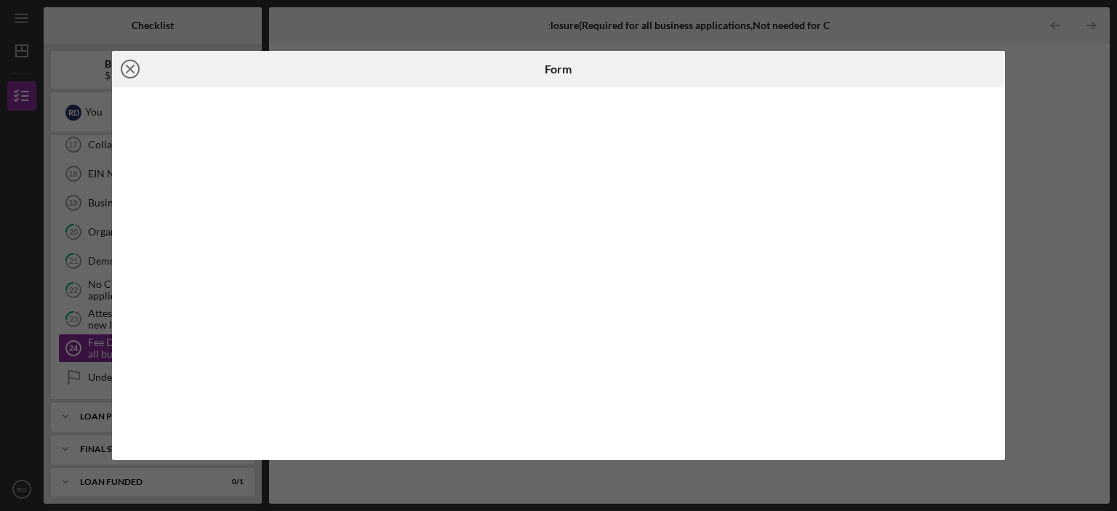
click at [127, 72] on line at bounding box center [130, 68] width 7 height 7
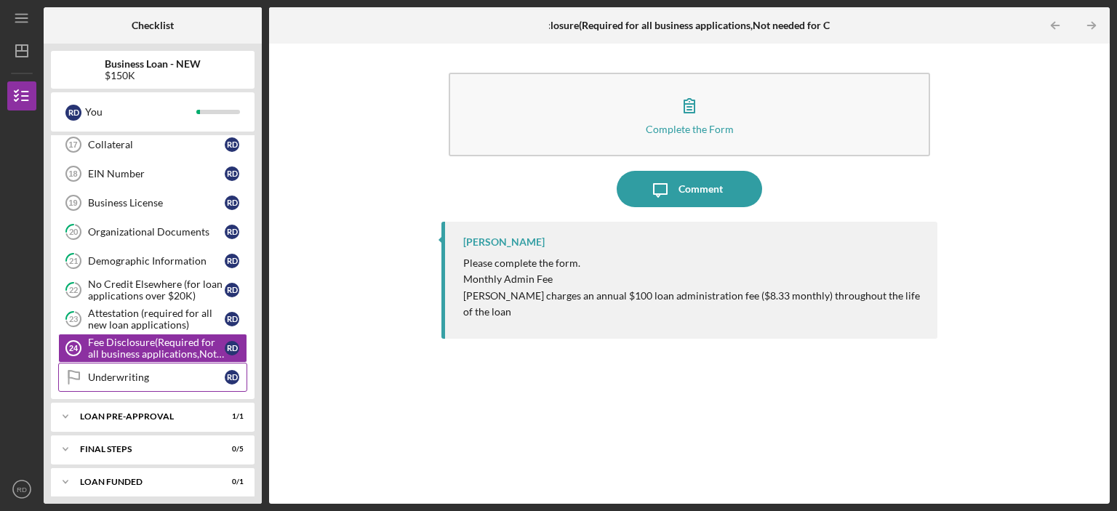
click at [165, 372] on div "Underwriting" at bounding box center [156, 378] width 137 height 12
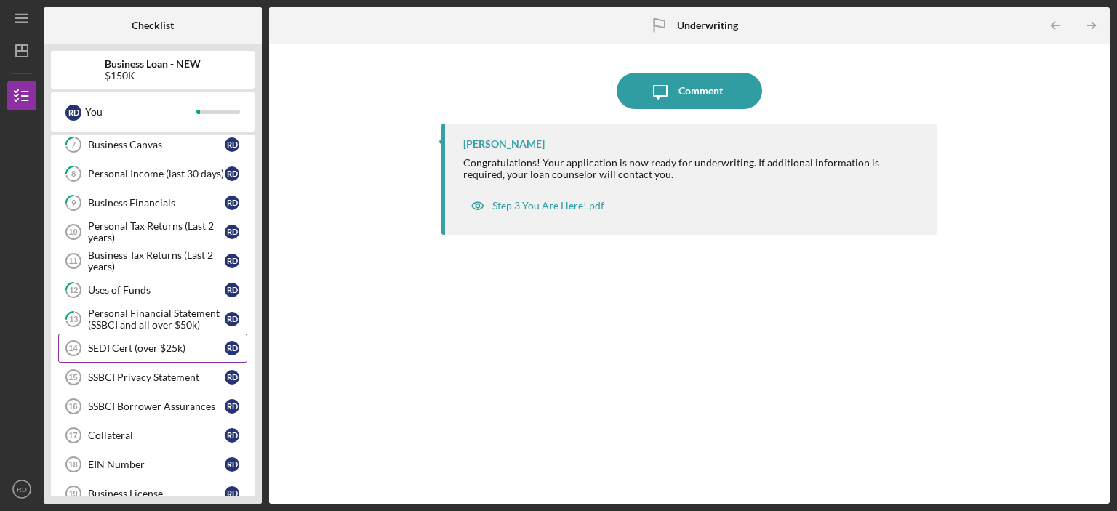
scroll to position [611, 0]
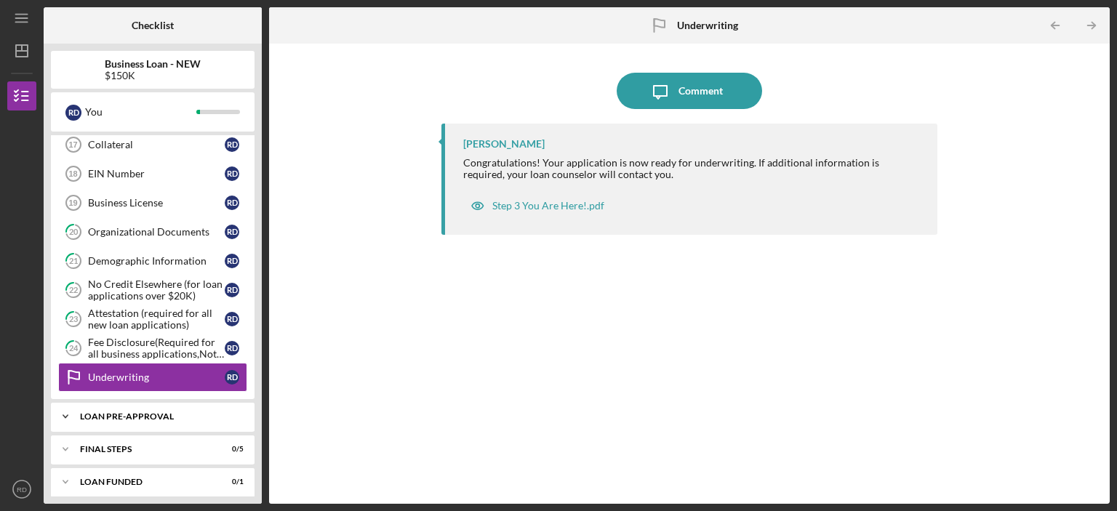
click at [169, 412] on div "LOAN PRE-APPROVAL" at bounding box center [158, 416] width 156 height 9
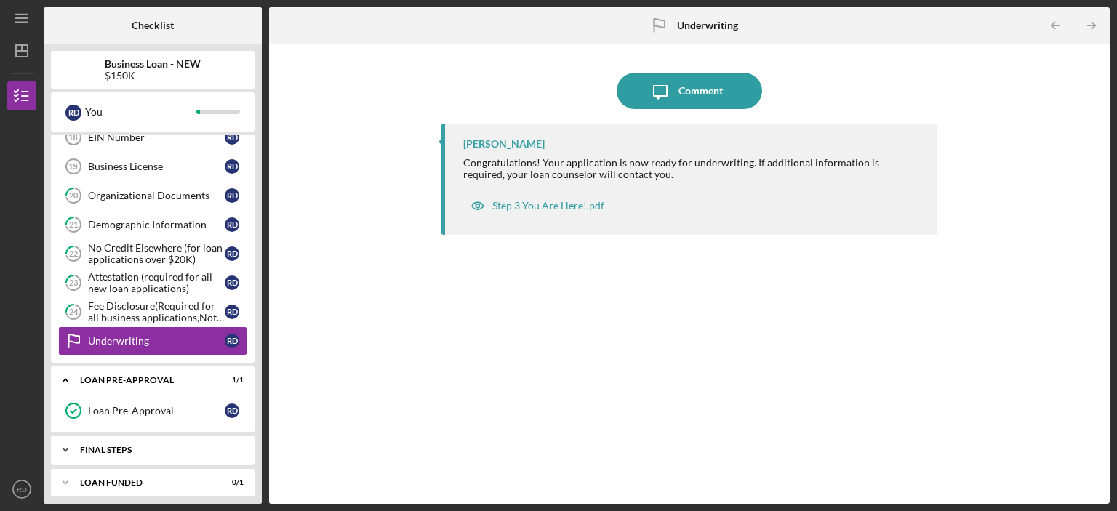
click at [151, 450] on div "Icon/Expander FINAL STEPS 0 / 5" at bounding box center [153, 450] width 204 height 29
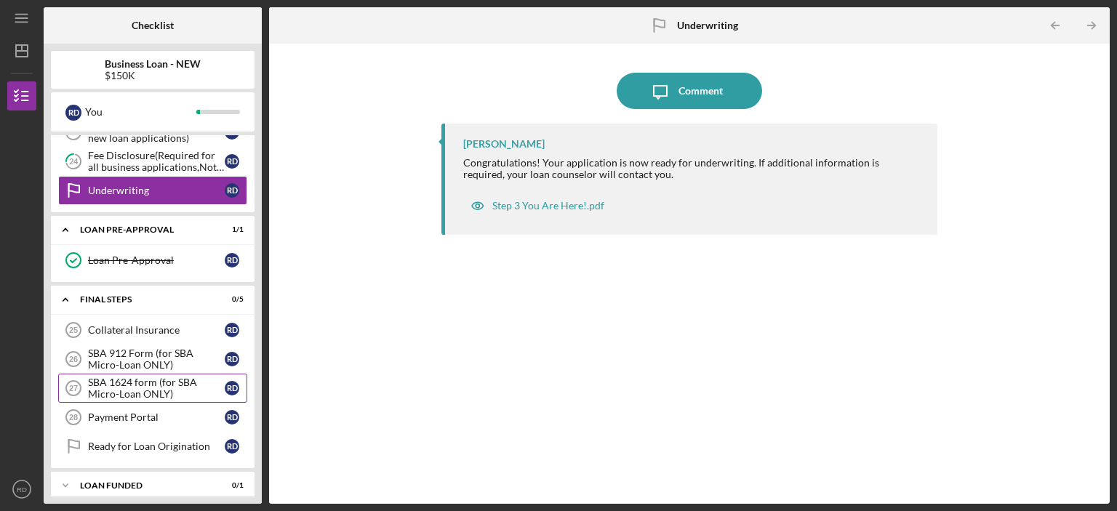
scroll to position [799, 0]
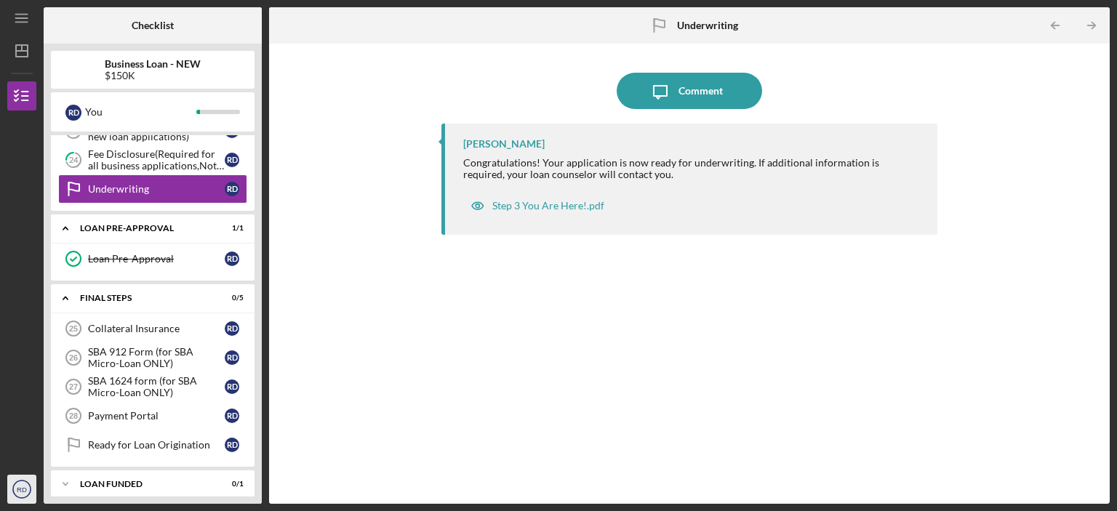
click at [18, 491] on text "RD" at bounding box center [22, 490] width 10 height 8
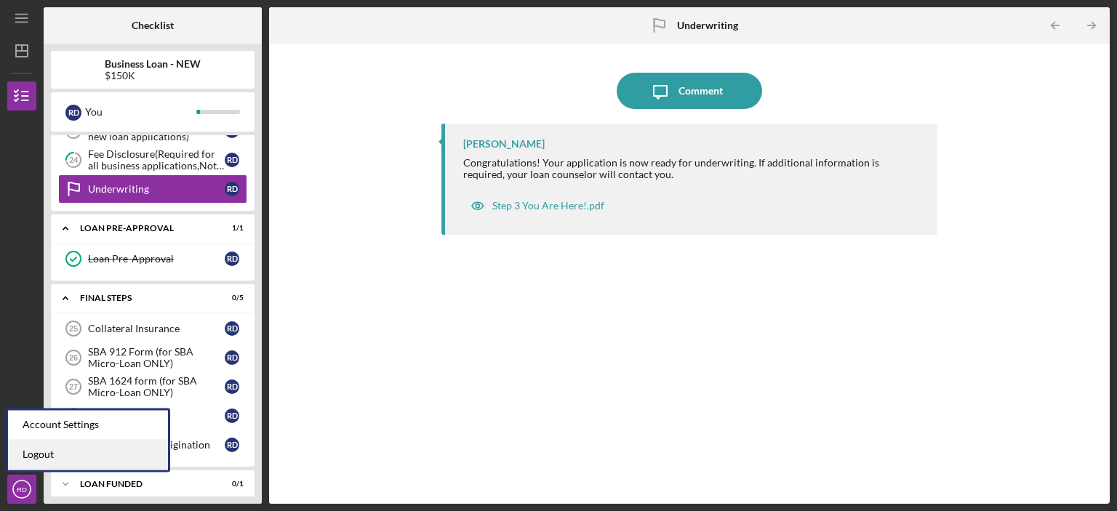
click at [38, 458] on link "Logout" at bounding box center [88, 455] width 160 height 30
